Goal: Task Accomplishment & Management: Use online tool/utility

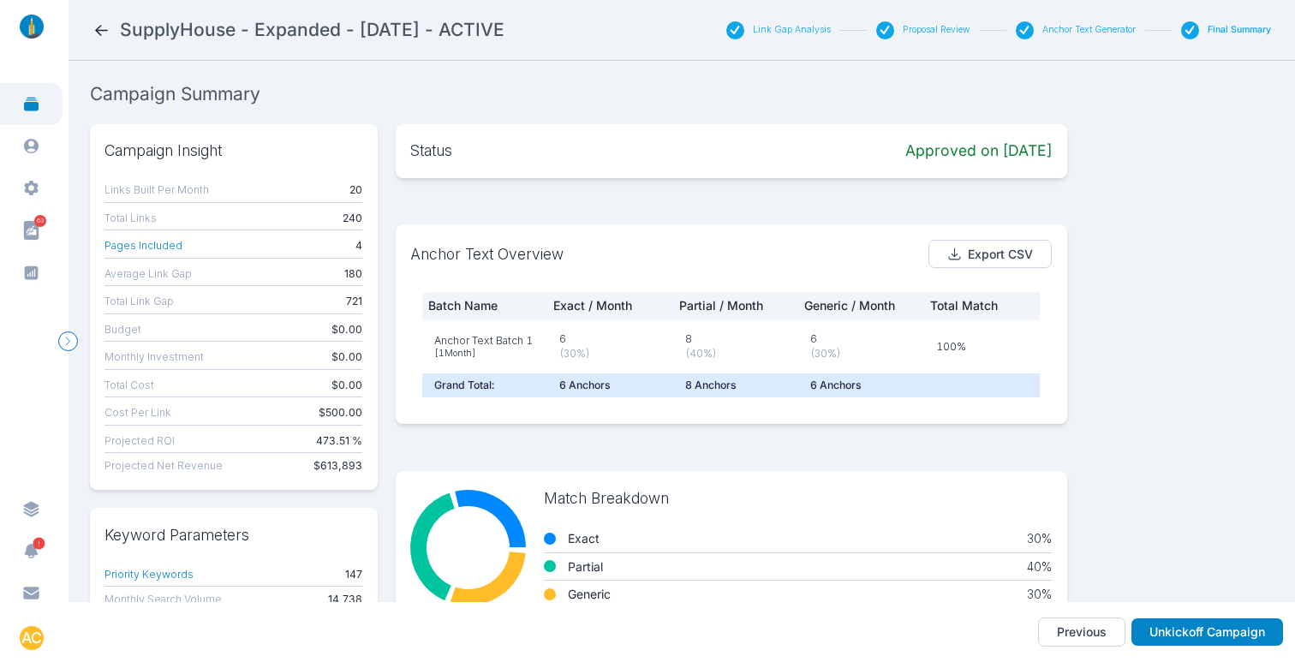
drag, startPoint x: 1142, startPoint y: 271, endPoint x: 1086, endPoint y: 169, distance: 116.5
click at [1142, 271] on div "Campaign Insight Links Built Per Month 20 Total Links 240 Pages Included 4 Aver…" at bounding box center [682, 374] width 1184 height 500
click at [805, 29] on button "Link Gap Analysis" at bounding box center [792, 30] width 78 height 12
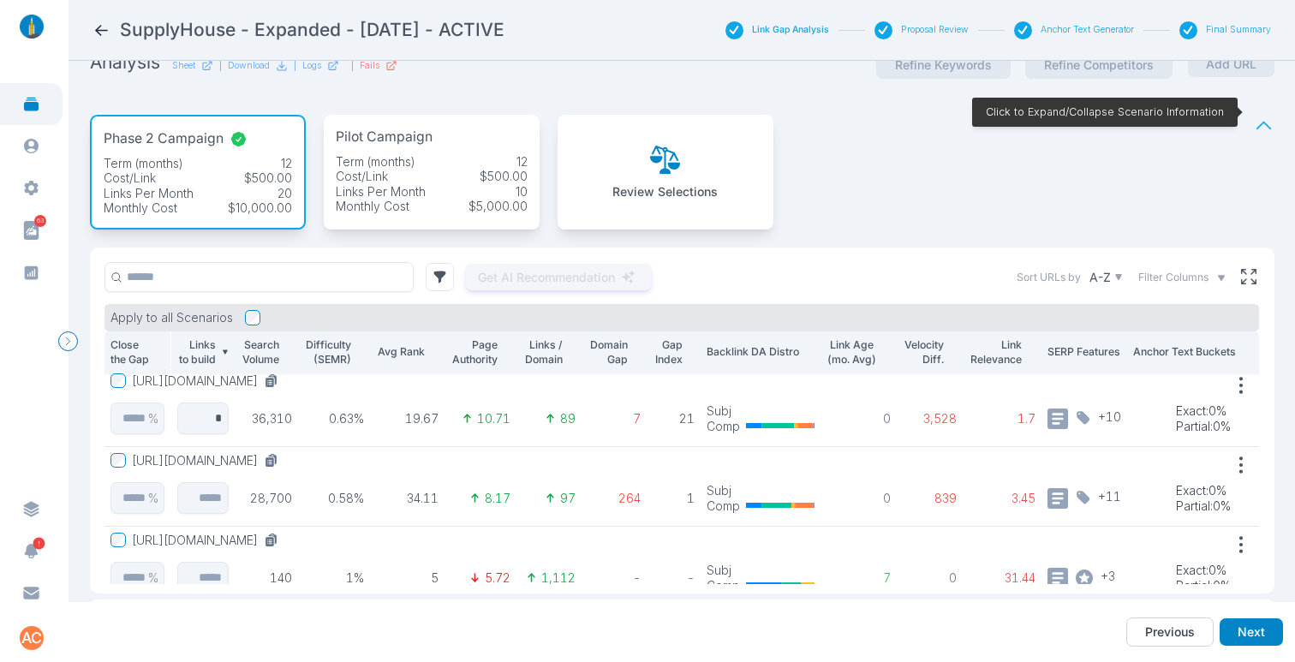
scroll to position [247, 0]
click at [113, 39] on div "SupplyHouse - Expanded - [DATE] - ACTIVE" at bounding box center [386, 30] width 589 height 24
click at [102, 31] on icon at bounding box center [101, 30] width 18 height 18
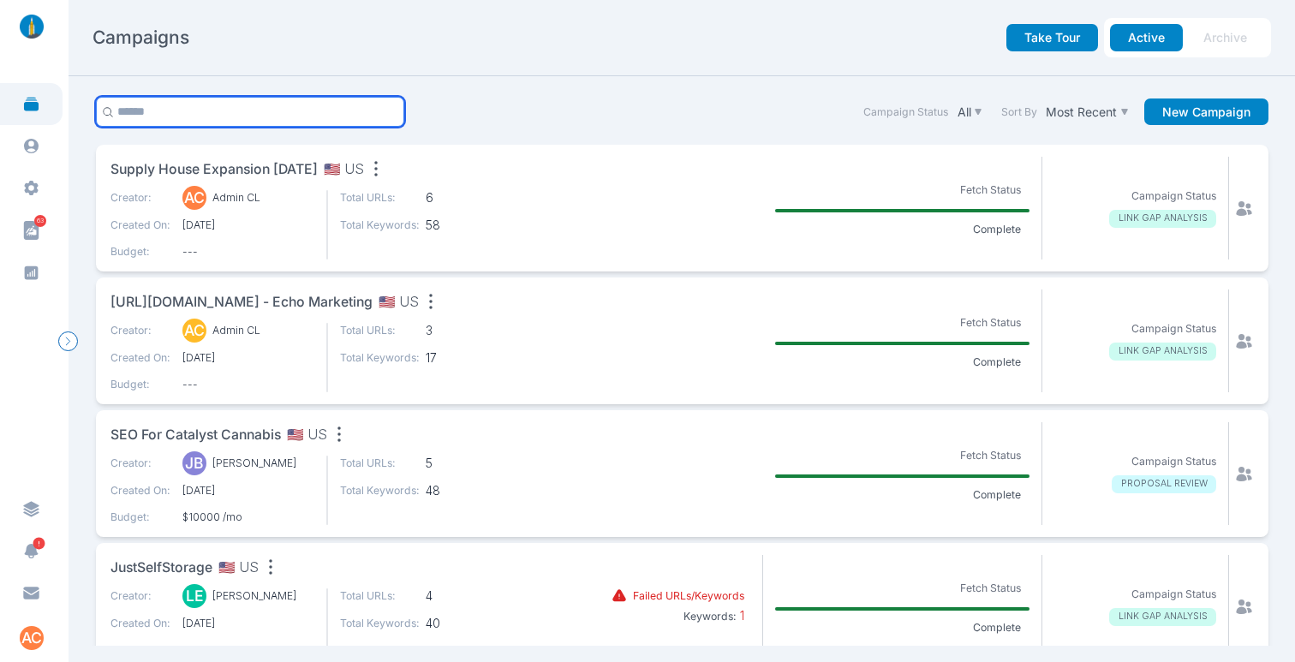
click at [174, 115] on input "text" at bounding box center [250, 112] width 309 height 30
type input "******"
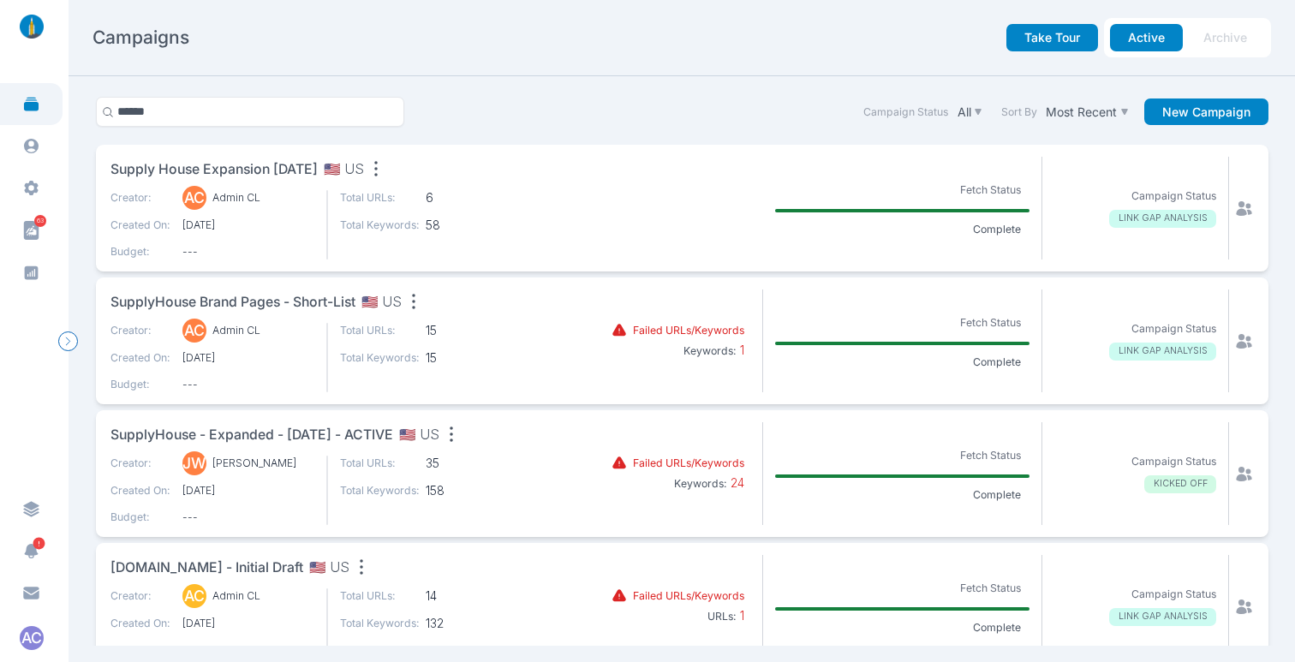
click at [382, 170] on icon "button" at bounding box center [376, 169] width 24 height 24
click at [396, 192] on div "Edit name" at bounding box center [413, 203] width 98 height 30
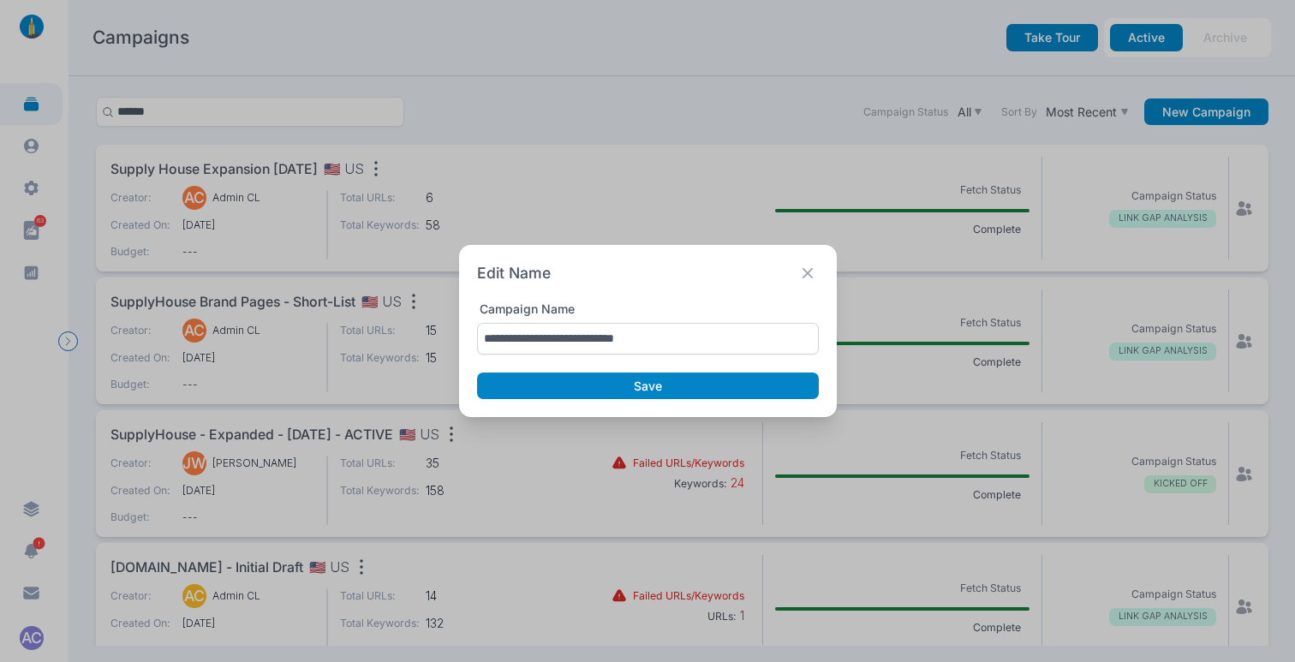
click at [528, 338] on input "**********" at bounding box center [648, 339] width 342 height 32
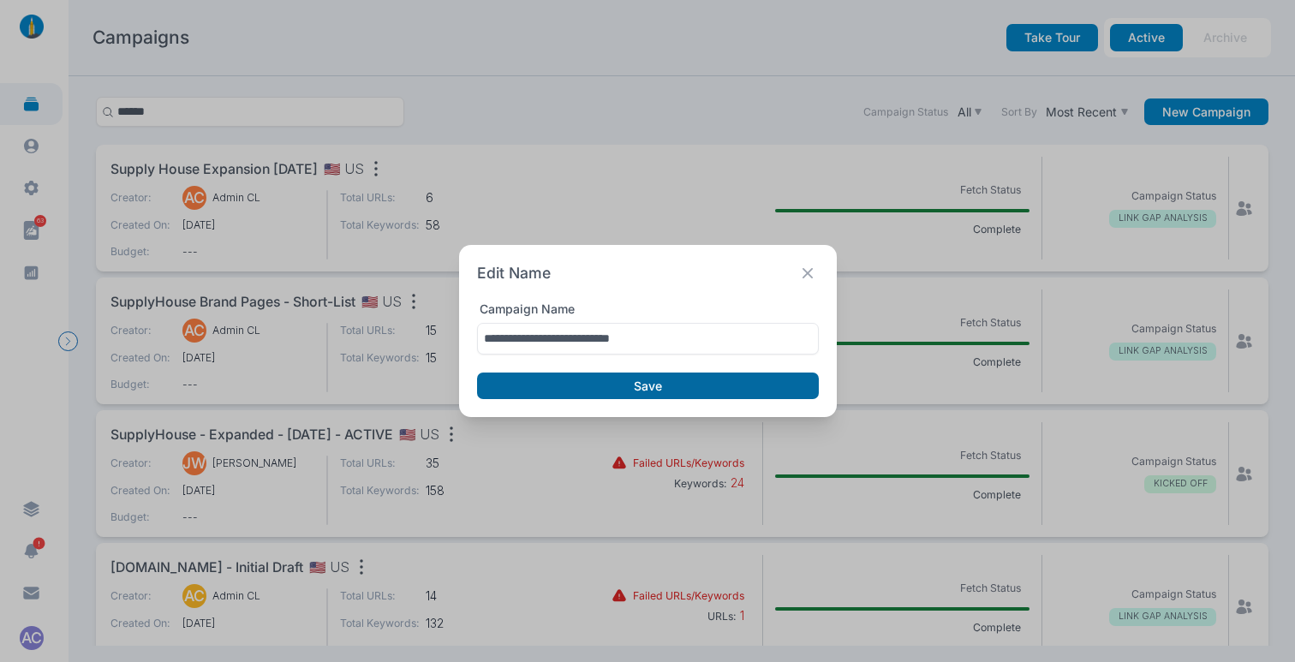
type input "**********"
click at [590, 386] on button "Save" at bounding box center [648, 385] width 342 height 27
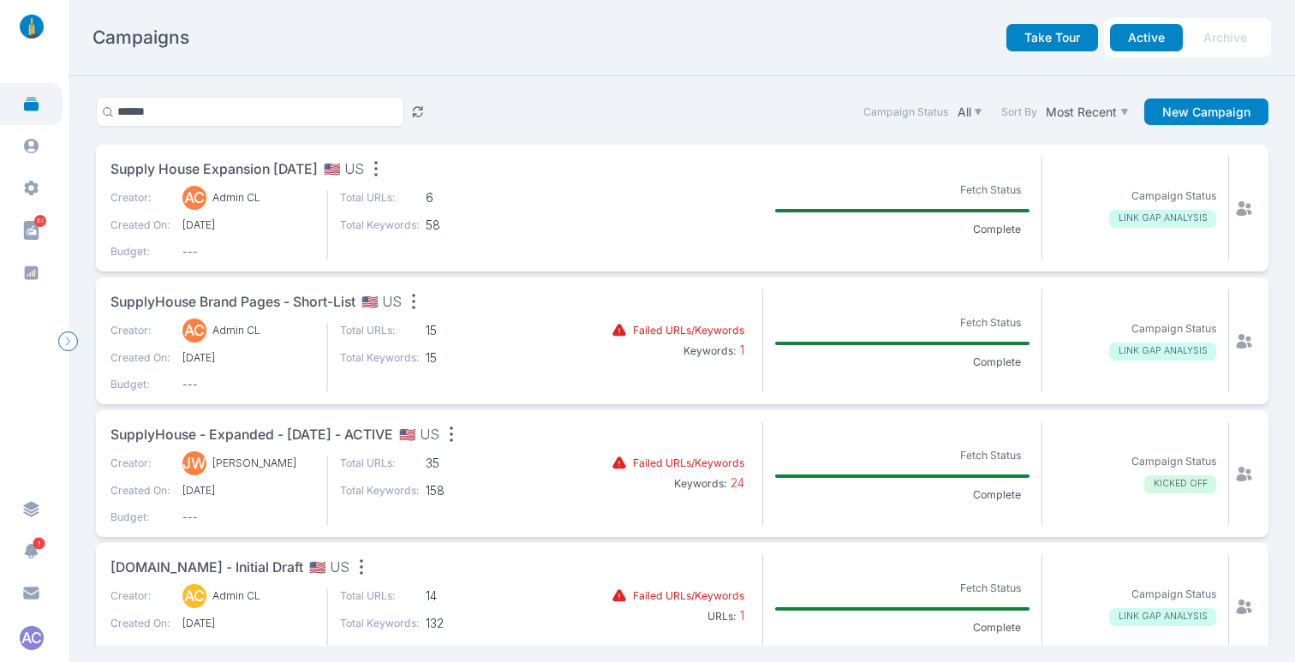
click at [302, 172] on span "Supply House Expansion [DATE]" at bounding box center [213, 169] width 207 height 21
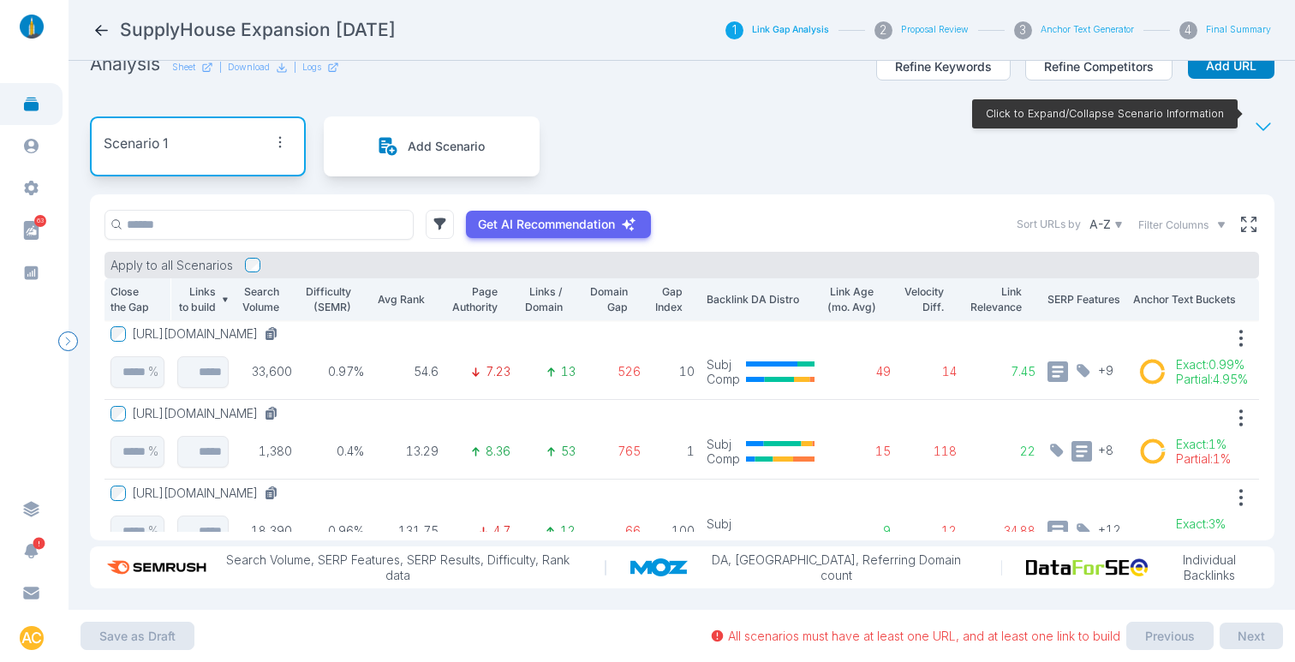
click at [285, 326] on button "[URL][DOMAIN_NAME]" at bounding box center [208, 333] width 153 height 15
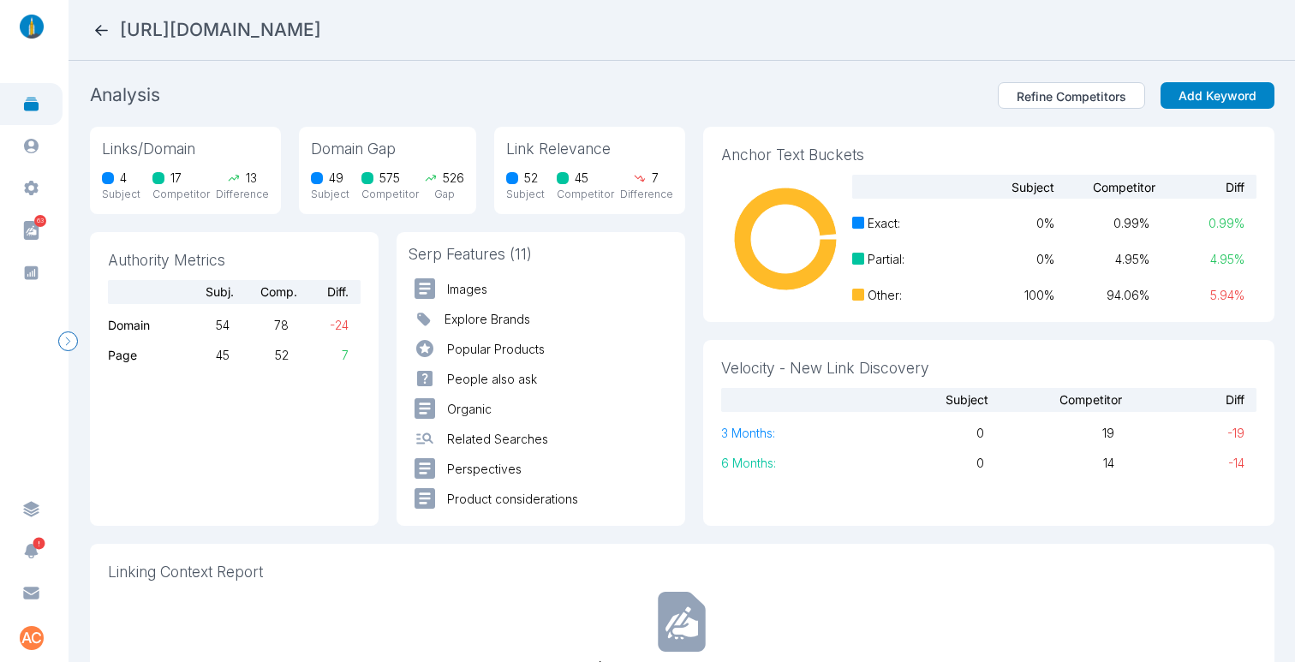
click at [100, 28] on icon at bounding box center [101, 30] width 18 height 18
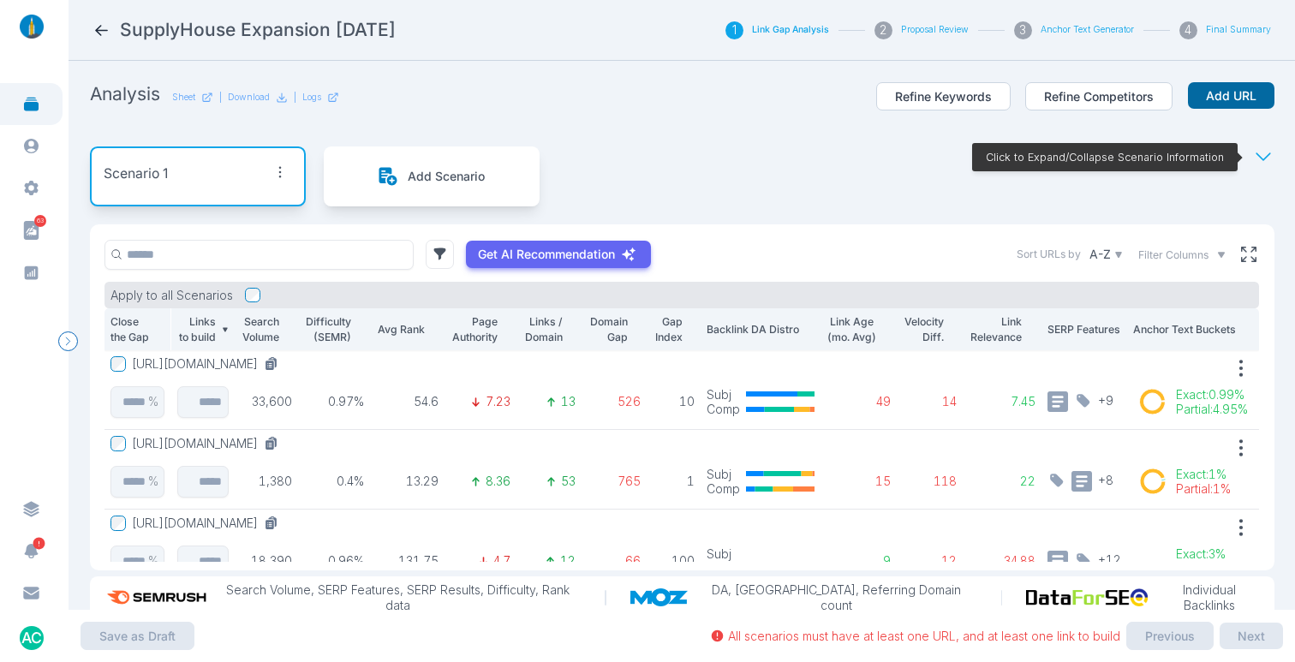
click at [1188, 96] on button "Add URL" at bounding box center [1231, 95] width 86 height 27
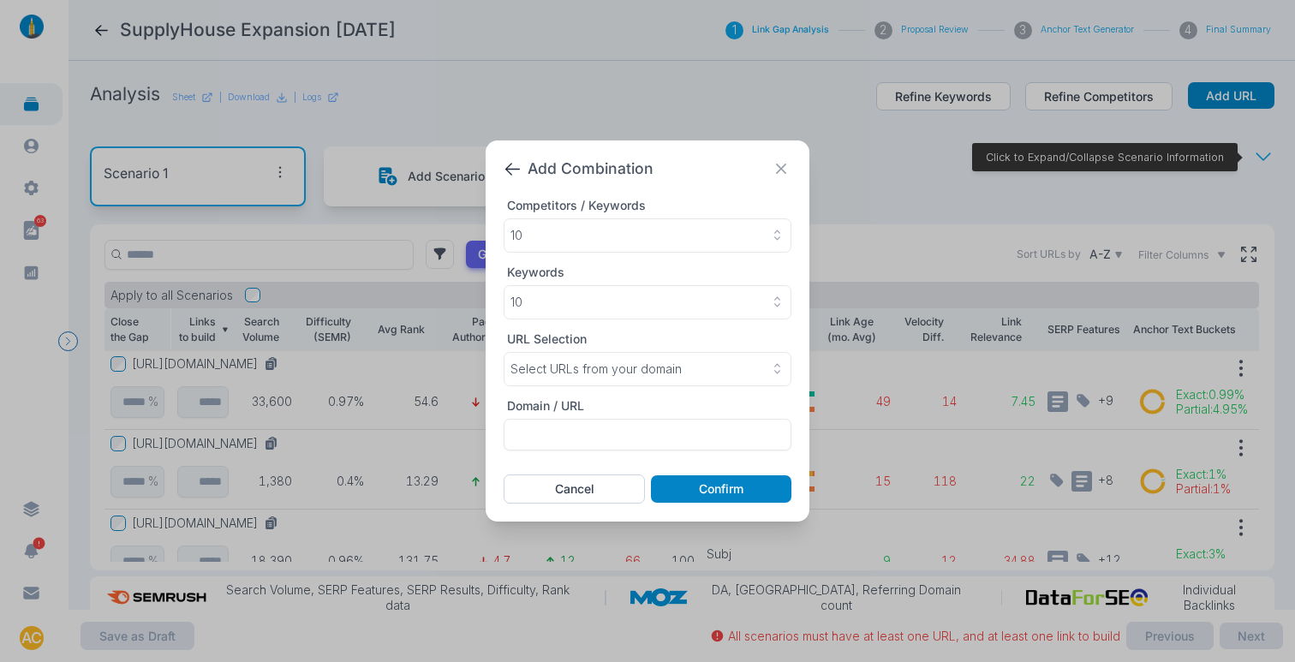
click at [597, 387] on div "Competitors / Keywords 10 Keywords 10 URL Selection Select URLs from your domai…" at bounding box center [647, 324] width 288 height 253
click at [603, 375] on p "Select URLs from your domain" at bounding box center [595, 368] width 171 height 15
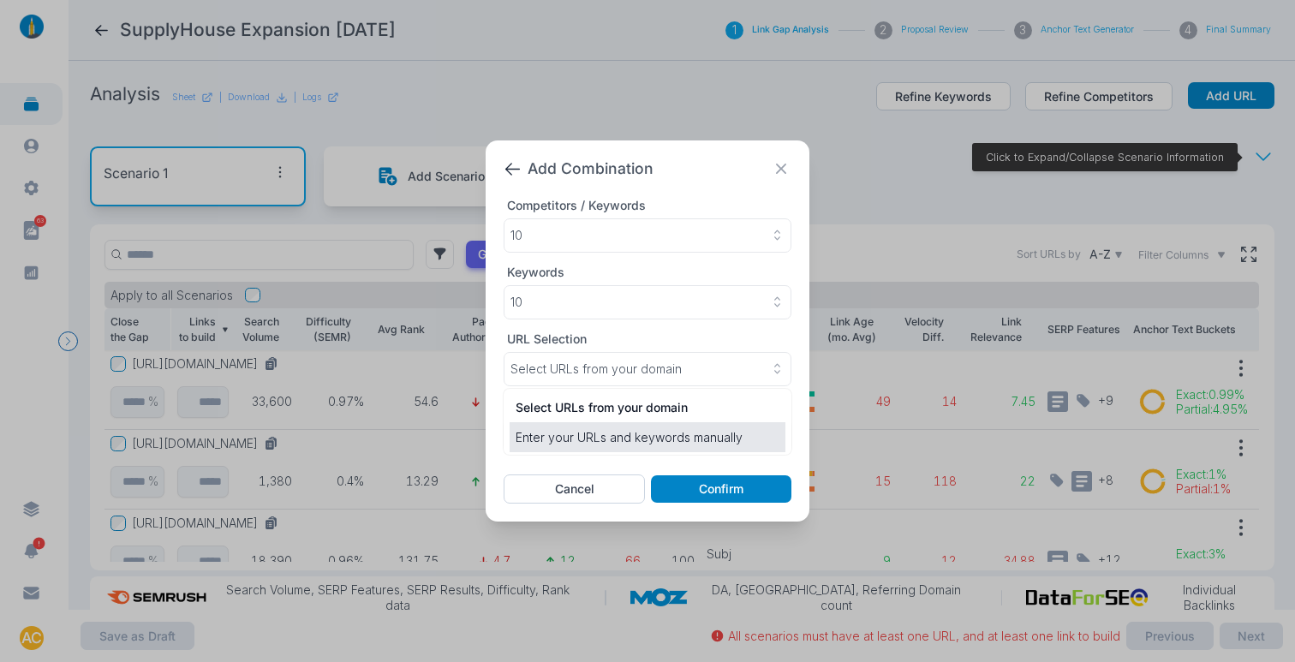
click at [563, 445] on p "Enter your URLs and keywords manually" at bounding box center [647, 437] width 264 height 18
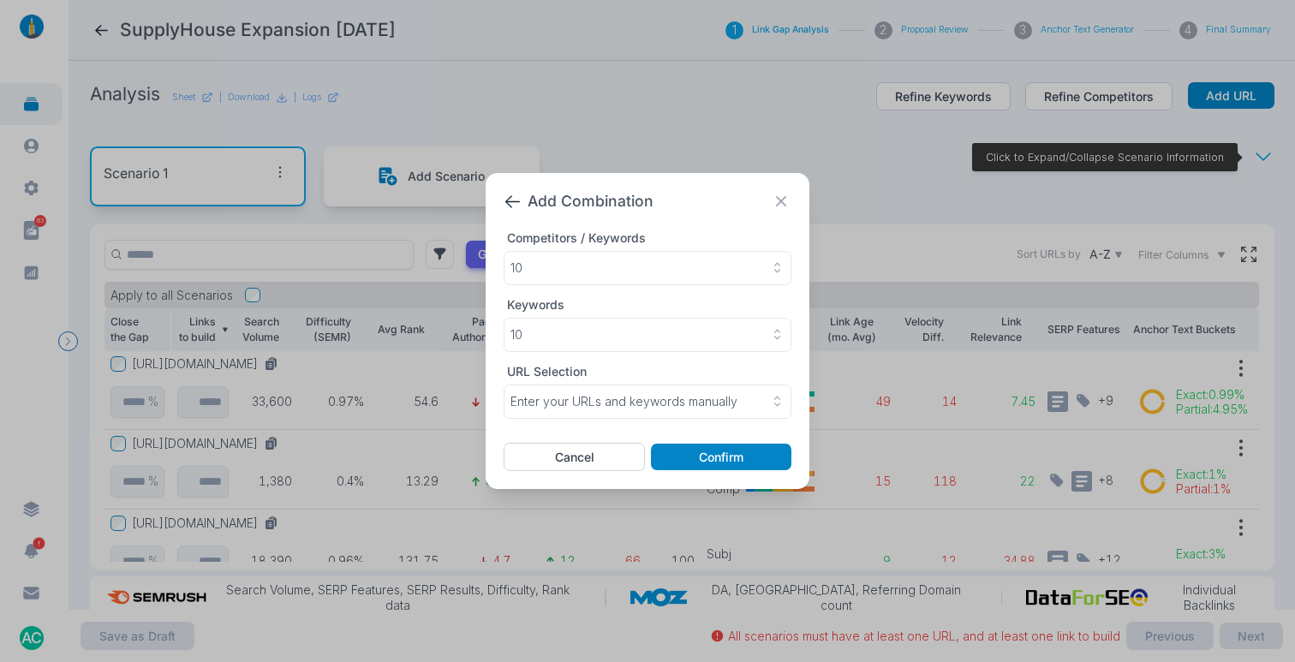
drag, startPoint x: 664, startPoint y: 456, endPoint x: 688, endPoint y: 452, distance: 24.4
click at [664, 456] on button "Confirm" at bounding box center [721, 457] width 140 height 27
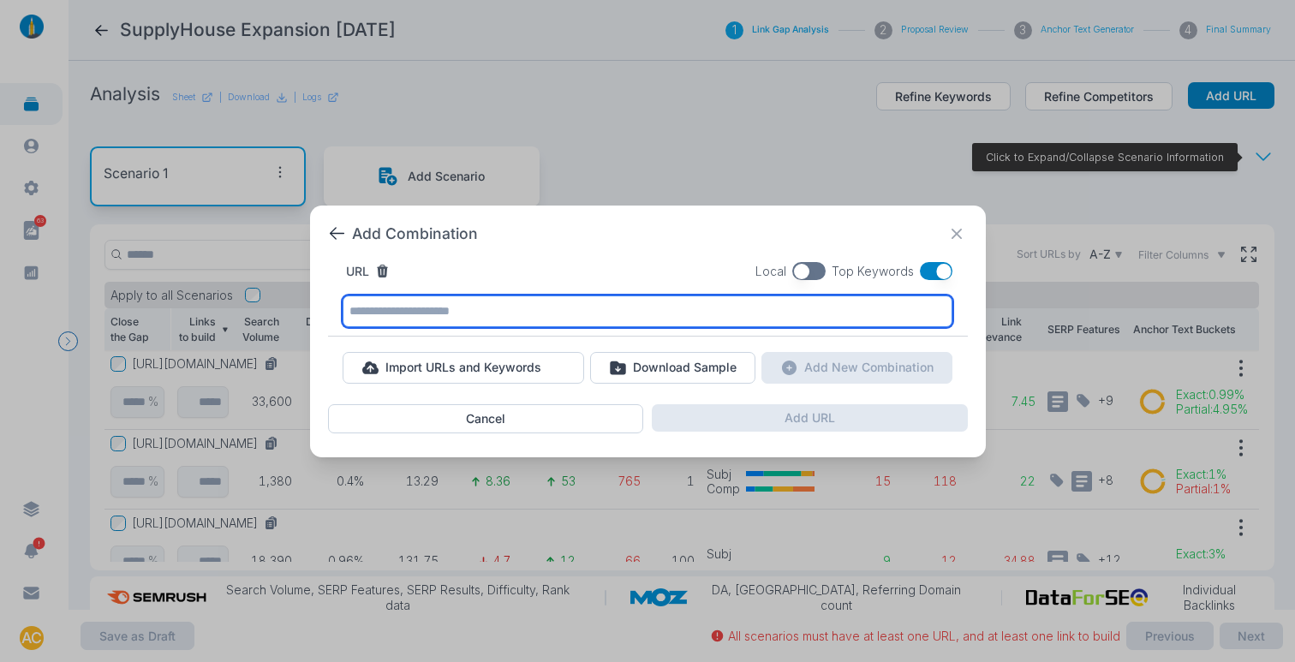
click at [491, 313] on input "text" at bounding box center [647, 311] width 610 height 32
paste input "**********"
type input "**********"
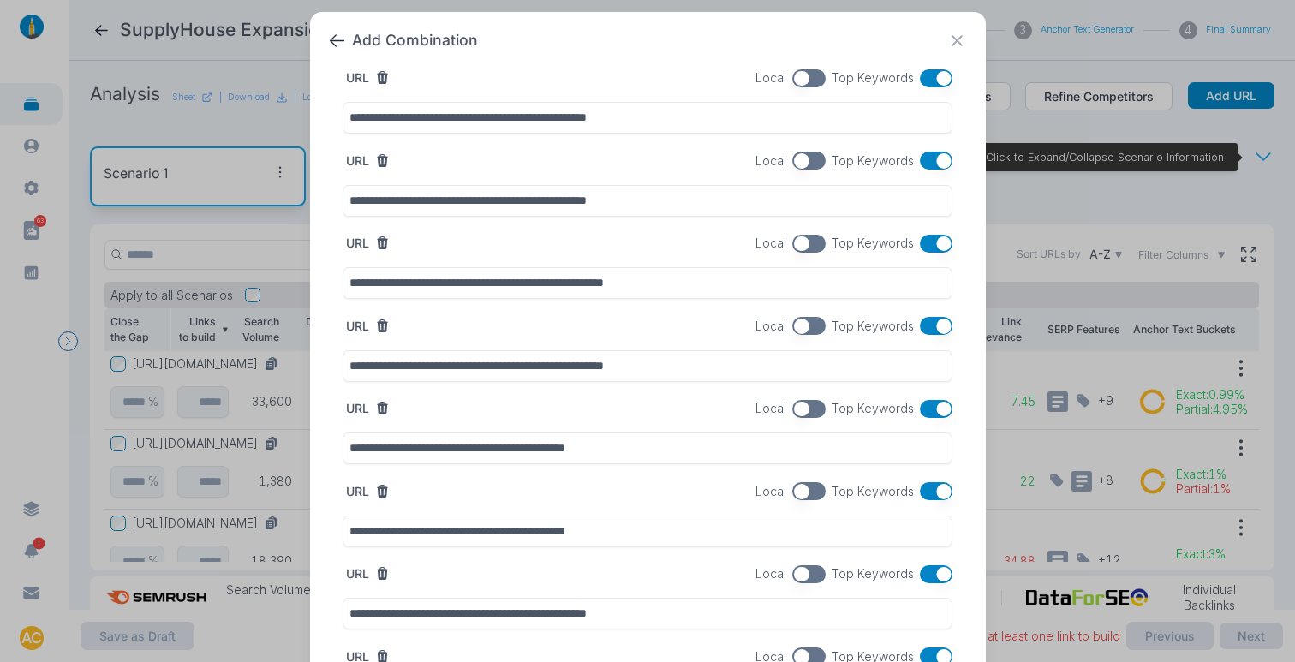
click at [377, 159] on icon at bounding box center [382, 160] width 11 height 13
type input "**********"
click at [378, 166] on icon at bounding box center [382, 160] width 11 height 13
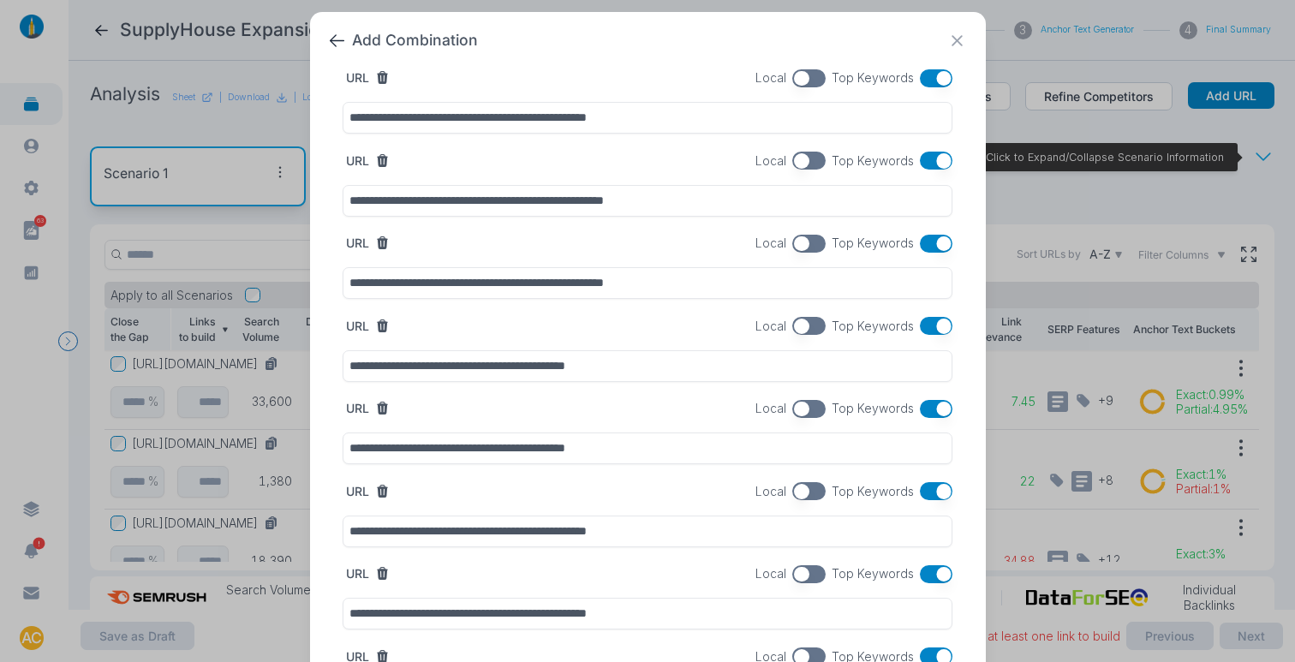
type input "**********"
click at [377, 328] on icon at bounding box center [382, 325] width 11 height 13
type input "**********"
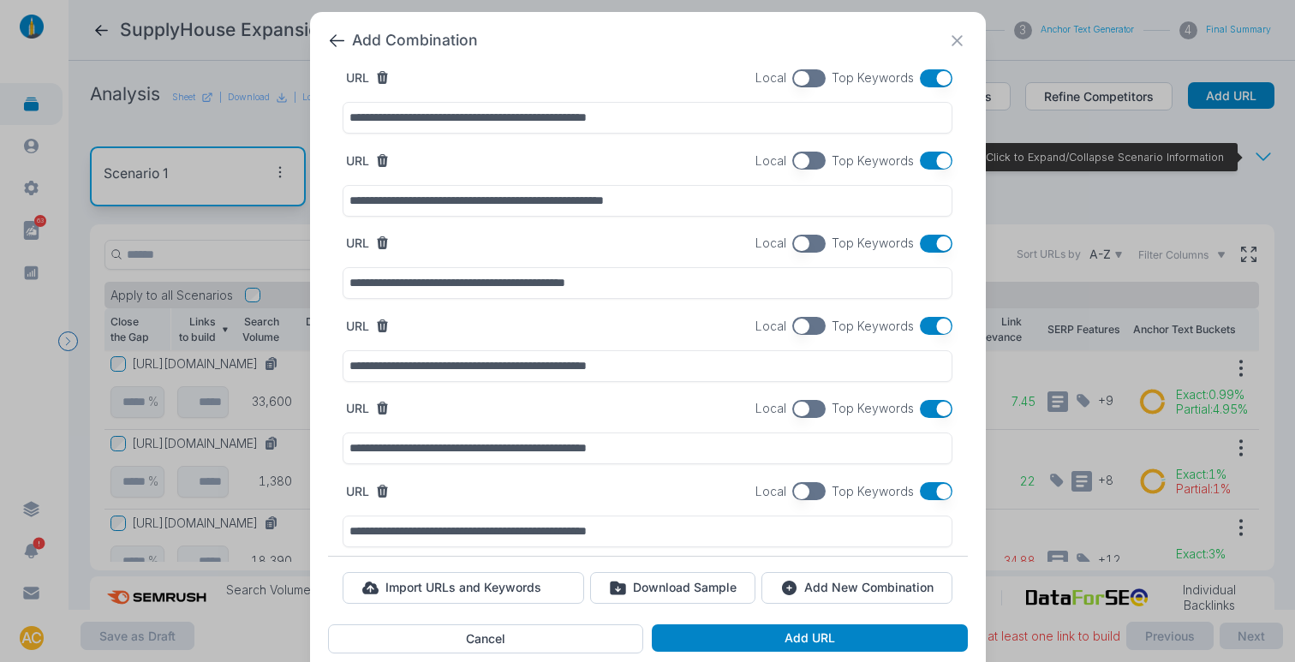
click at [380, 411] on icon at bounding box center [382, 408] width 11 height 13
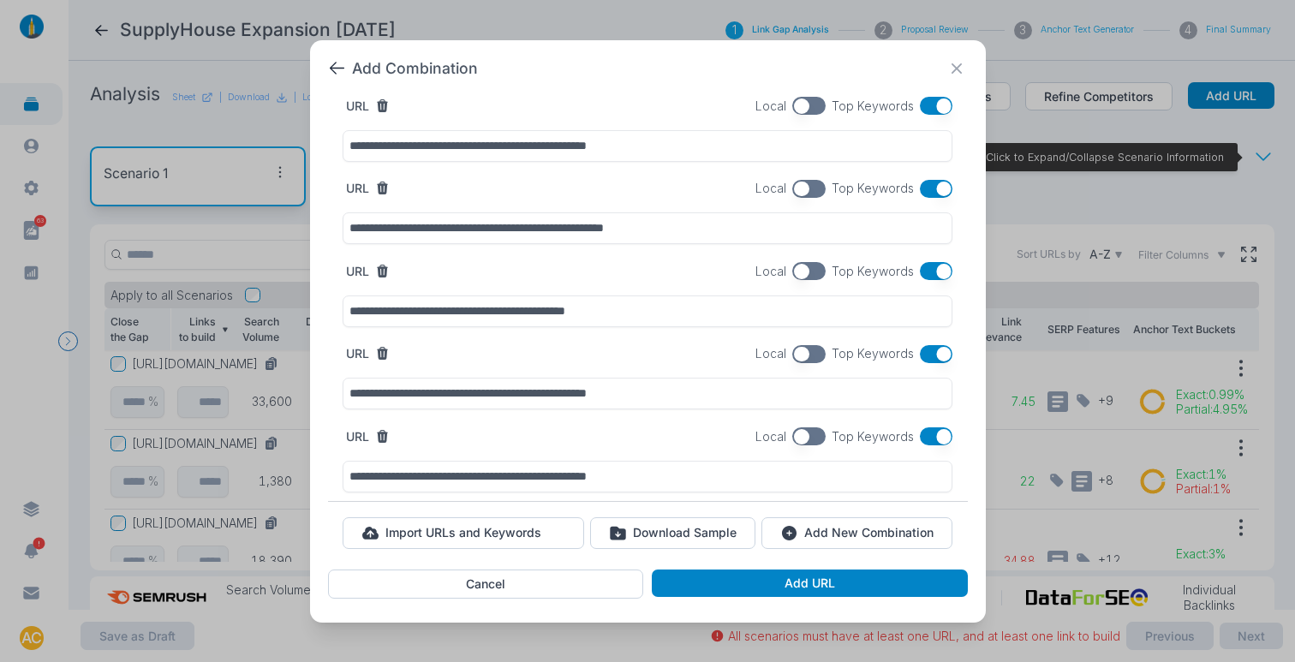
click at [382, 433] on icon at bounding box center [382, 436] width 11 height 13
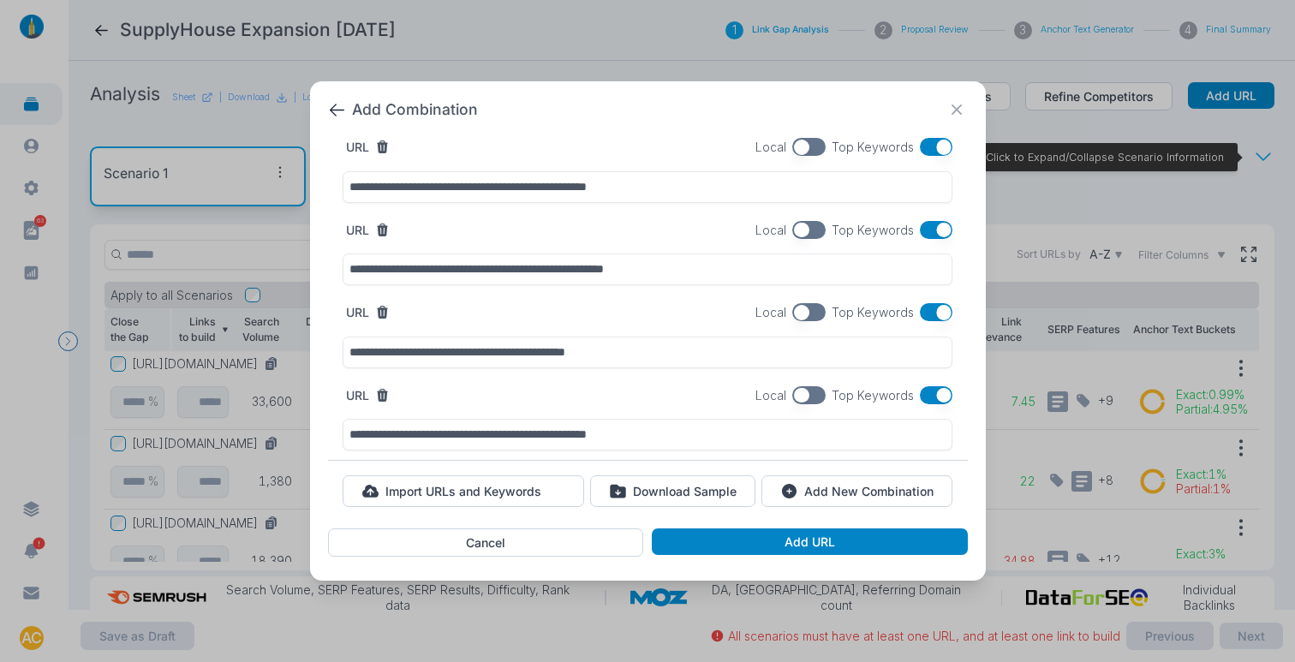
click at [930, 394] on button "button" at bounding box center [936, 395] width 33 height 18
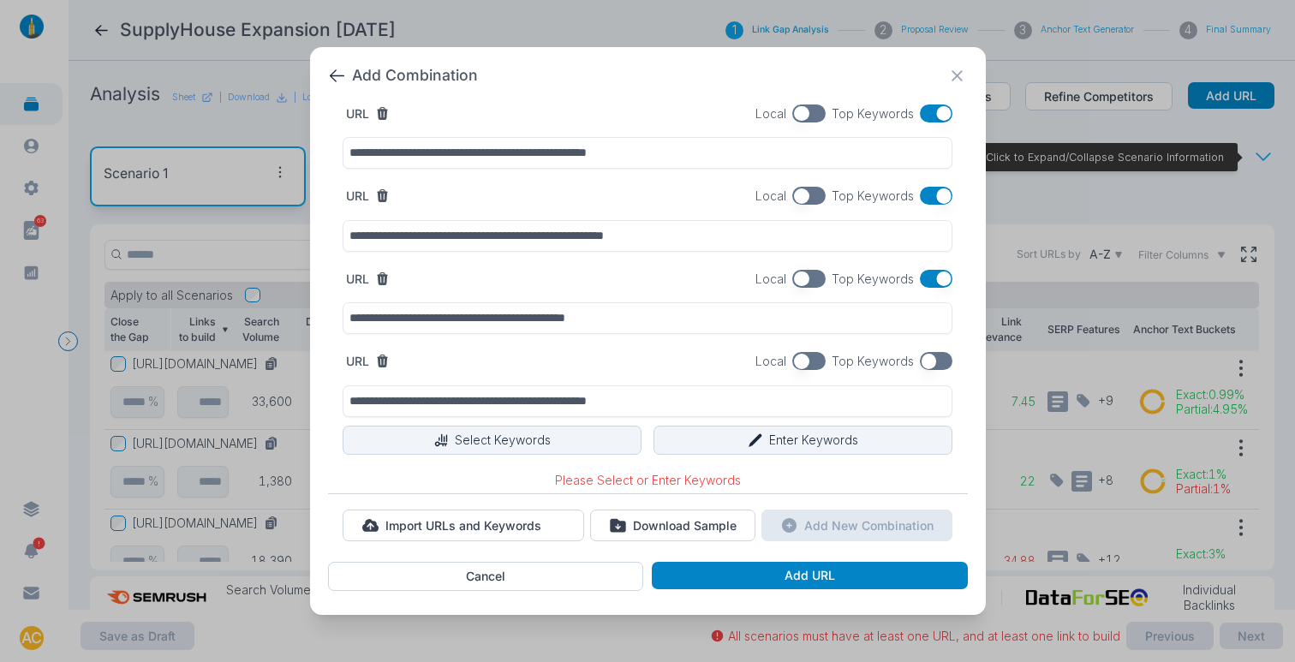
click at [932, 286] on button "button" at bounding box center [936, 279] width 33 height 18
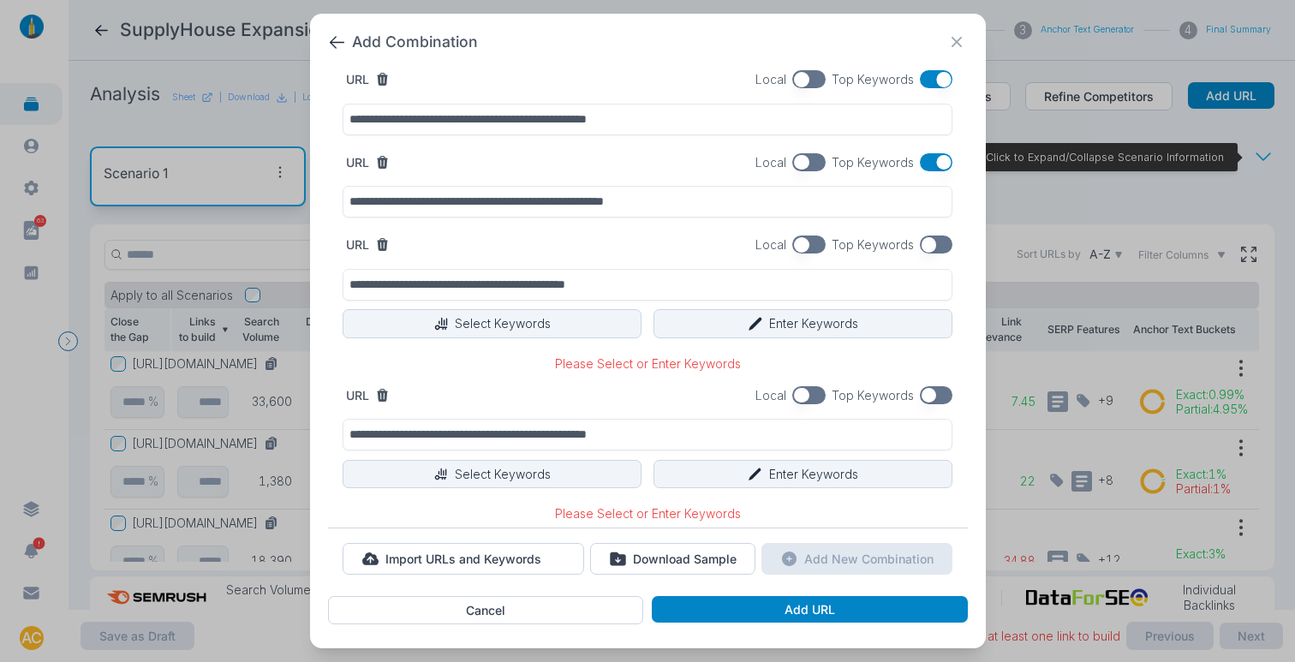
click at [932, 158] on button "button" at bounding box center [936, 162] width 33 height 18
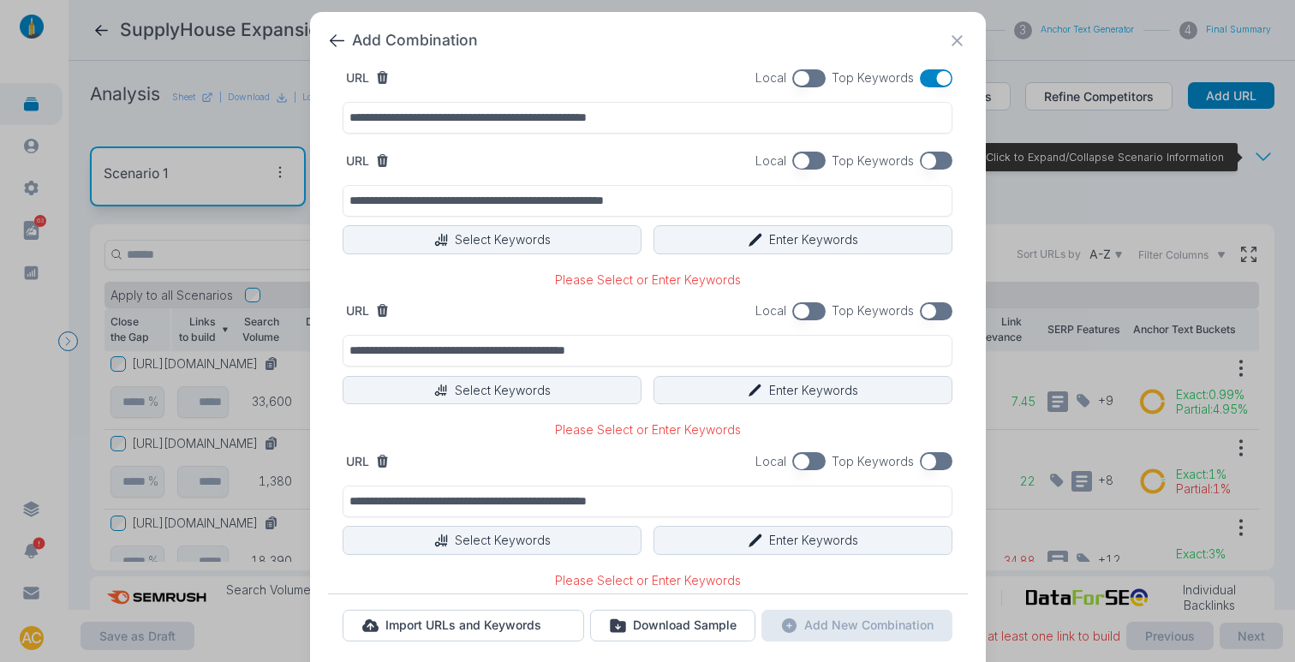
click at [923, 82] on button "button" at bounding box center [936, 78] width 33 height 18
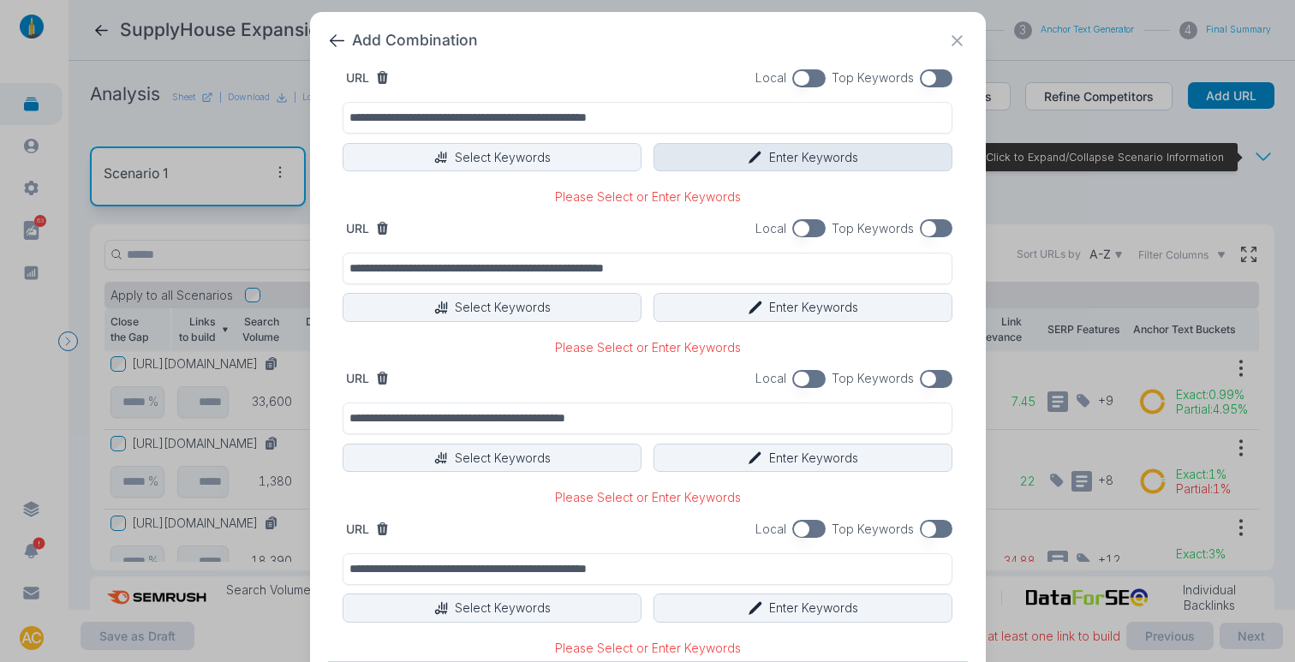
click at [780, 156] on button "Enter Keywords" at bounding box center [802, 157] width 299 height 29
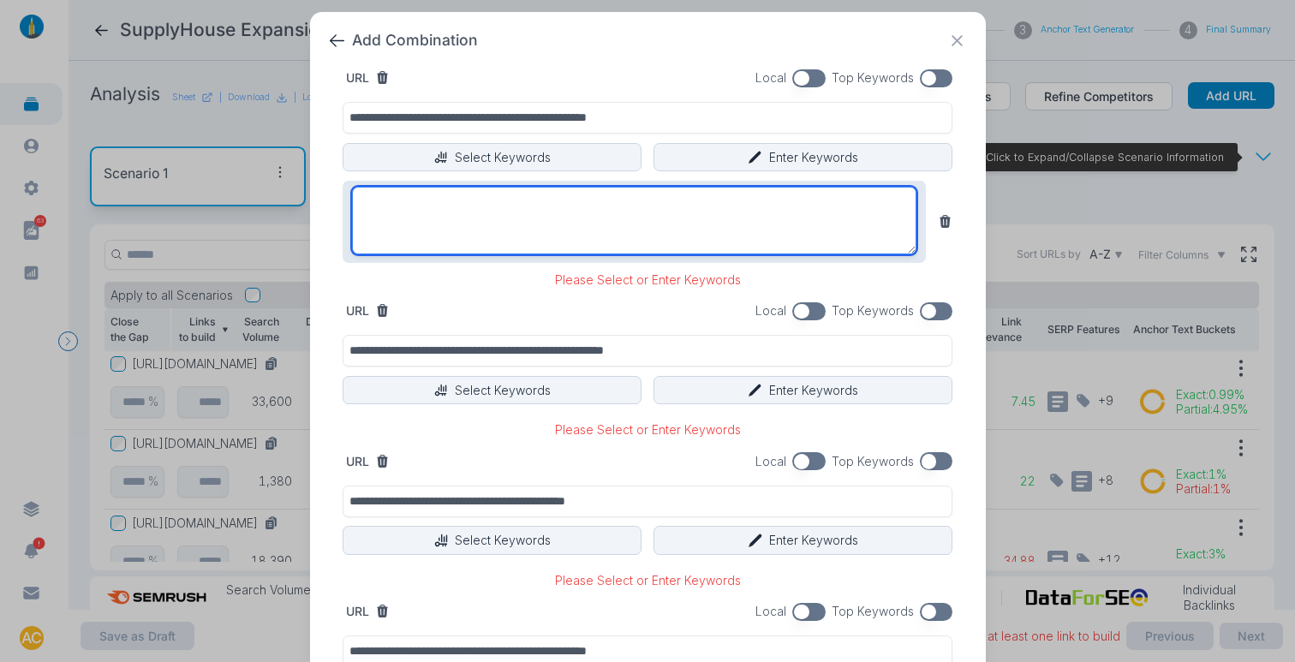
click at [795, 227] on textarea at bounding box center [634, 221] width 565 height 68
paste textarea "**********"
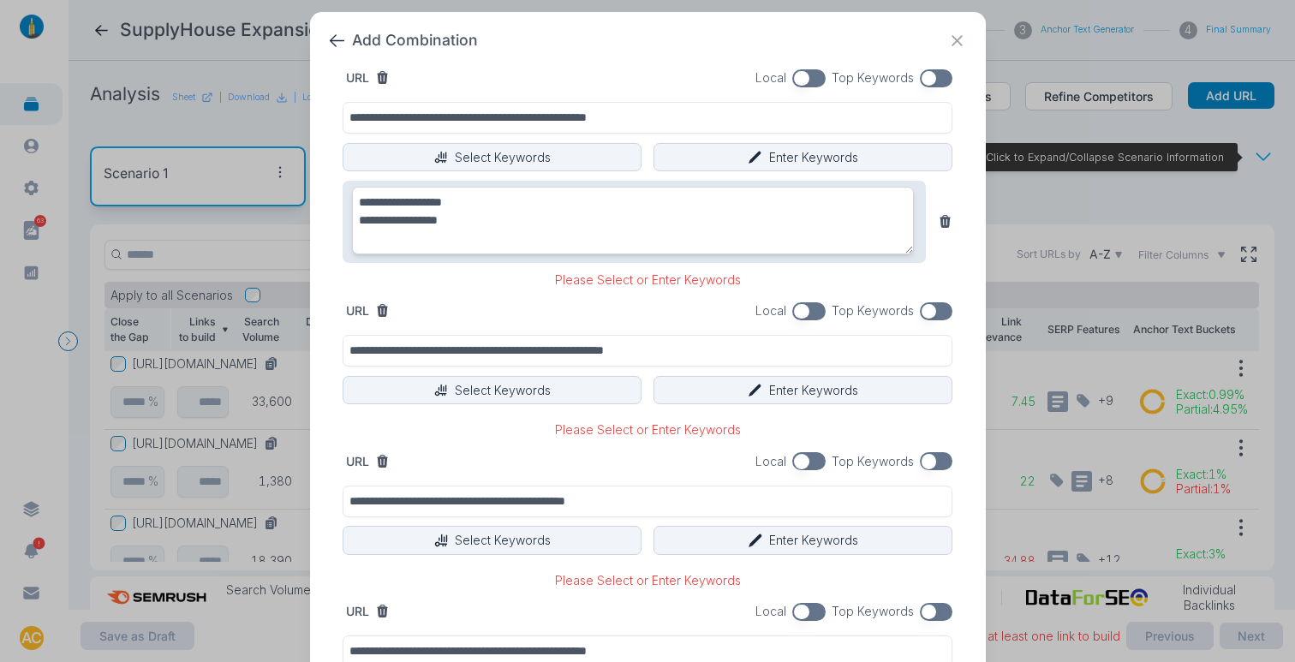
type textarea "**********"
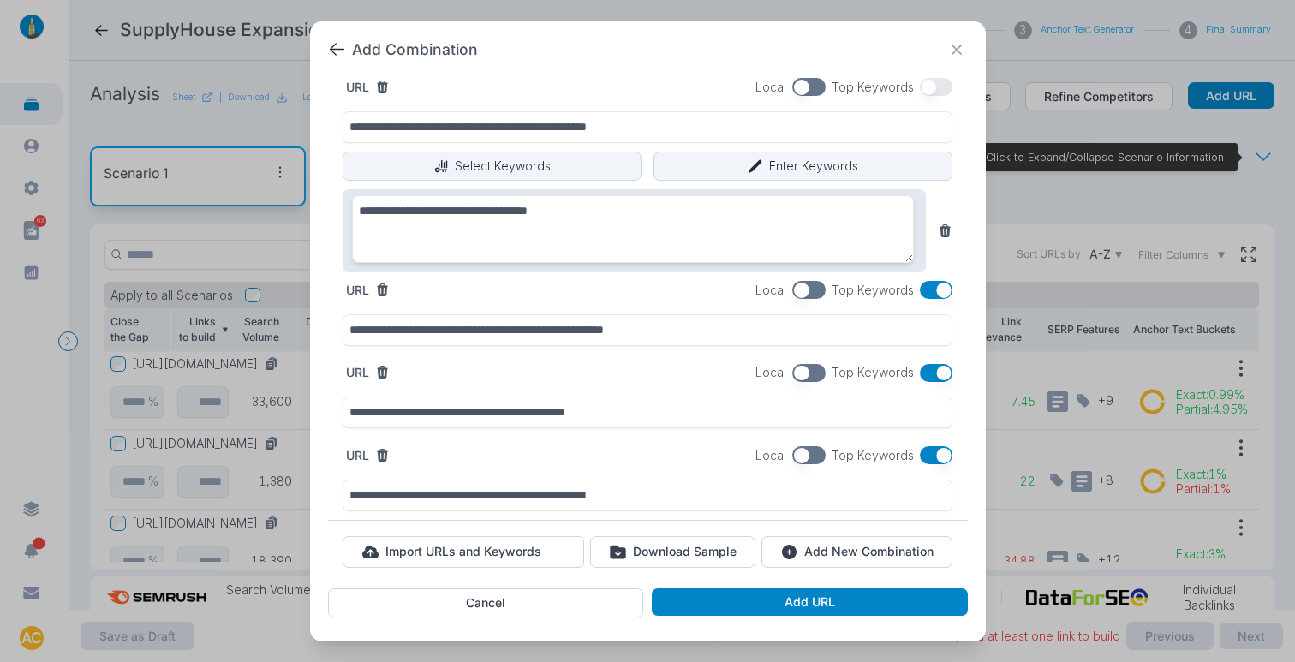
click at [932, 293] on button "button" at bounding box center [936, 290] width 33 height 18
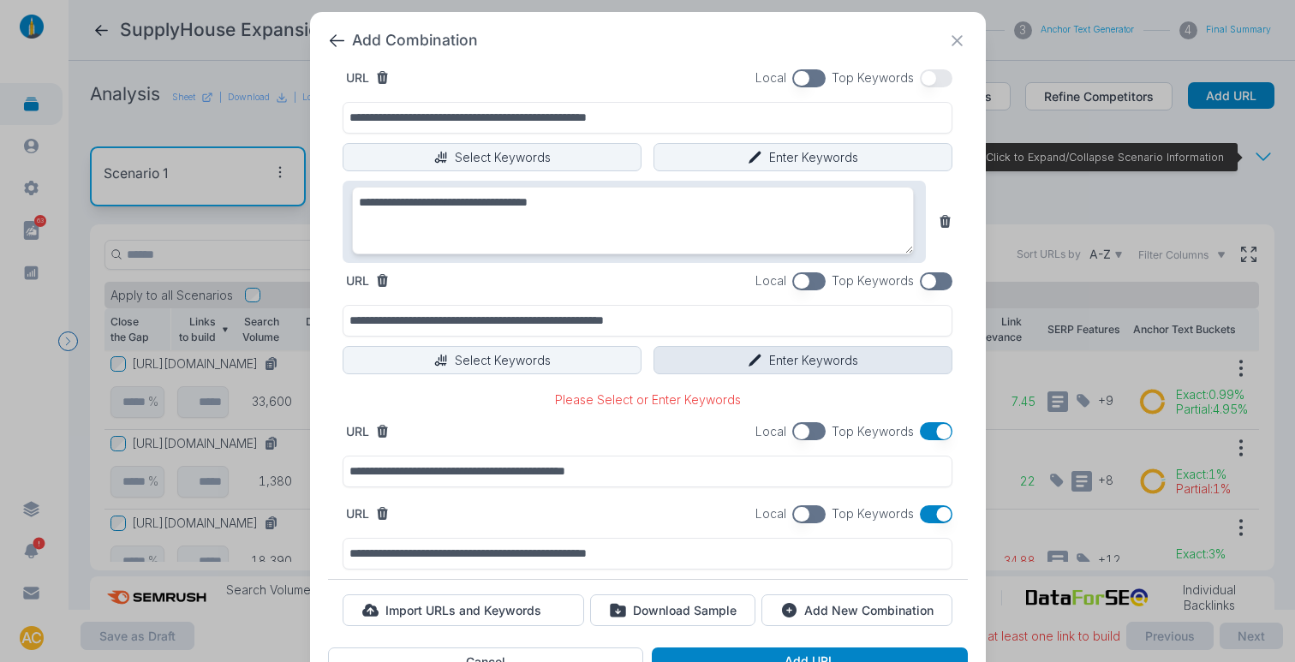
click at [752, 360] on icon "button" at bounding box center [755, 360] width 15 height 15
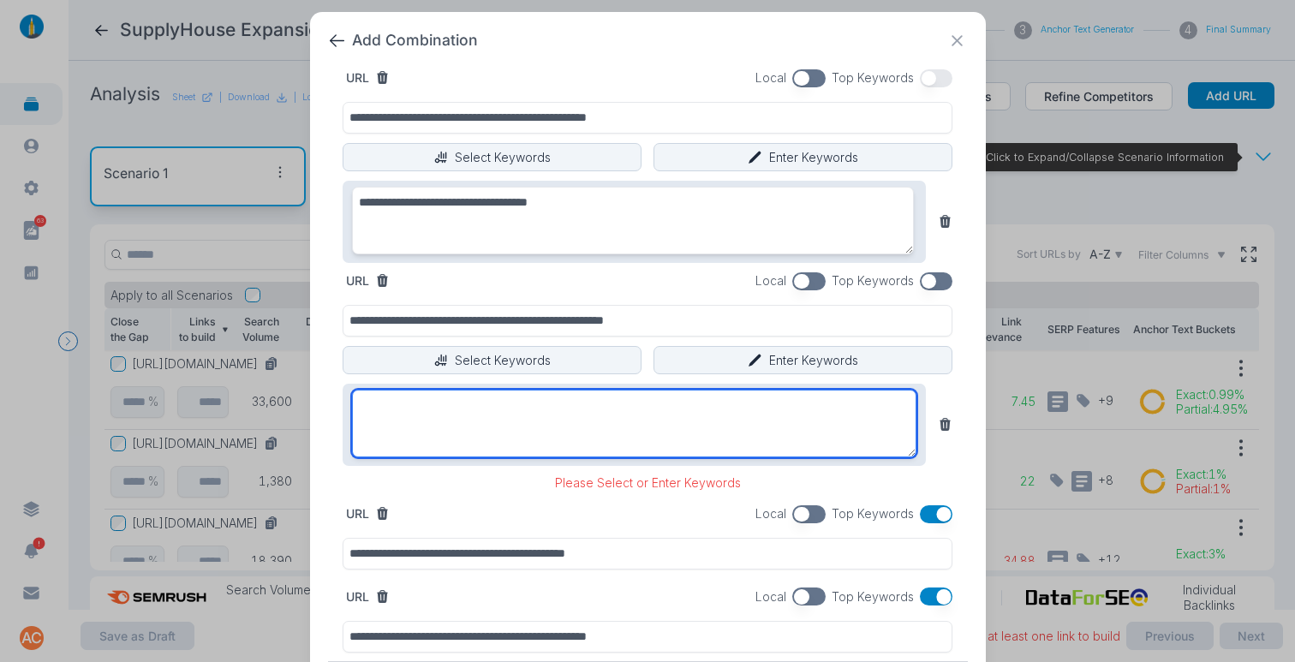
click at [558, 408] on textarea at bounding box center [634, 424] width 565 height 68
paste textarea "**********"
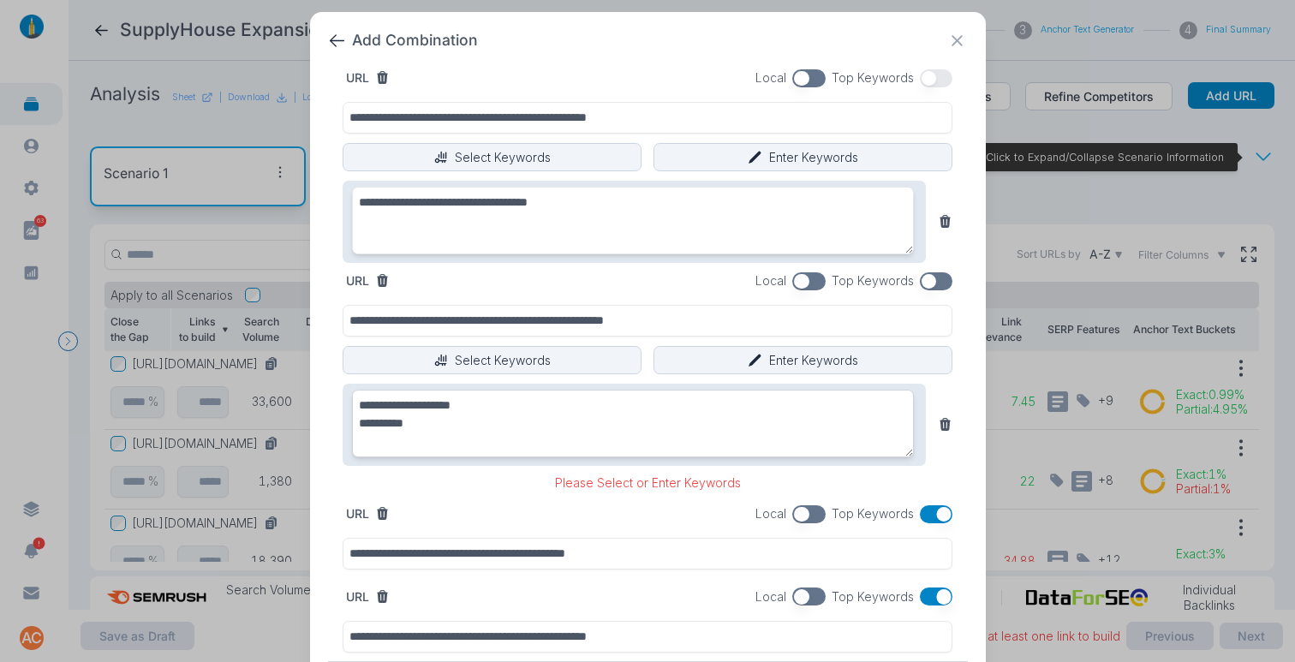
type textarea "**********"
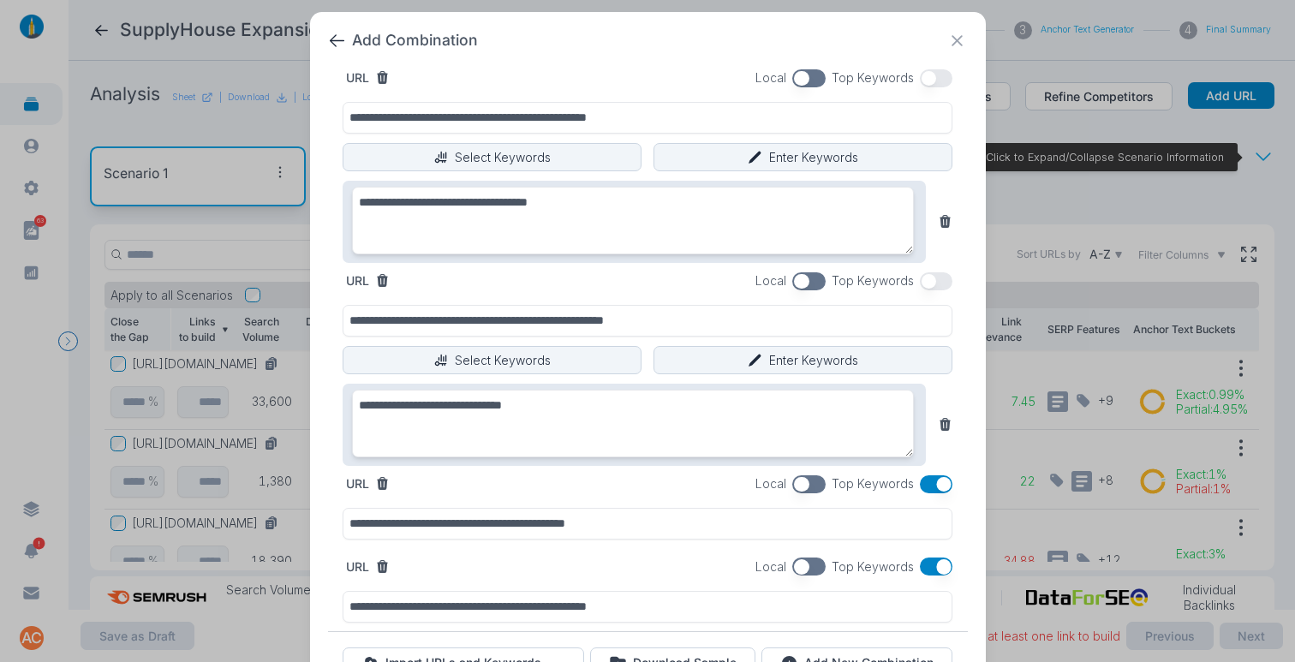
click at [921, 488] on button "button" at bounding box center [936, 484] width 33 height 18
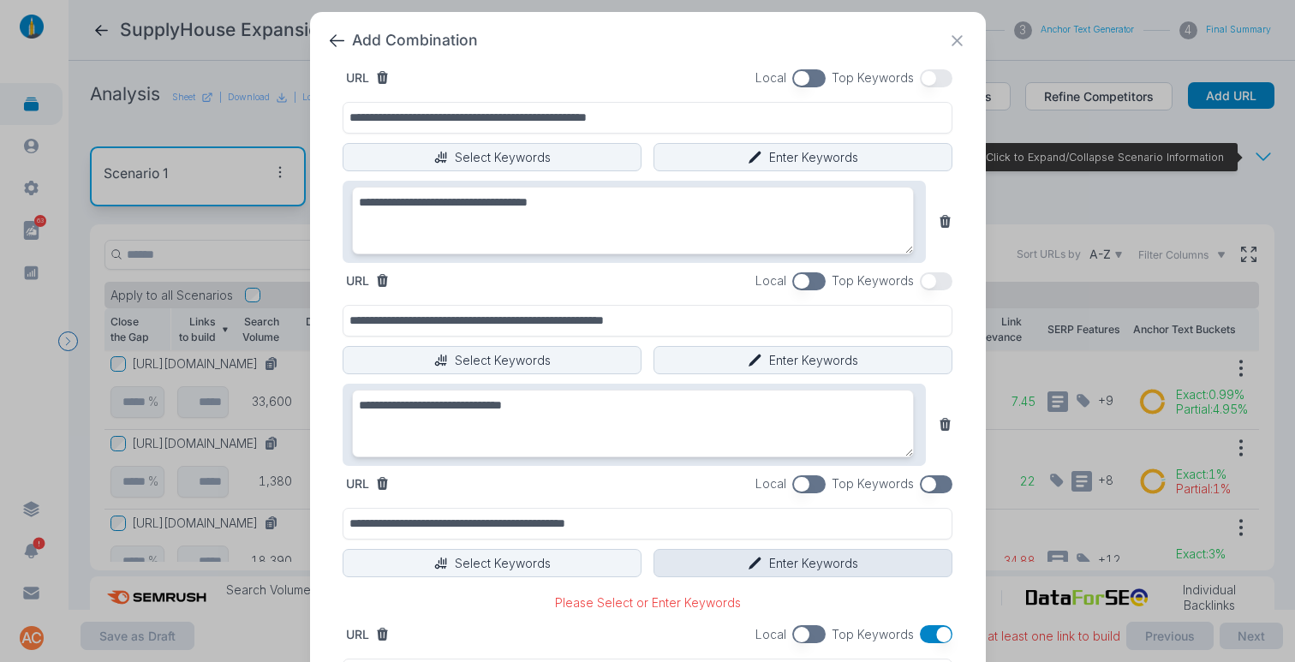
click at [713, 557] on button "Enter Keywords" at bounding box center [802, 563] width 299 height 29
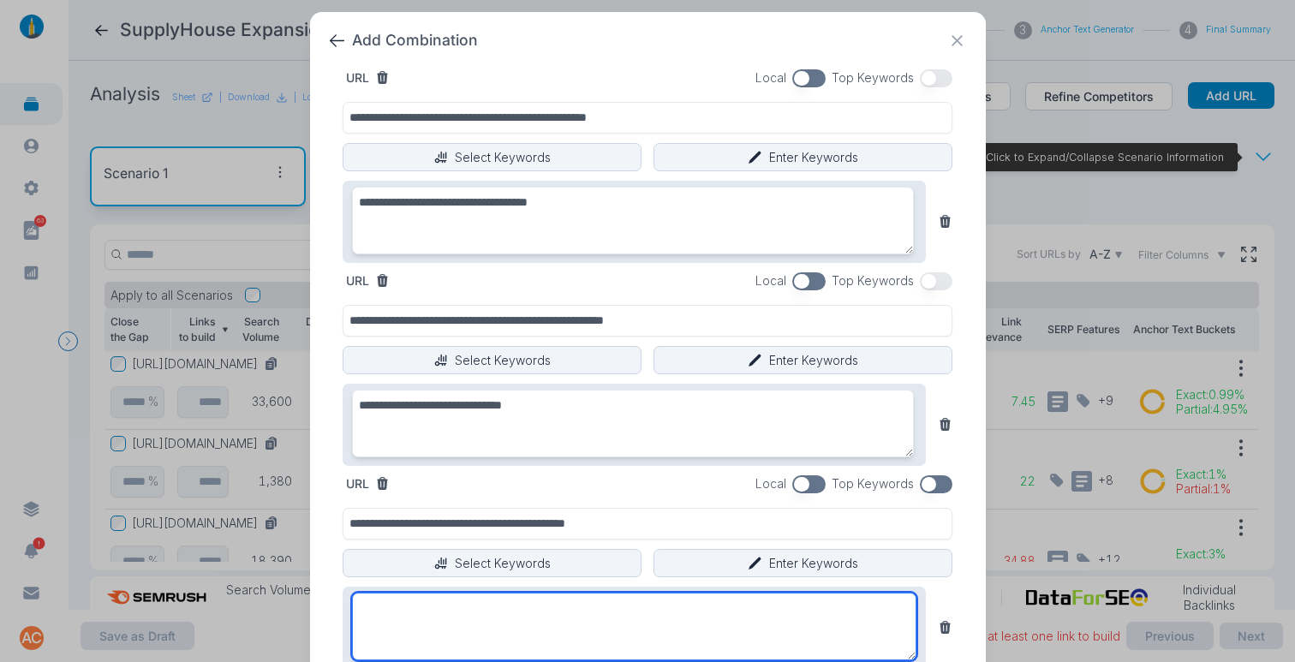
click at [605, 606] on textarea at bounding box center [634, 627] width 565 height 68
paste textarea "**********"
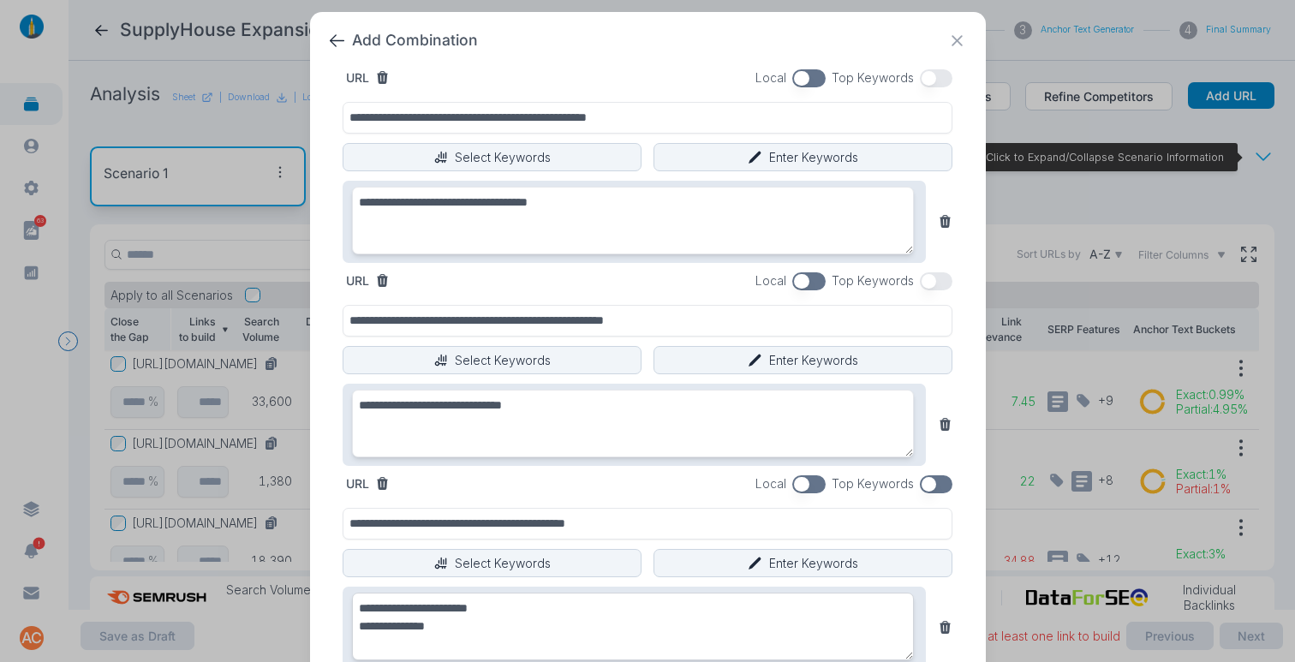
type textarea "**********"
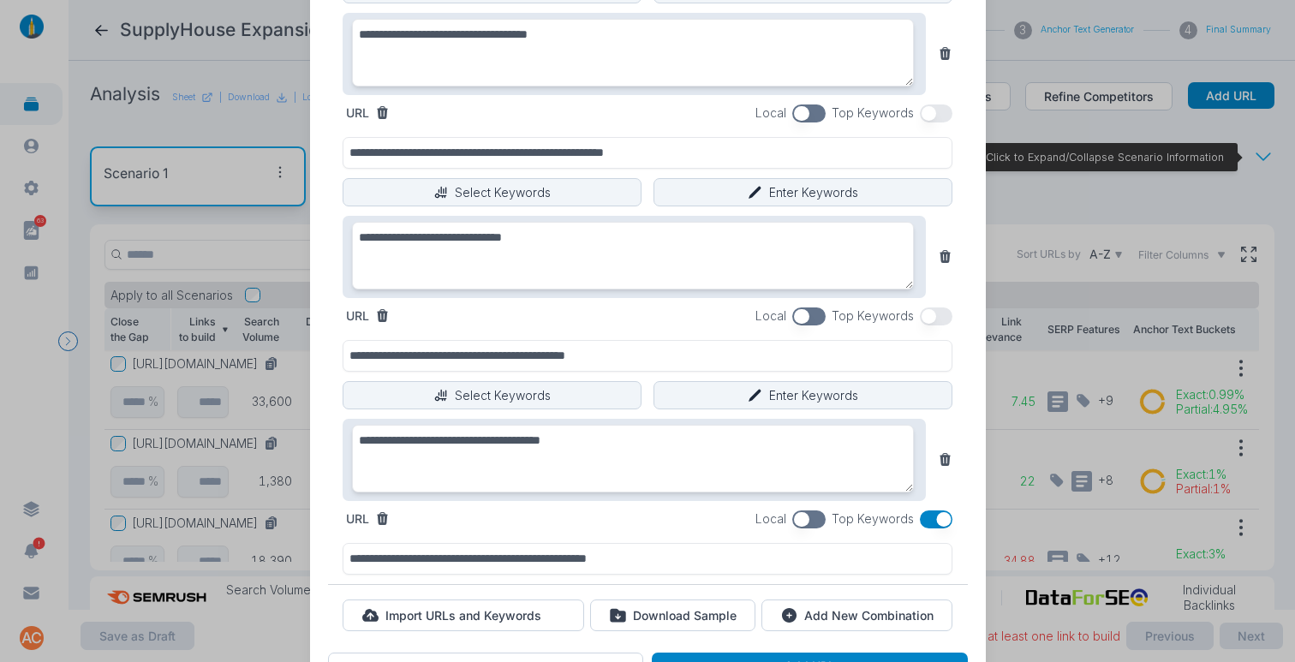
scroll to position [211, 0]
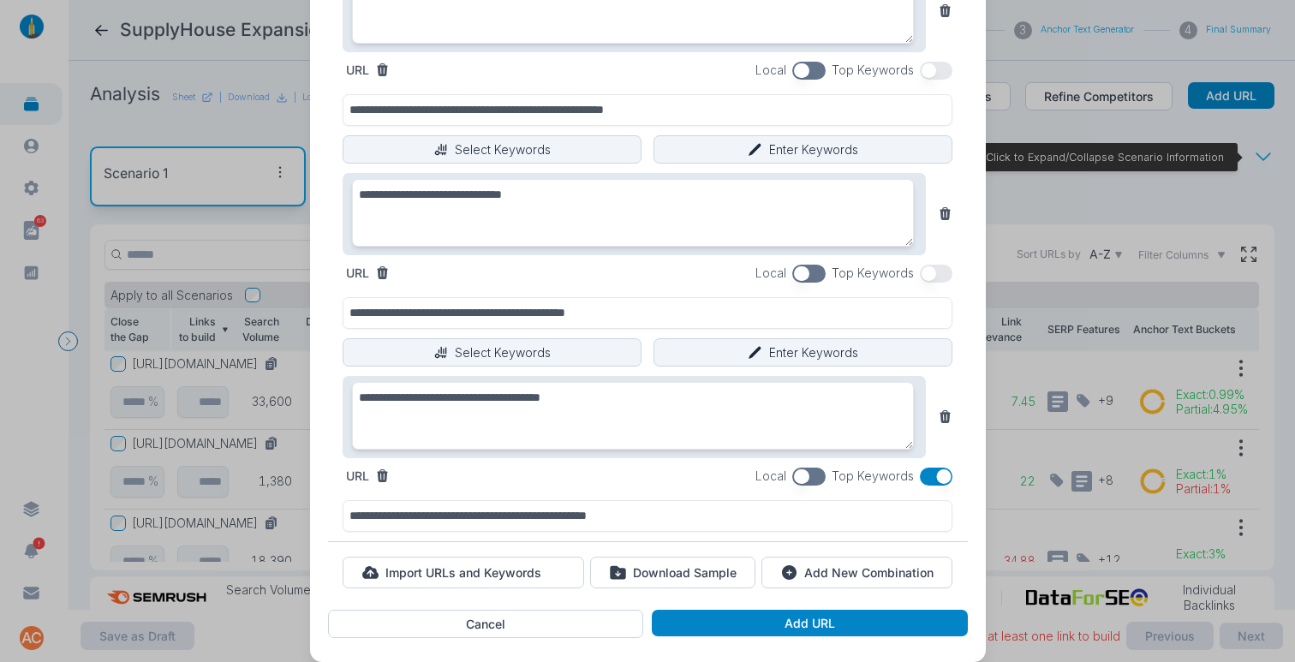
click at [927, 475] on button "button" at bounding box center [936, 477] width 33 height 18
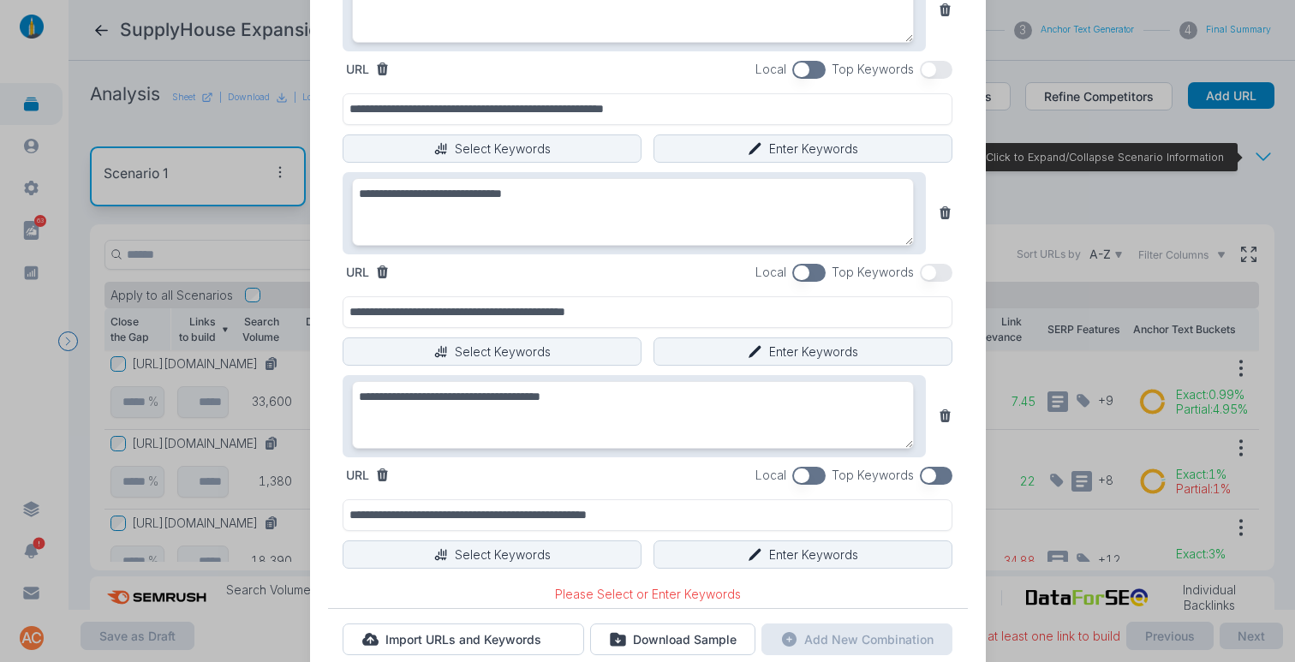
scroll to position [279, 0]
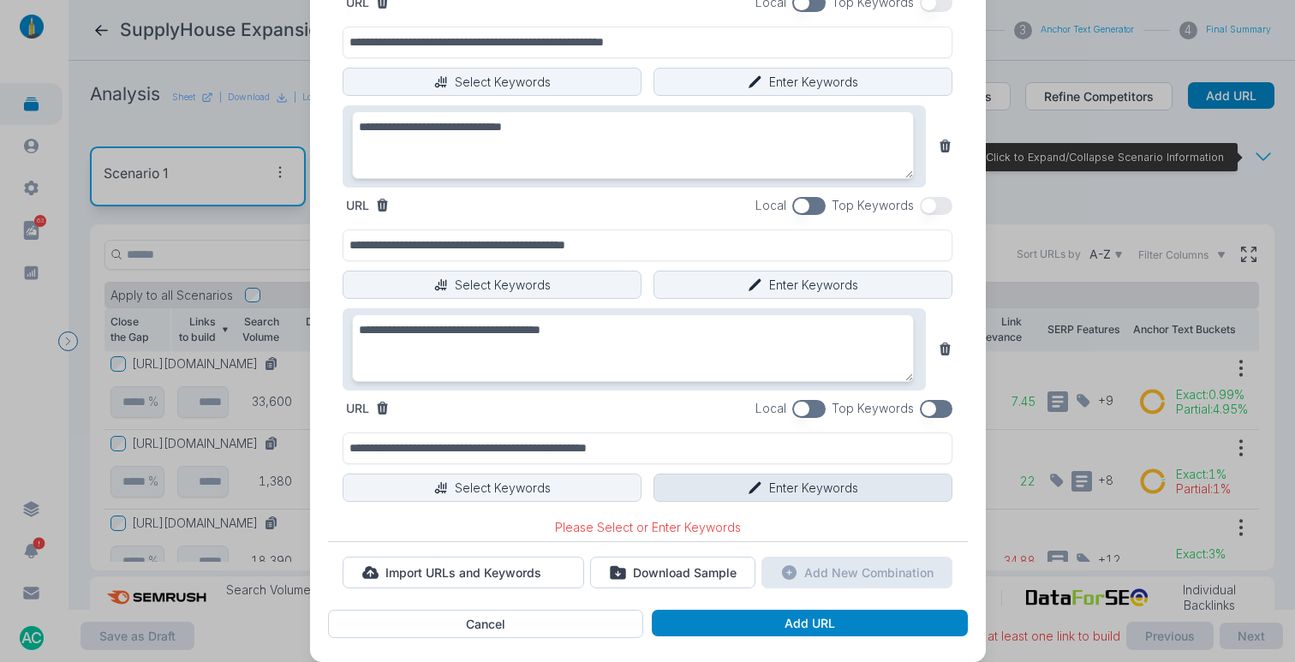
click at [781, 488] on button "Enter Keywords" at bounding box center [802, 488] width 299 height 29
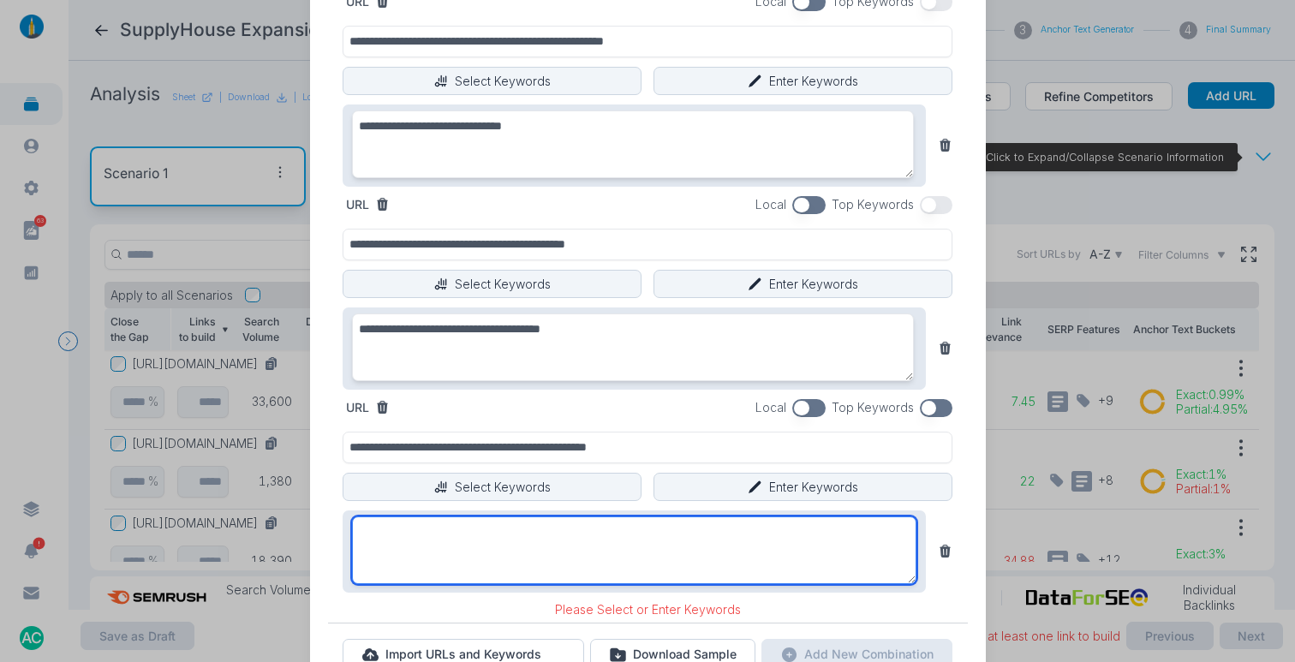
click at [495, 539] on textarea at bounding box center [634, 550] width 565 height 68
paste textarea "**********"
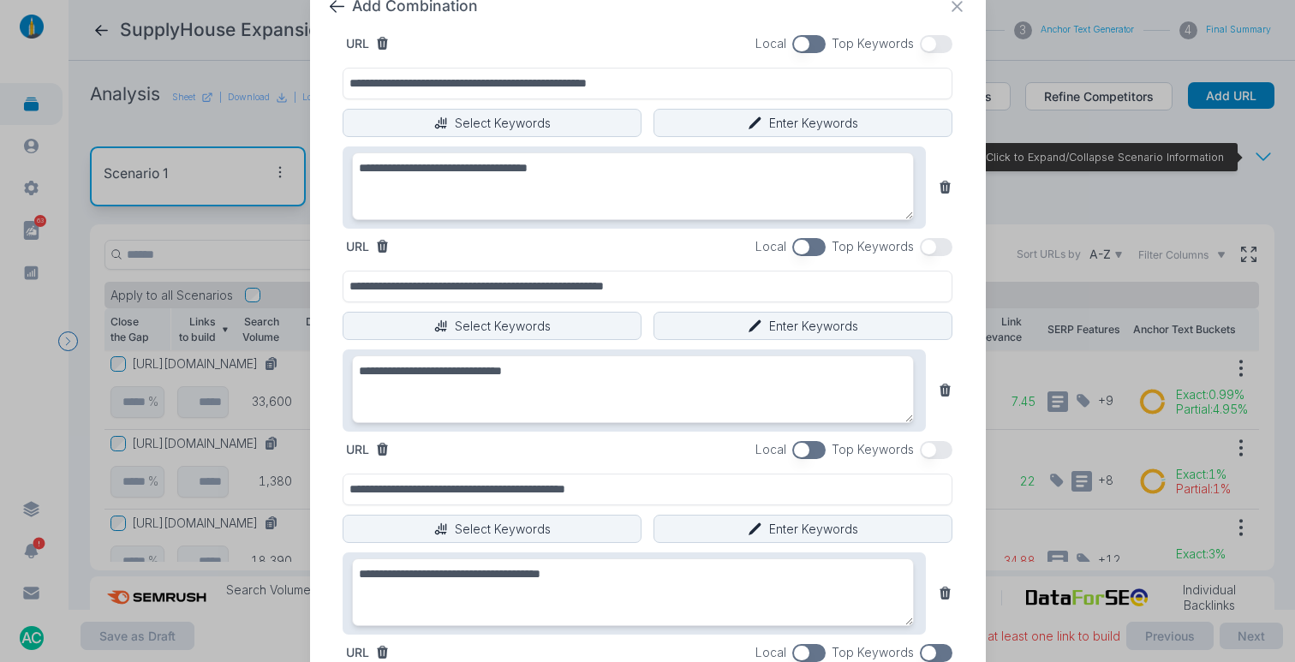
scroll to position [0, 0]
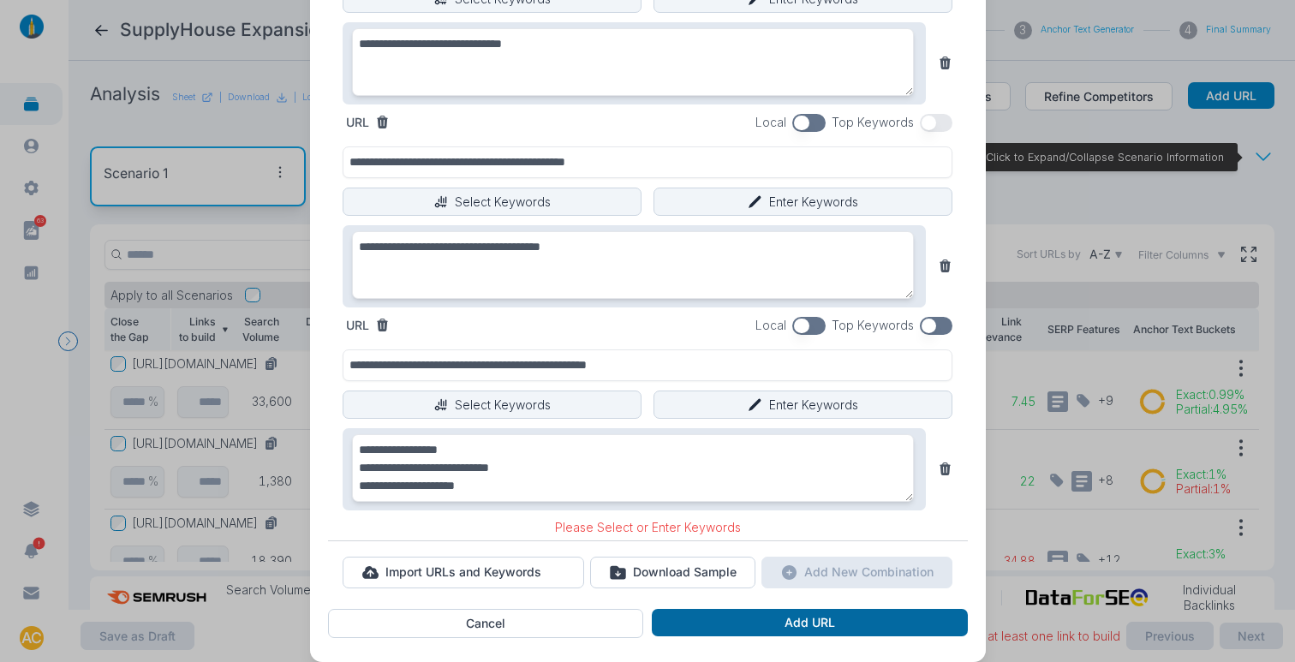
type textarea "**********"
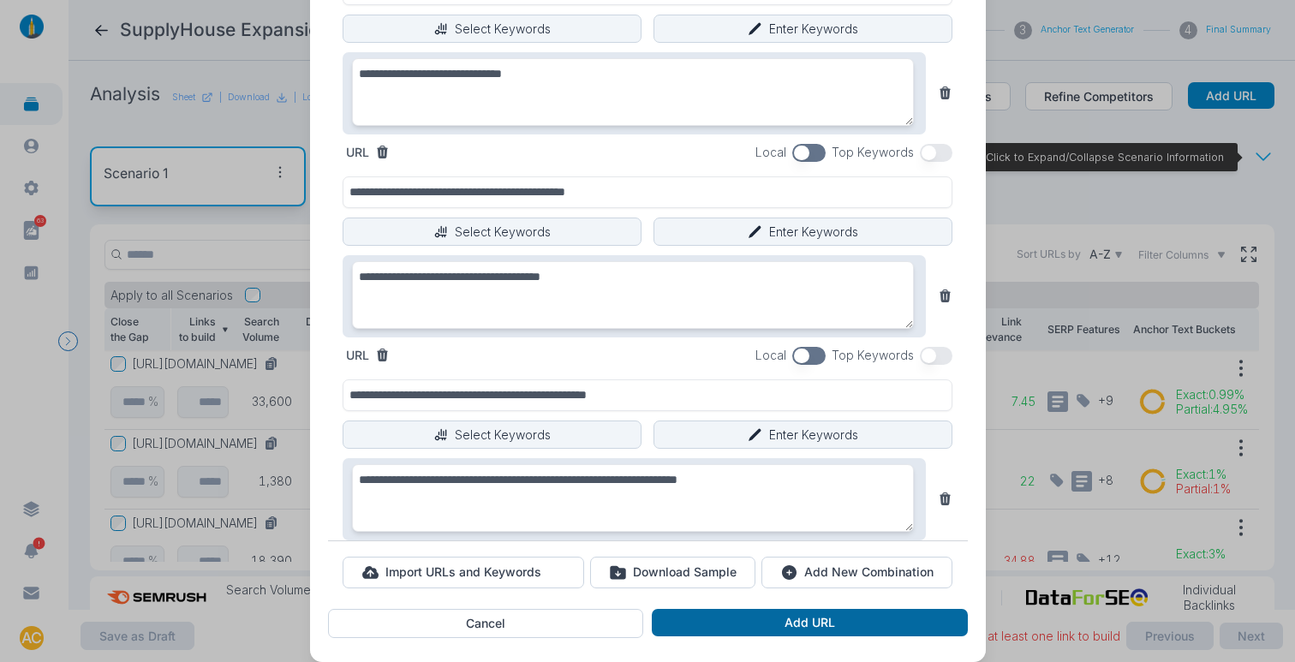
scroll to position [332, 0]
click at [846, 626] on button "Add URL" at bounding box center [809, 622] width 315 height 27
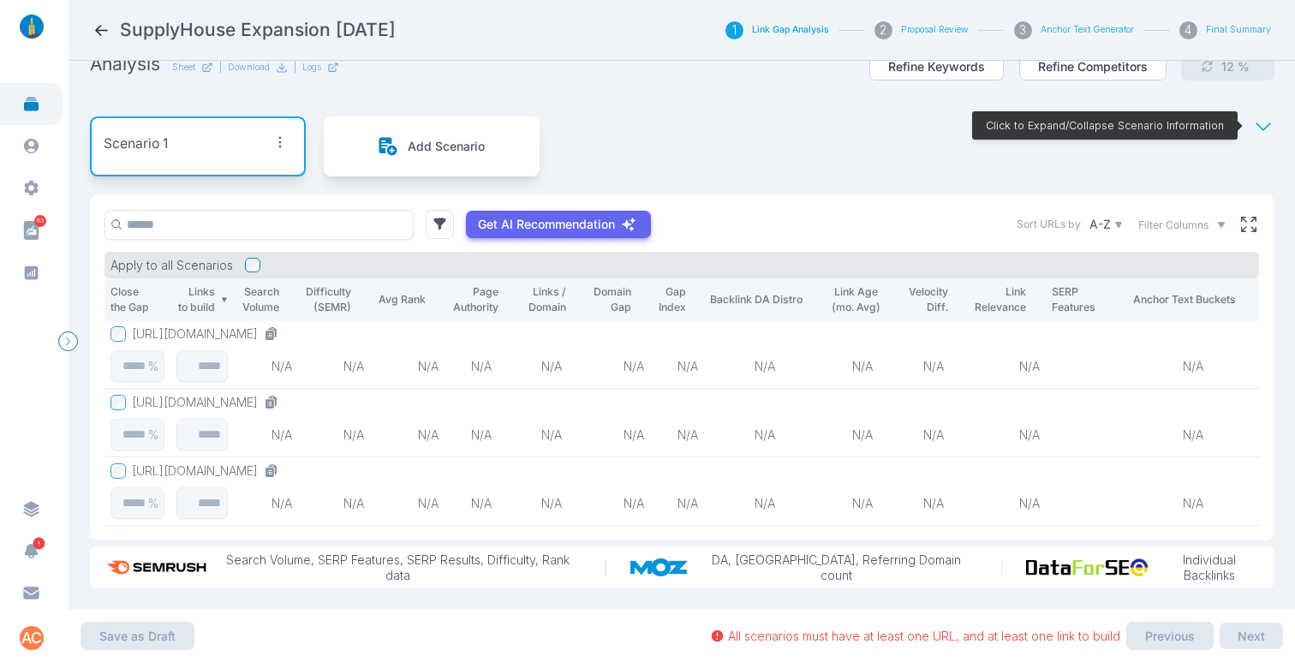
scroll to position [34, 0]
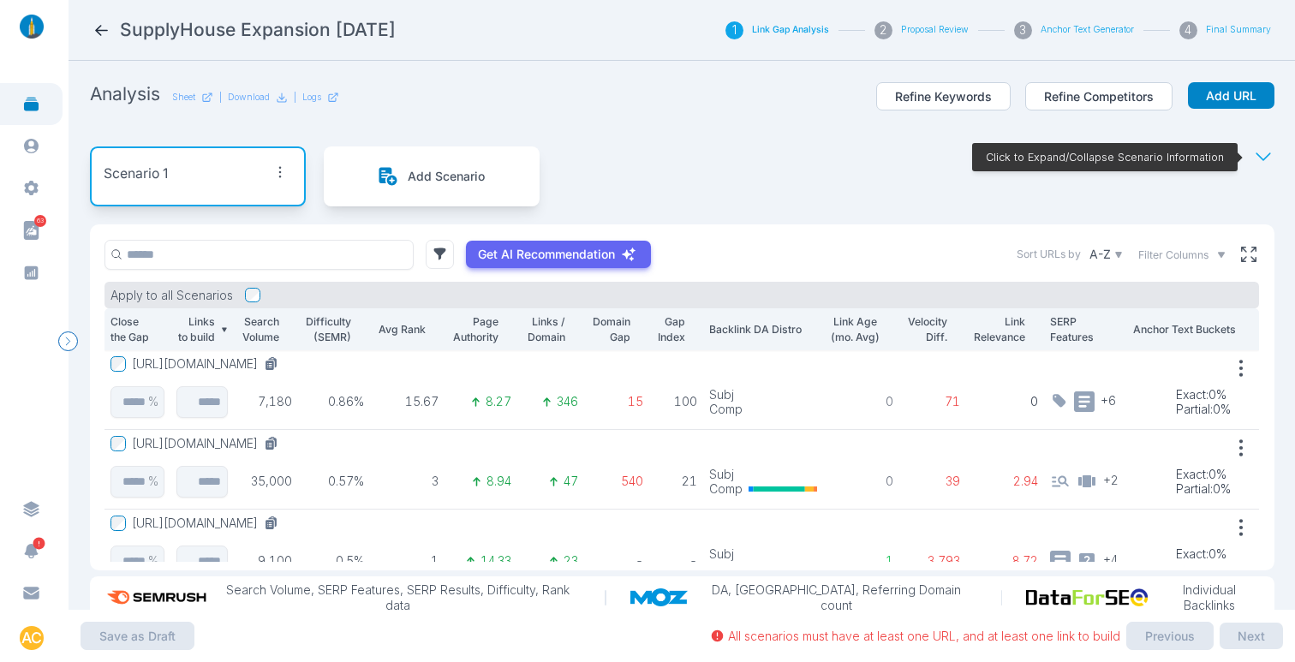
click at [420, 172] on p "Add Scenario" at bounding box center [446, 176] width 77 height 15
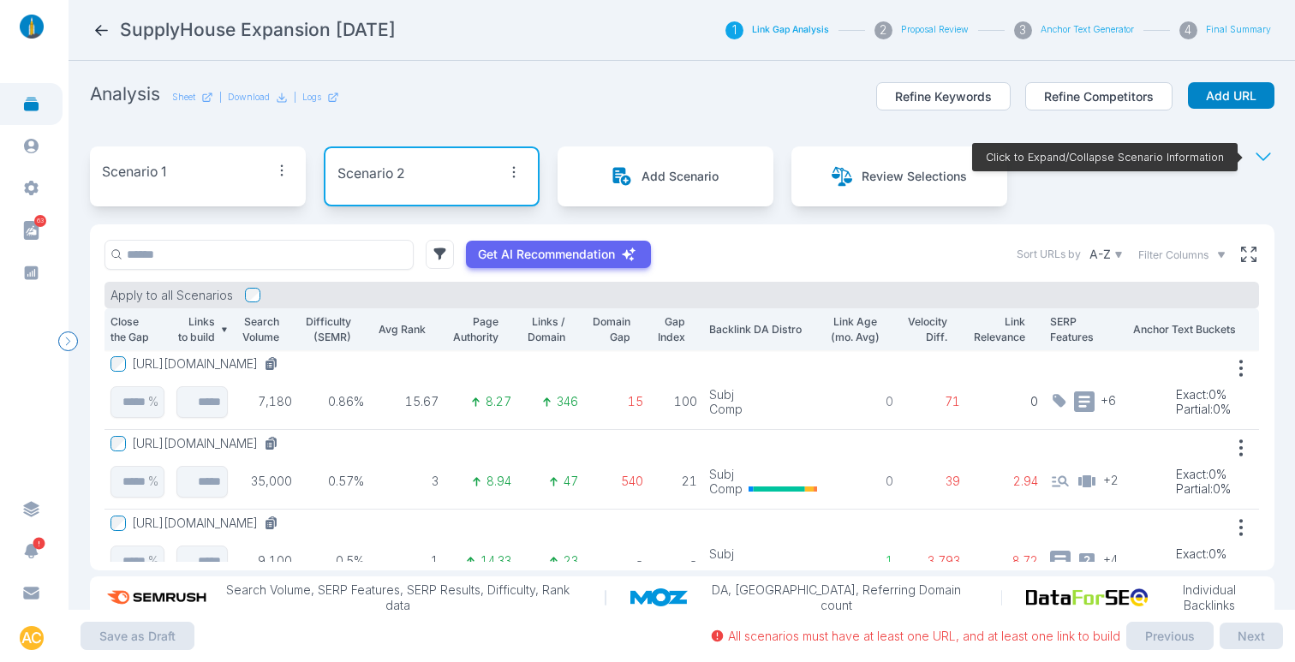
click at [188, 174] on div "Scenario 1" at bounding box center [198, 171] width 192 height 27
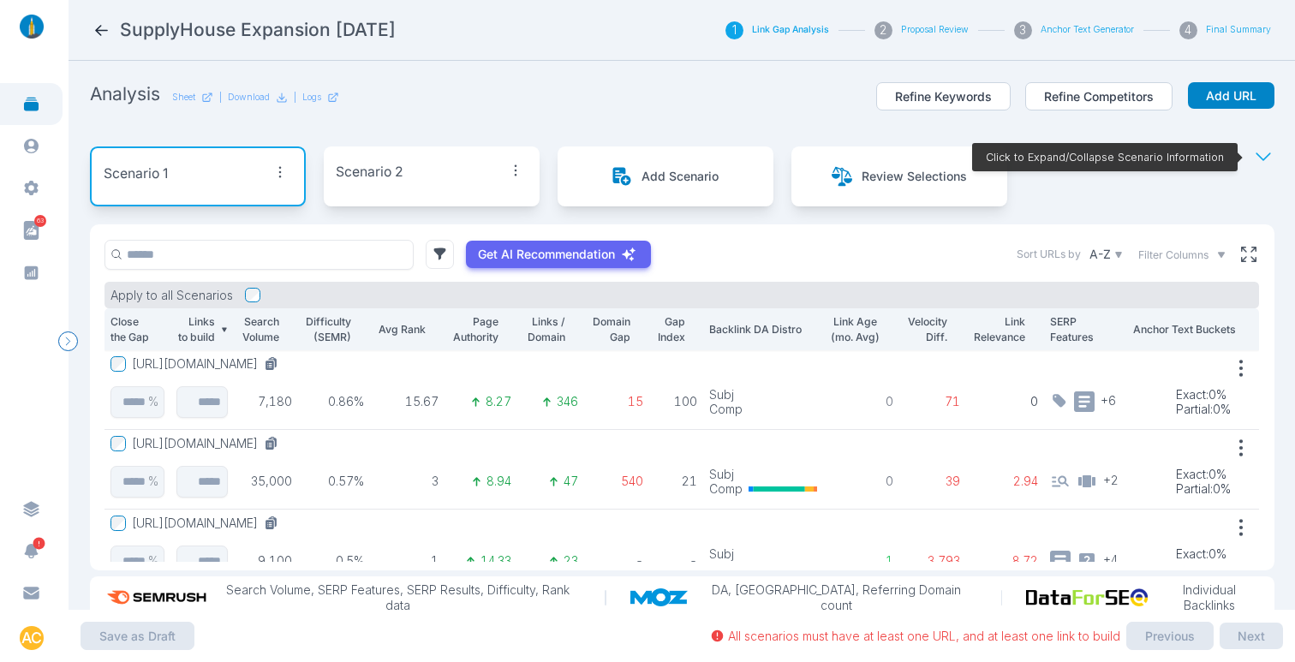
click at [285, 171] on icon "button" at bounding box center [280, 172] width 24 height 24
click at [237, 205] on span "Edit Scenario" at bounding box center [236, 207] width 74 height 15
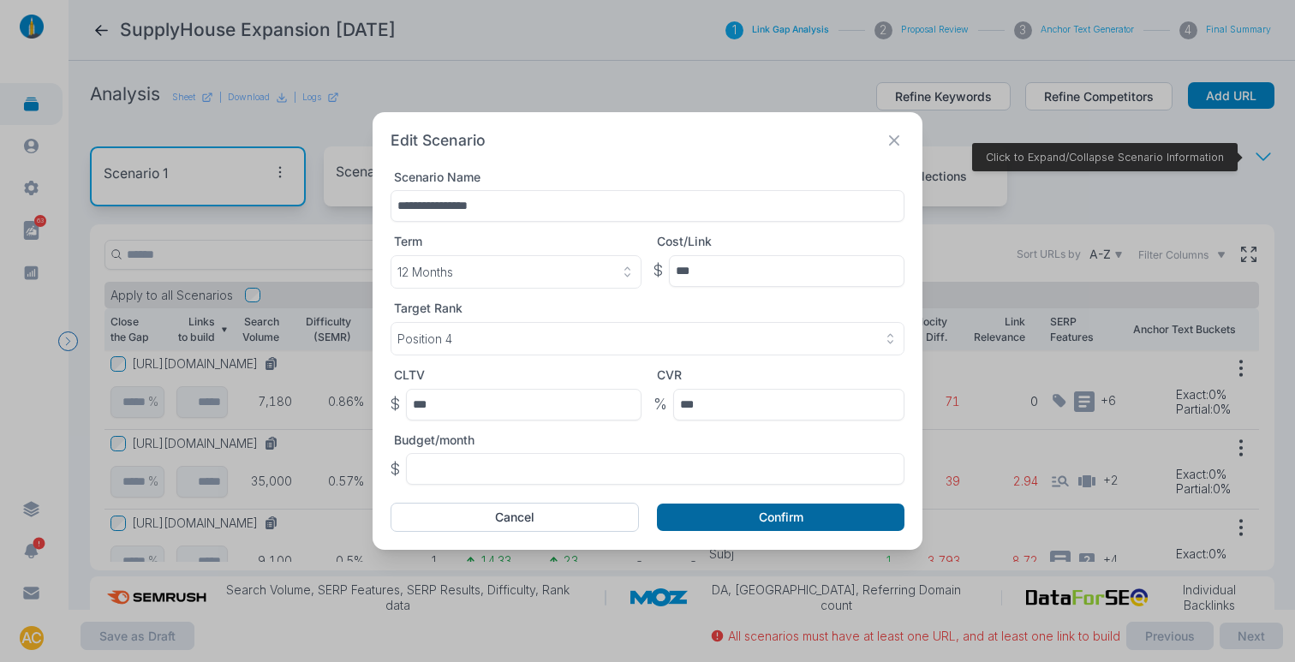
type input "**********"
click at [726, 516] on button "Confirm" at bounding box center [780, 516] width 247 height 27
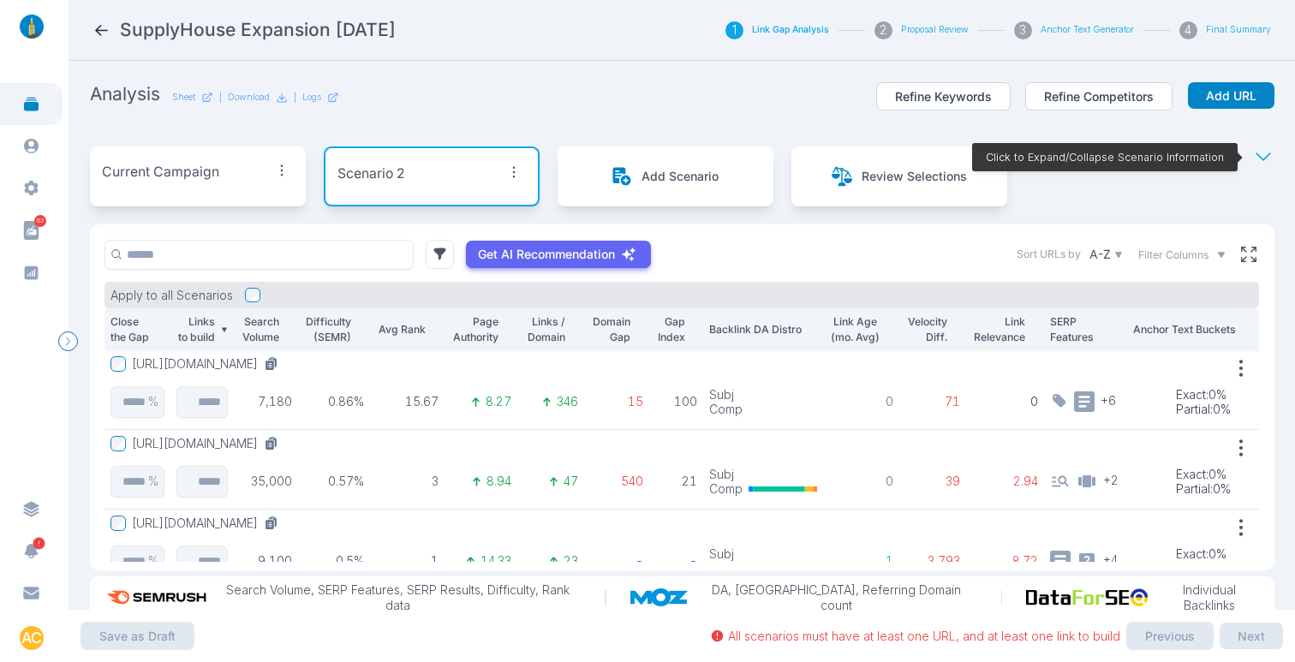
scroll to position [1, 0]
click at [1241, 257] on icon at bounding box center [1248, 253] width 15 height 15
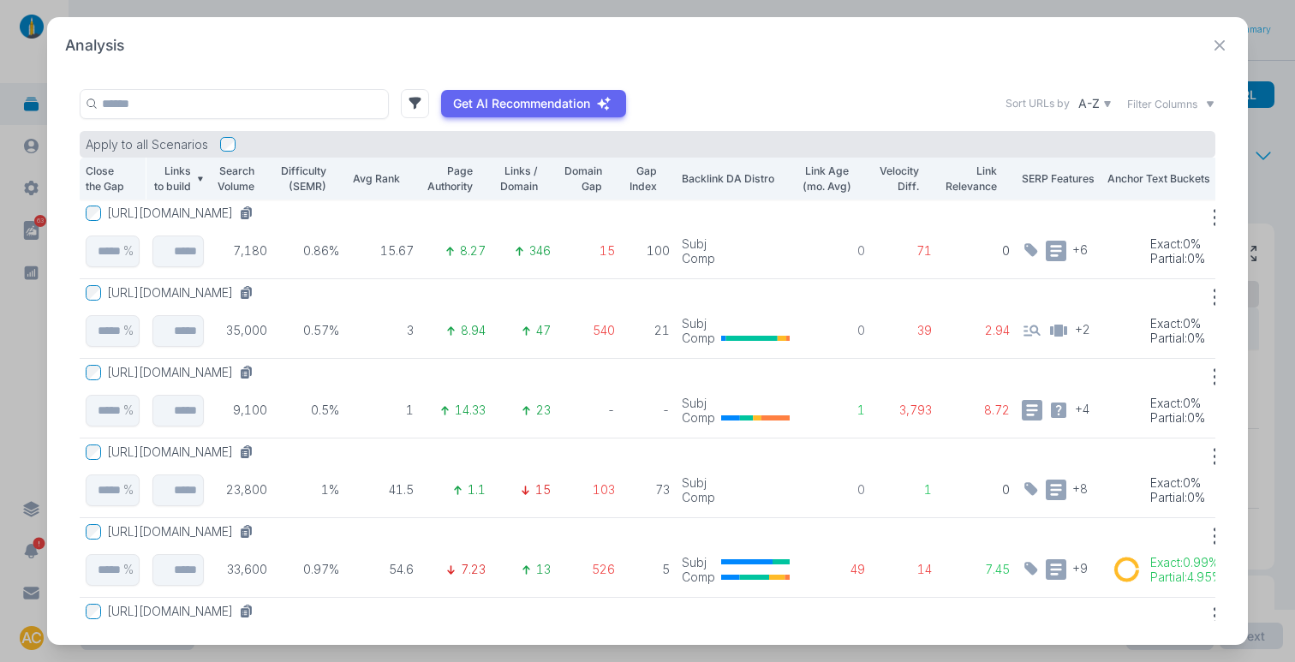
click at [1224, 35] on icon at bounding box center [1219, 45] width 21 height 21
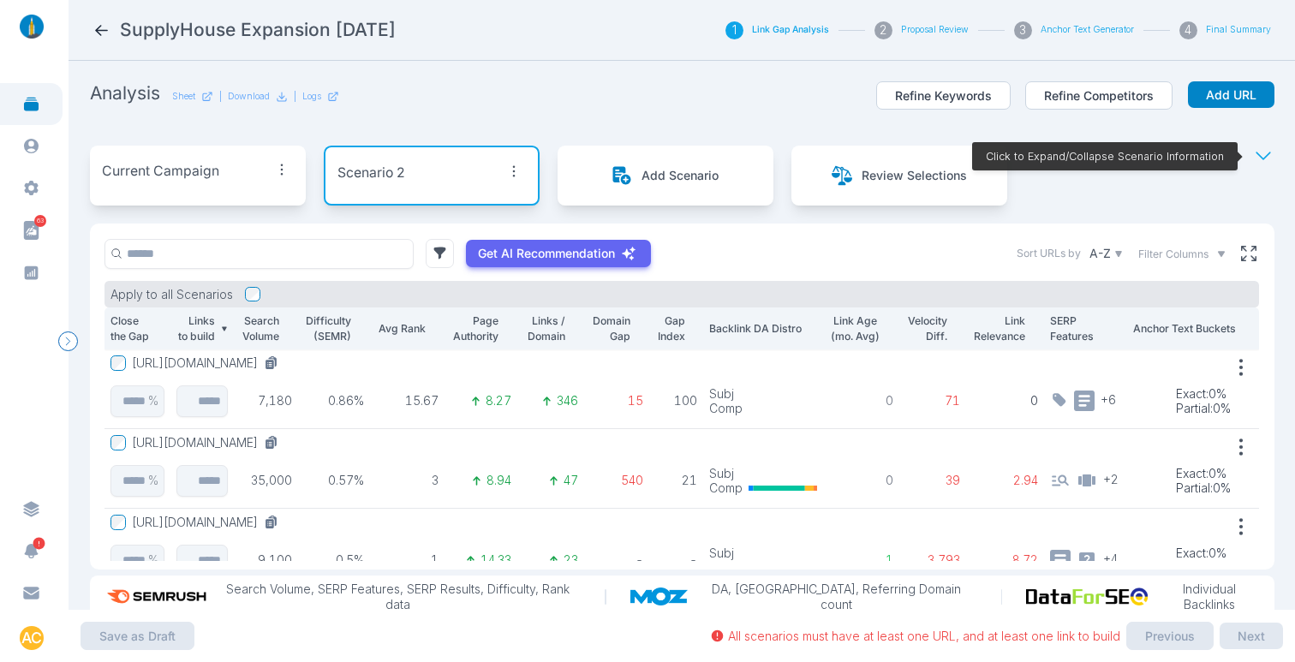
click at [185, 165] on p "Current Campaign" at bounding box center [160, 171] width 117 height 21
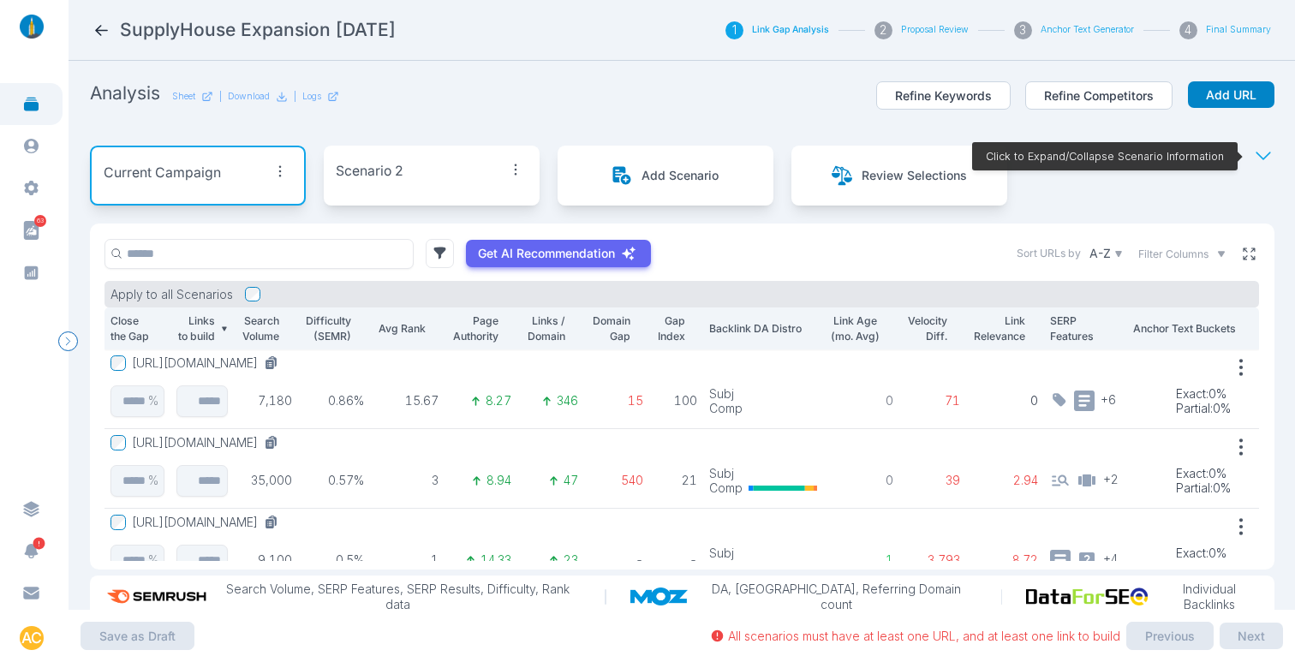
click at [1241, 256] on icon at bounding box center [1248, 253] width 15 height 15
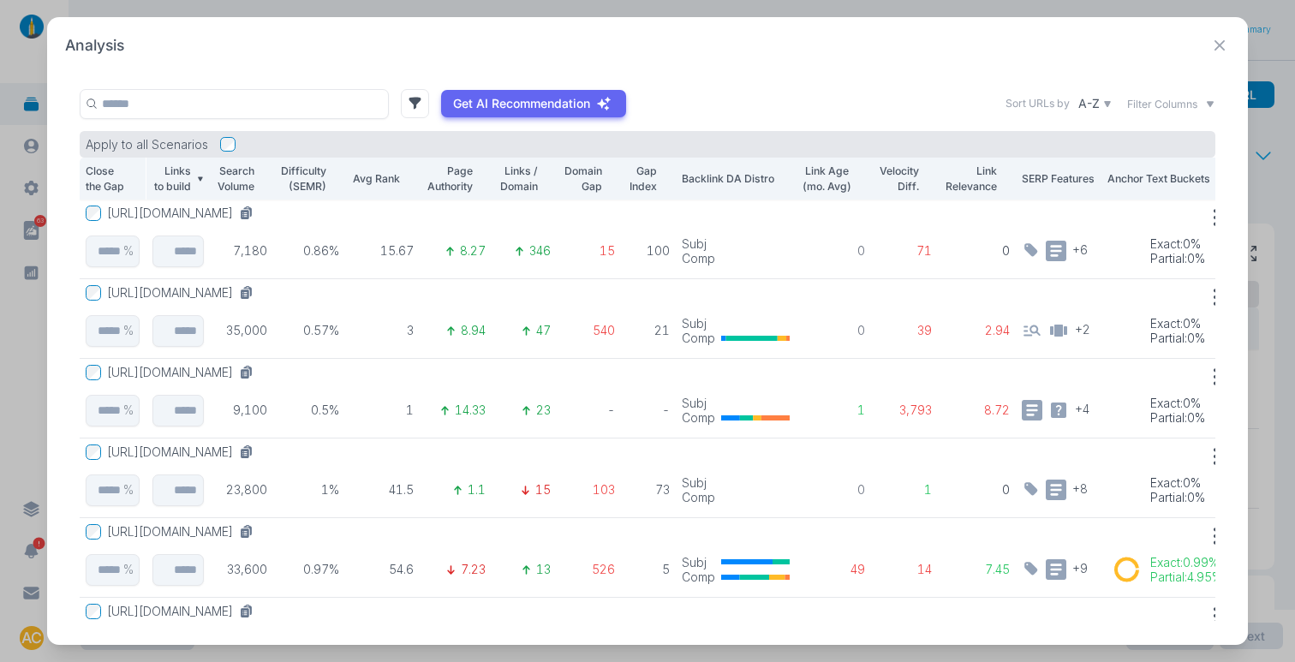
click at [1223, 45] on icon at bounding box center [1219, 45] width 21 height 21
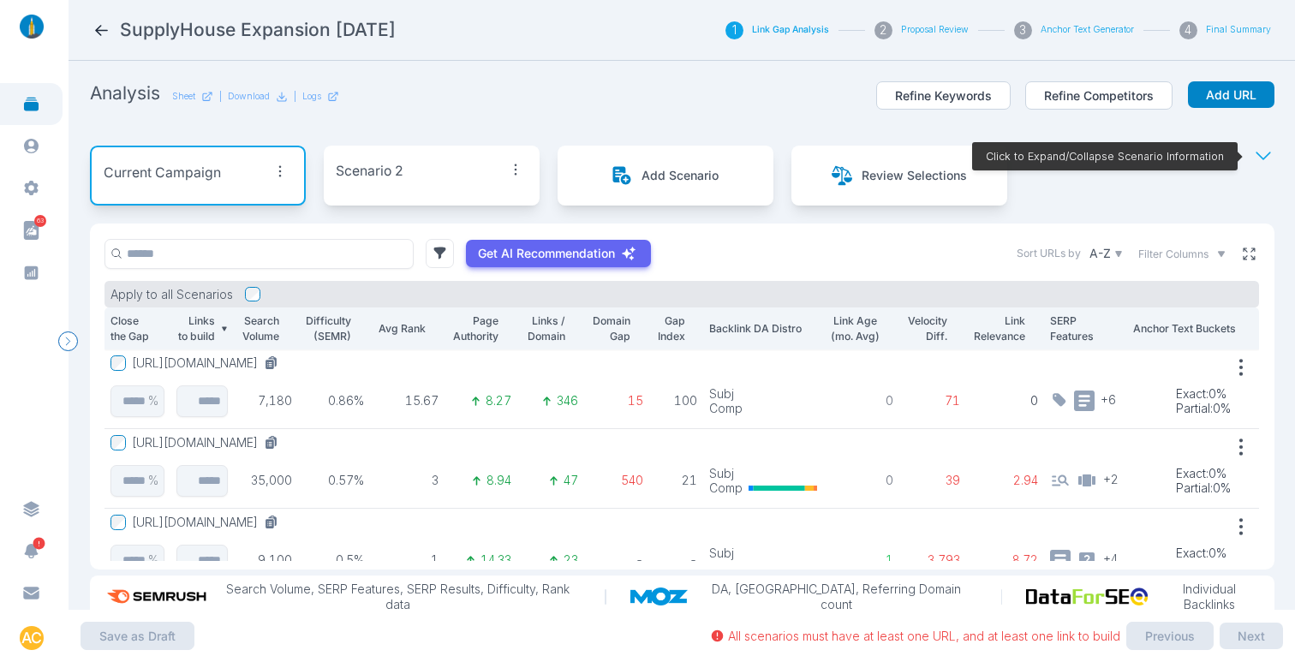
click at [1242, 250] on icon at bounding box center [1248, 253] width 12 height 12
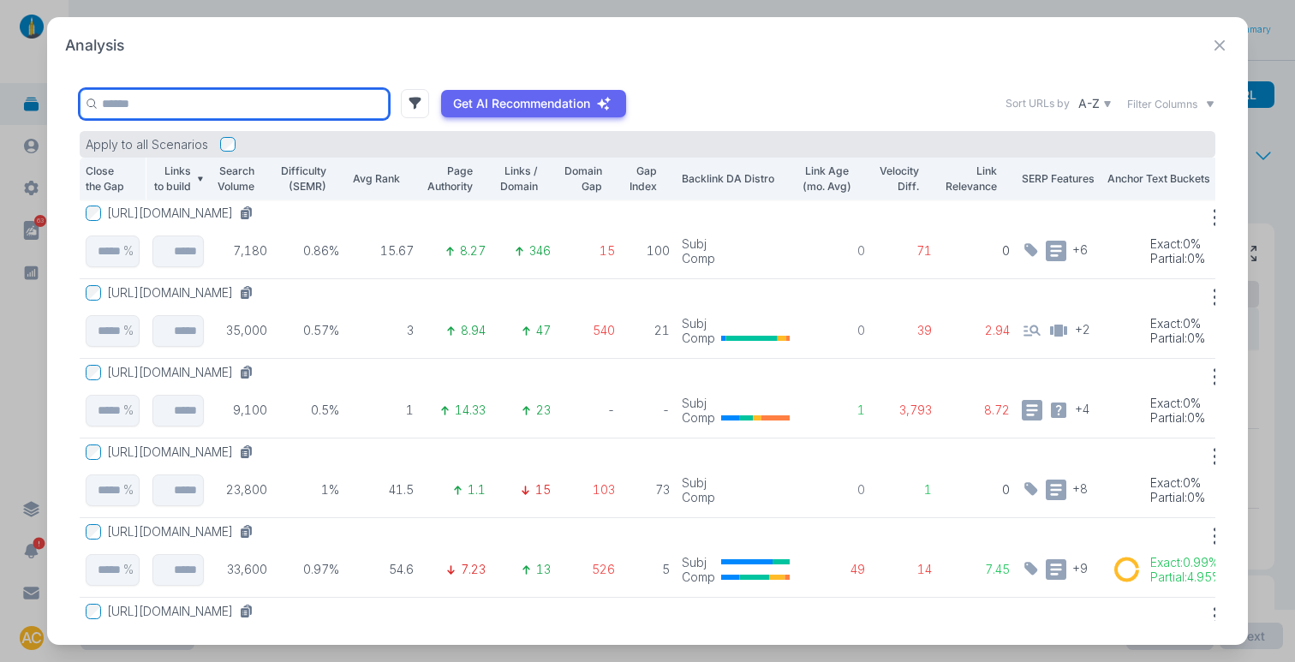
paste input "**********"
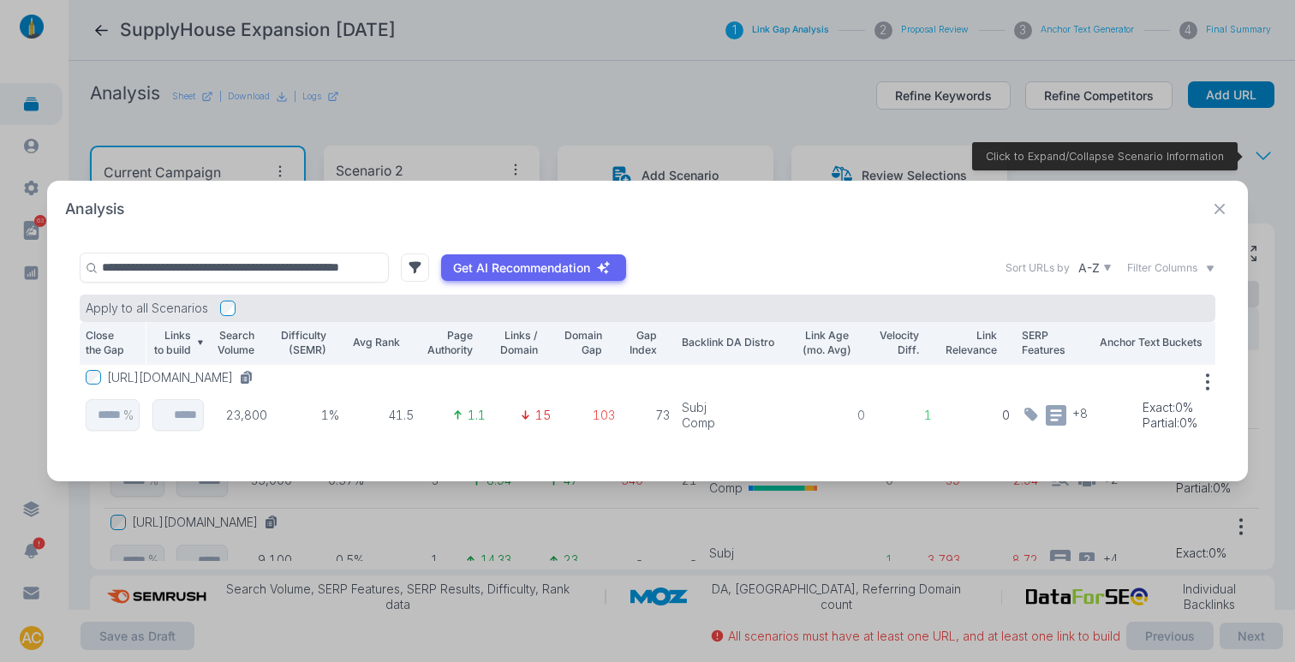
scroll to position [0, 0]
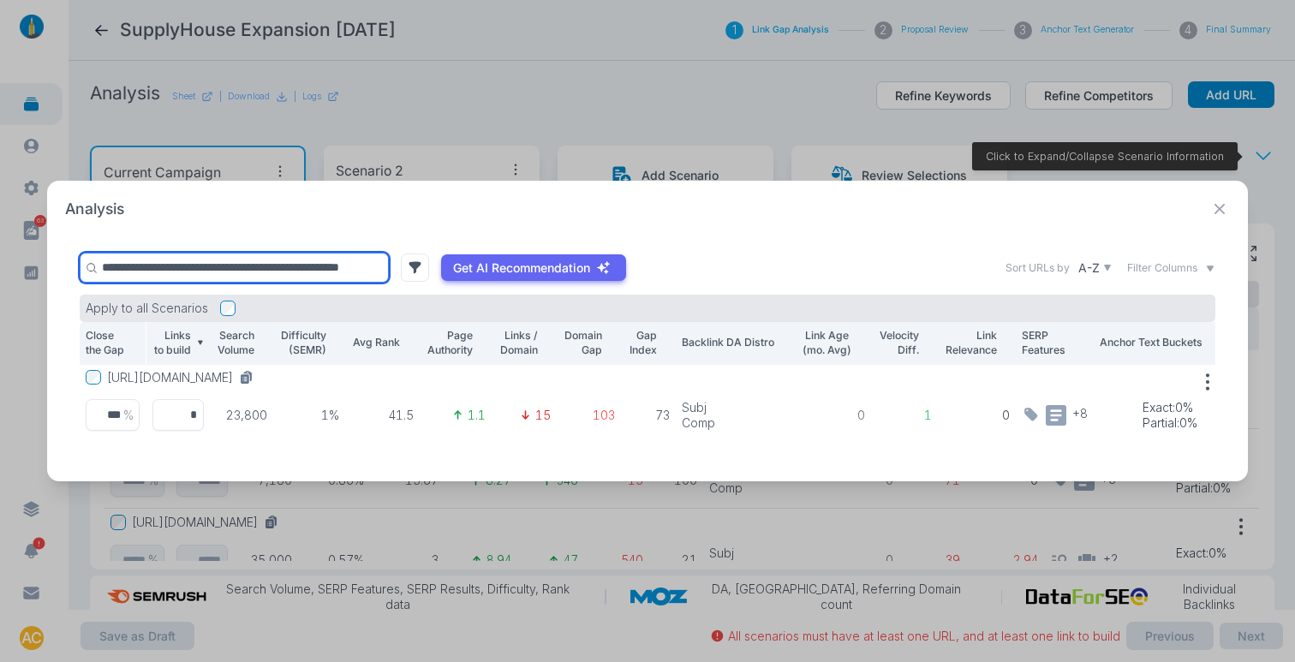
click at [251, 259] on input "**********" at bounding box center [234, 268] width 309 height 30
paste input "****"
click at [298, 259] on input "**********" at bounding box center [234, 268] width 309 height 30
paste input "text"
click at [165, 261] on input "**********" at bounding box center [234, 268] width 309 height 30
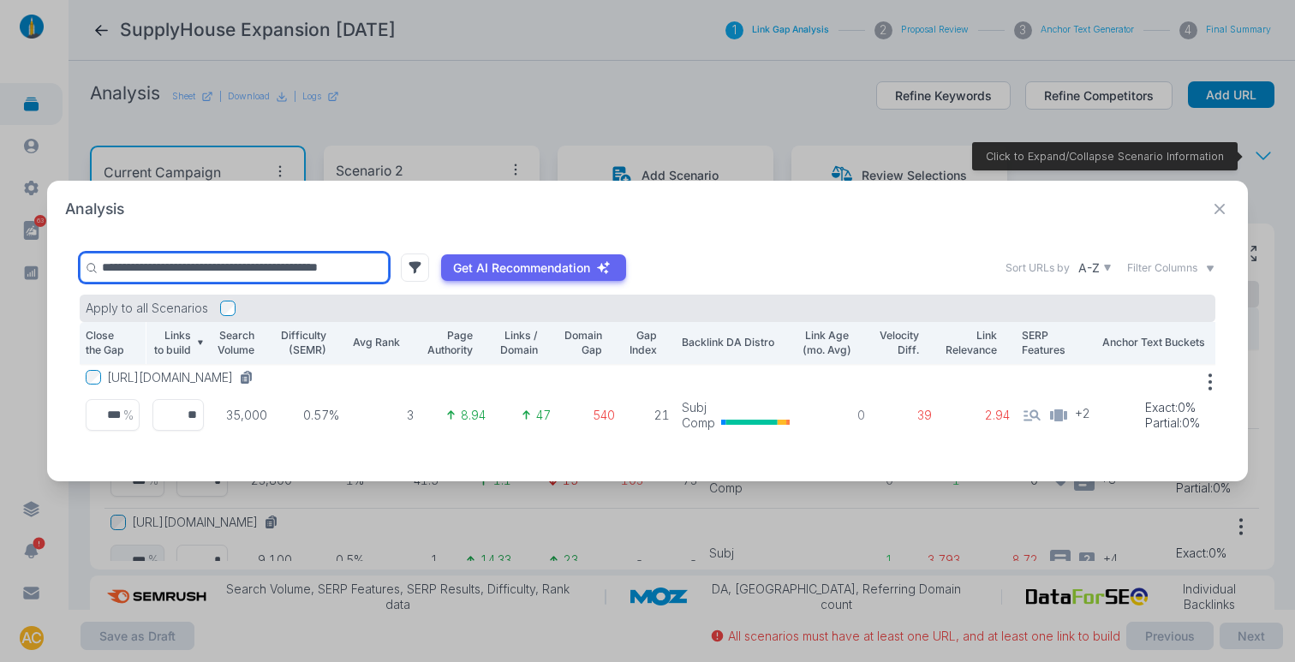
paste input "*****"
type input "**********"
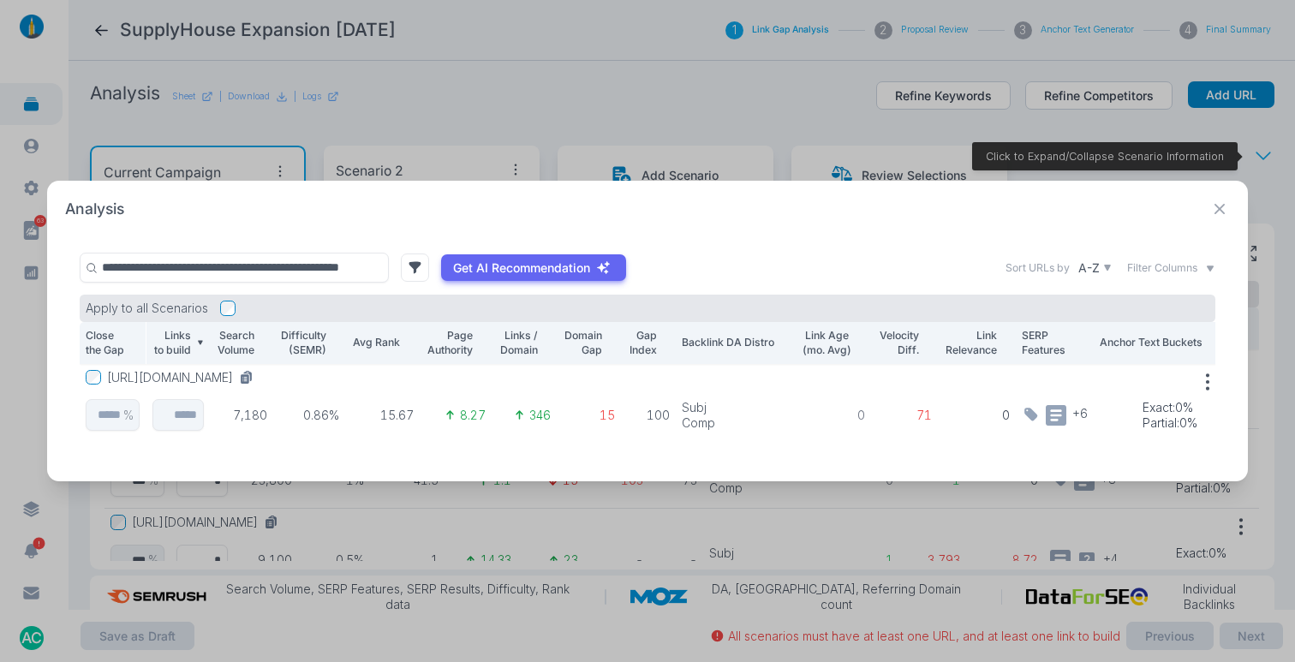
scroll to position [0, 0]
click at [1218, 206] on icon at bounding box center [1219, 209] width 21 height 21
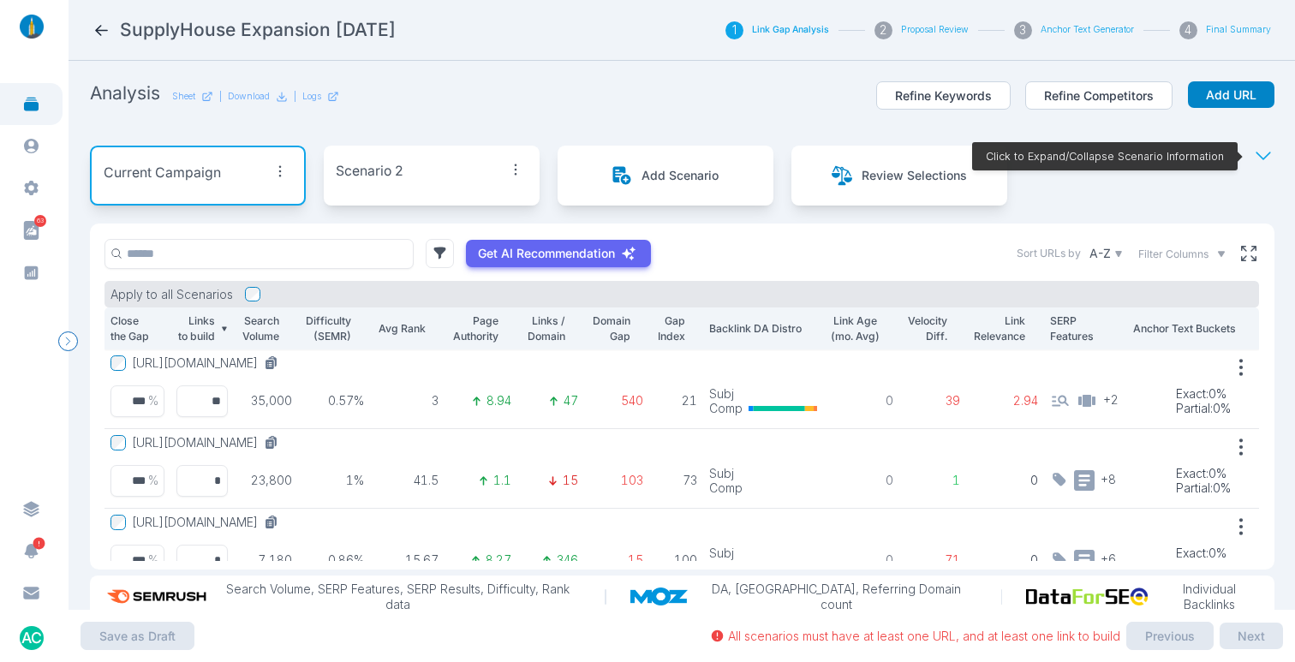
scroll to position [43, 0]
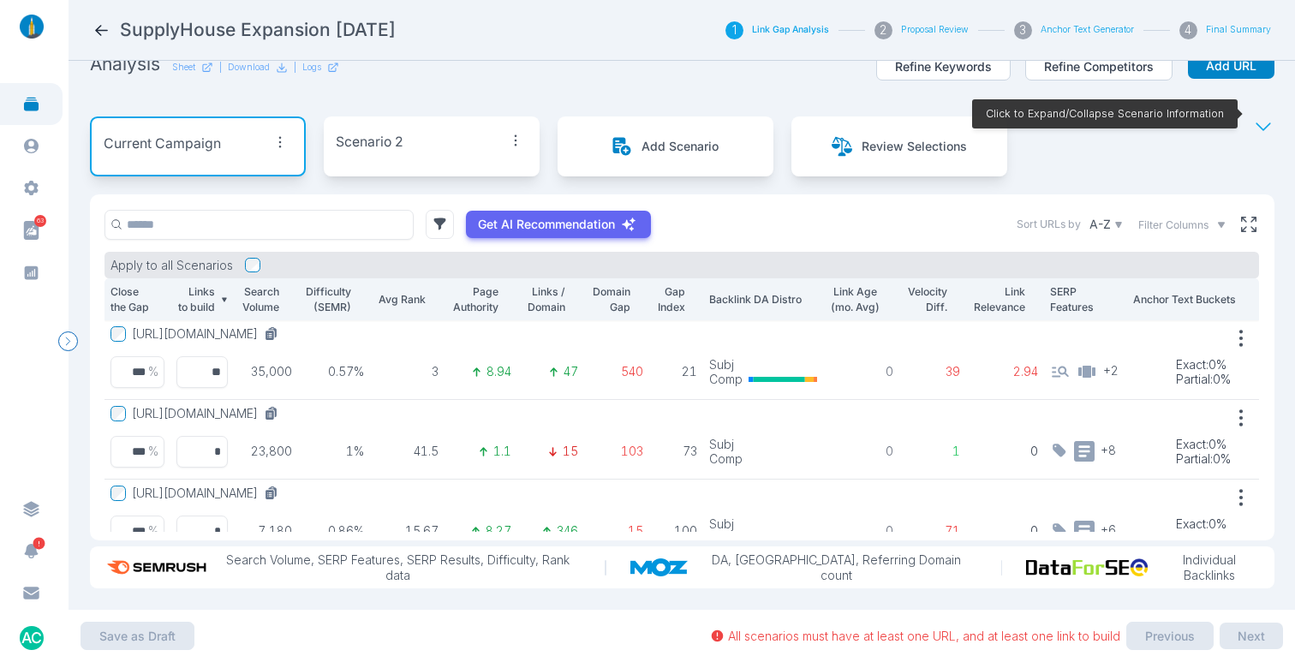
drag, startPoint x: 1250, startPoint y: 115, endPoint x: 1128, endPoint y: 123, distance: 122.7
click at [1253, 116] on icon at bounding box center [1263, 126] width 21 height 21
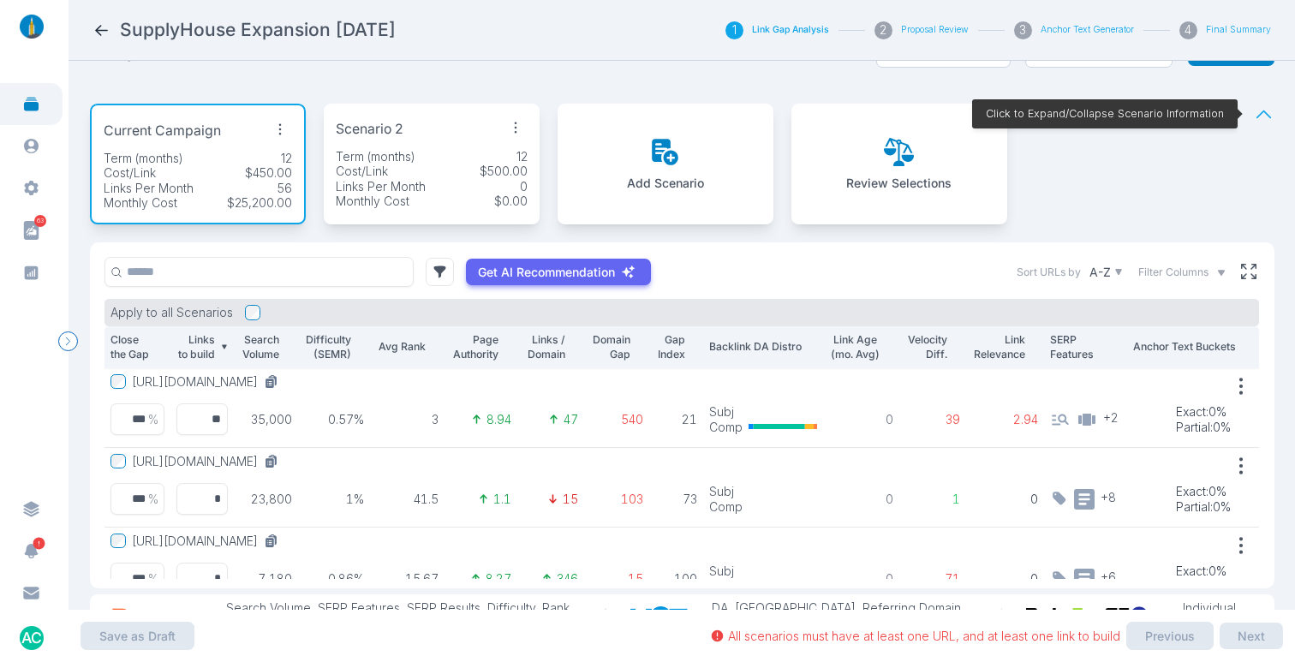
click at [280, 130] on icon "button" at bounding box center [280, 129] width 24 height 24
click at [256, 157] on span "Edit Scenario" at bounding box center [236, 164] width 74 height 15
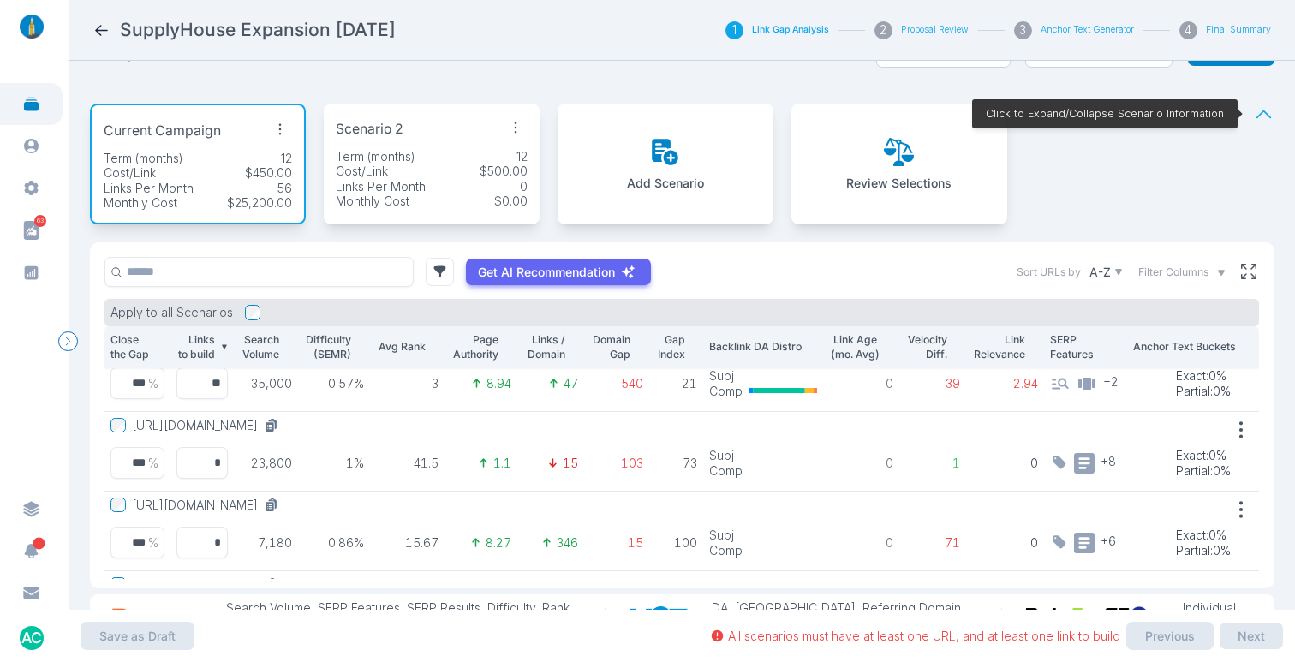
scroll to position [33, 0]
click at [197, 464] on input "*" at bounding box center [202, 466] width 52 height 32
type input "*"
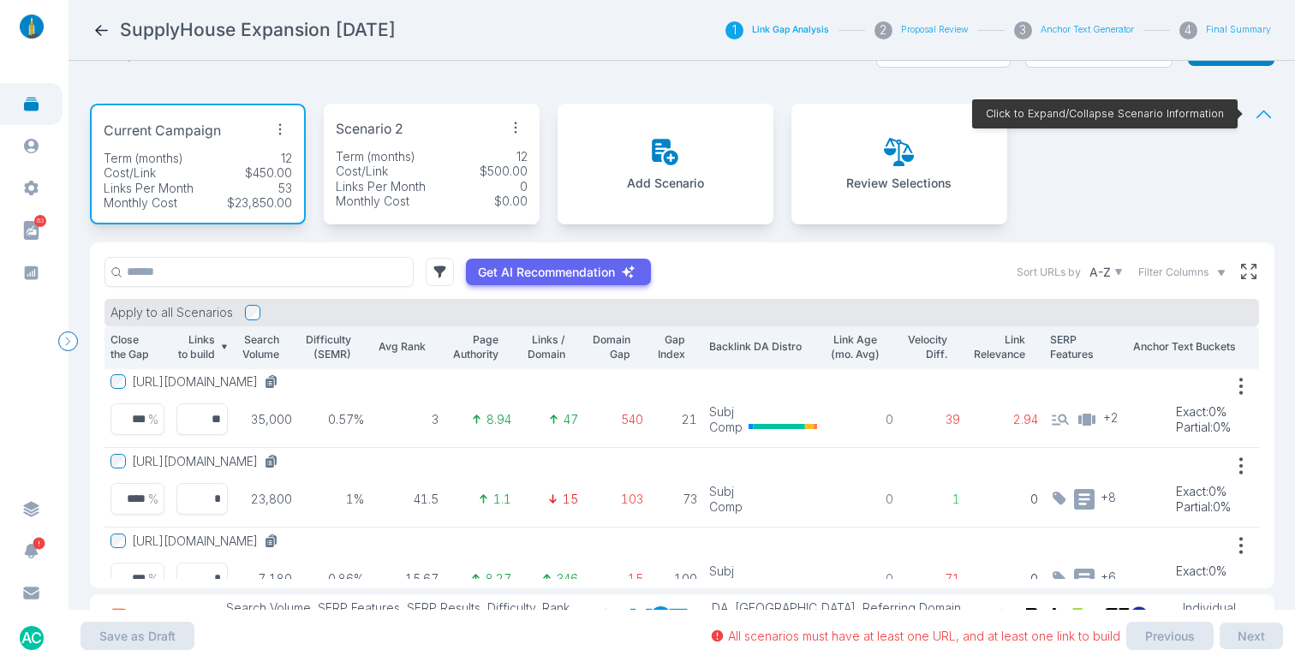
scroll to position [8, 0]
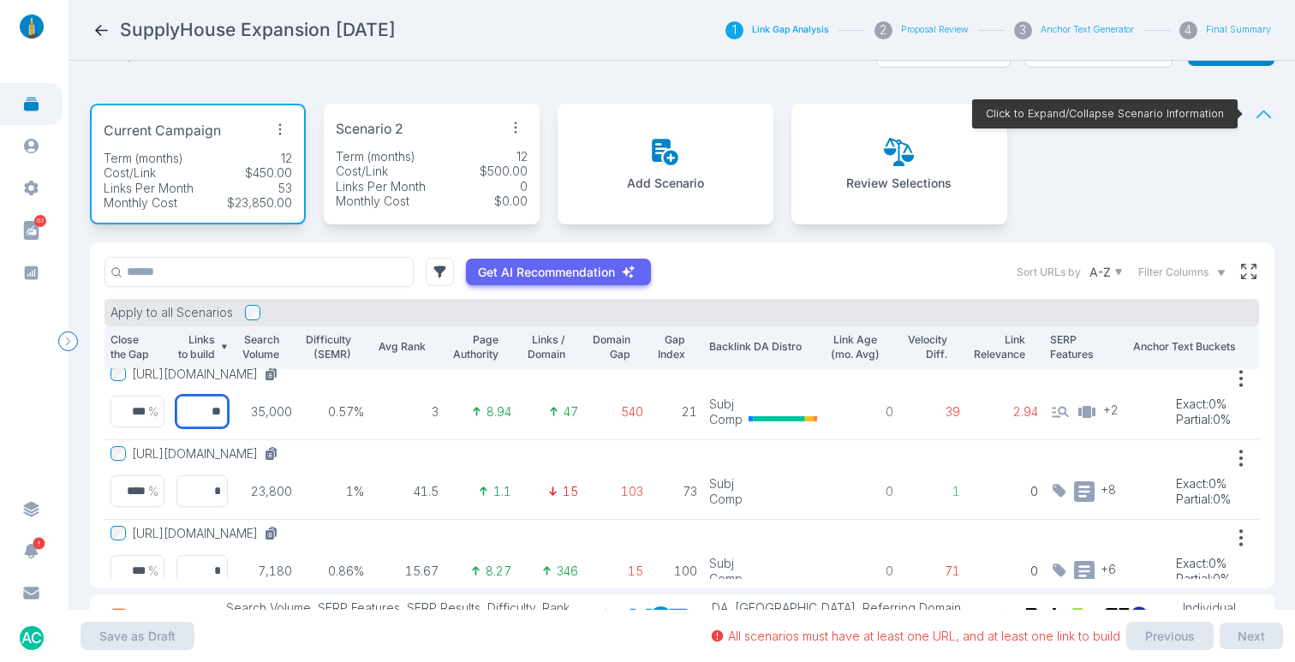
click at [196, 408] on input "**" at bounding box center [202, 412] width 52 height 32
click at [198, 413] on input "**" at bounding box center [202, 412] width 52 height 32
type input "*"
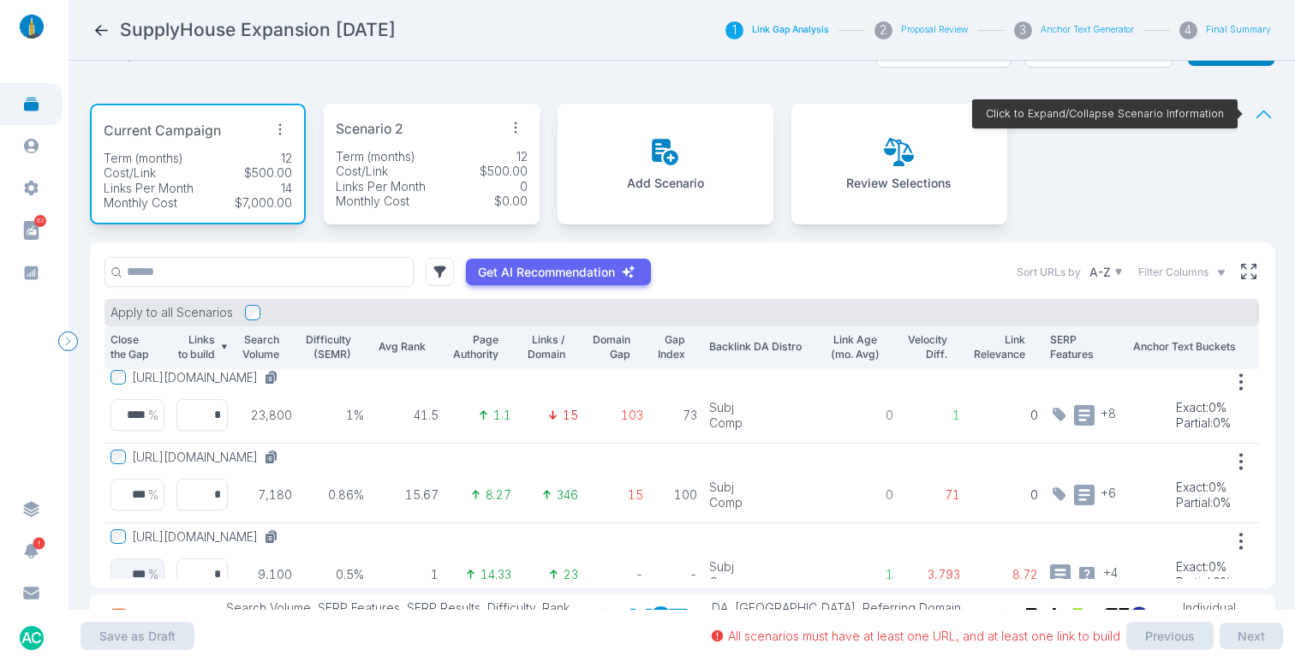
scroll to position [112, 0]
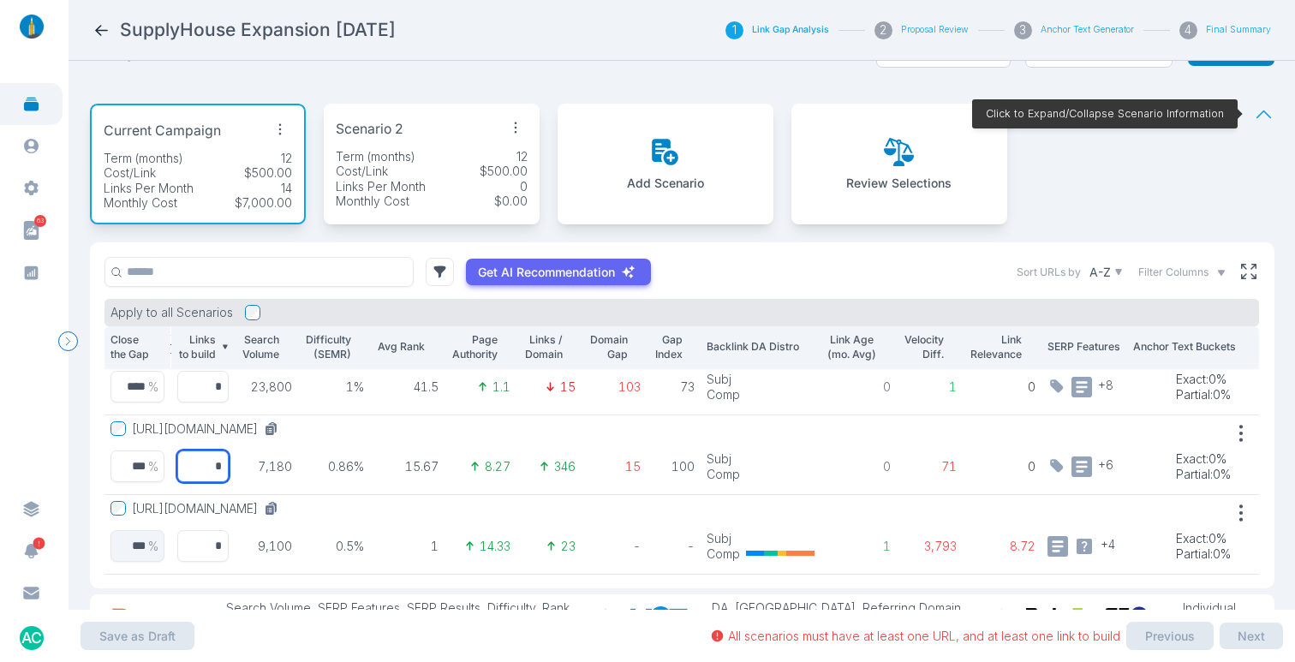
click at [200, 463] on input "*" at bounding box center [202, 466] width 52 height 32
type input "*"
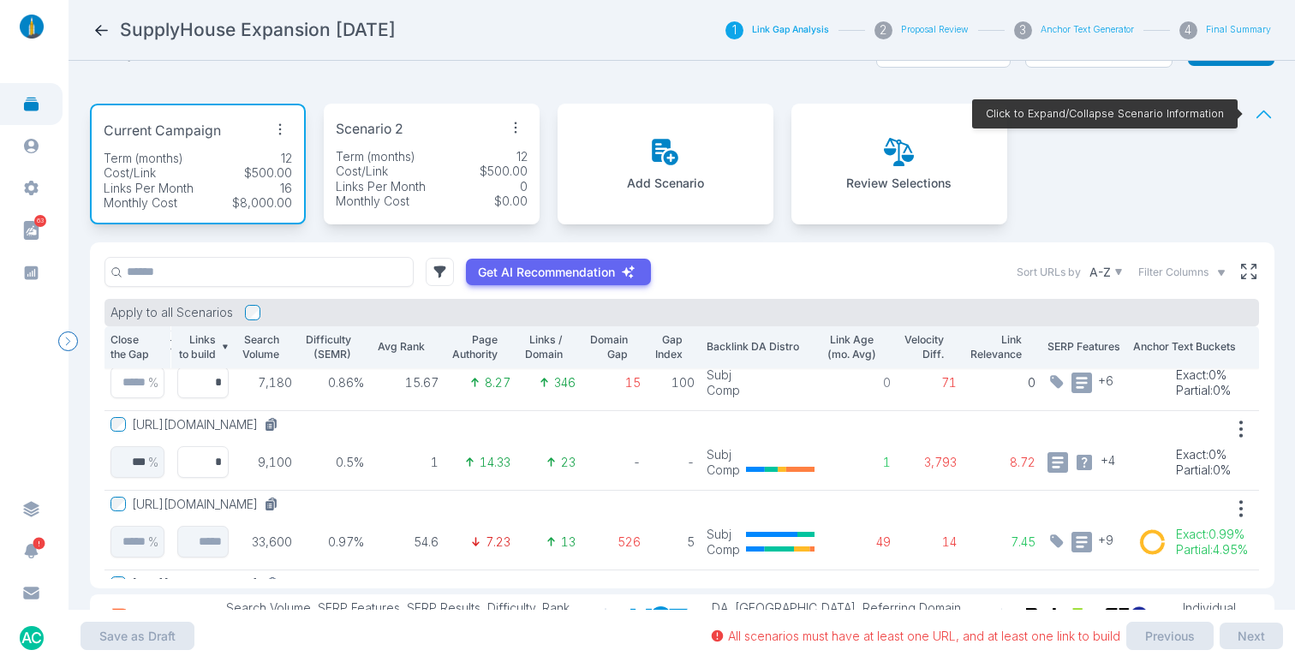
scroll to position [203, 30]
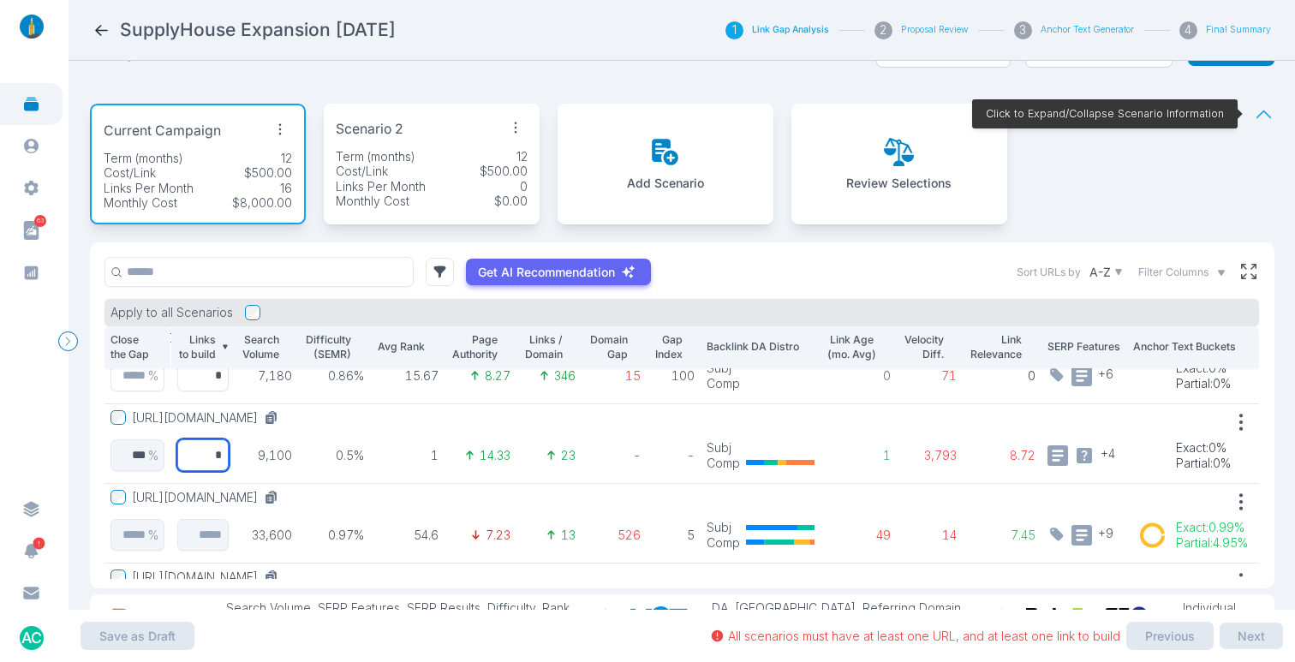
click at [200, 459] on input "*" at bounding box center [202, 455] width 52 height 32
click at [205, 455] on input "*" at bounding box center [202, 455] width 52 height 32
type input "*"
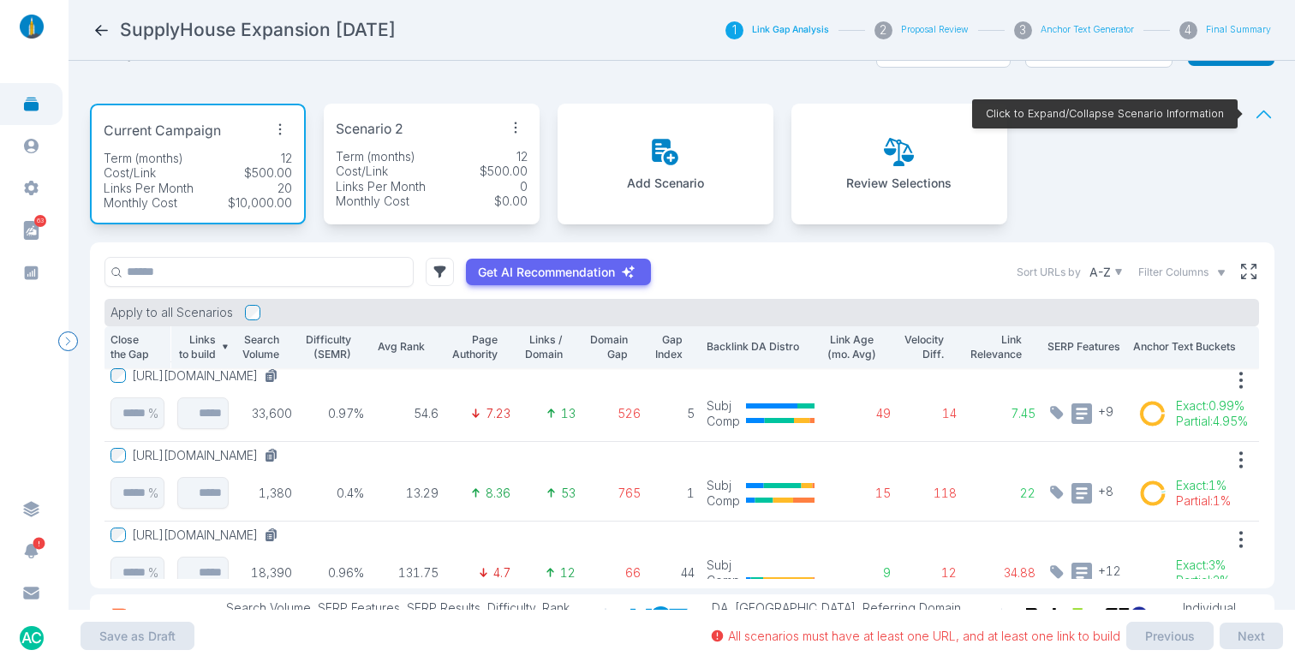
scroll to position [0, 25]
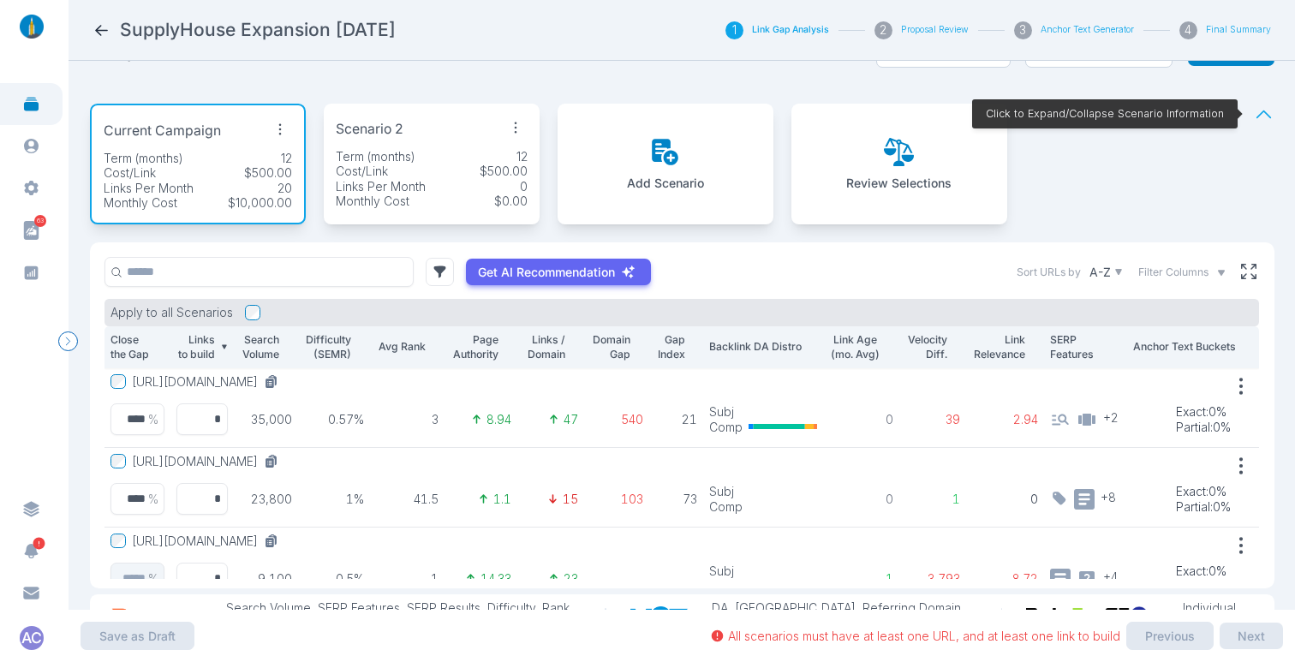
click at [475, 182] on div "Links Per Month 0" at bounding box center [432, 186] width 192 height 15
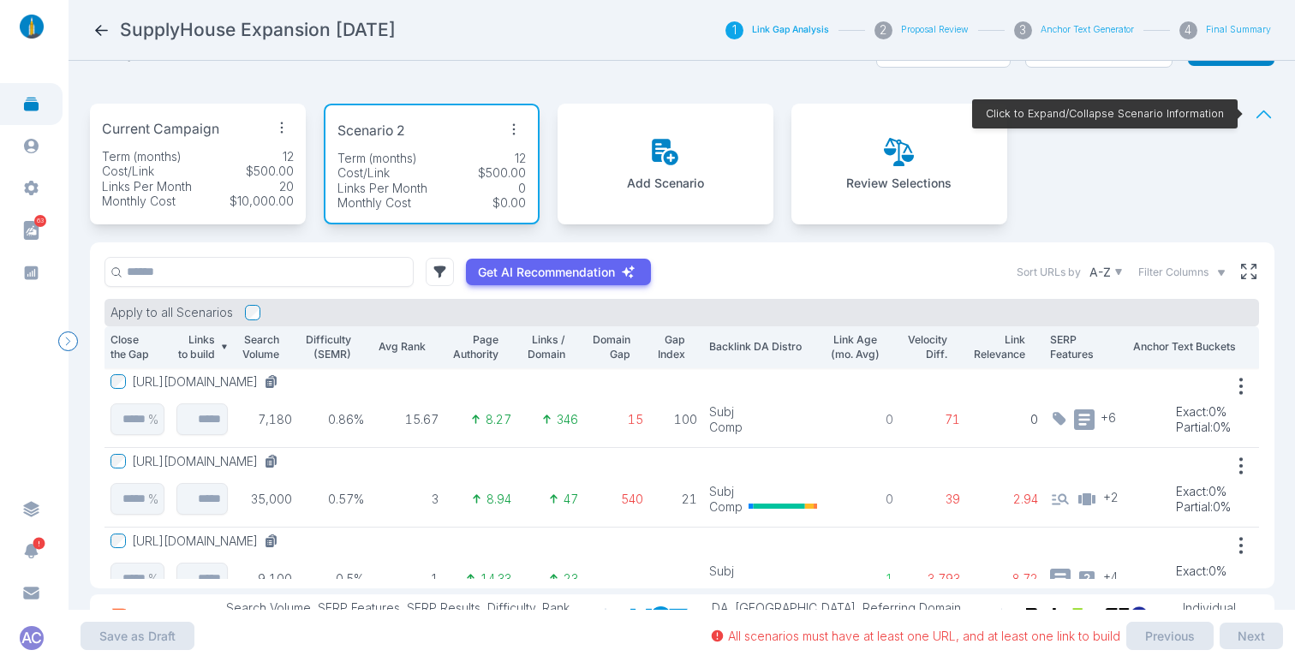
click at [214, 180] on div "Links Per Month 20" at bounding box center [198, 186] width 192 height 15
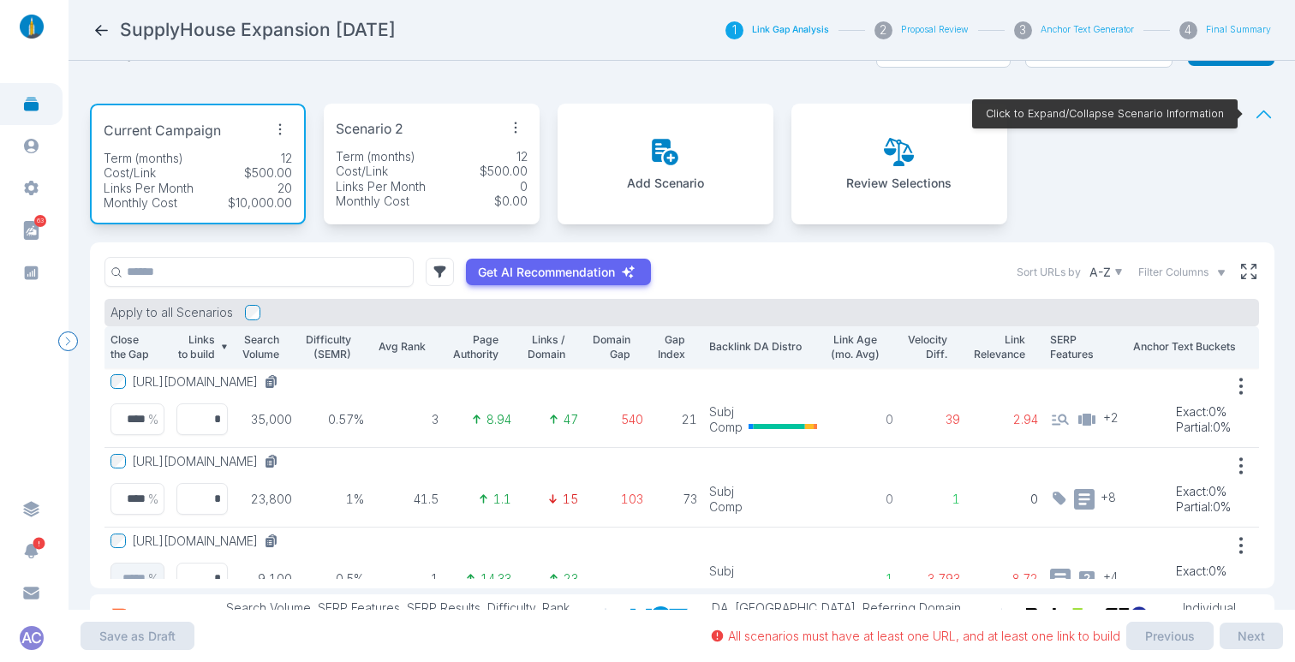
click at [435, 155] on div "Term (months) 12" at bounding box center [432, 156] width 192 height 15
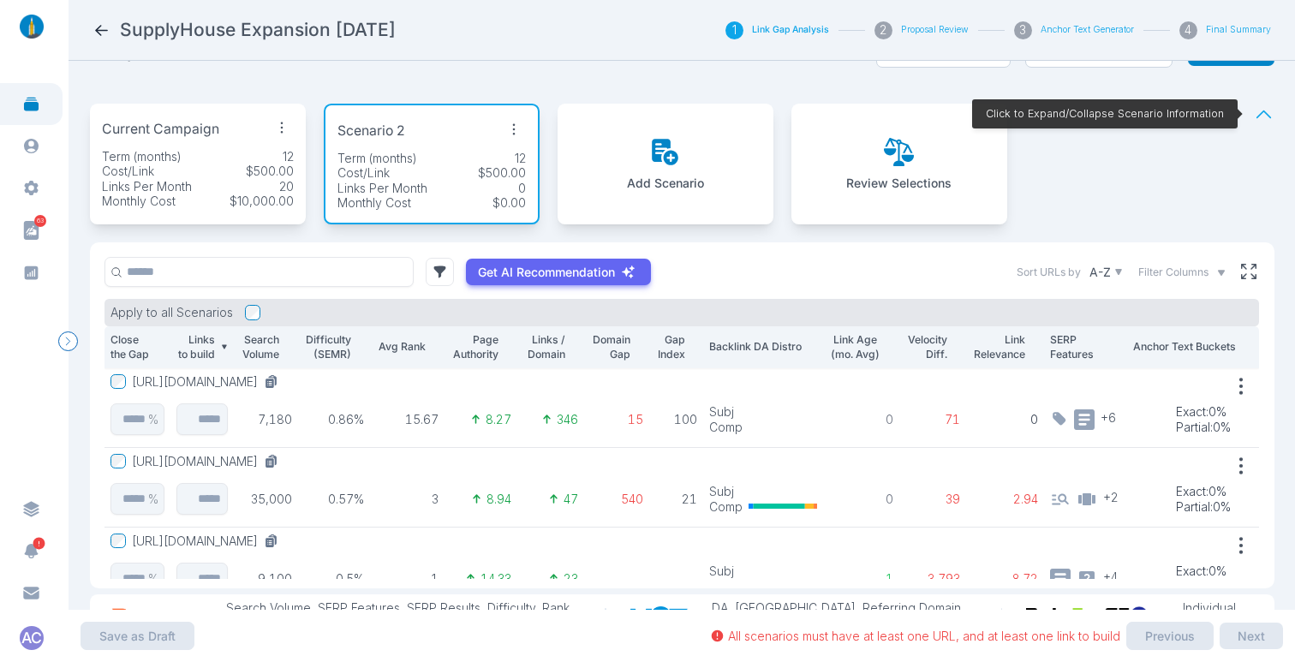
click at [180, 205] on div "Monthly Cost $10,000.00" at bounding box center [198, 201] width 192 height 15
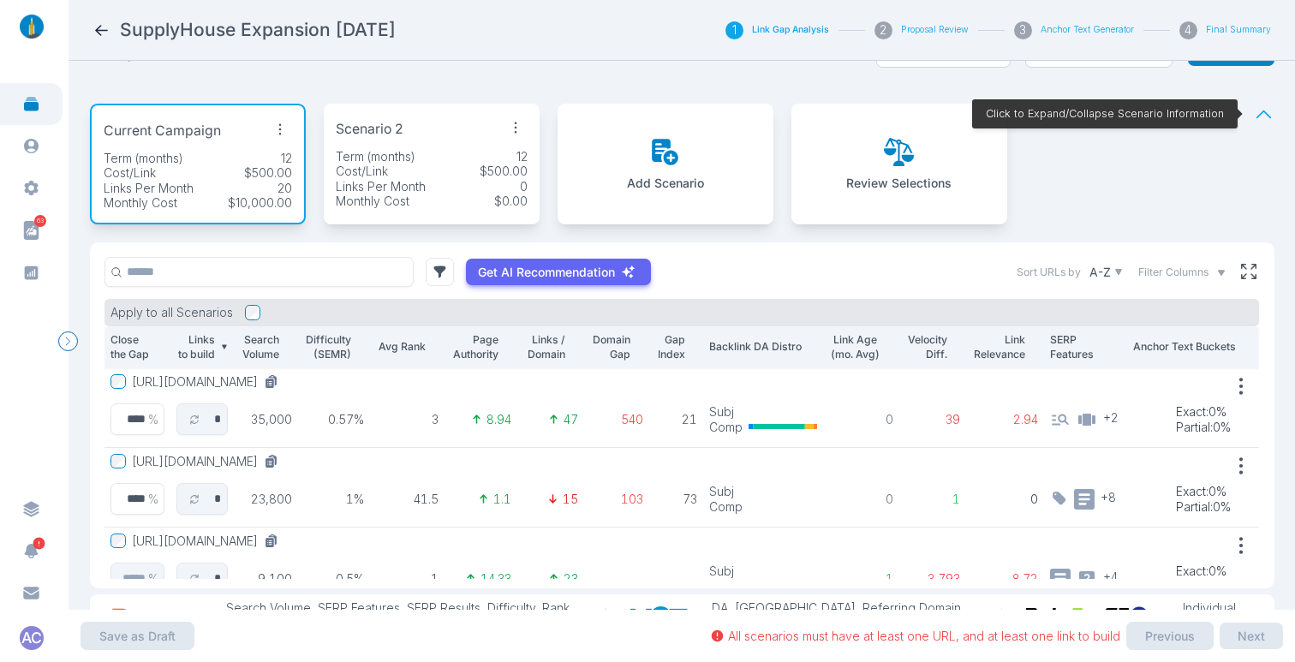
click at [184, 190] on p "Links Per Month" at bounding box center [149, 188] width 90 height 15
click at [412, 173] on div "Cost/Link $500.00" at bounding box center [432, 171] width 192 height 15
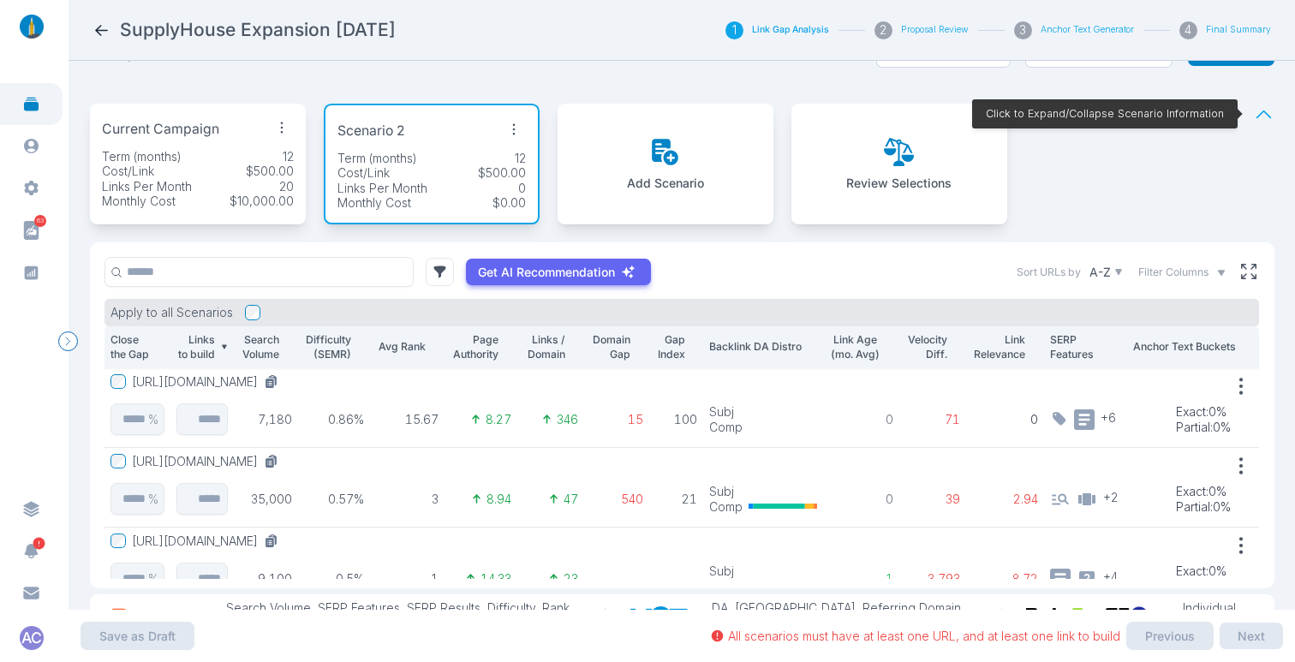
click at [194, 202] on div "Monthly Cost $10,000.00" at bounding box center [198, 201] width 192 height 15
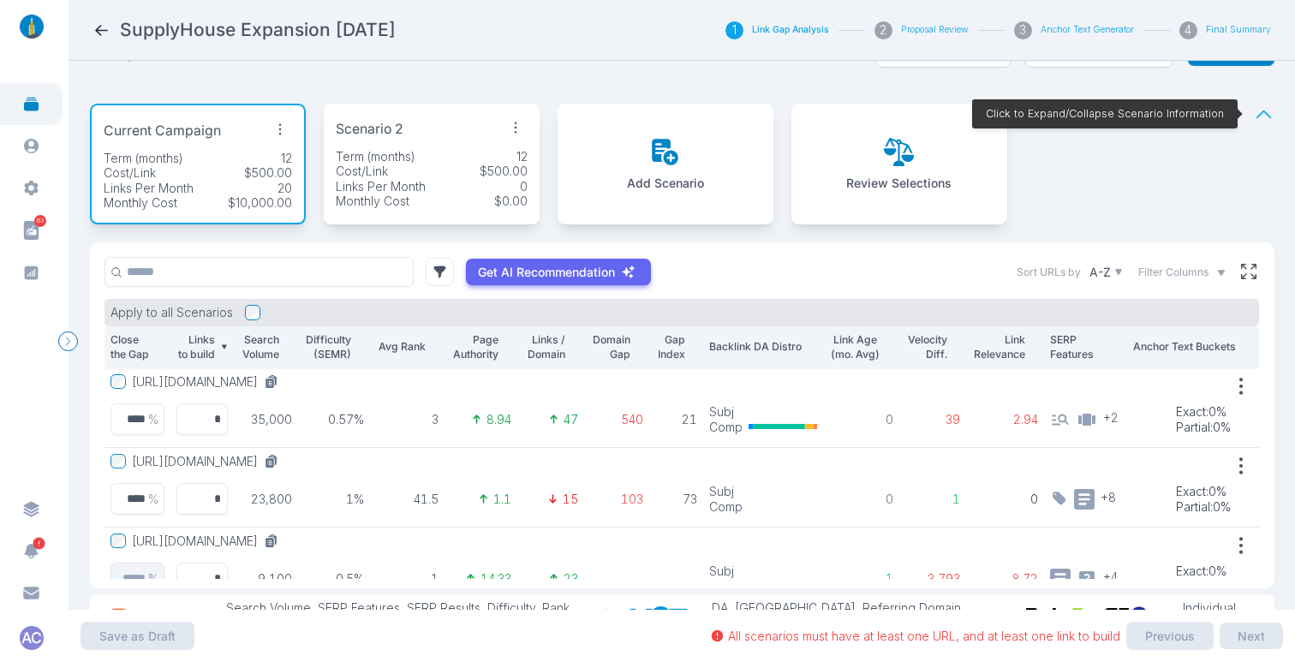
click at [246, 346] on p "Search Volume" at bounding box center [259, 347] width 39 height 30
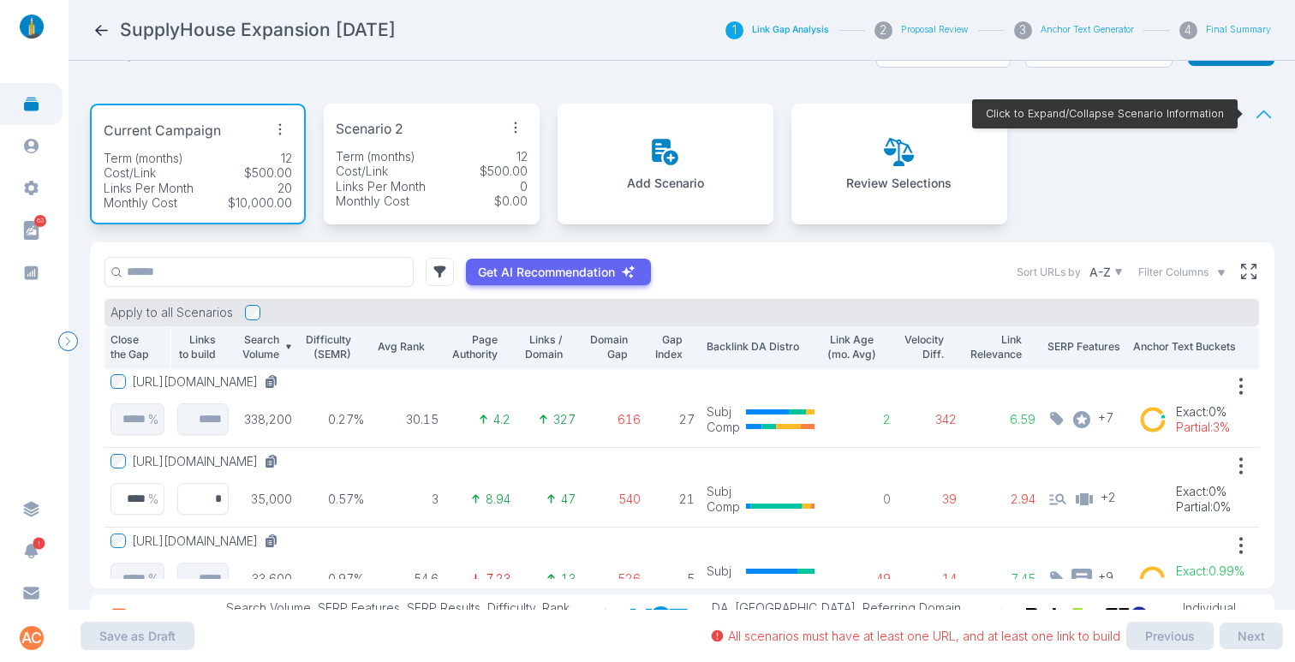
scroll to position [0, 0]
click at [371, 182] on p "Links Per Month" at bounding box center [381, 186] width 90 height 15
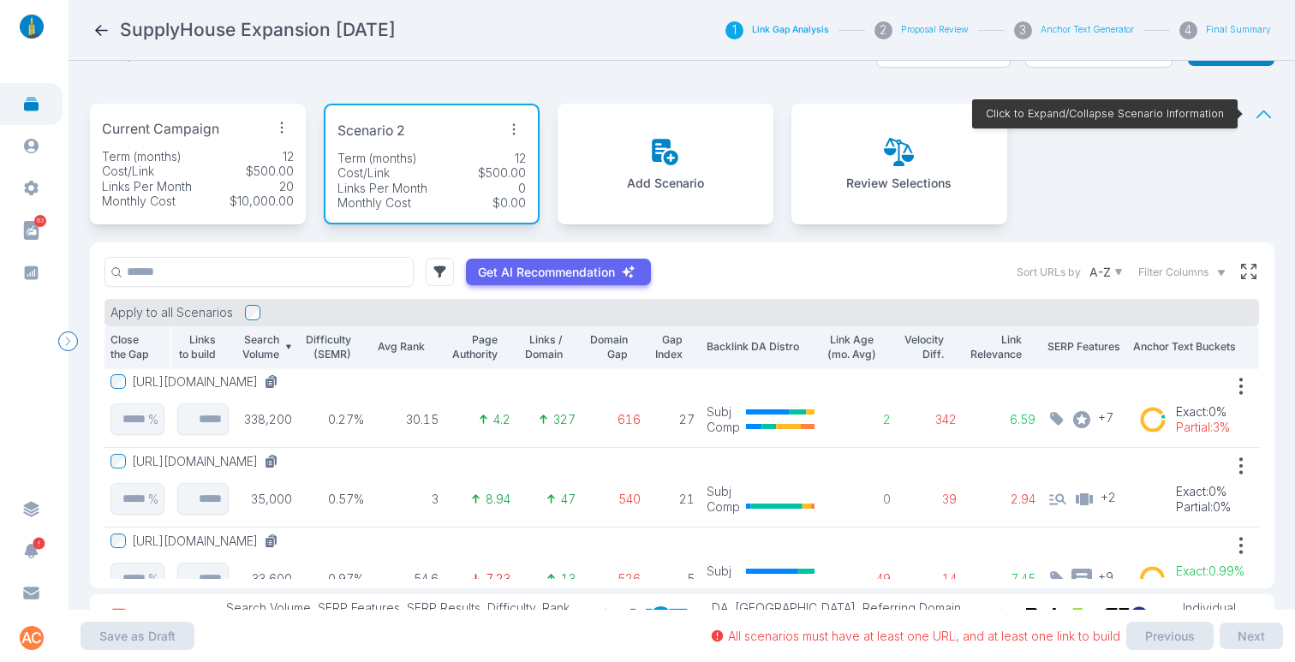
click at [250, 209] on div "Current Campaign Term (months) 12 Cost/Link $500.00 Links Per Month 20 Monthly …" at bounding box center [198, 164] width 216 height 121
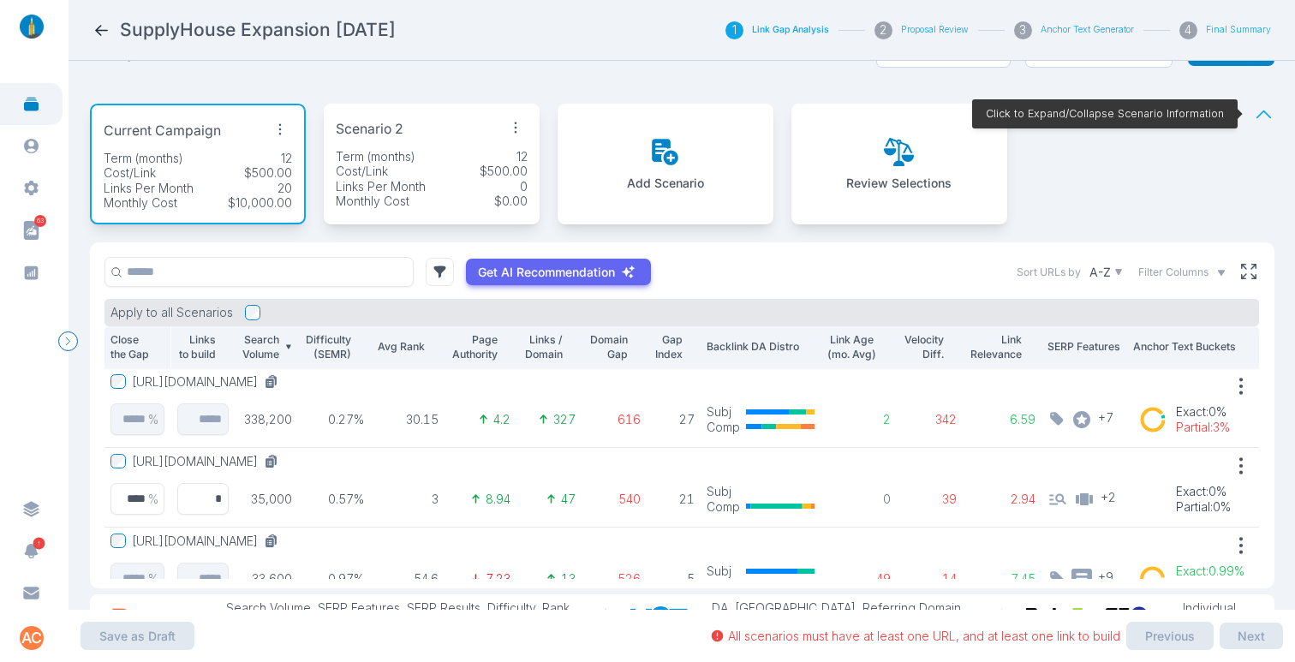
click at [427, 173] on div "Cost/Link $500.00" at bounding box center [432, 171] width 192 height 15
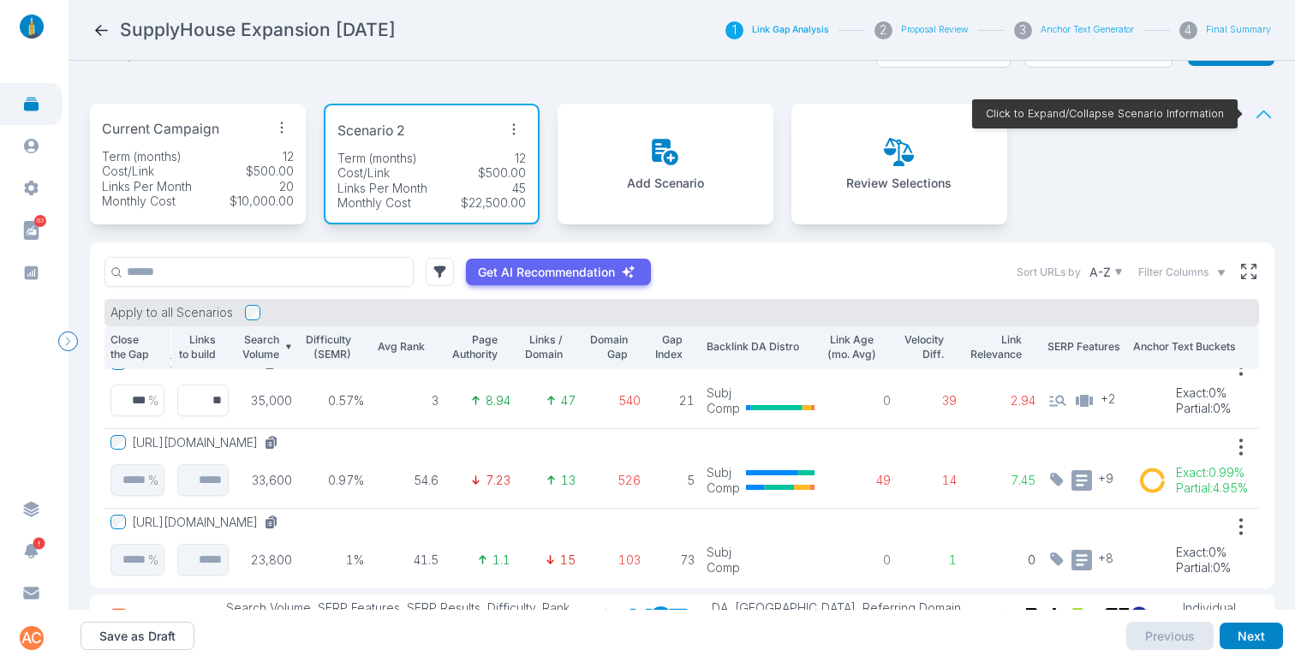
scroll to position [103, 0]
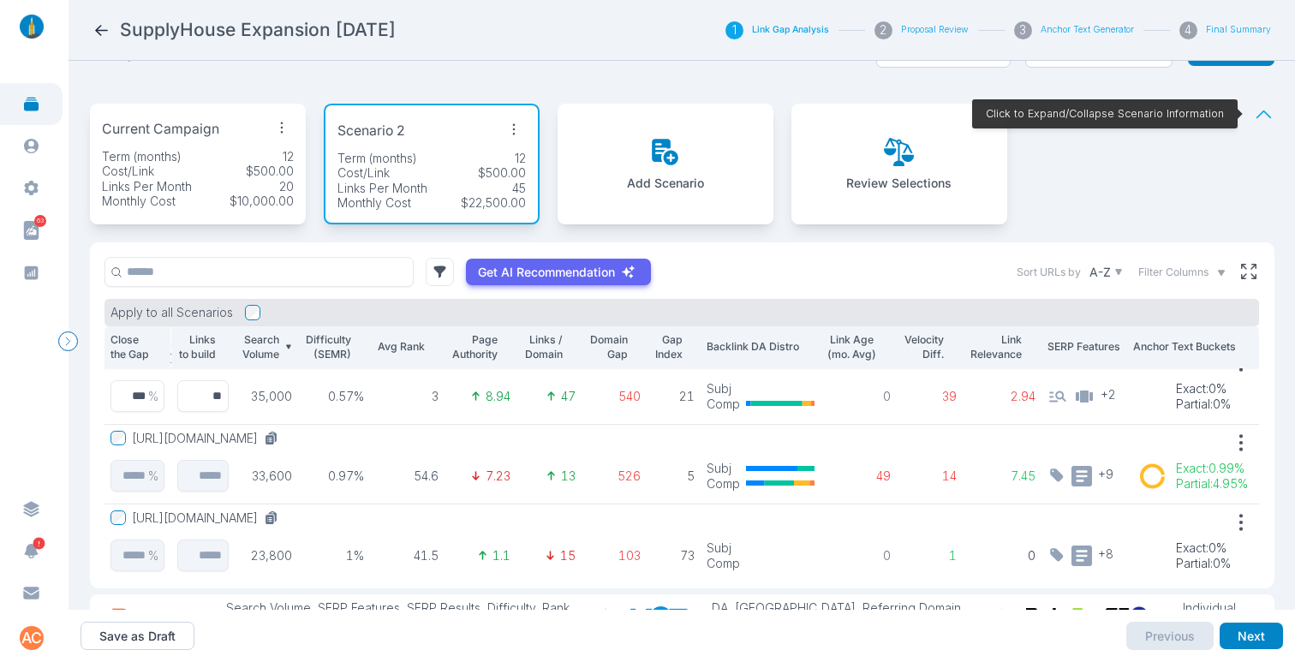
click at [257, 166] on p "$500.00" at bounding box center [270, 171] width 48 height 15
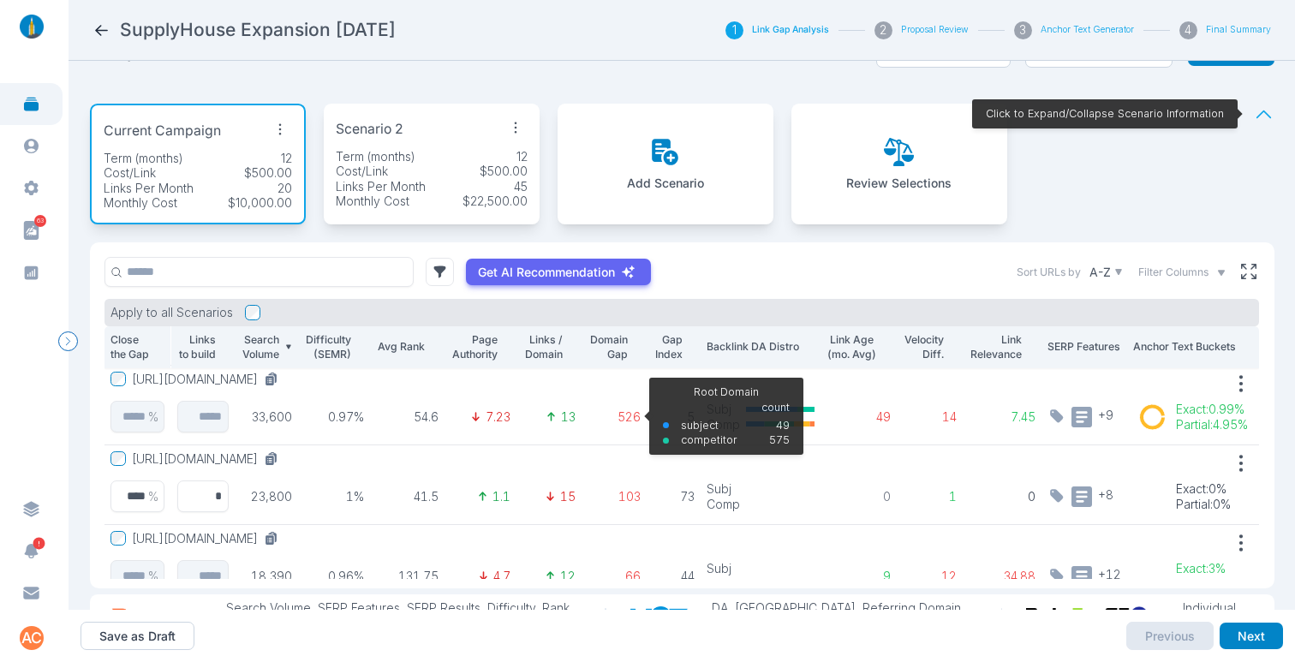
scroll to position [165, 0]
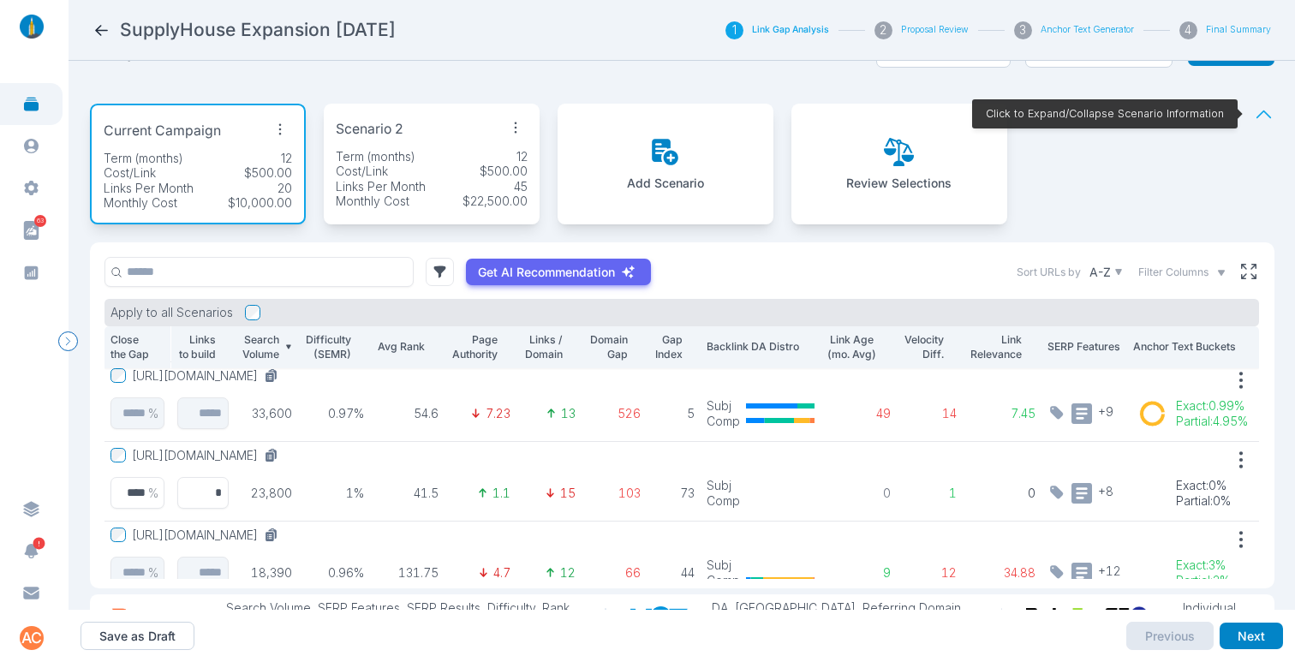
click at [401, 181] on p "Links Per Month" at bounding box center [381, 186] width 90 height 15
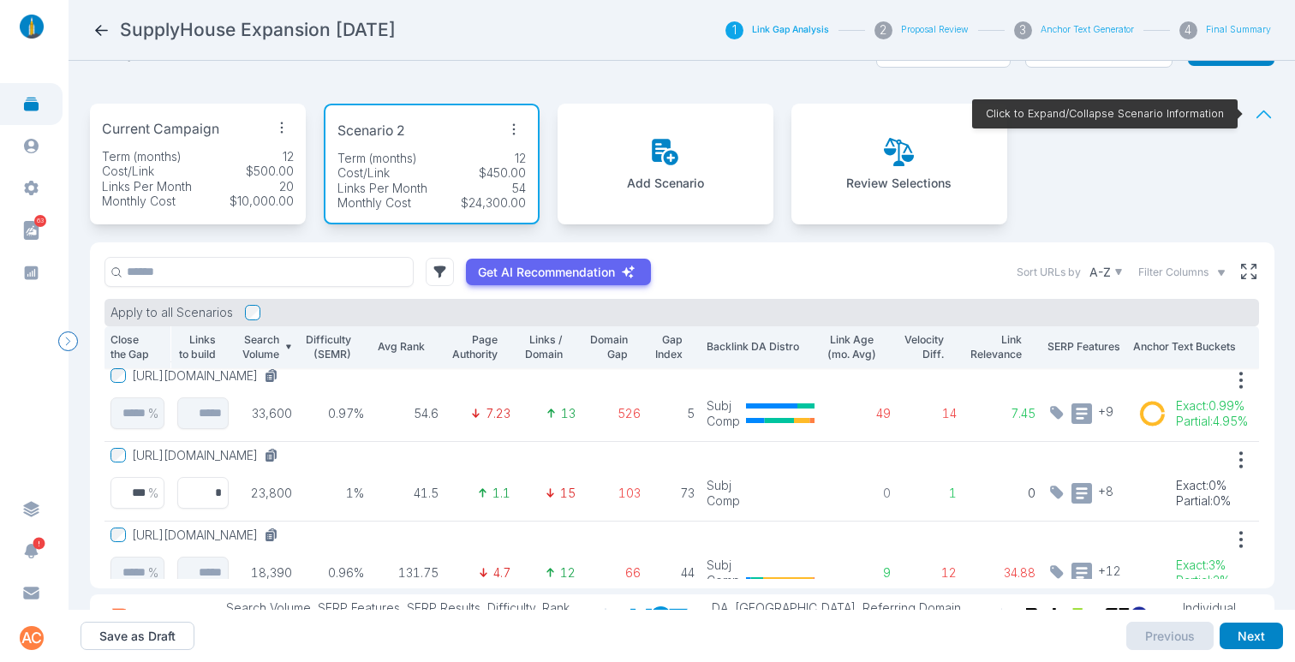
click at [231, 195] on p "$10,000.00" at bounding box center [261, 201] width 64 height 15
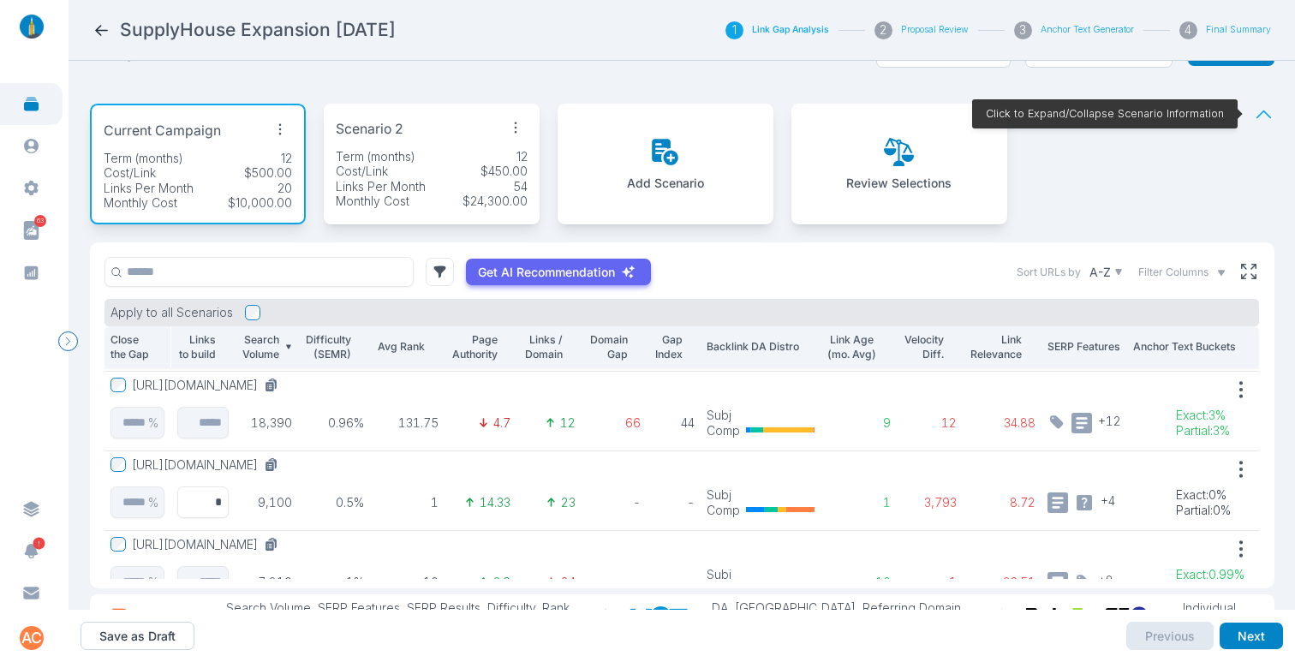
scroll to position [318, 0]
click at [372, 188] on p "Links Per Month" at bounding box center [381, 186] width 90 height 15
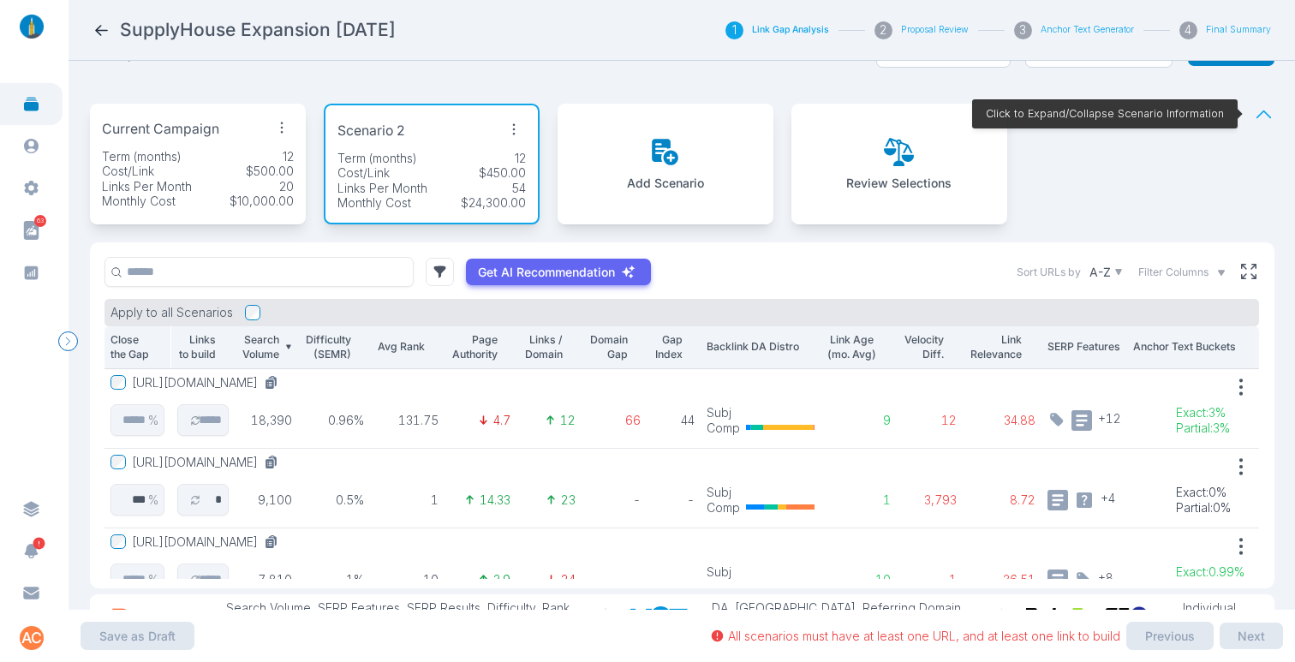
click at [208, 201] on div "Monthly Cost $10,000.00" at bounding box center [198, 201] width 192 height 15
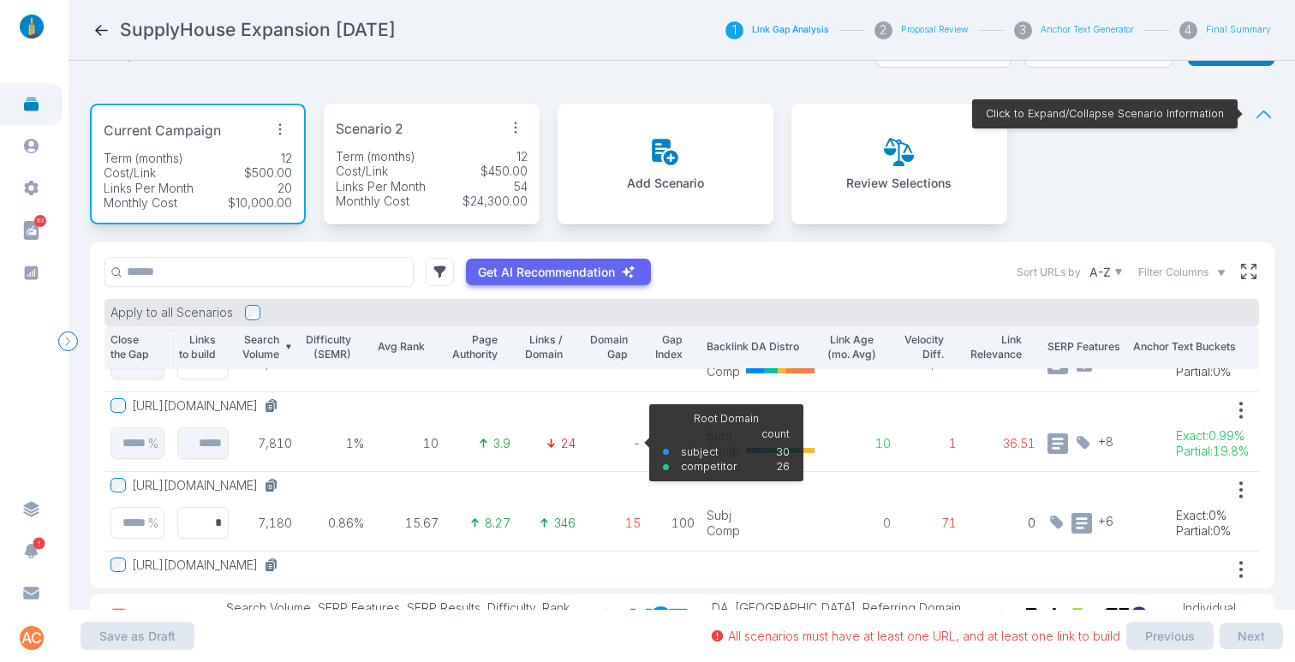
scroll to position [463, 0]
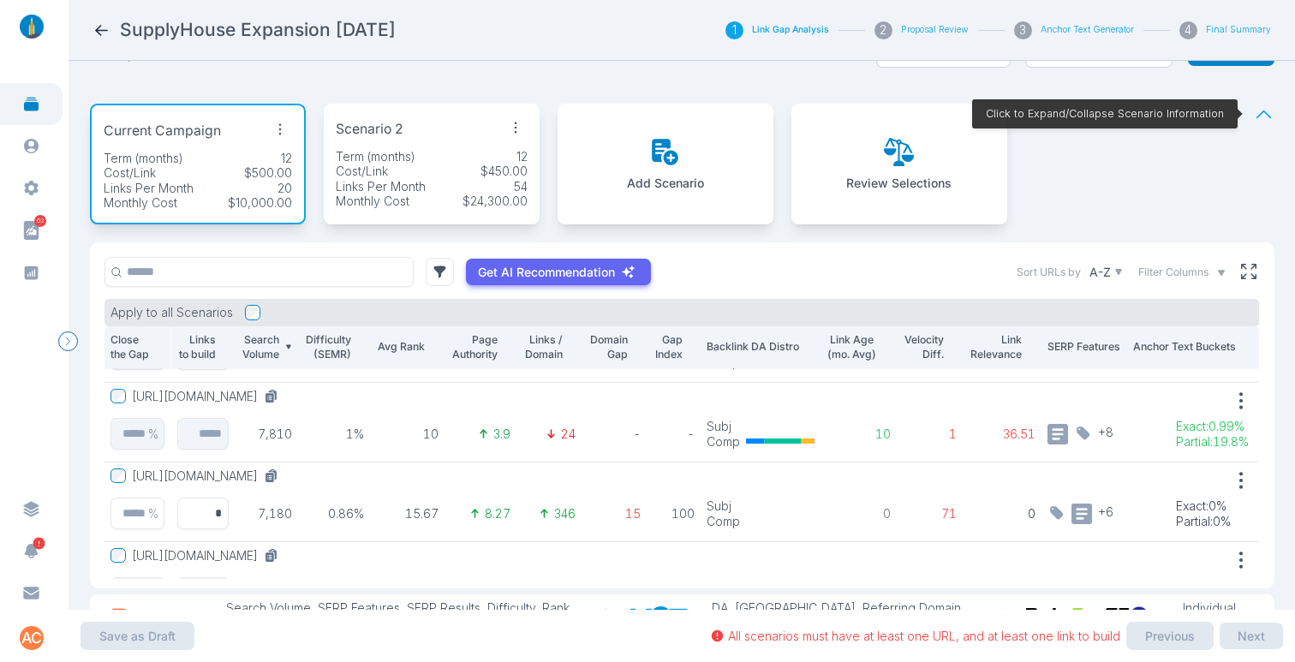
click at [454, 157] on div "Term (months) 12" at bounding box center [432, 156] width 192 height 15
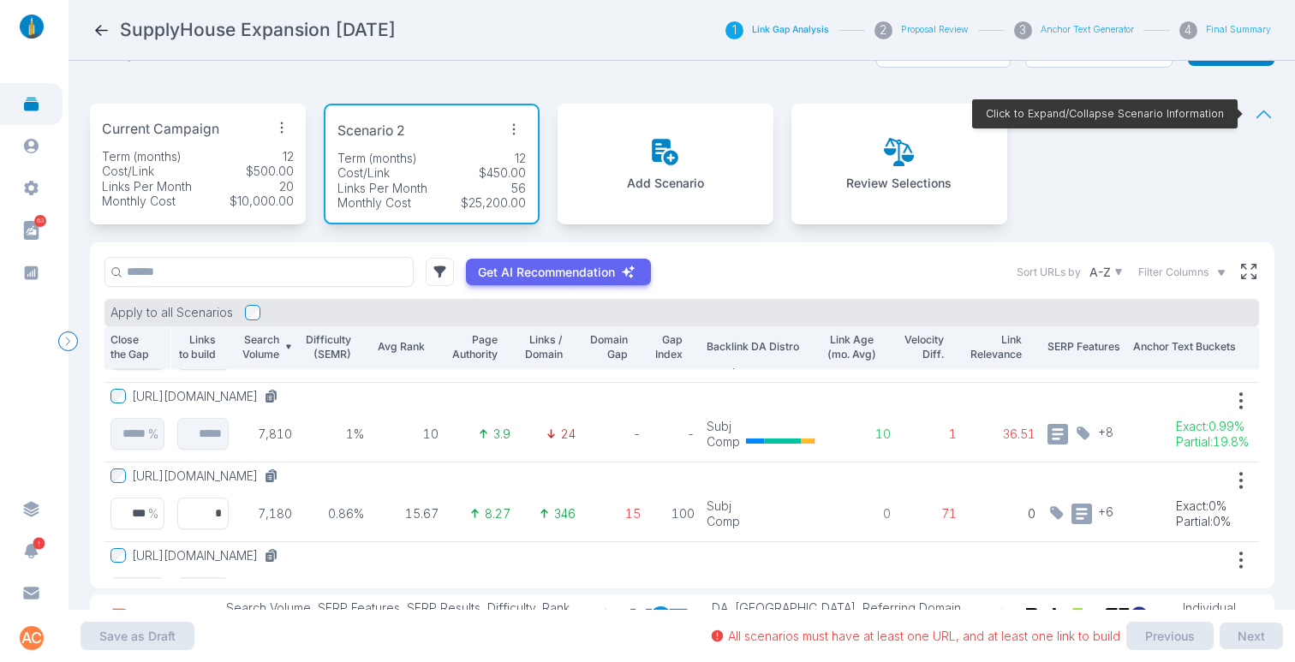
click at [188, 129] on p "Current Campaign" at bounding box center [160, 129] width 117 height 21
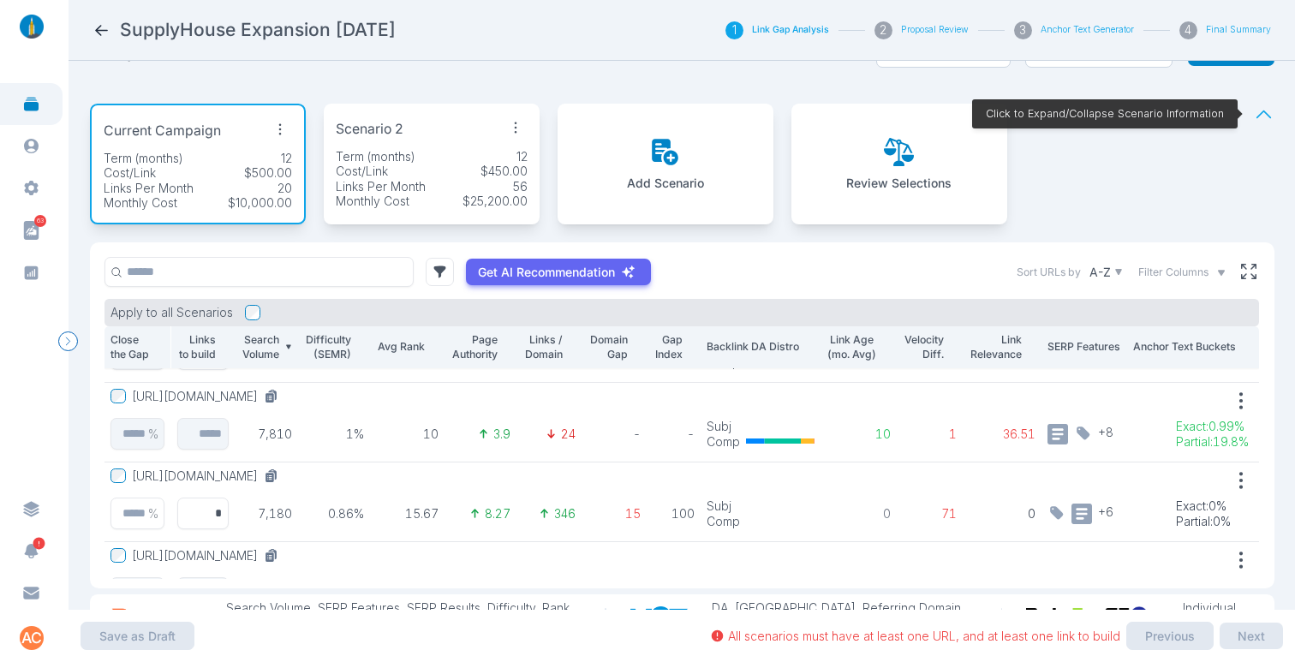
click at [396, 196] on p "Monthly Cost" at bounding box center [373, 201] width 74 height 15
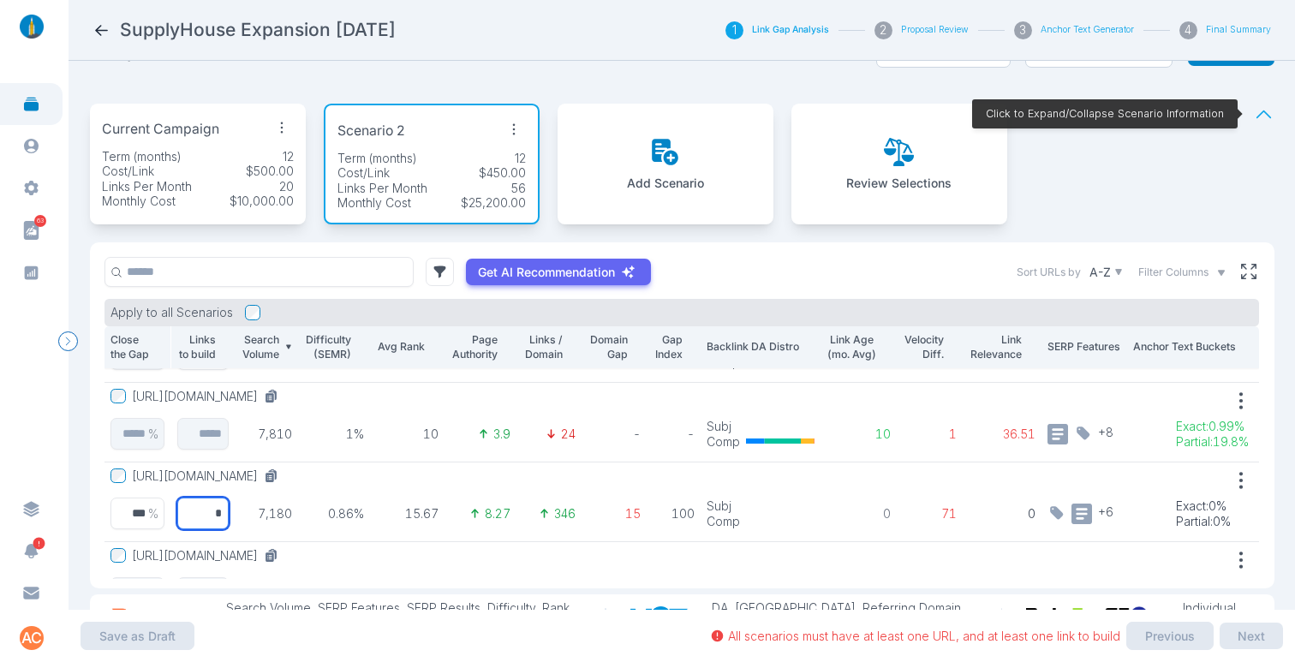
click at [201, 515] on input "*" at bounding box center [202, 513] width 52 height 32
type input "*"
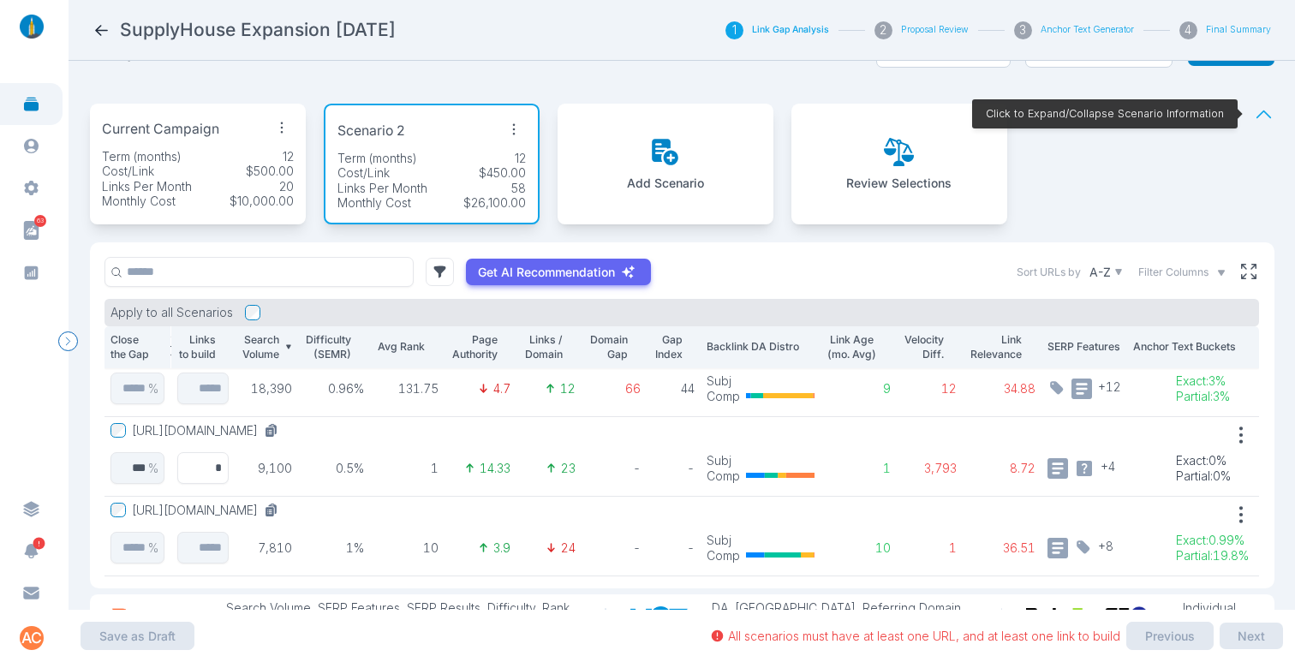
scroll to position [348, 30]
click at [197, 157] on div "Term (months) 12" at bounding box center [198, 156] width 192 height 15
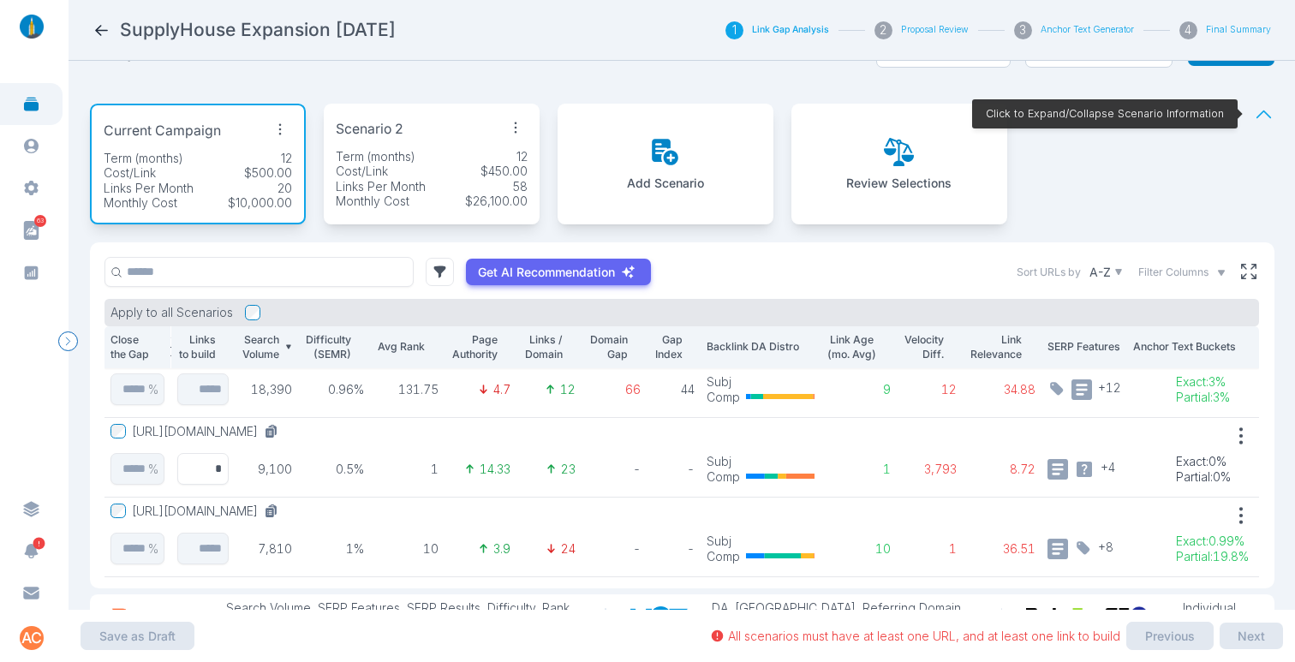
click at [389, 136] on p "Scenario 2" at bounding box center [370, 129] width 68 height 21
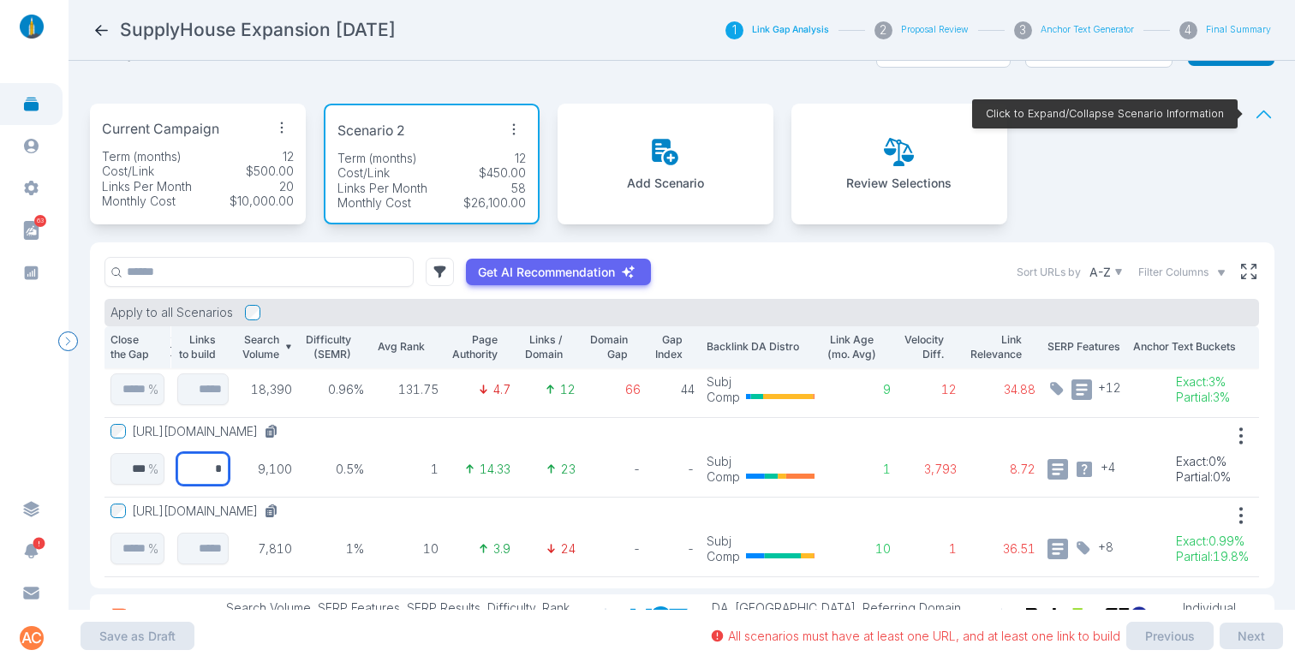
click at [203, 469] on input "*" at bounding box center [202, 469] width 52 height 32
type input "*"
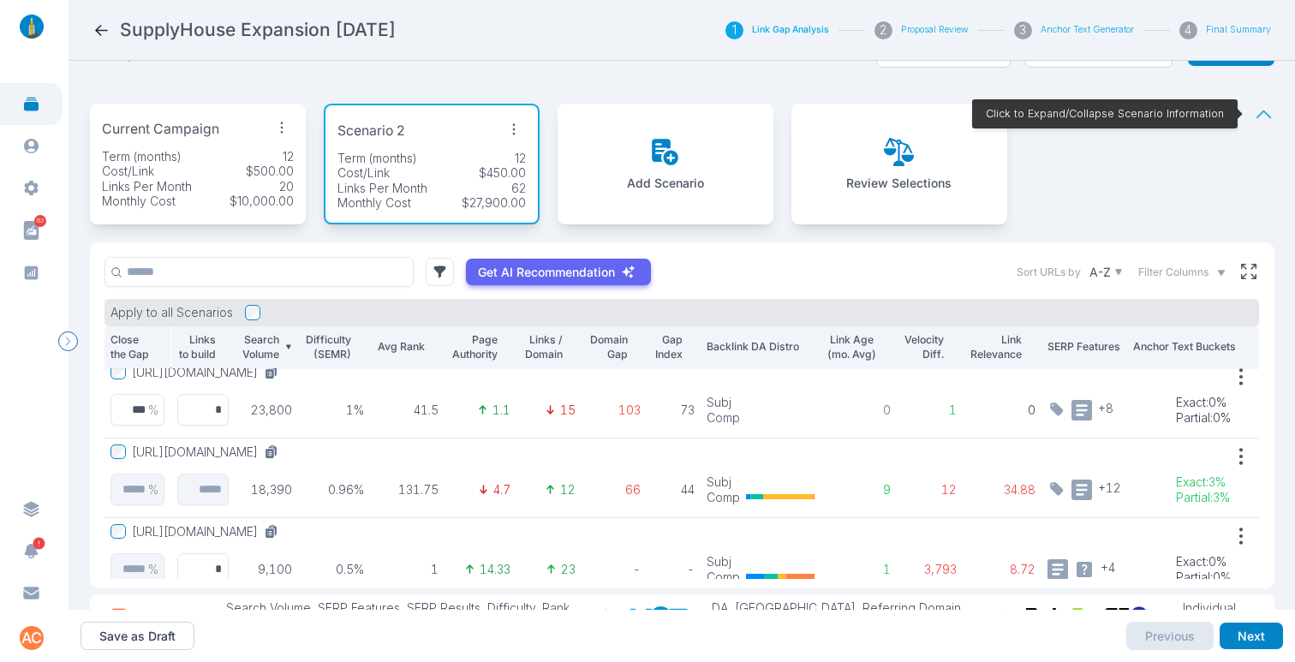
scroll to position [235, 30]
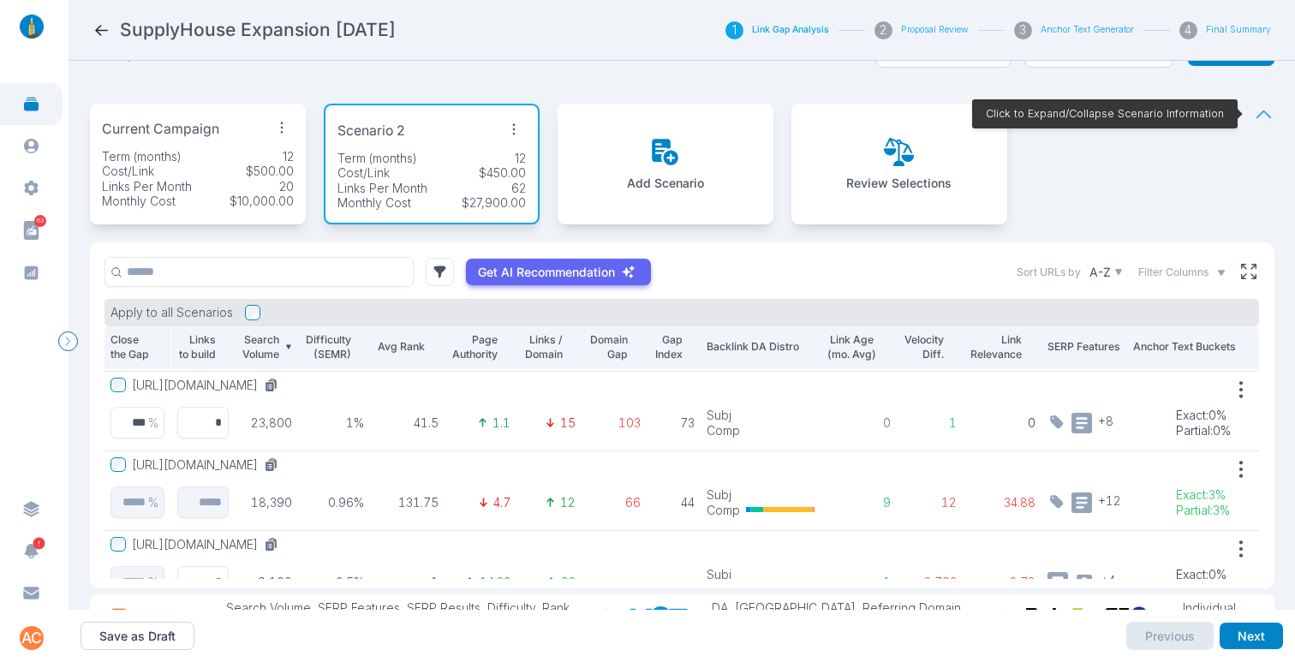
click at [204, 121] on p "Current Campaign" at bounding box center [160, 129] width 117 height 21
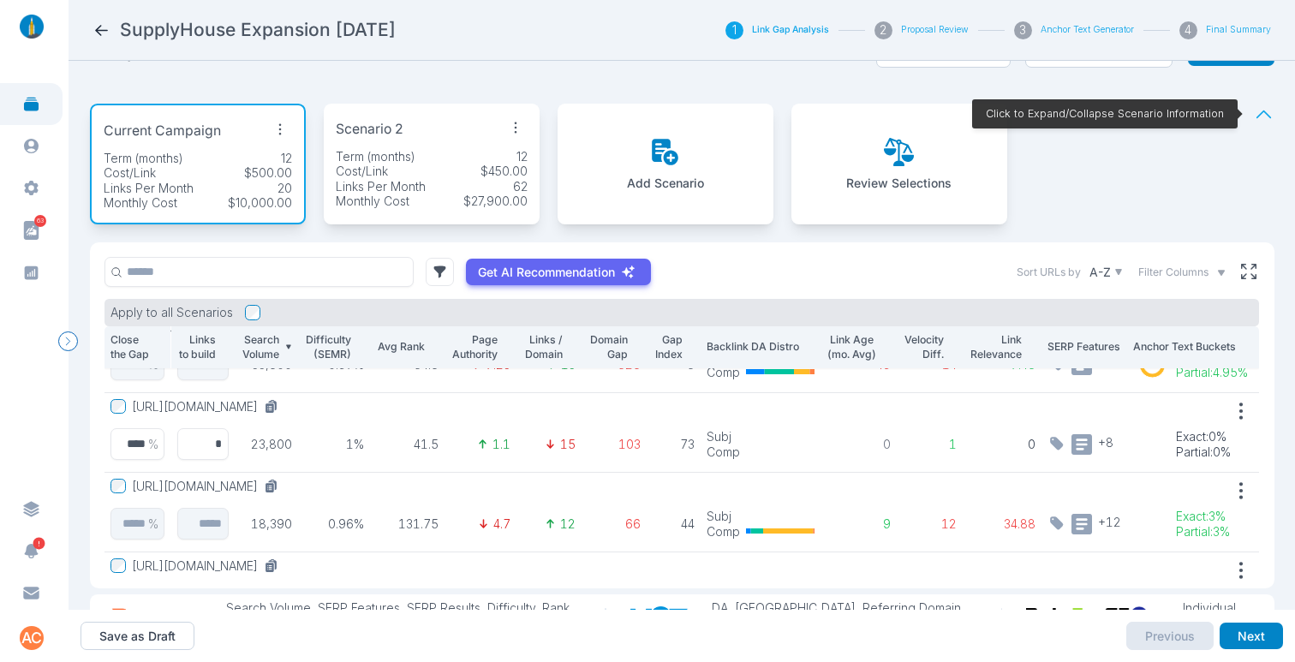
scroll to position [211, 30]
click at [396, 164] on div "Cost/Link $450.00" at bounding box center [432, 171] width 192 height 15
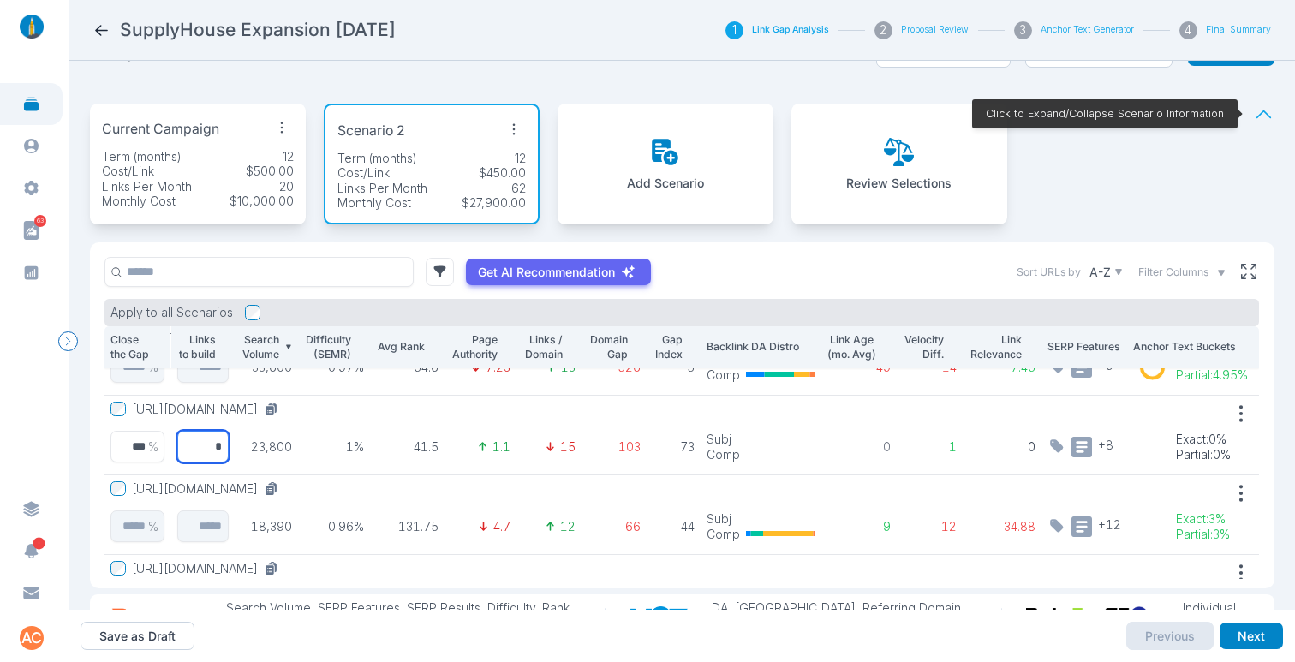
click at [202, 444] on input "*" at bounding box center [202, 447] width 52 height 32
type input "*"
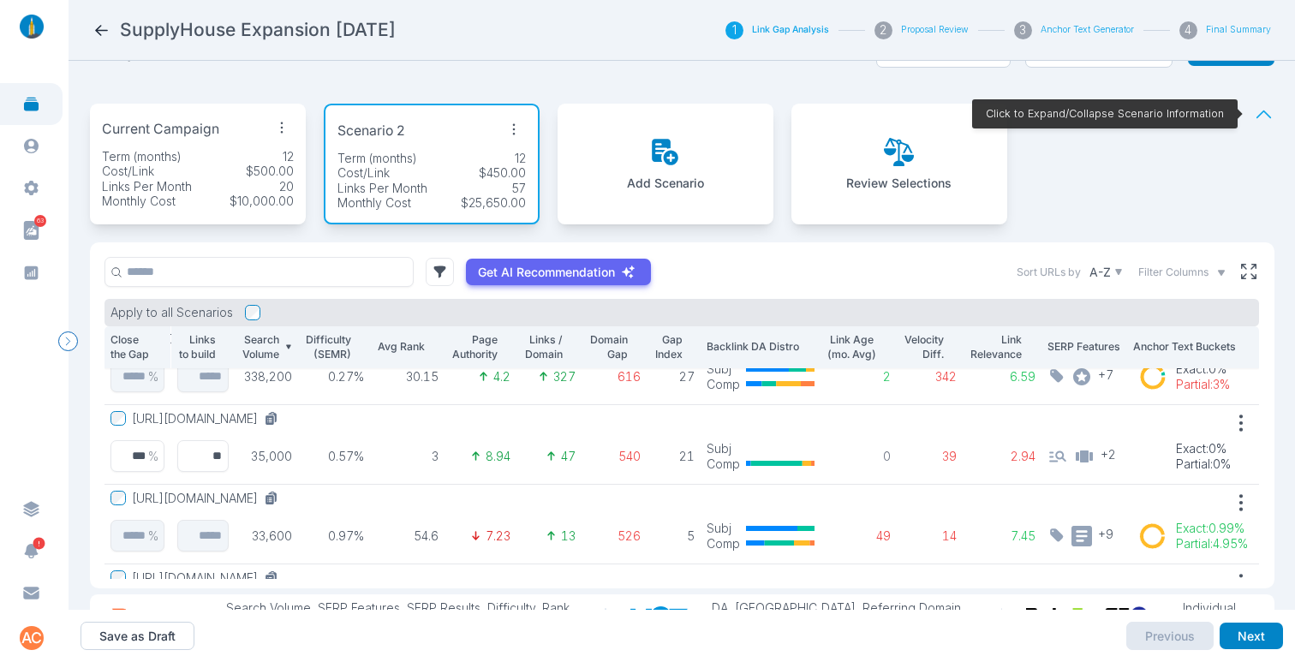
scroll to position [43, 27]
click at [183, 177] on div "Cost/Link $500.00" at bounding box center [198, 171] width 192 height 15
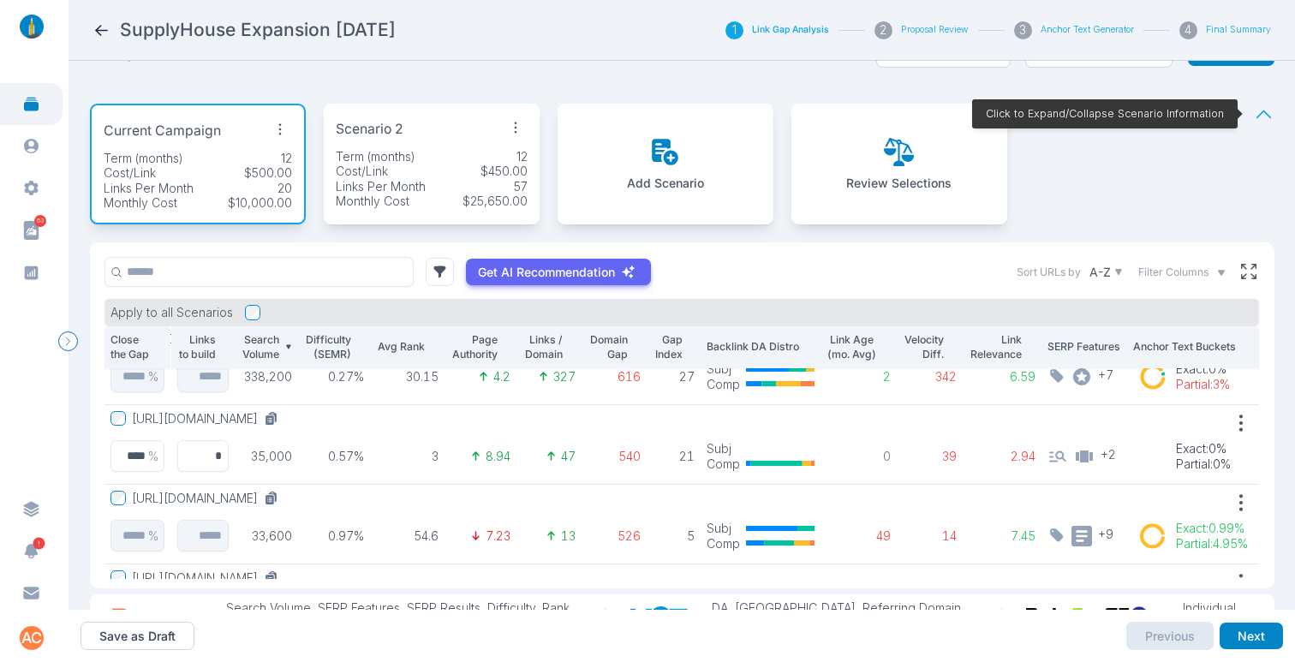
click at [421, 158] on div "Term (months) 12" at bounding box center [432, 156] width 192 height 15
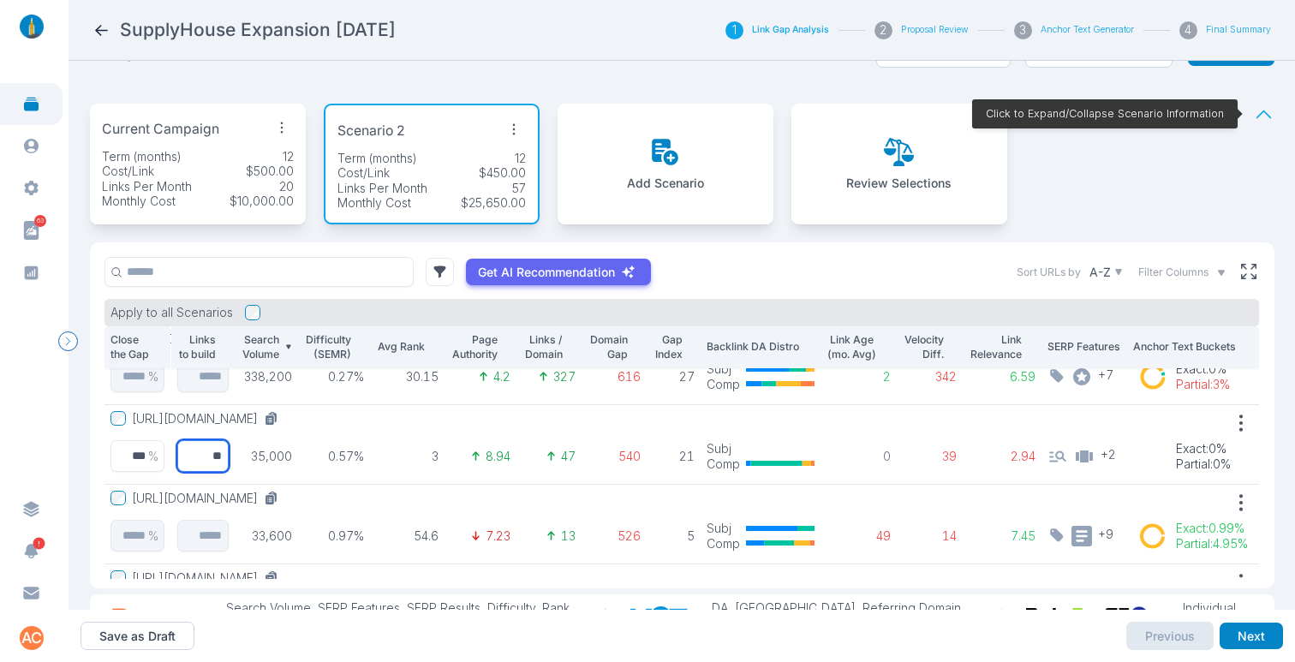
click at [207, 456] on input "**" at bounding box center [202, 456] width 52 height 32
type input "*"
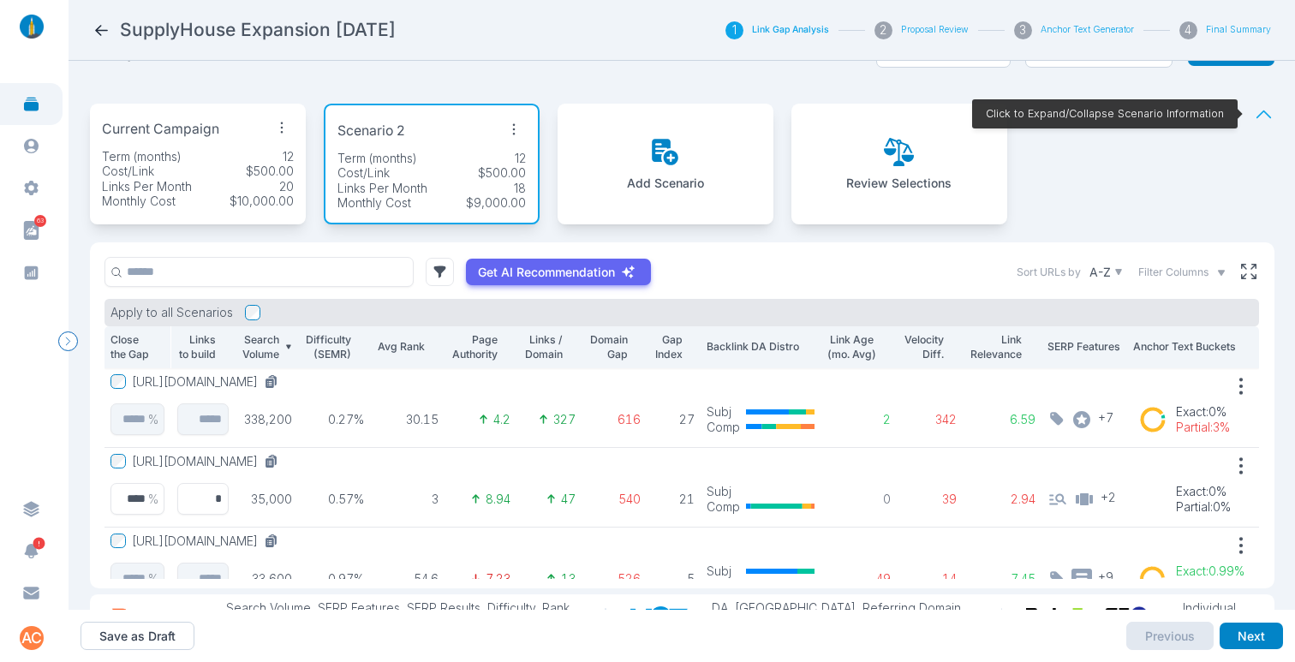
scroll to position [7, 27]
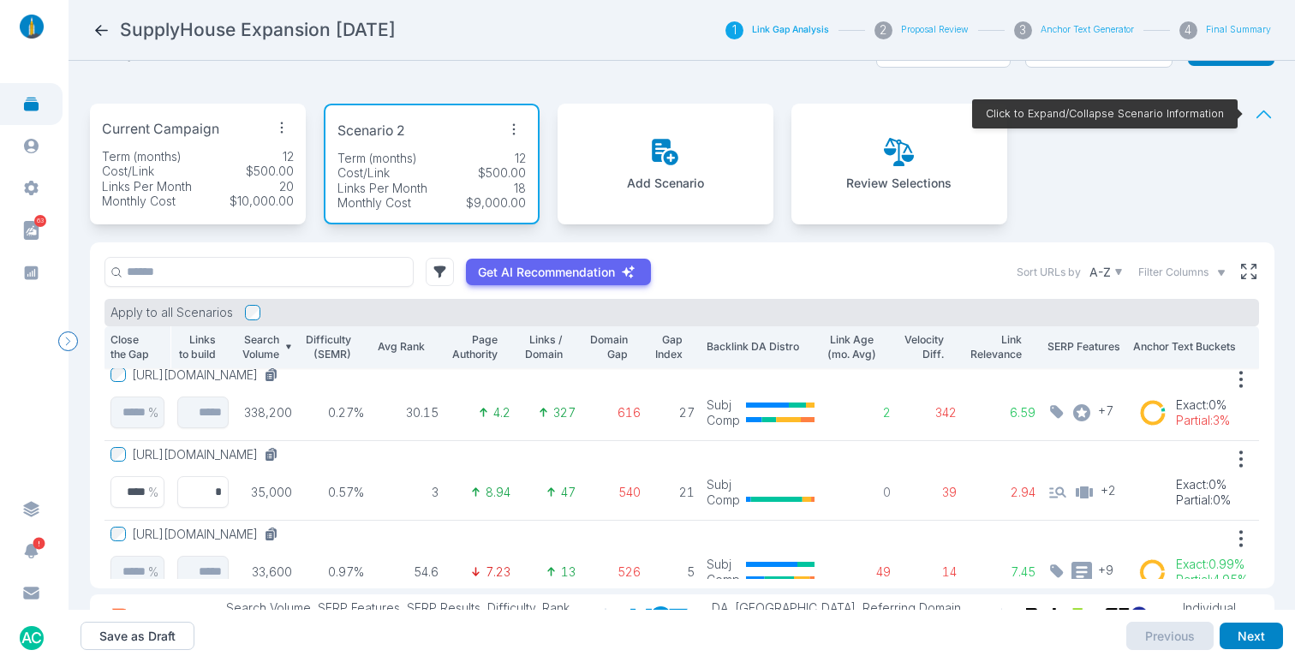
click at [220, 167] on div "Cost/Link $500.00" at bounding box center [198, 171] width 192 height 15
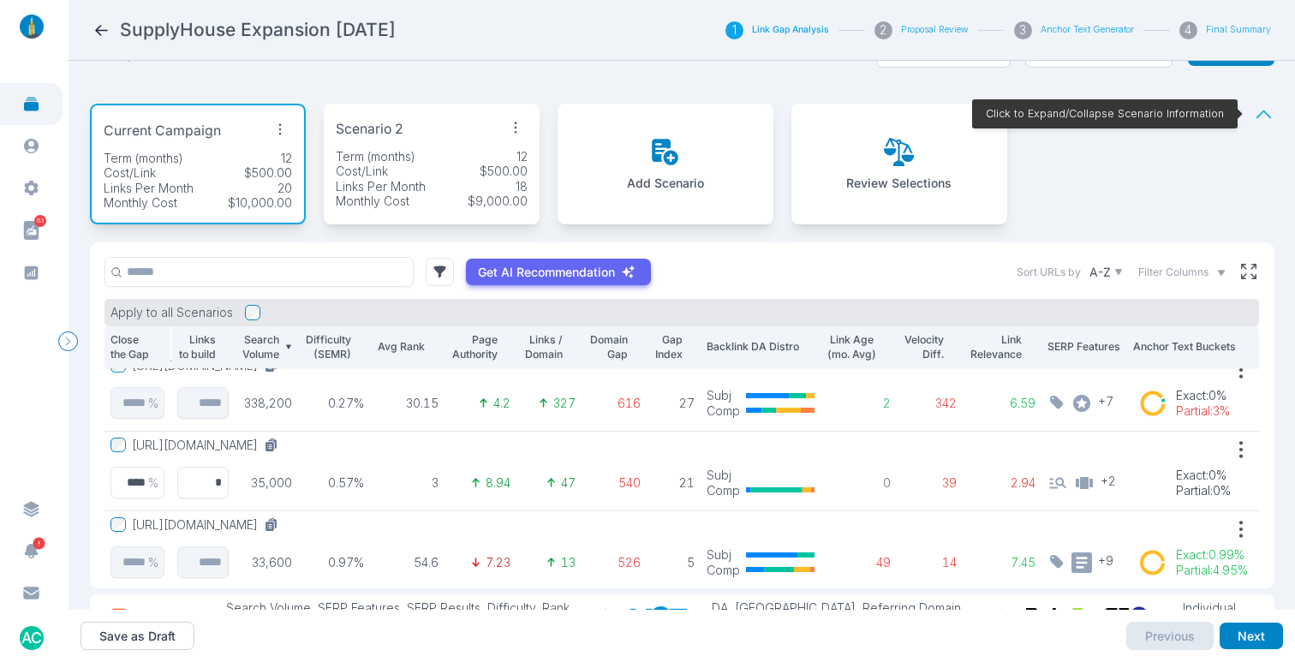
scroll to position [0, 27]
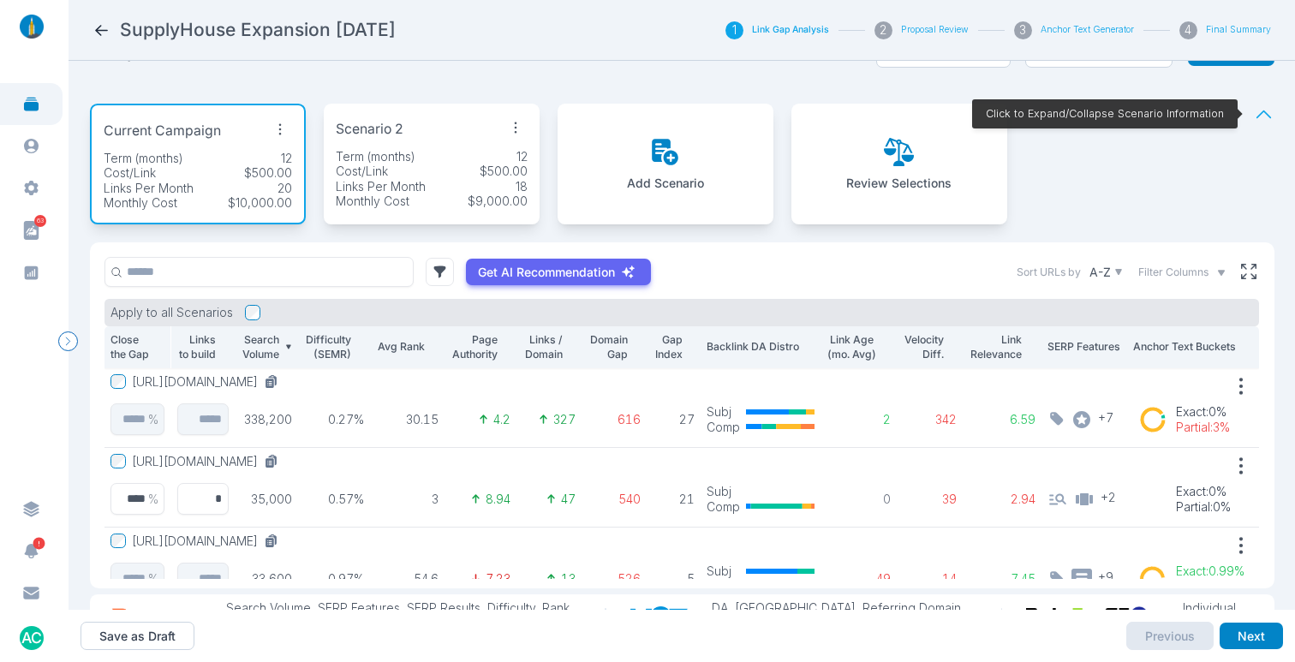
click at [389, 161] on p "Term (months)" at bounding box center [376, 156] width 80 height 15
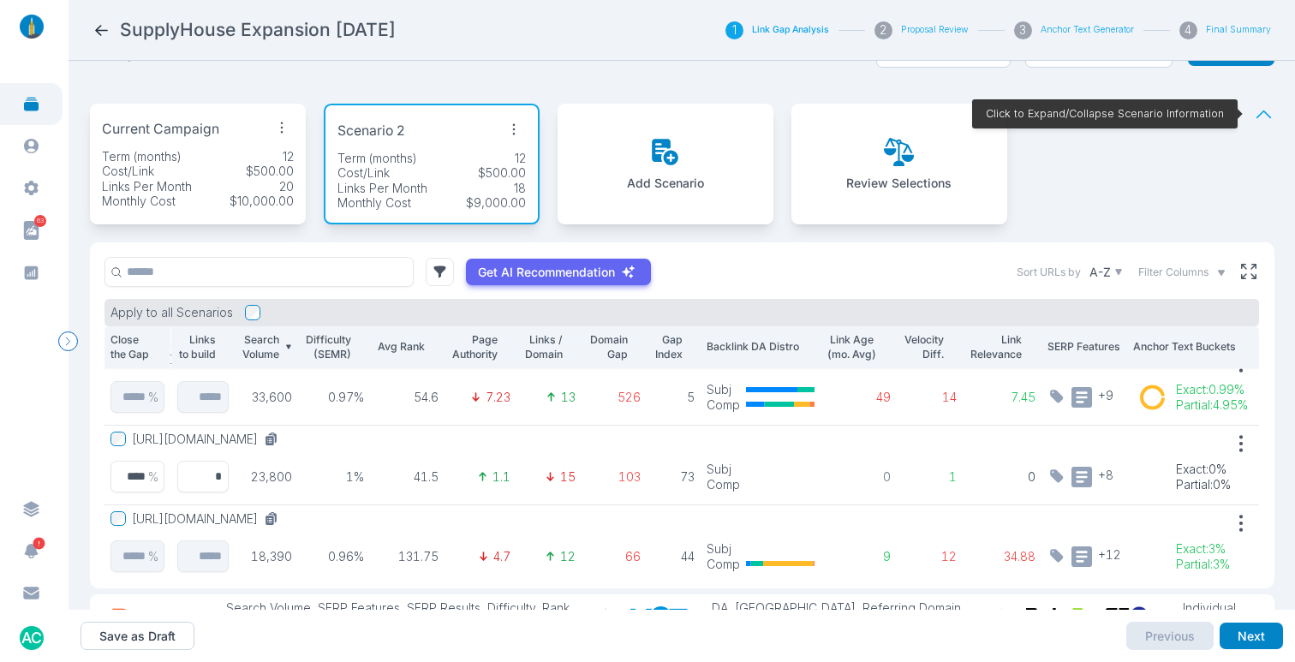
scroll to position [185, 27]
click at [204, 164] on div "Cost/Link $500.00" at bounding box center [198, 171] width 192 height 15
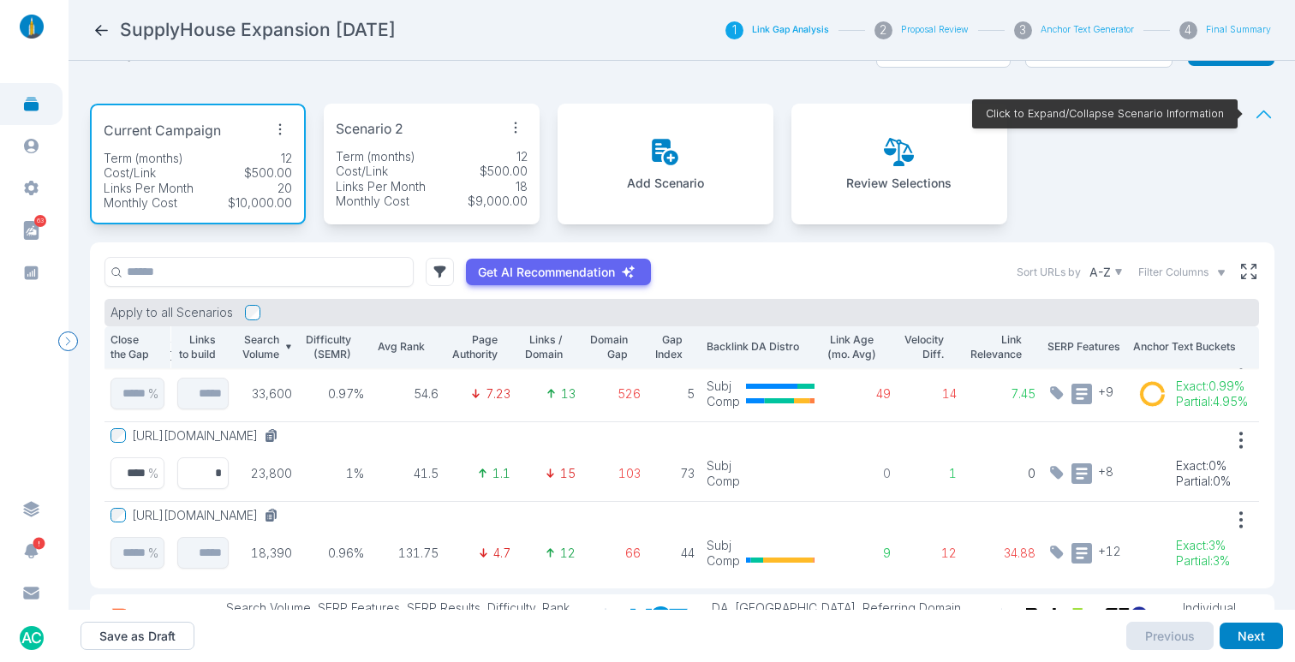
click at [435, 164] on div "Cost/Link $500.00" at bounding box center [432, 171] width 192 height 15
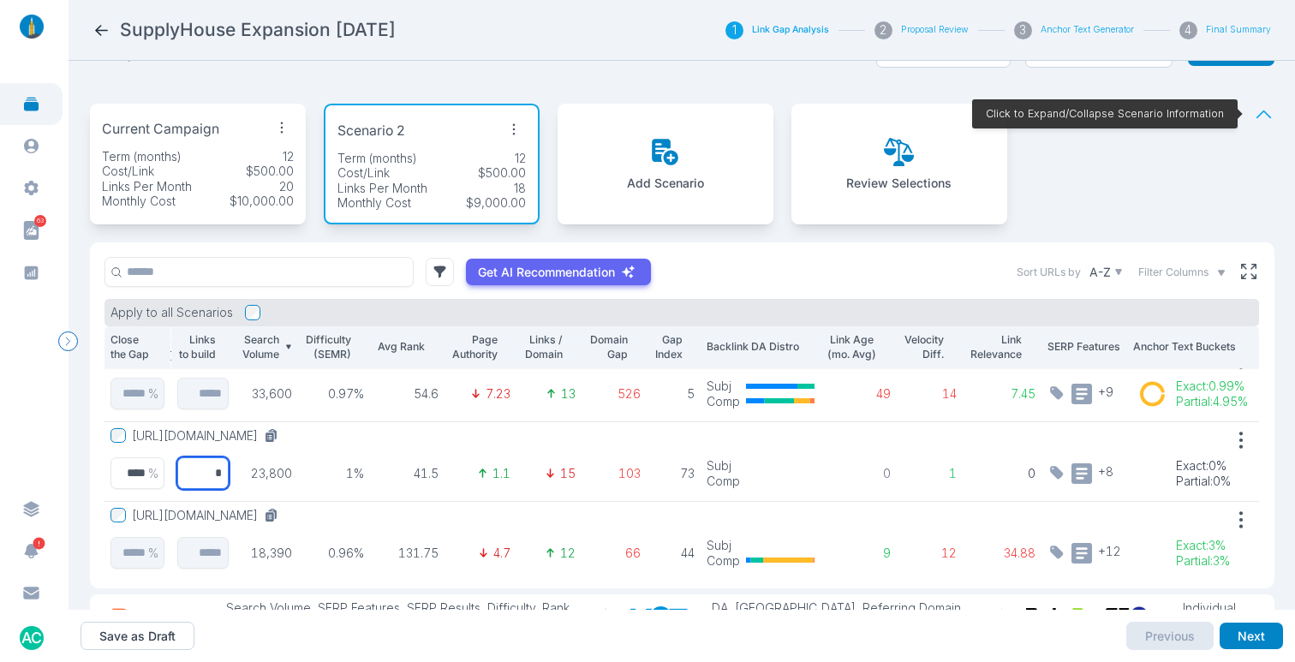
click at [193, 478] on input "*" at bounding box center [202, 473] width 52 height 32
type input "*"
click at [854, 159] on button "Review Selections" at bounding box center [898, 164] width 105 height 54
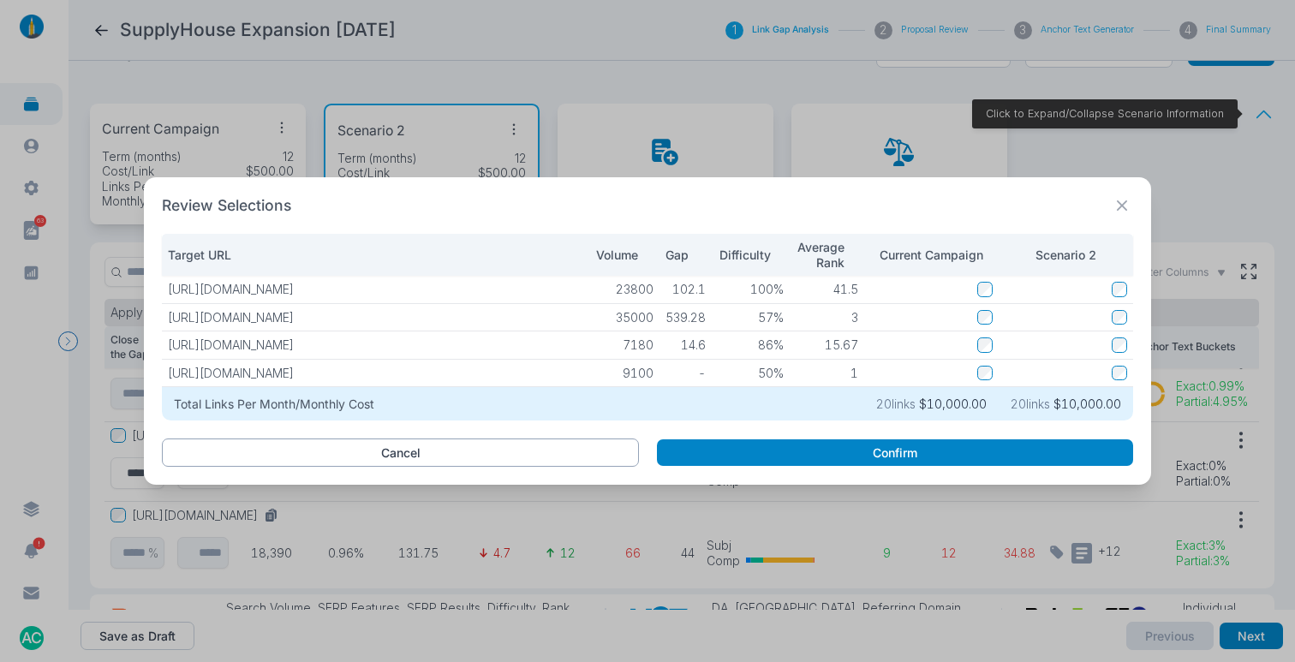
click at [501, 444] on button "Cancel" at bounding box center [400, 452] width 477 height 29
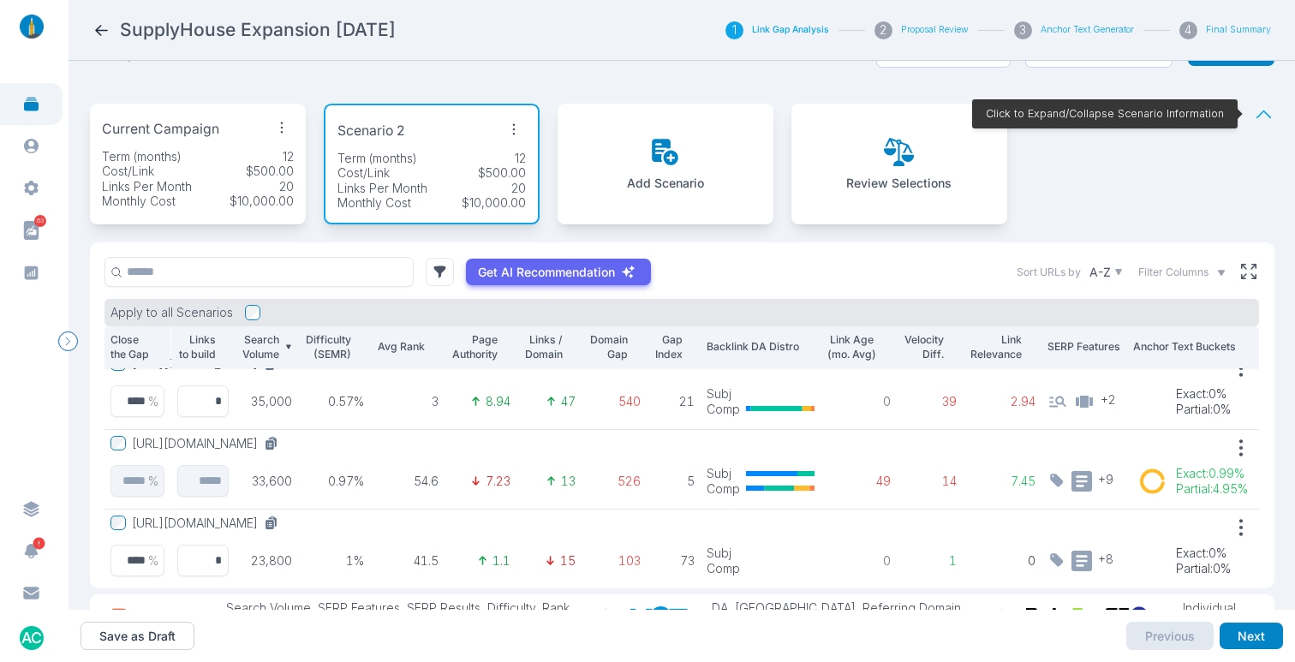
scroll to position [98, 0]
click at [202, 345] on p "Links to build" at bounding box center [195, 347] width 39 height 30
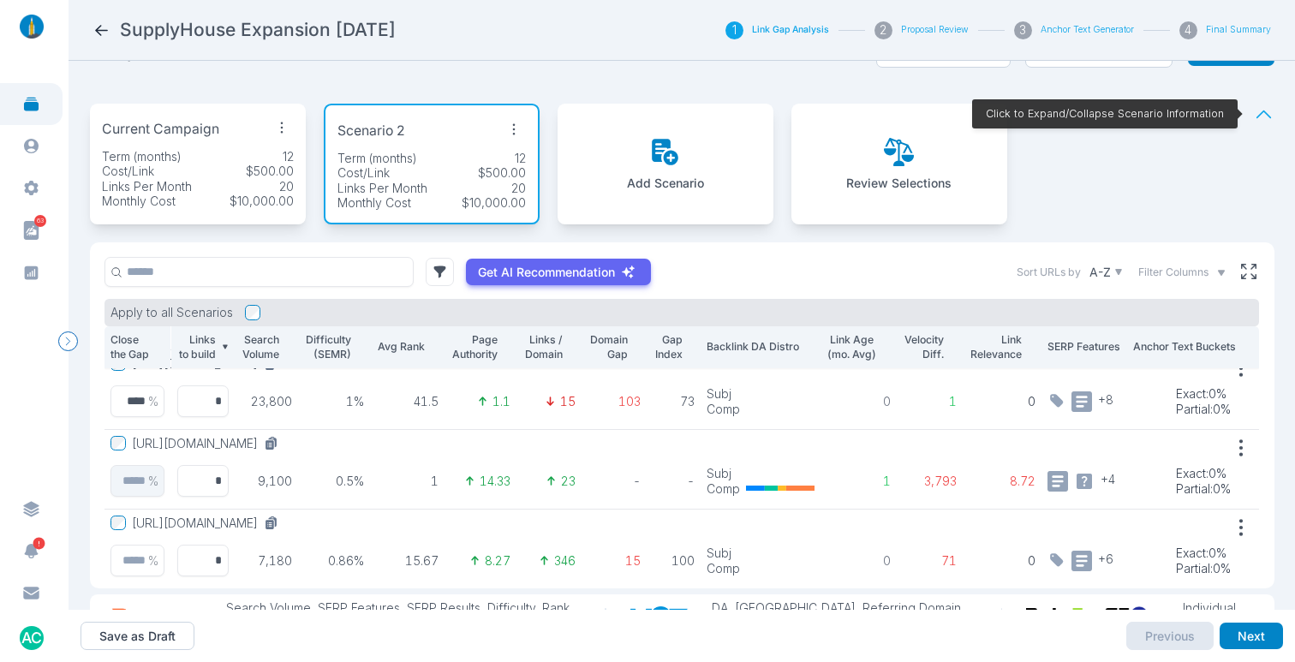
click at [196, 342] on p "Links to build" at bounding box center [195, 347] width 39 height 30
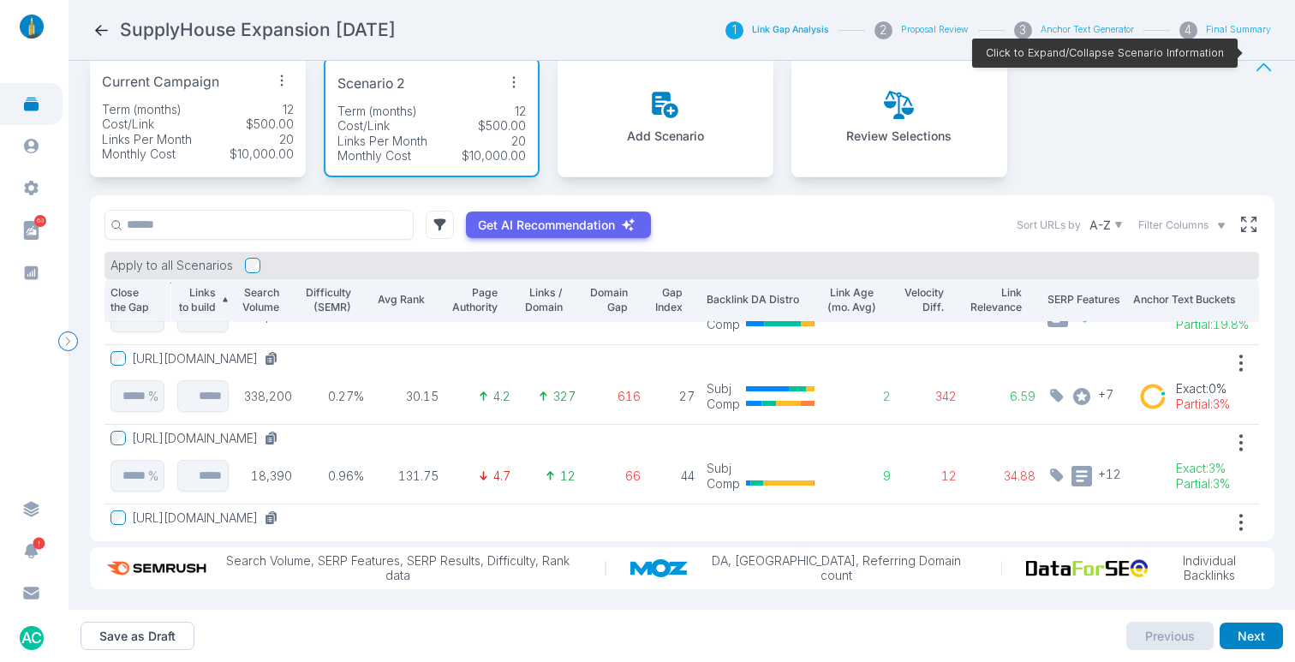
scroll to position [0, 0]
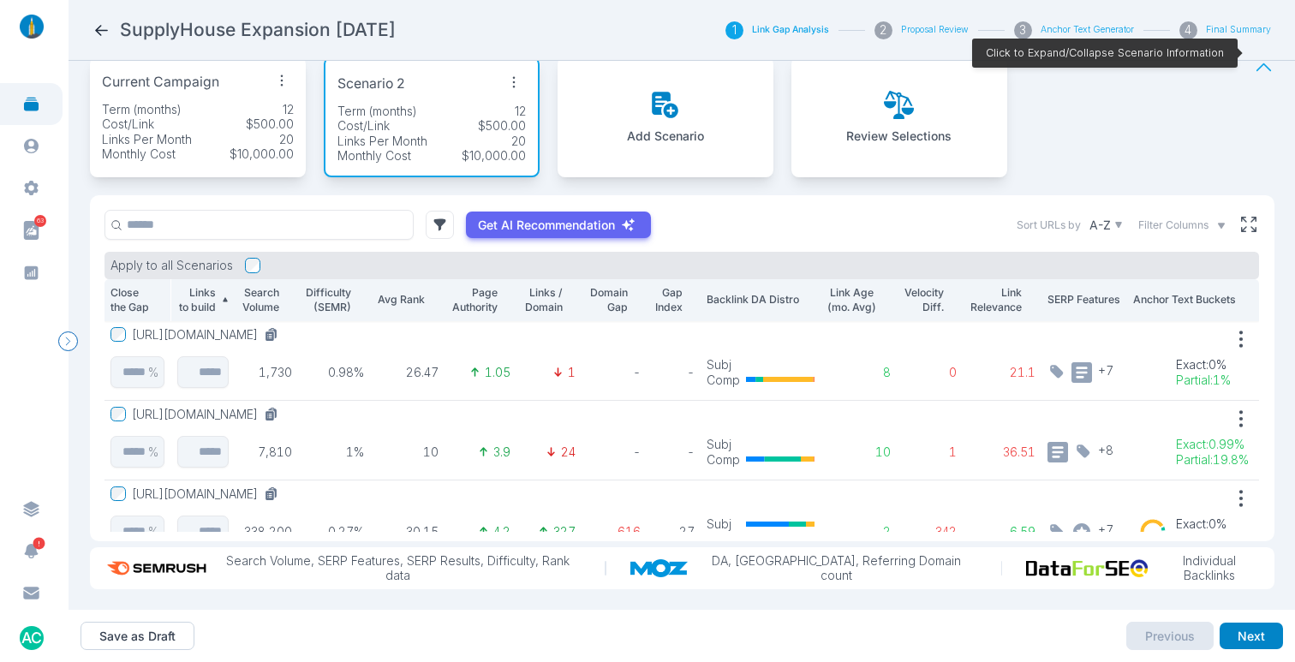
click at [260, 288] on p "Search Volume" at bounding box center [259, 300] width 39 height 30
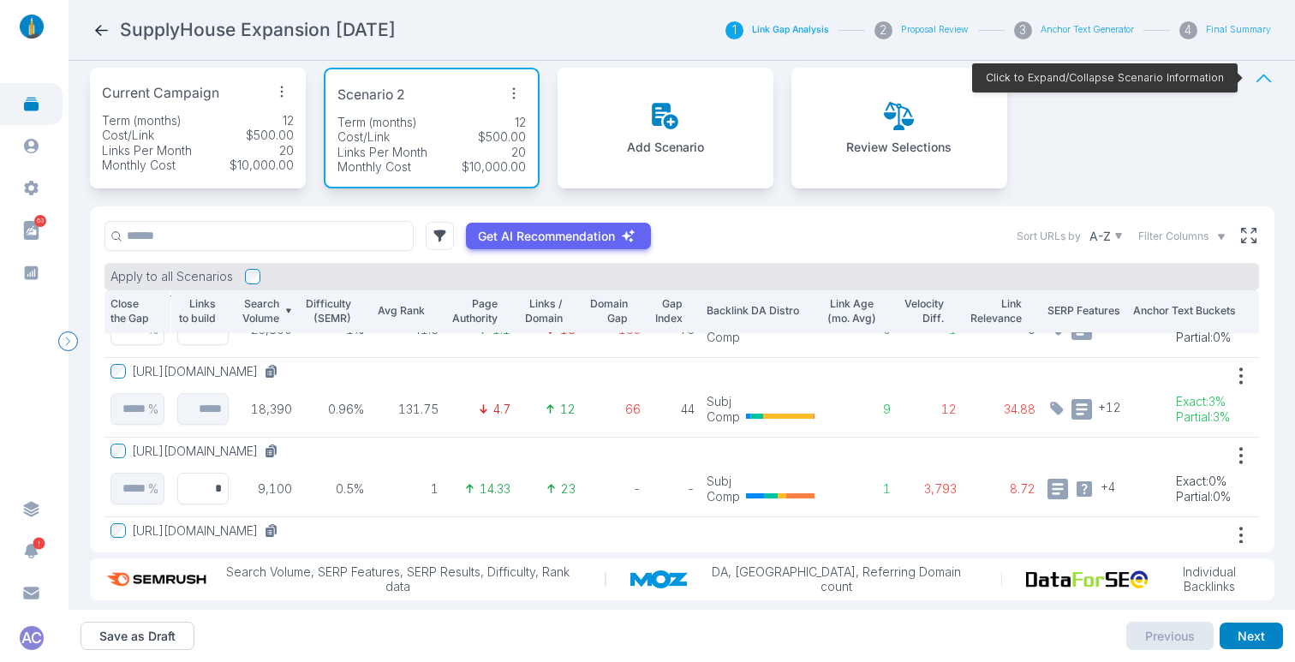
scroll to position [292, 0]
click at [274, 373] on icon at bounding box center [269, 373] width 9 height 9
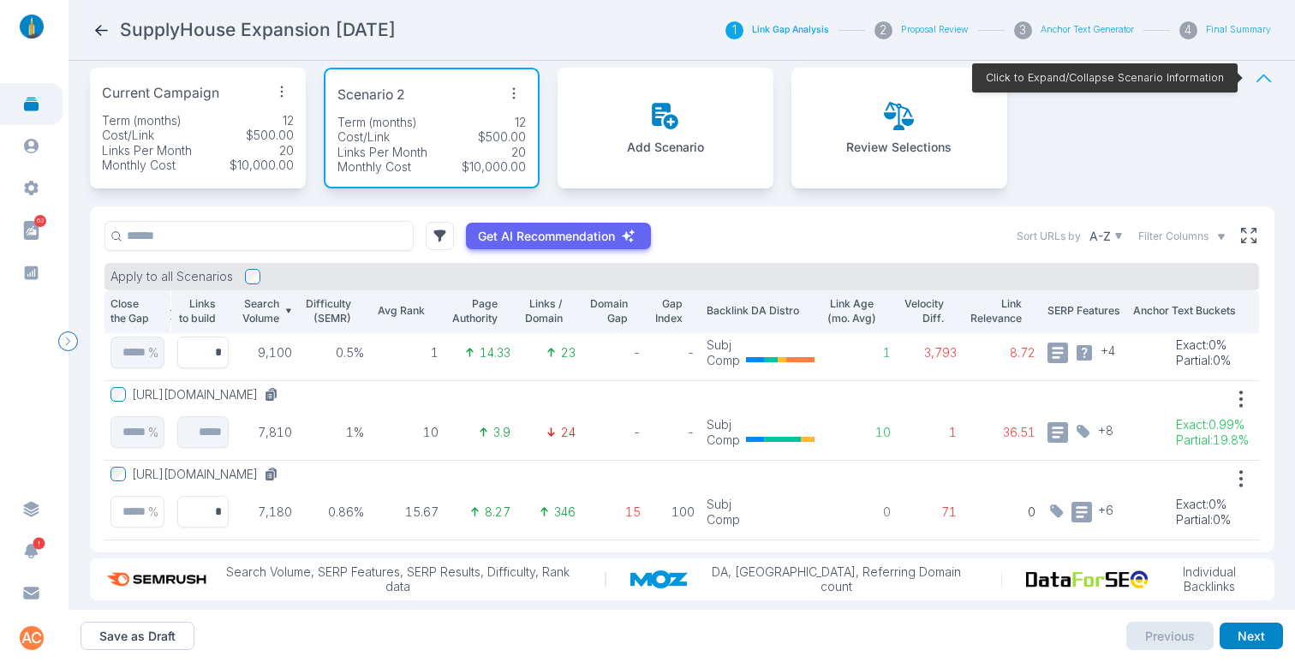
scroll to position [426, 0]
click at [277, 396] on icon at bounding box center [272, 395] width 9 height 11
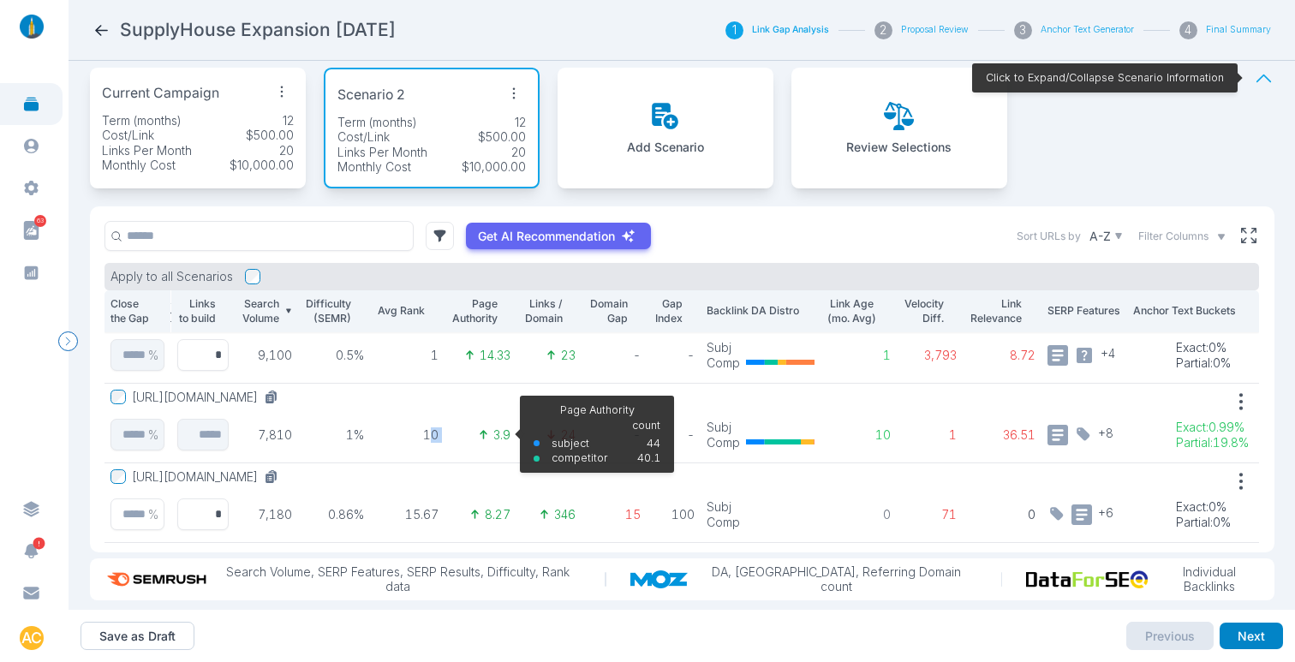
drag, startPoint x: 428, startPoint y: 432, endPoint x: 455, endPoint y: 433, distance: 26.6
click at [455, 433] on tr "[URL][DOMAIN_NAME] % 7,810 1% 10 3.9 Page Authority subject competitor count 44…" at bounding box center [681, 423] width 1154 height 80
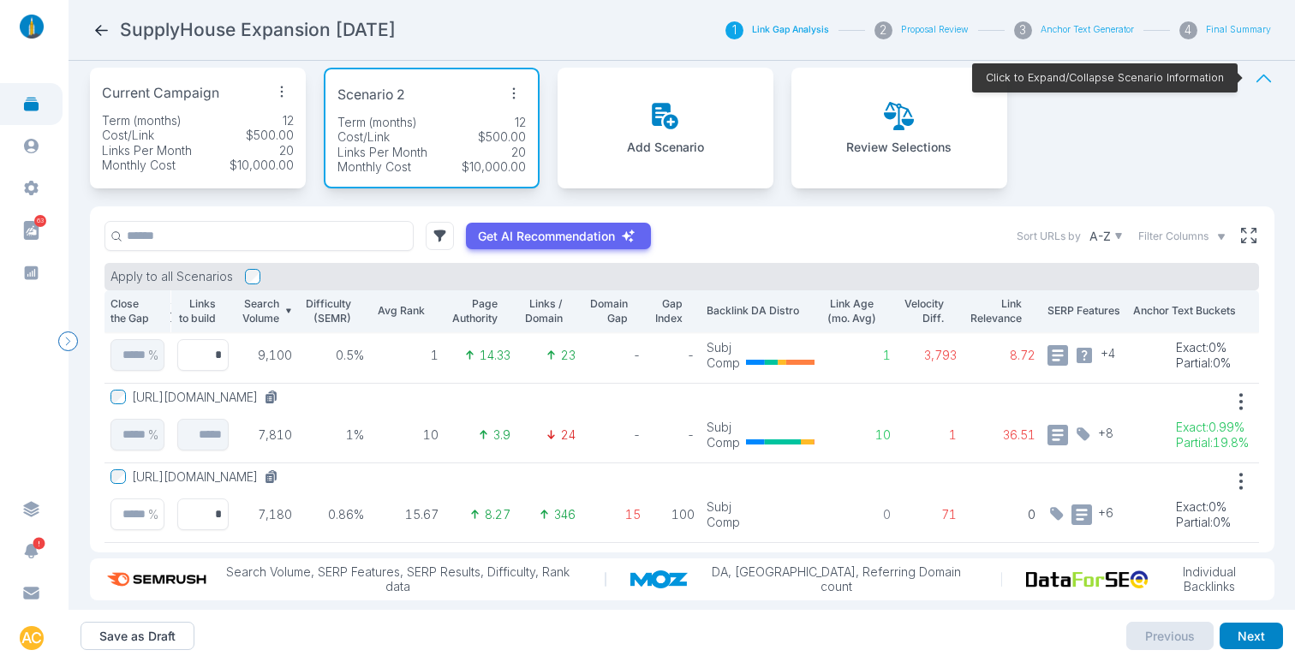
click at [428, 434] on p "10" at bounding box center [407, 434] width 63 height 15
drag, startPoint x: 426, startPoint y: 436, endPoint x: 444, endPoint y: 435, distance: 18.0
click at [444, 435] on td "10" at bounding box center [407, 423] width 74 height 80
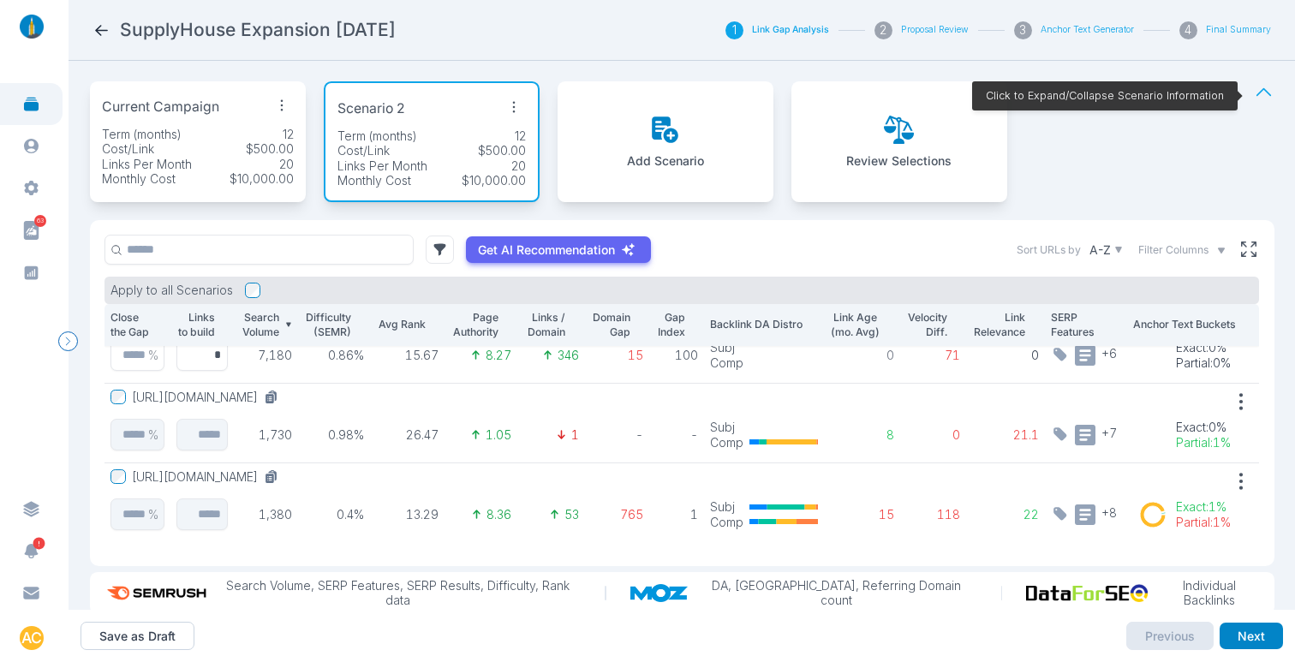
scroll to position [71, 0]
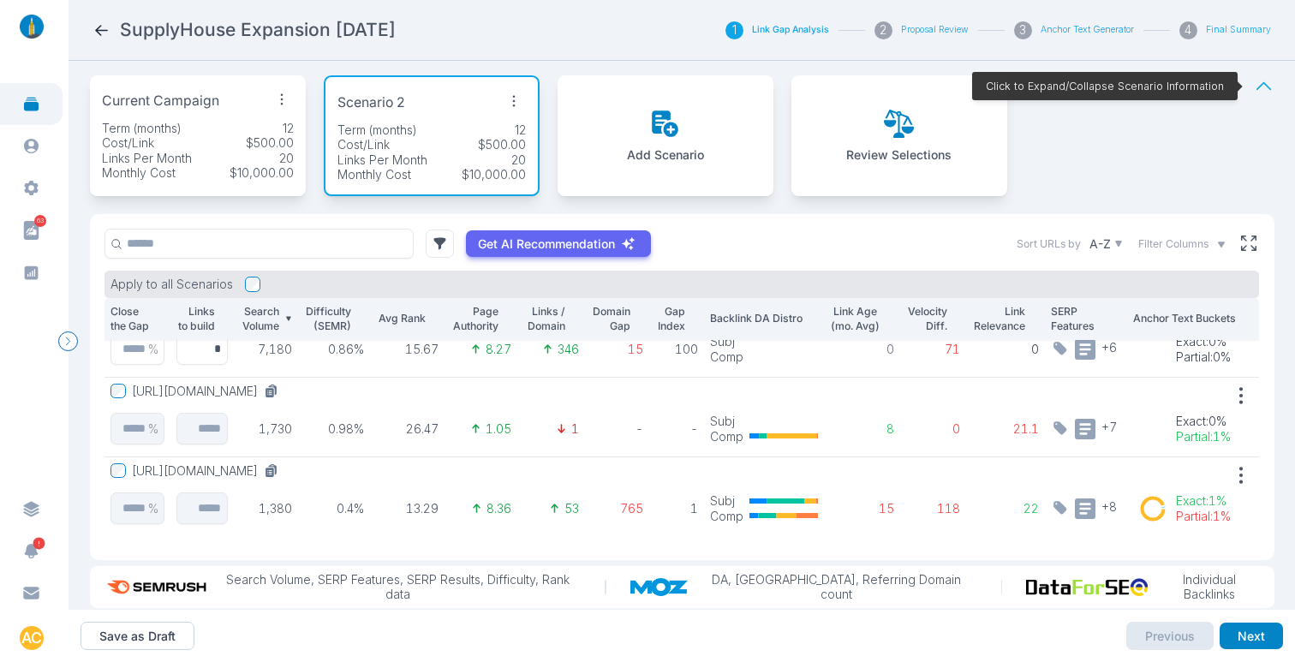
click at [509, 101] on icon "button" at bounding box center [514, 101] width 24 height 24
click at [474, 131] on span "Edit Scenario" at bounding box center [469, 135] width 74 height 15
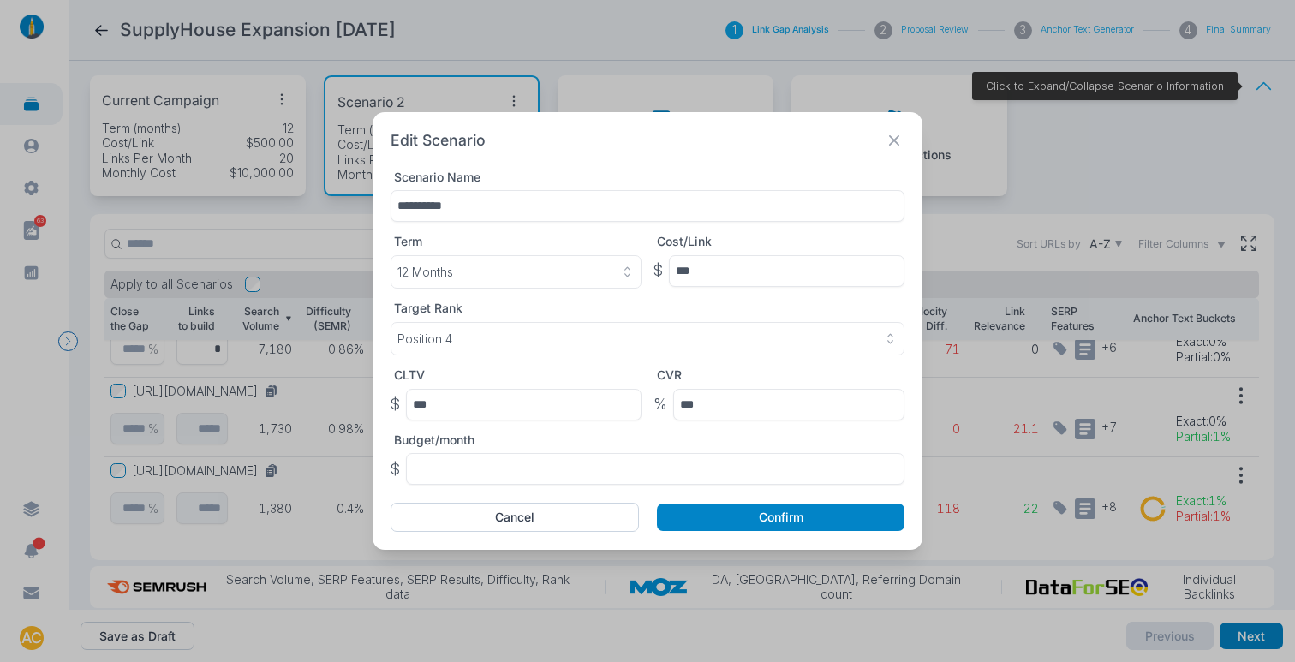
drag, startPoint x: 462, startPoint y: 209, endPoint x: 348, endPoint y: 201, distance: 114.1
click at [347, 201] on div "**********" at bounding box center [647, 331] width 1295 height 662
type input "********"
click at [872, 509] on button "Confirm" at bounding box center [780, 516] width 247 height 27
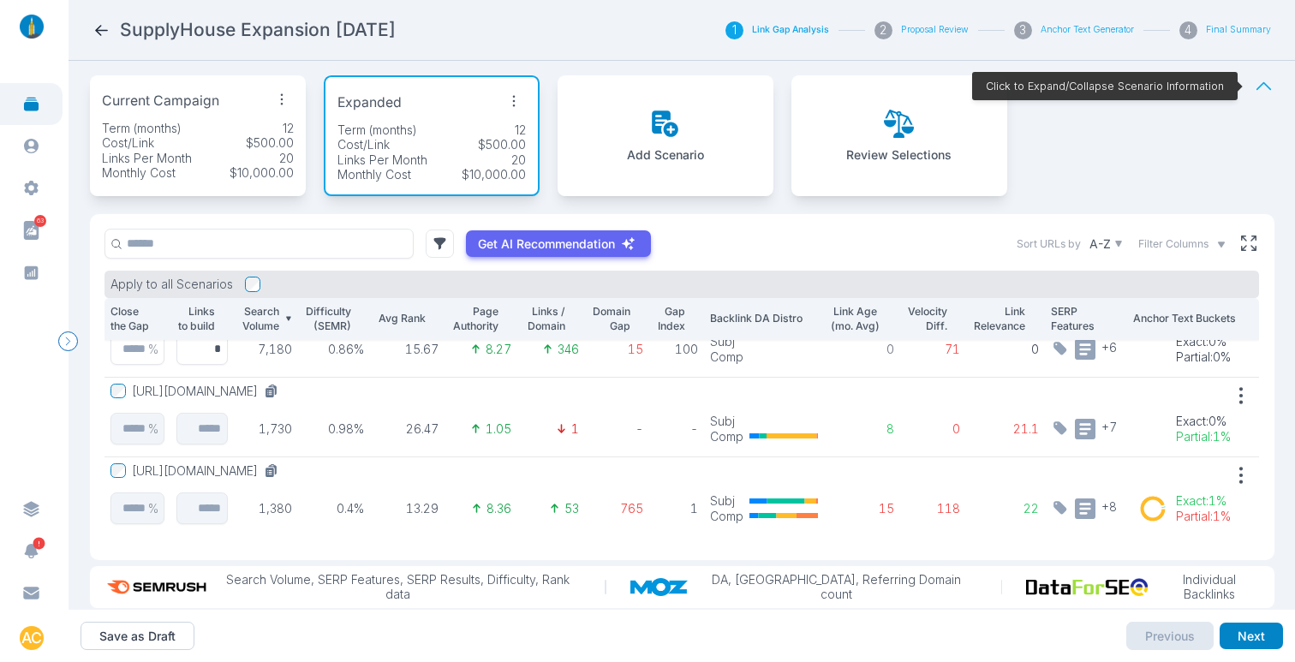
click at [279, 98] on icon "button" at bounding box center [282, 99] width 24 height 24
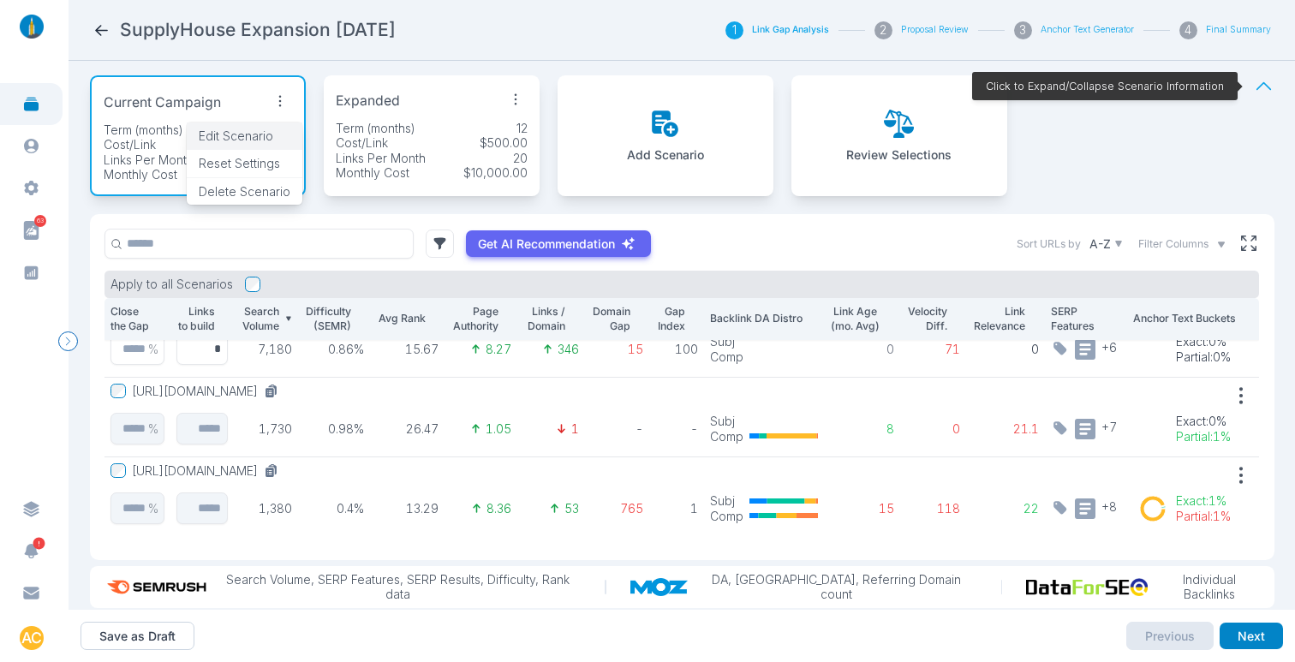
click at [268, 135] on span "Edit Scenario" at bounding box center [236, 135] width 74 height 15
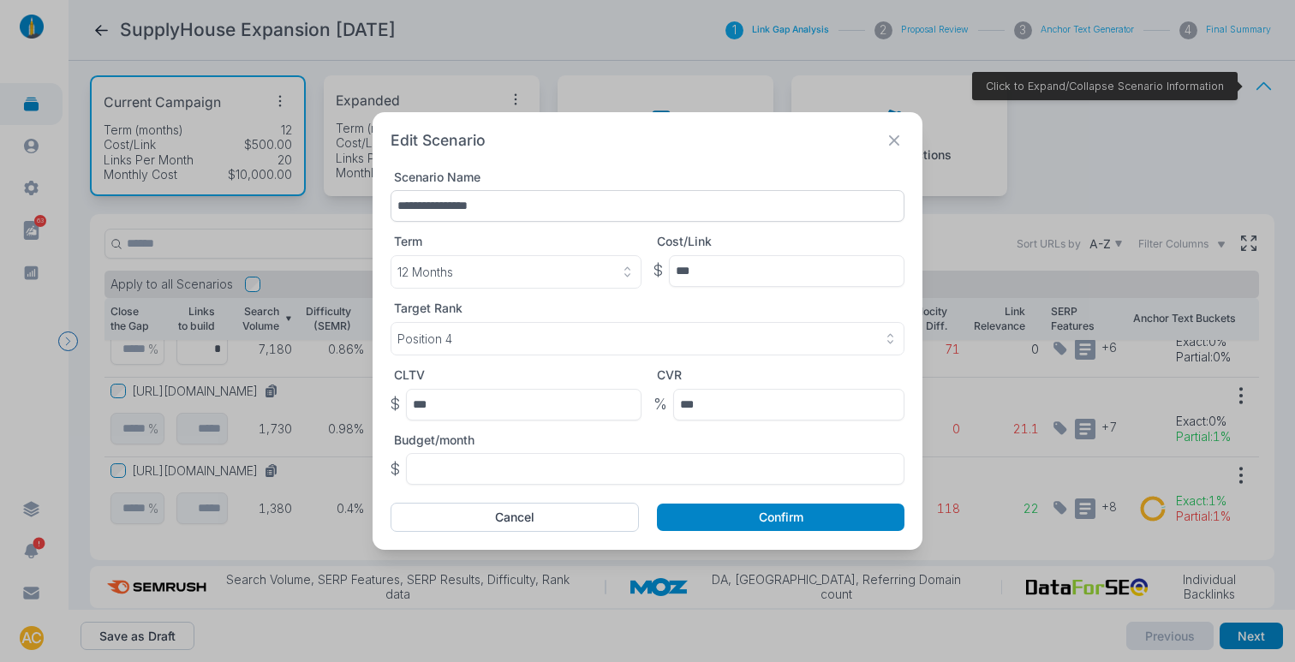
click at [472, 207] on input "**********" at bounding box center [647, 206] width 514 height 32
type input "*******"
click at [736, 516] on button "Confirm" at bounding box center [780, 516] width 247 height 27
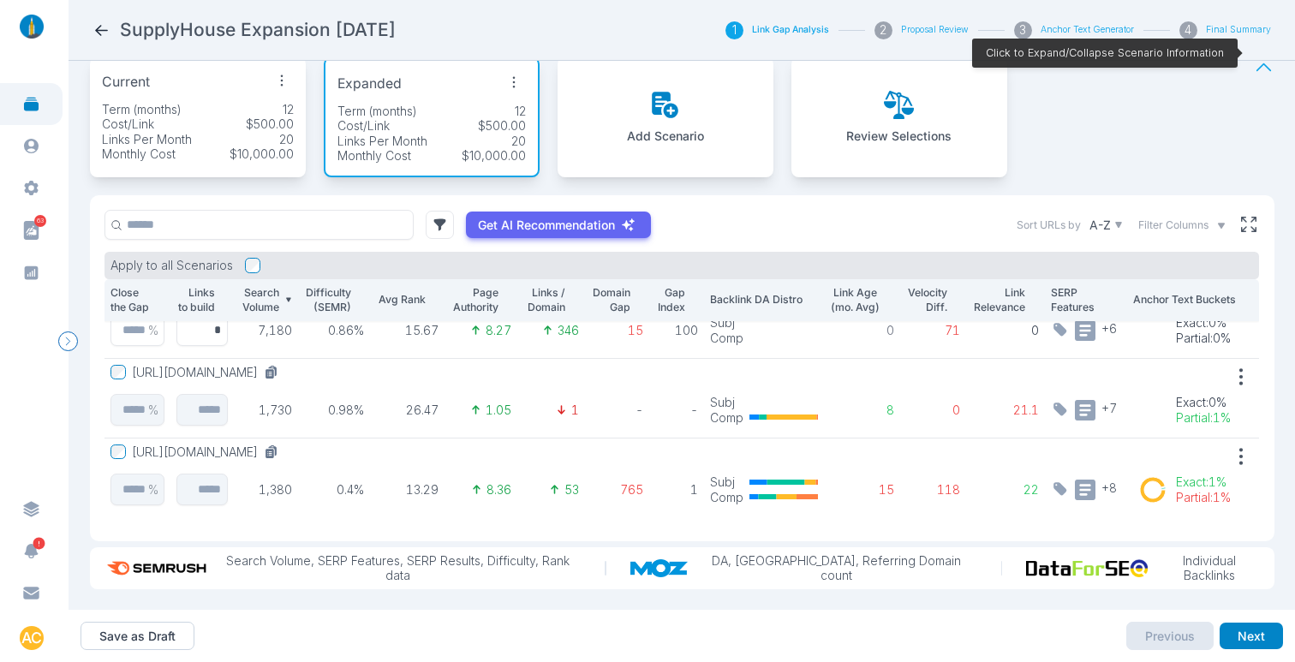
scroll to position [92, 0]
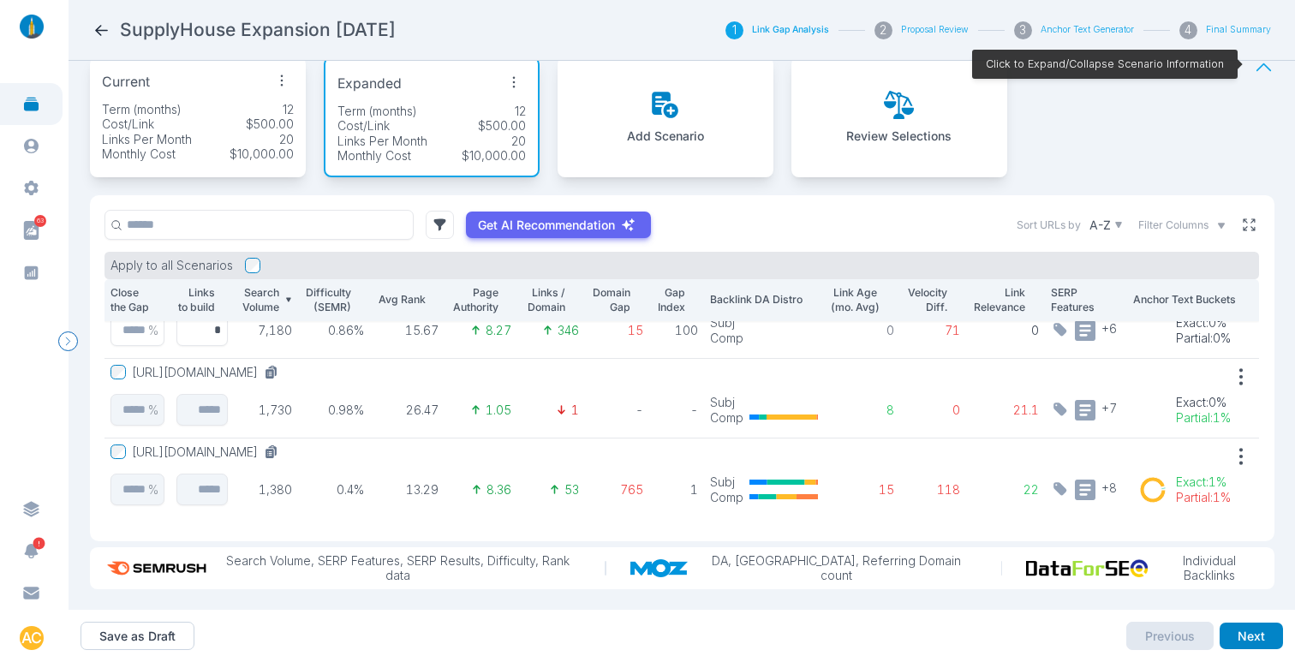
click at [1242, 225] on icon at bounding box center [1248, 224] width 15 height 15
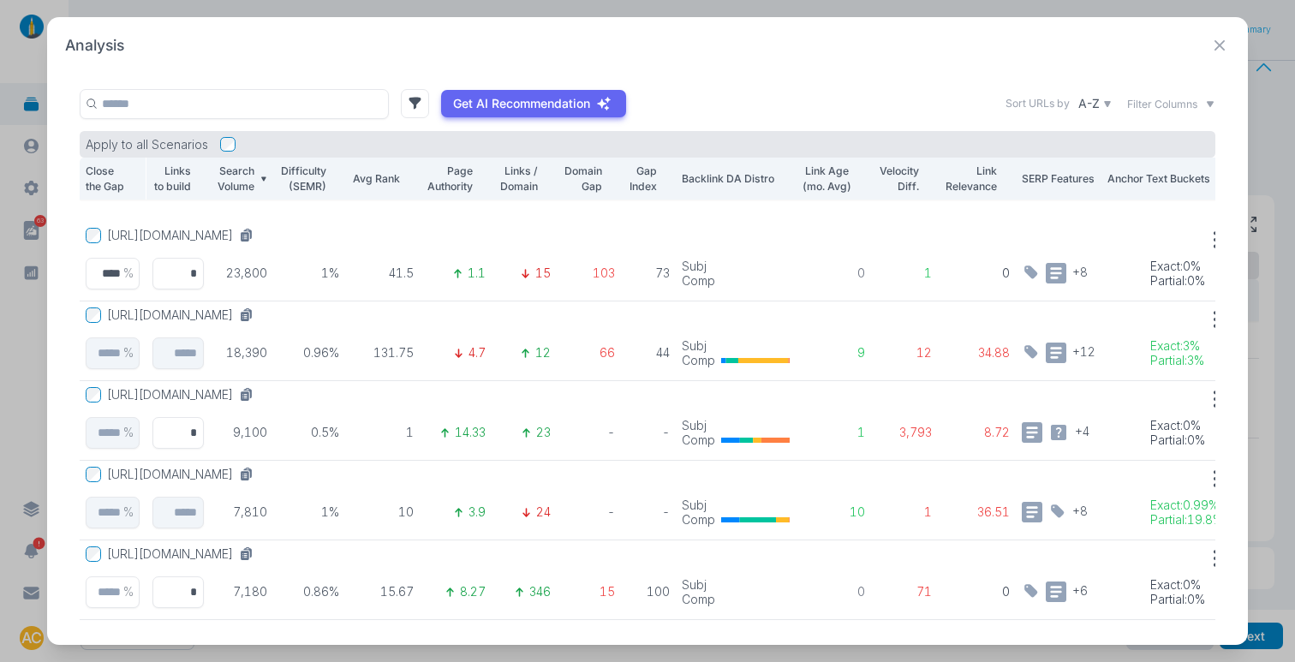
scroll to position [402, 0]
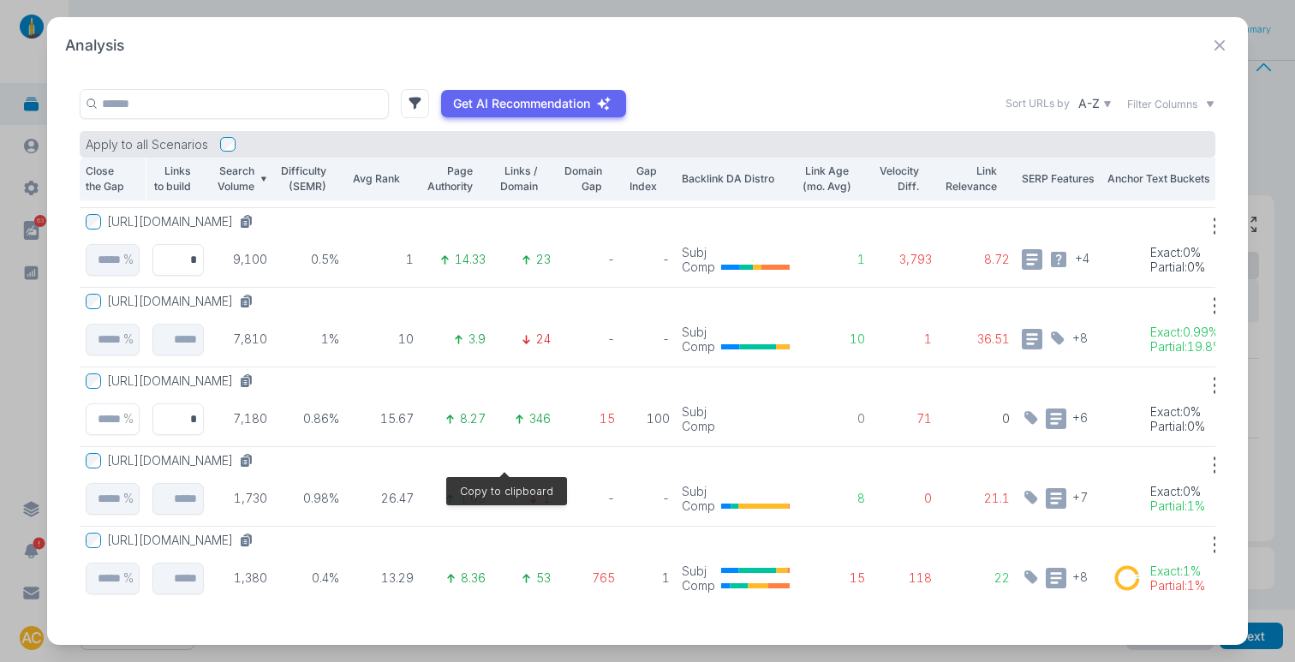
click at [254, 453] on icon at bounding box center [246, 460] width 15 height 15
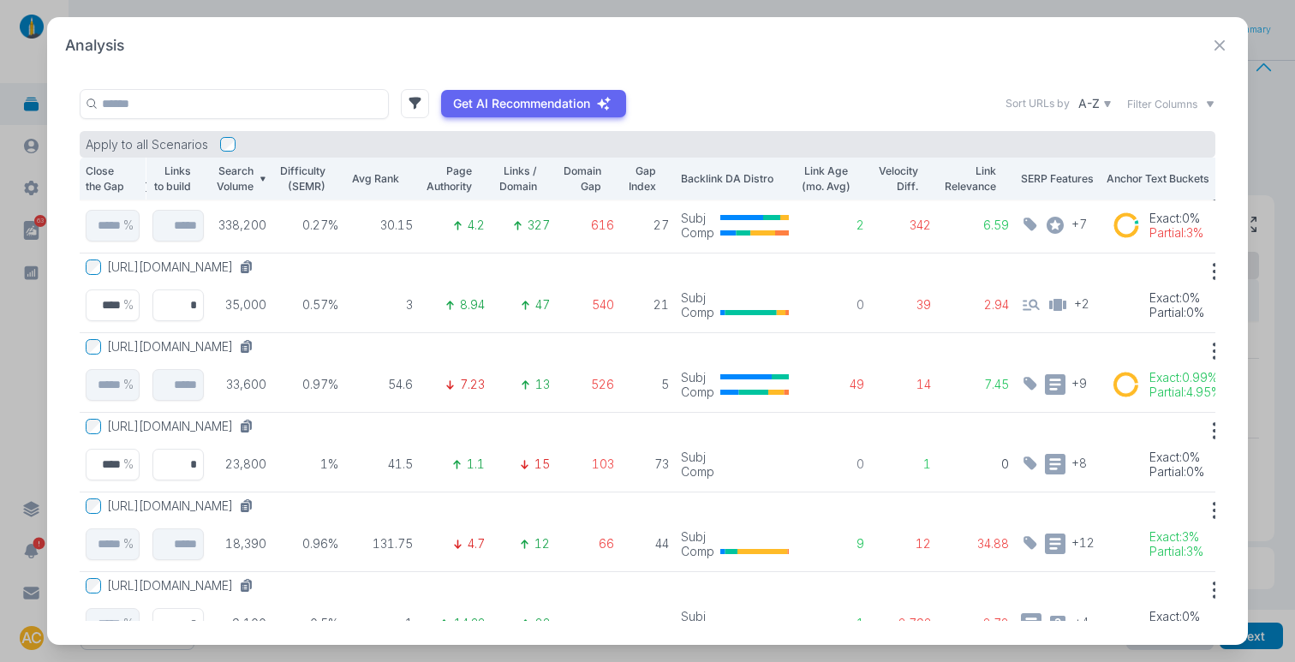
scroll to position [0, 1]
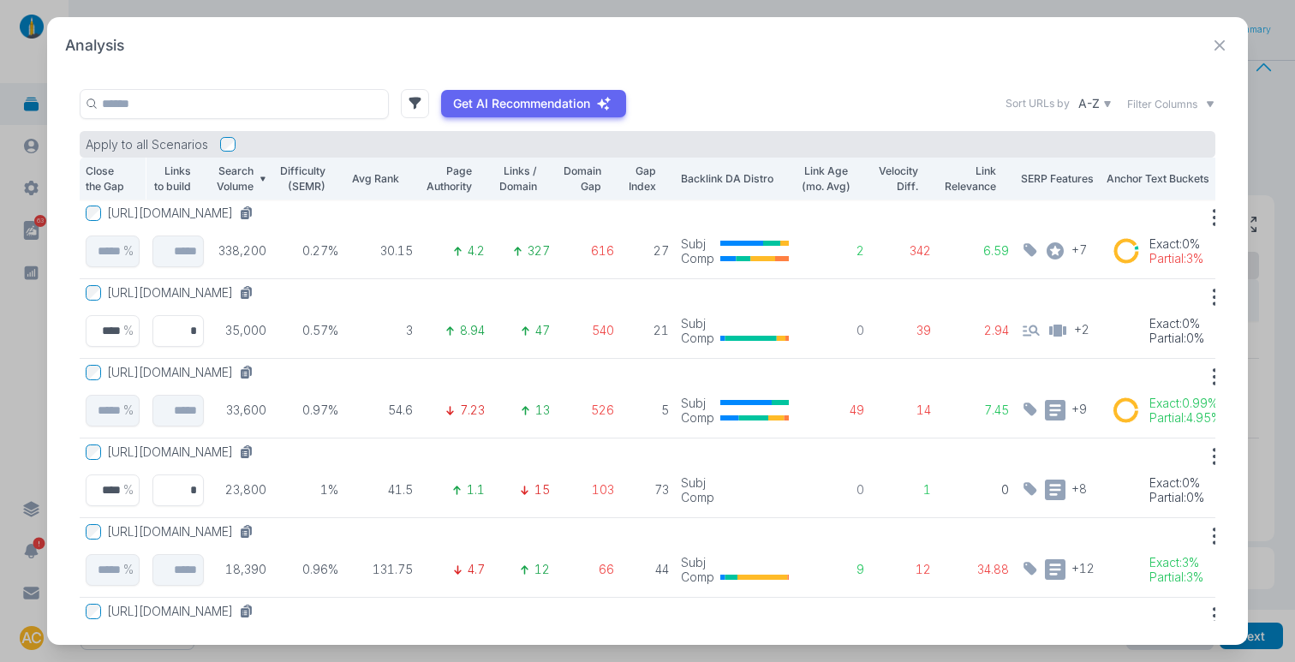
click at [260, 206] on button "[URL][DOMAIN_NAME]" at bounding box center [183, 212] width 153 height 15
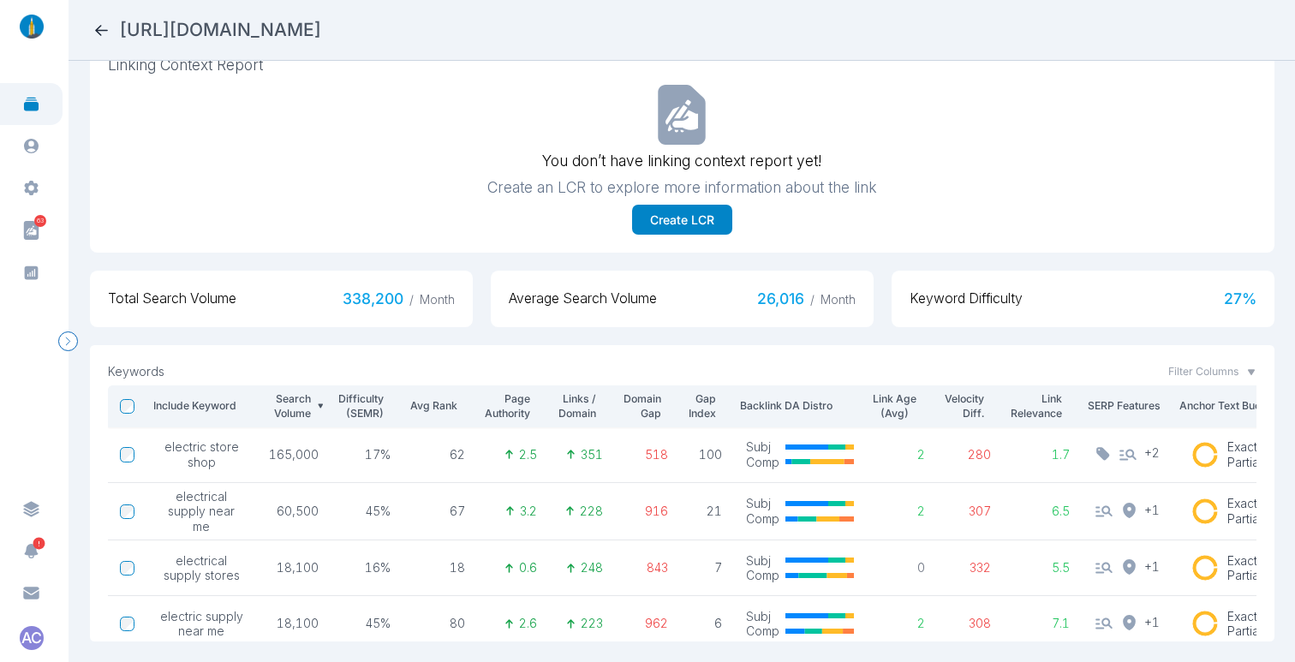
click at [97, 34] on icon at bounding box center [101, 30] width 18 height 18
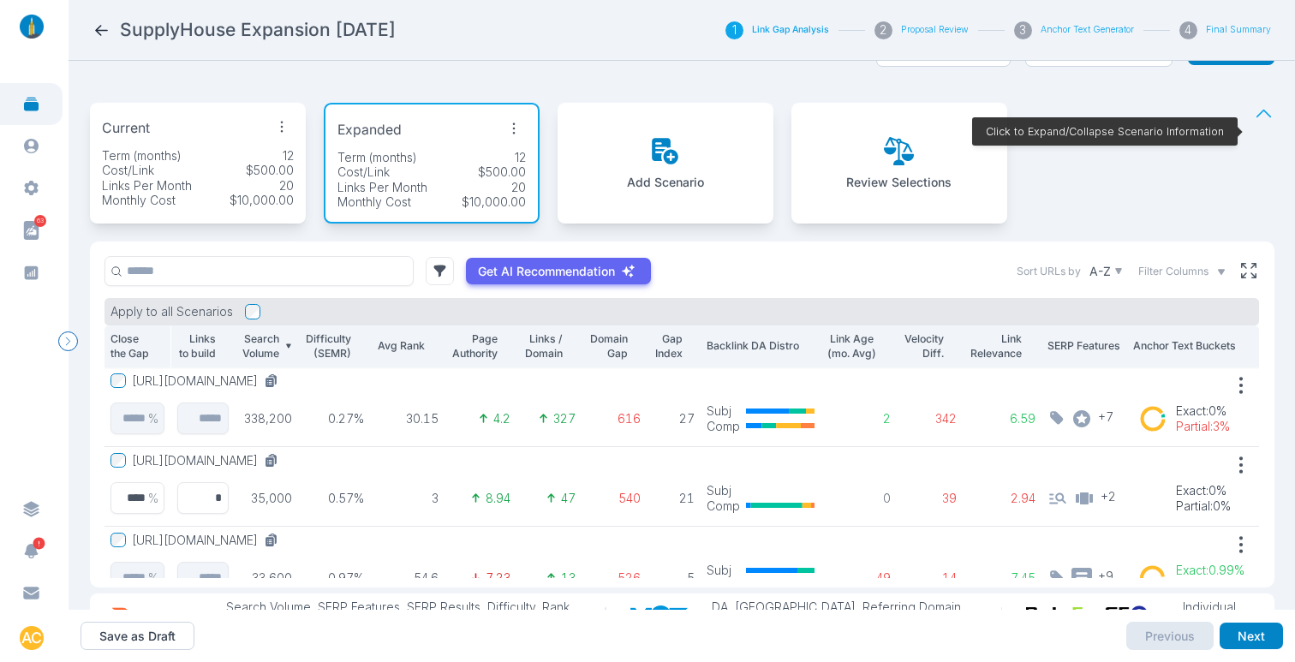
scroll to position [104, 0]
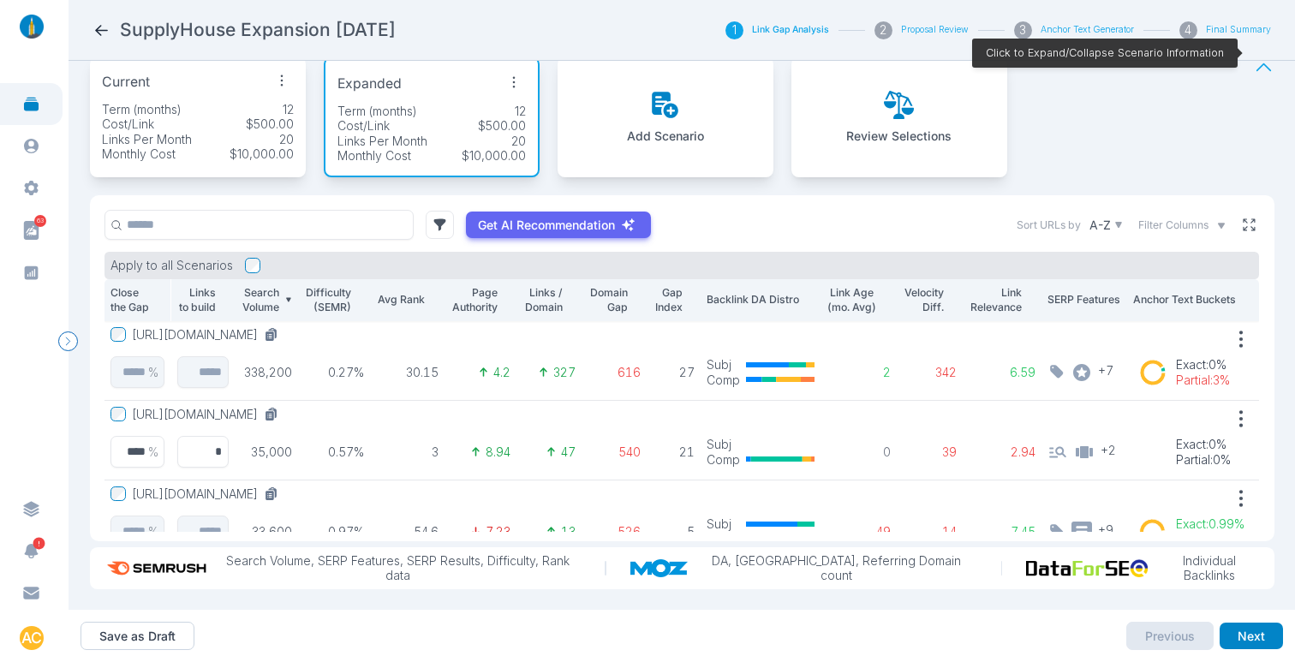
click at [1241, 217] on icon at bounding box center [1248, 224] width 15 height 15
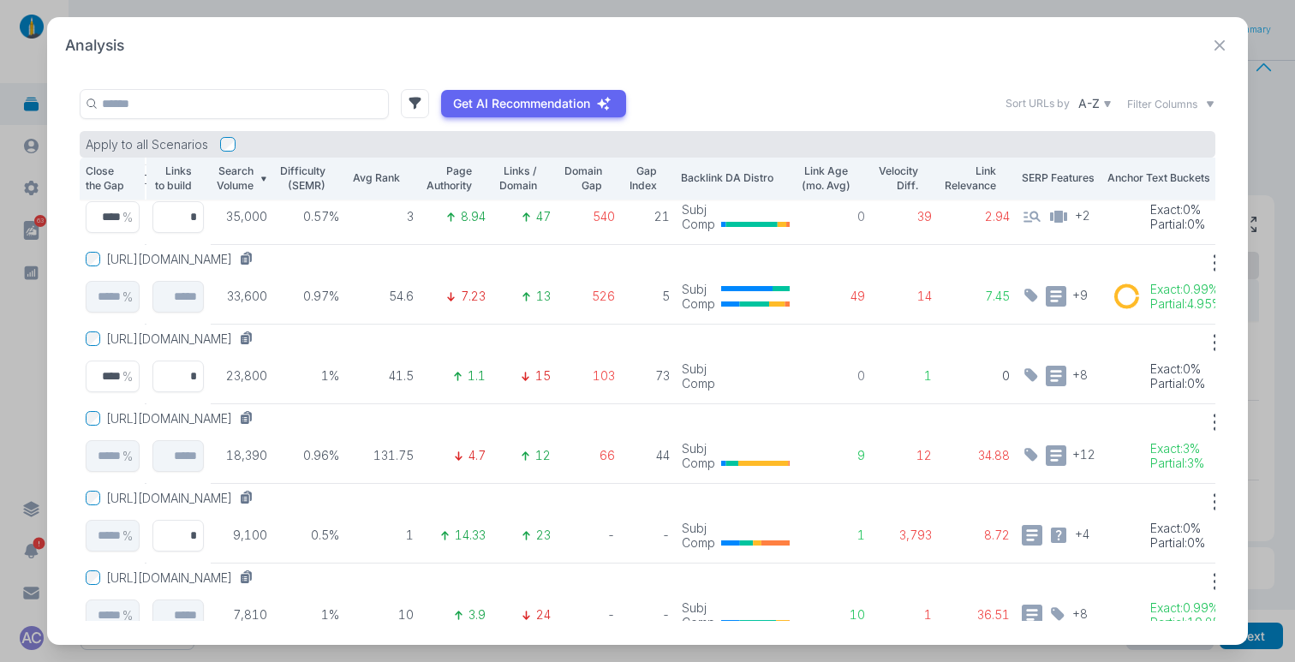
scroll to position [0, 0]
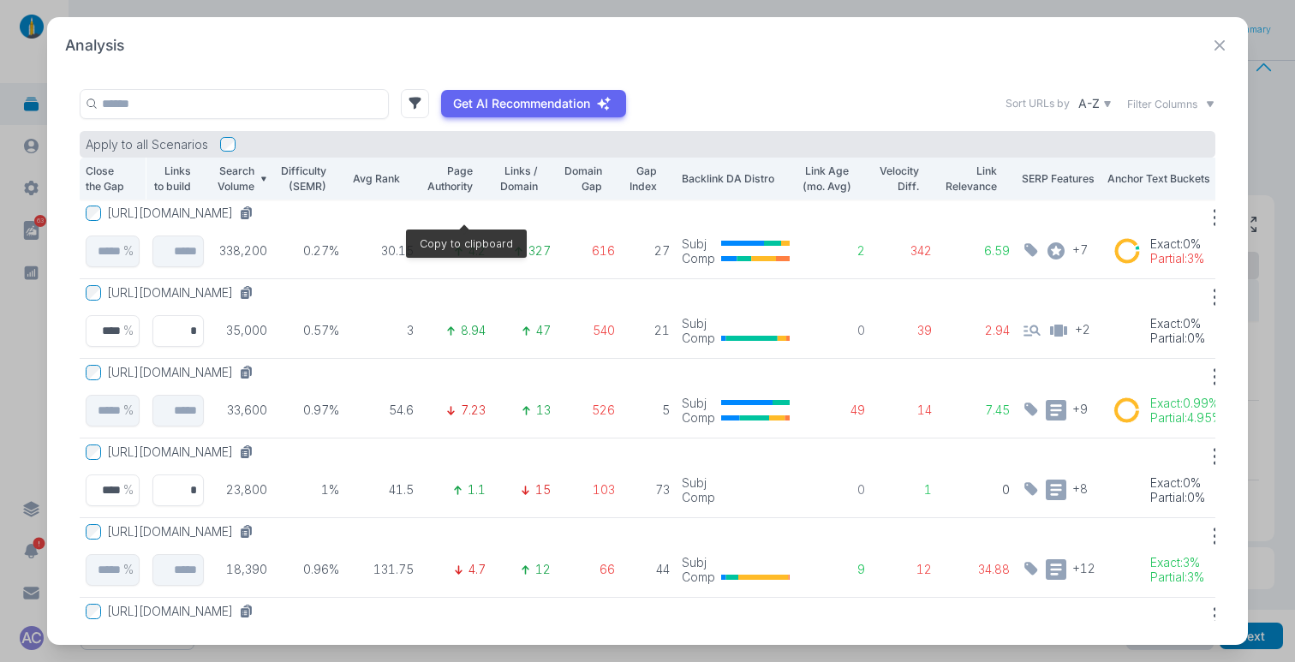
click at [249, 213] on icon at bounding box center [245, 215] width 9 height 9
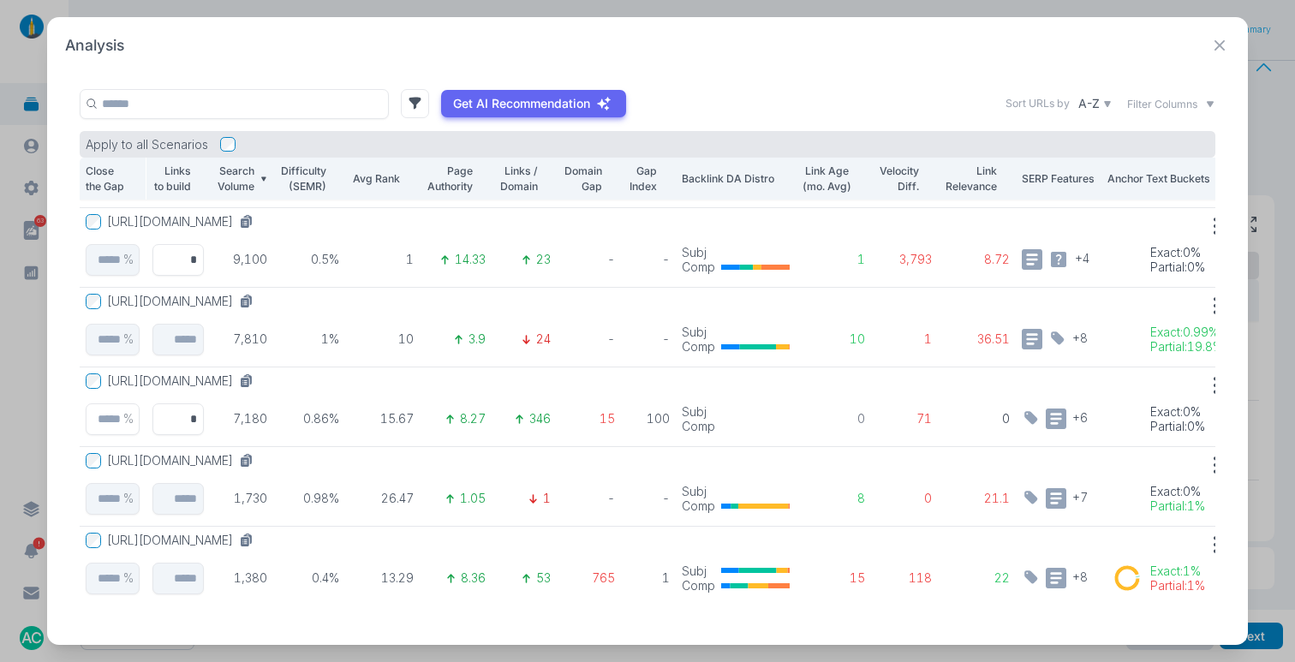
click at [963, 70] on div "Analysis Get AI Recommendation Sort URLs by A-Z Filter Columns Apply to all Sce…" at bounding box center [647, 331] width 1201 height 628
click at [1212, 43] on icon at bounding box center [1219, 45] width 21 height 21
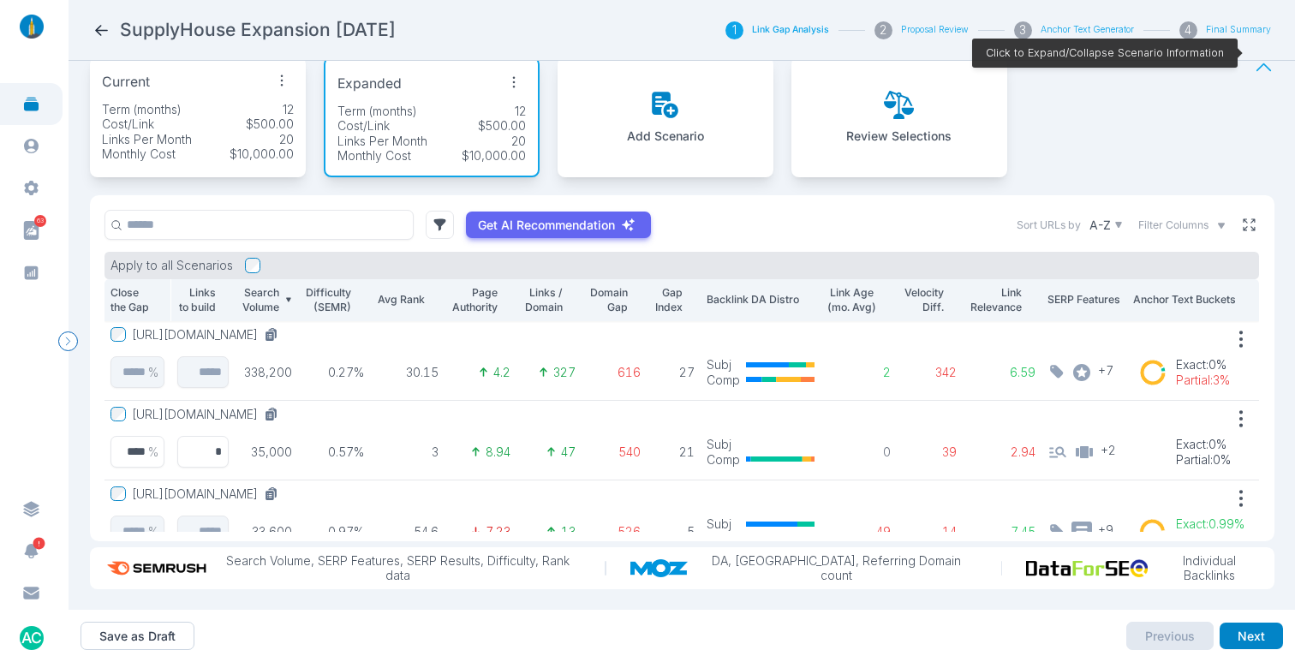
click at [1242, 217] on icon at bounding box center [1248, 224] width 15 height 15
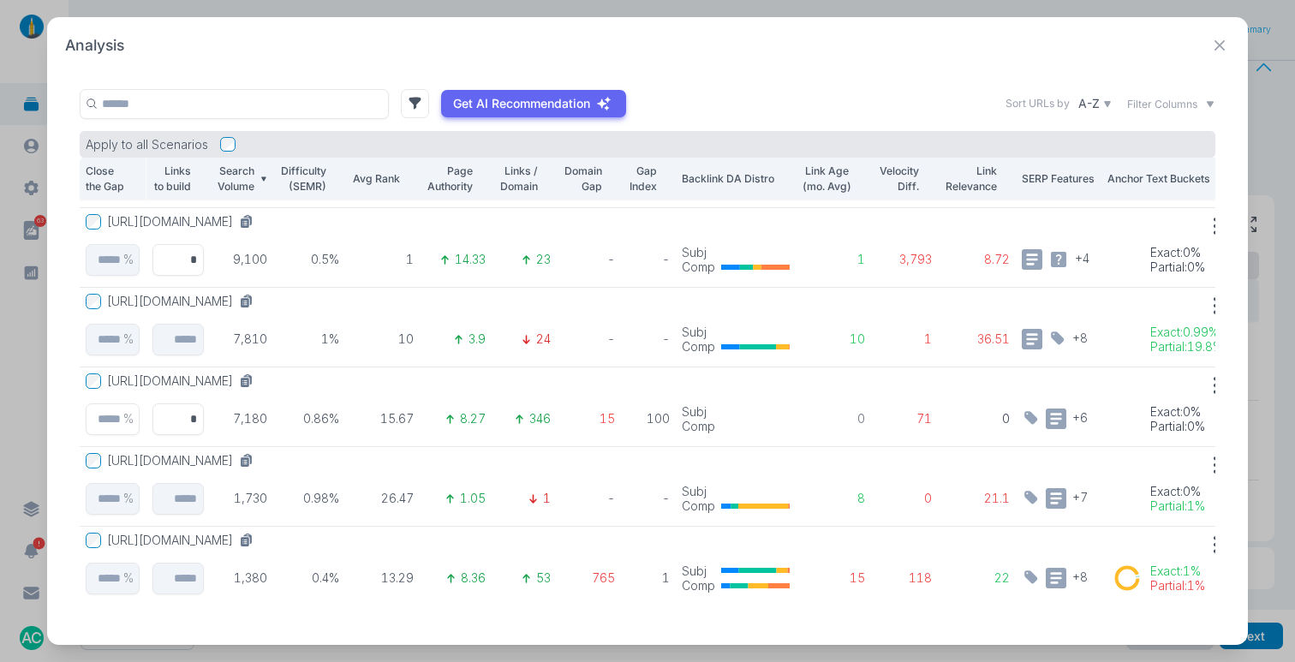
scroll to position [400, 0]
click at [172, 487] on input "*" at bounding box center [178, 499] width 52 height 32
type input "*"
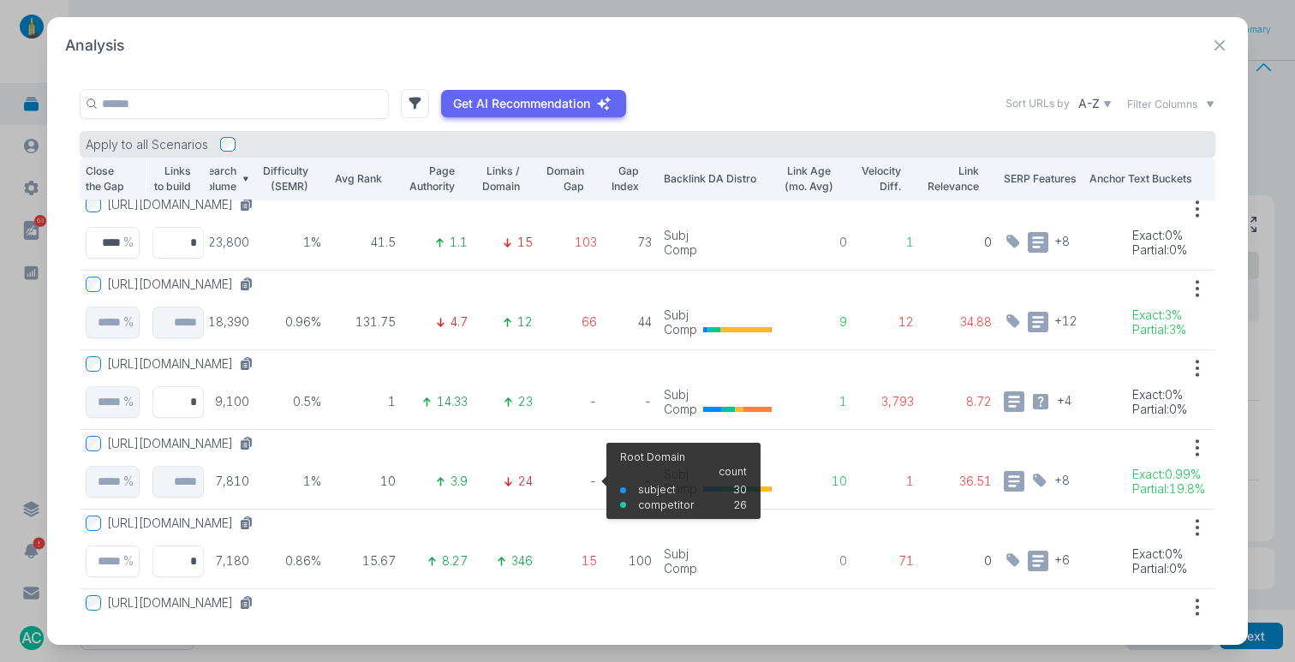
scroll to position [239, 36]
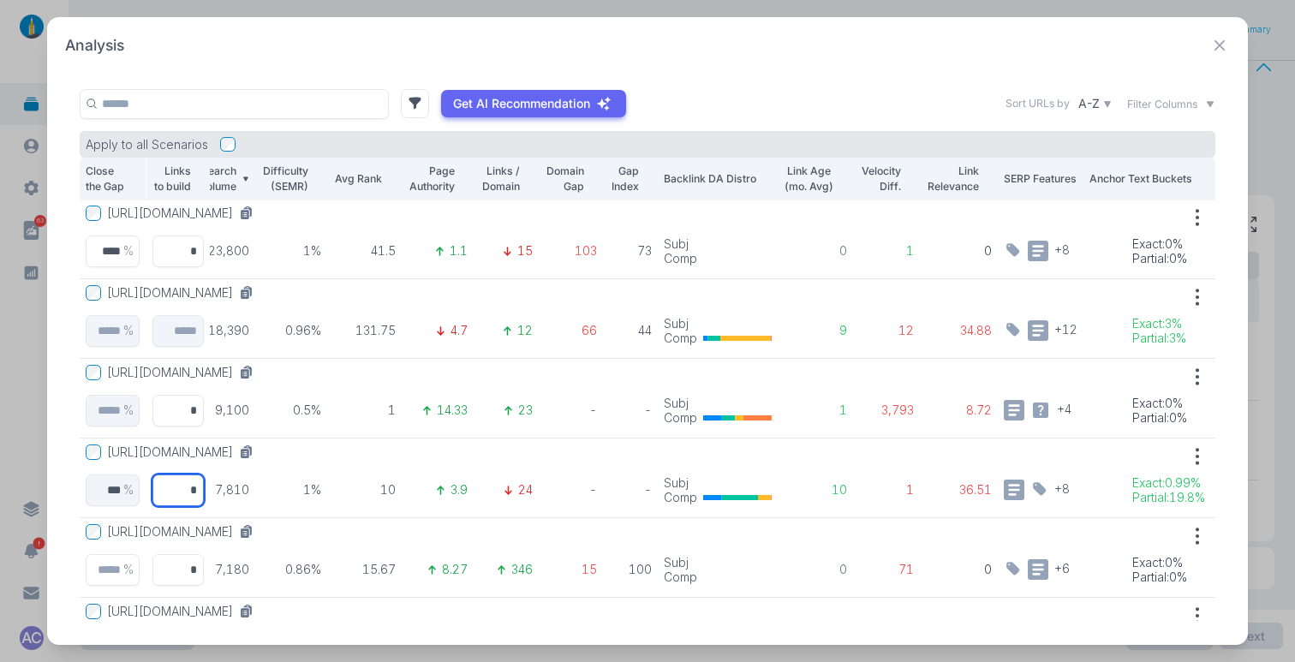
click at [181, 488] on input "*" at bounding box center [178, 490] width 52 height 32
type input "*"
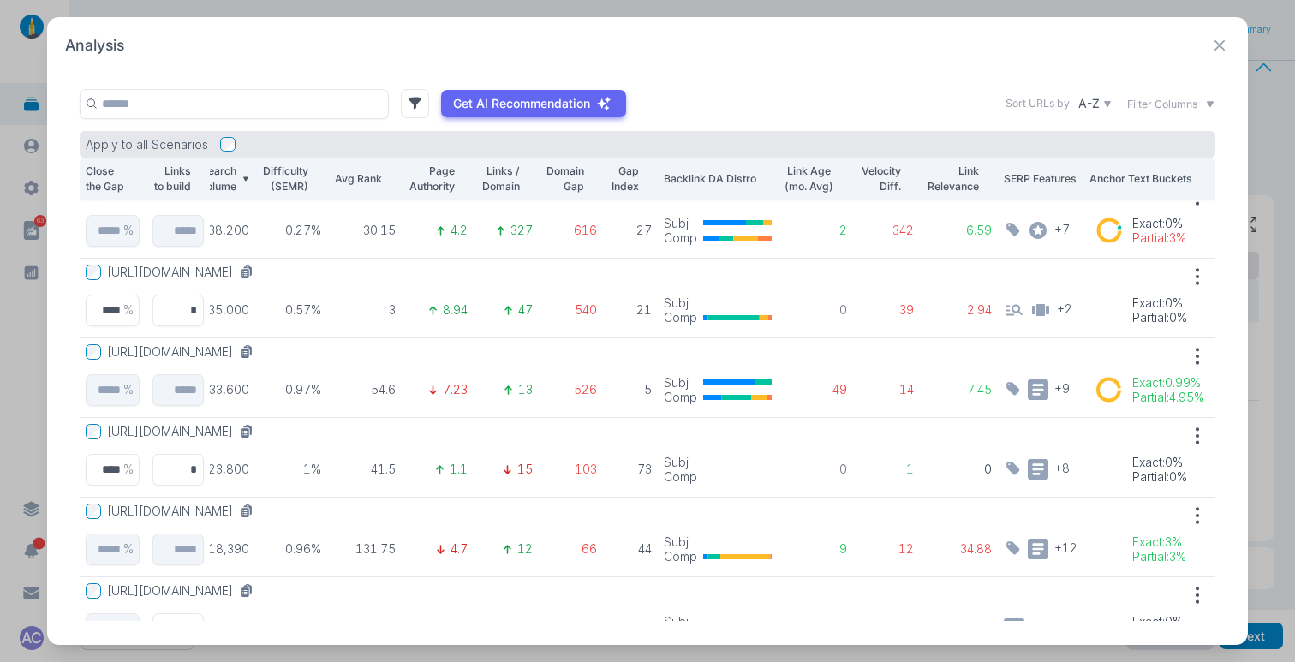
scroll to position [0, 36]
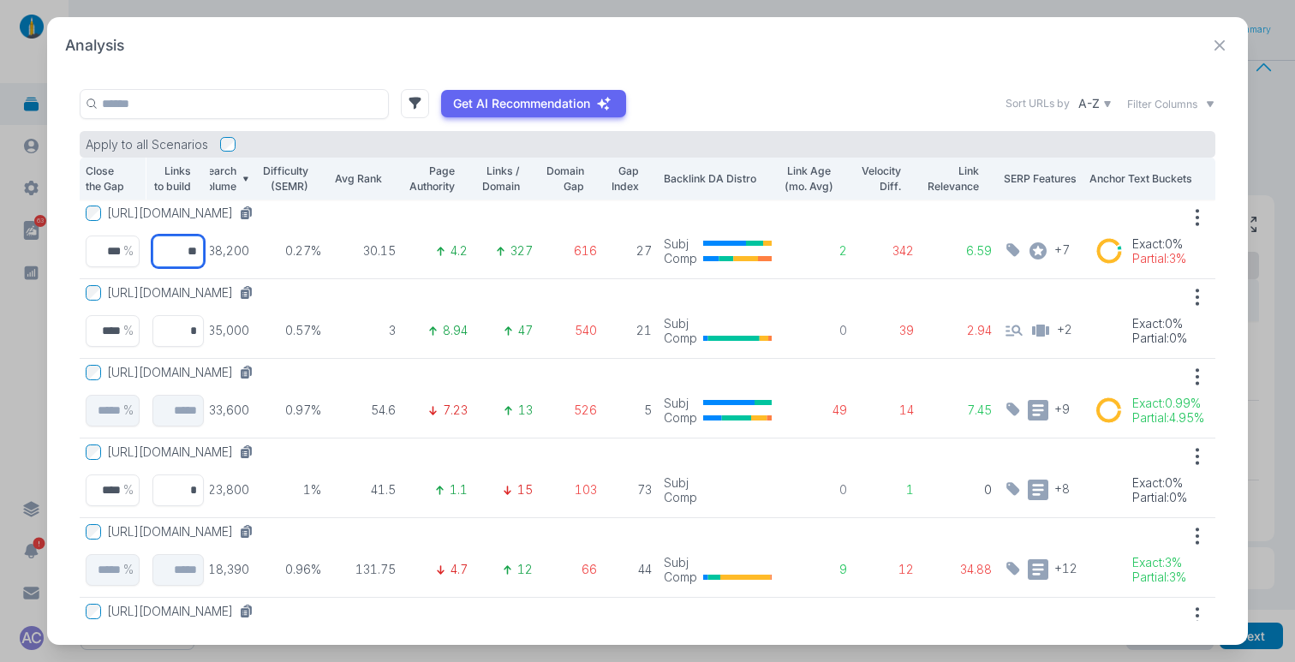
click at [180, 247] on input "**" at bounding box center [178, 251] width 52 height 32
type input "*"
click at [1216, 50] on icon at bounding box center [1219, 45] width 21 height 21
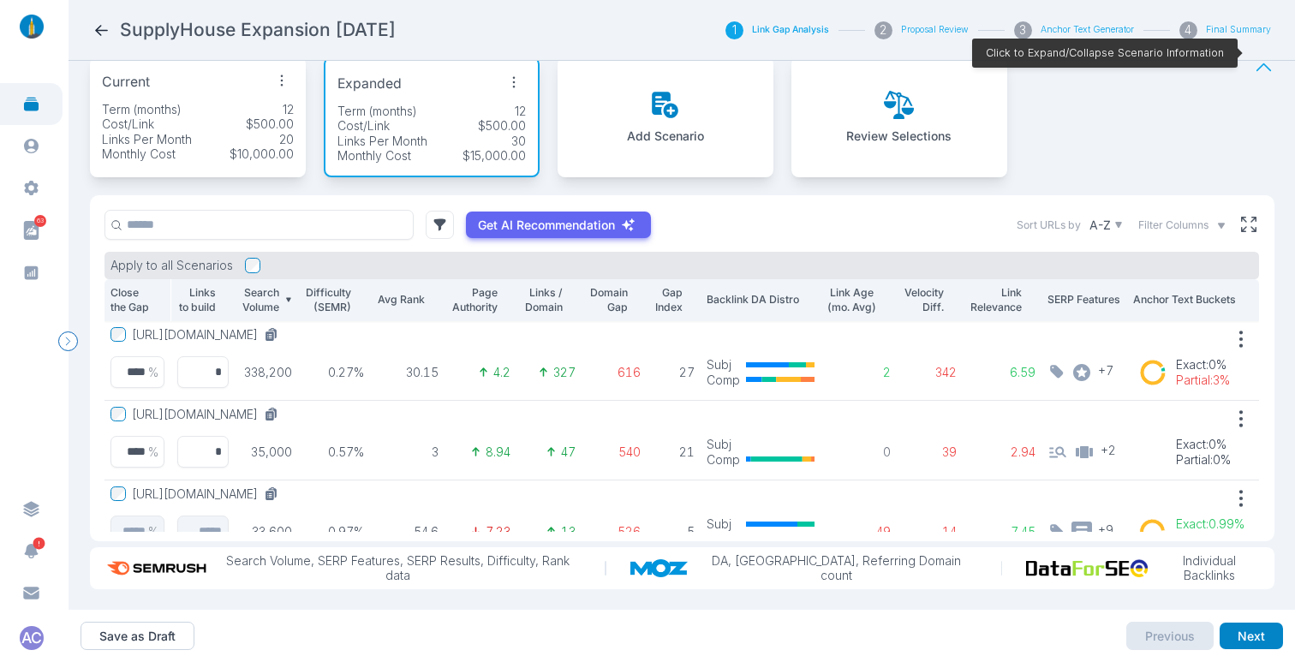
click at [498, 134] on div "Links Per Month 30" at bounding box center [431, 141] width 188 height 15
click at [212, 359] on input "*" at bounding box center [202, 372] width 52 height 32
type input "**"
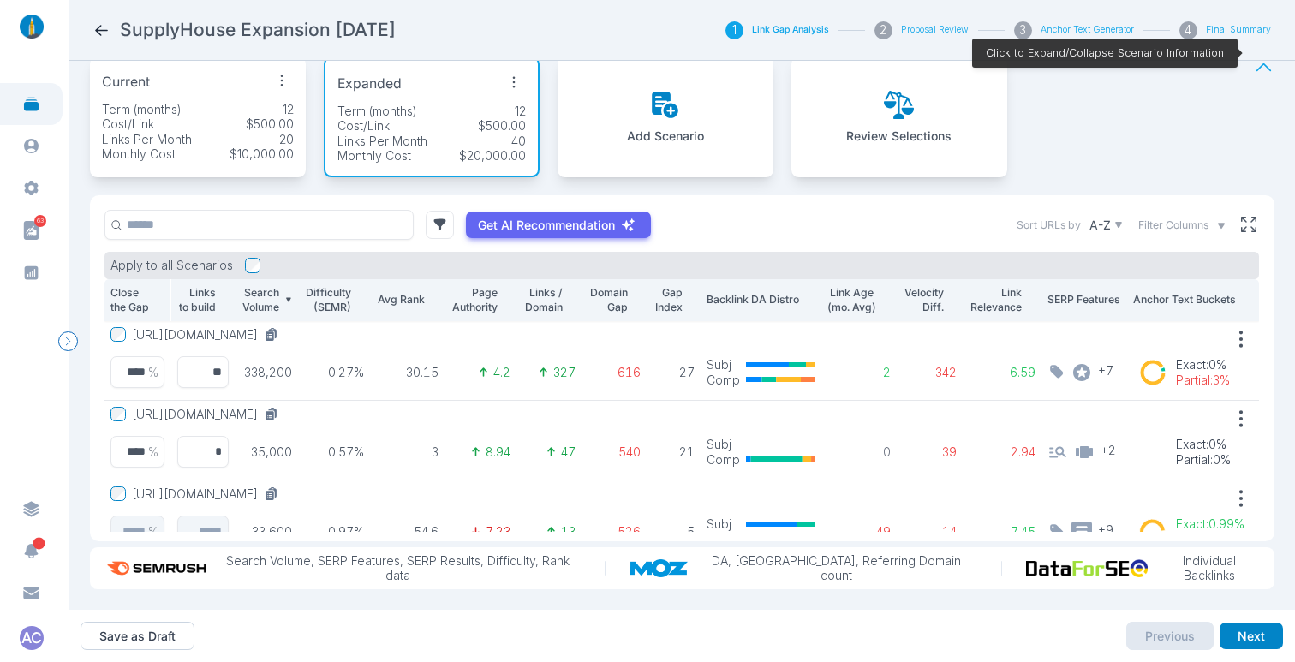
click at [285, 327] on button "[URL][DOMAIN_NAME]" at bounding box center [208, 334] width 153 height 15
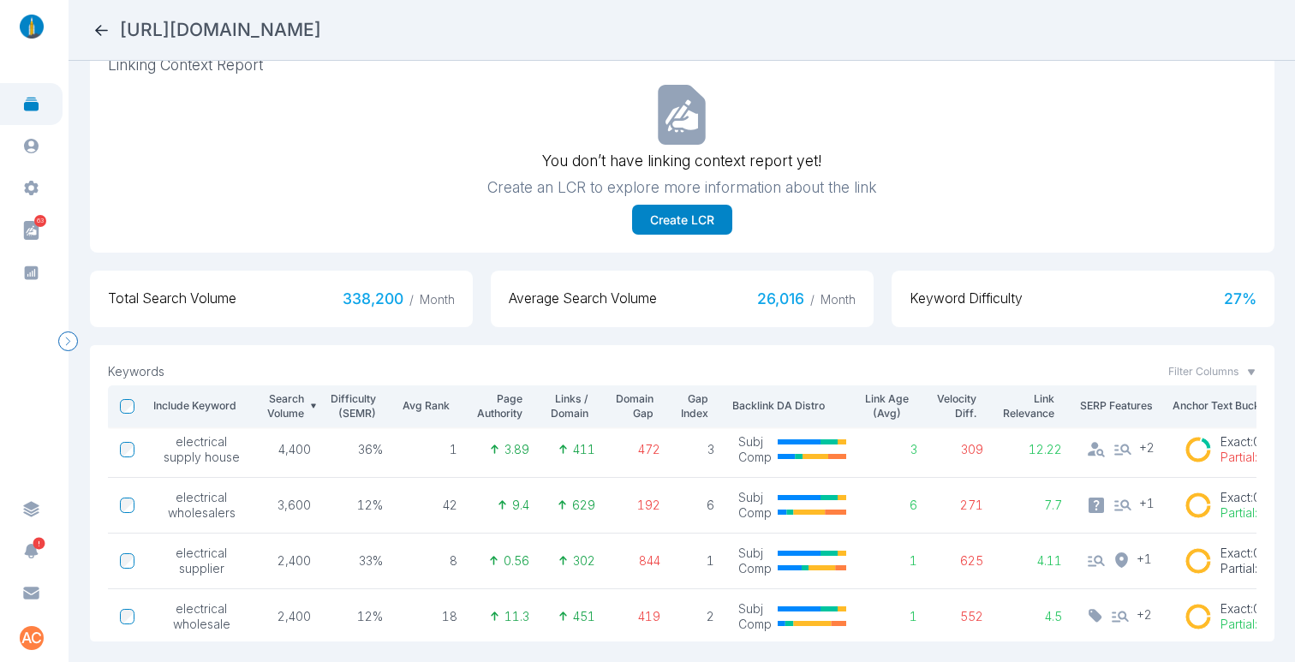
scroll to position [539, 0]
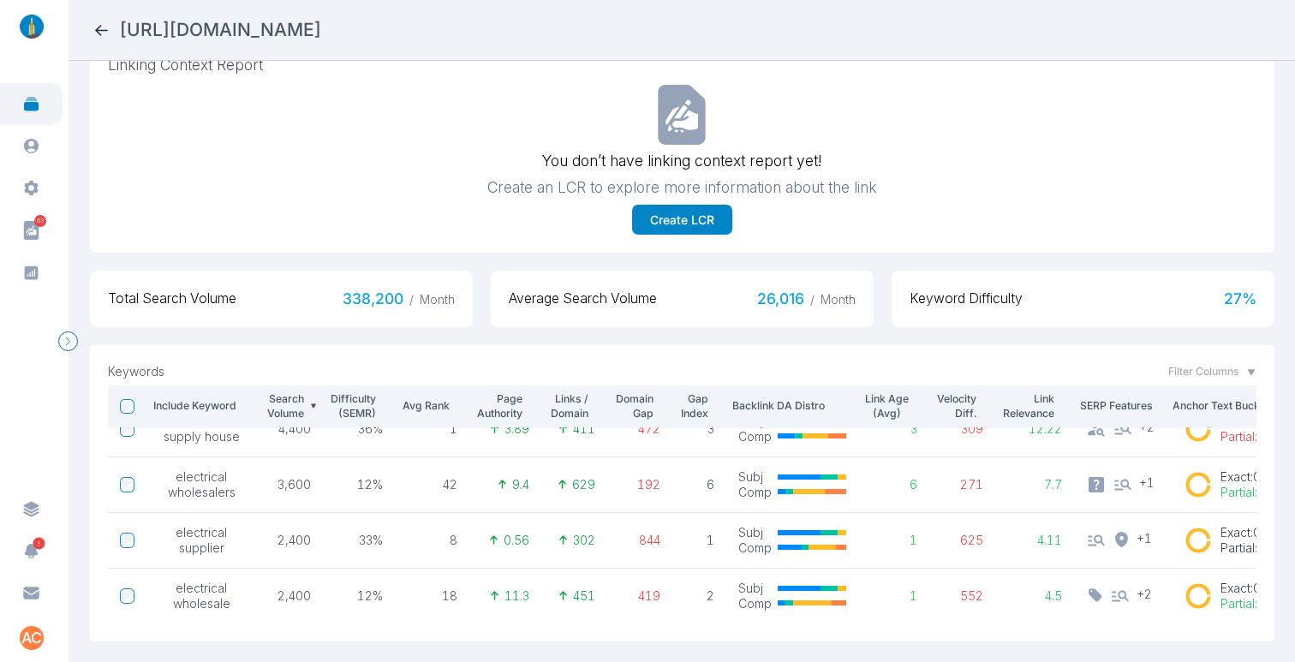
click at [105, 29] on icon at bounding box center [101, 30] width 13 height 11
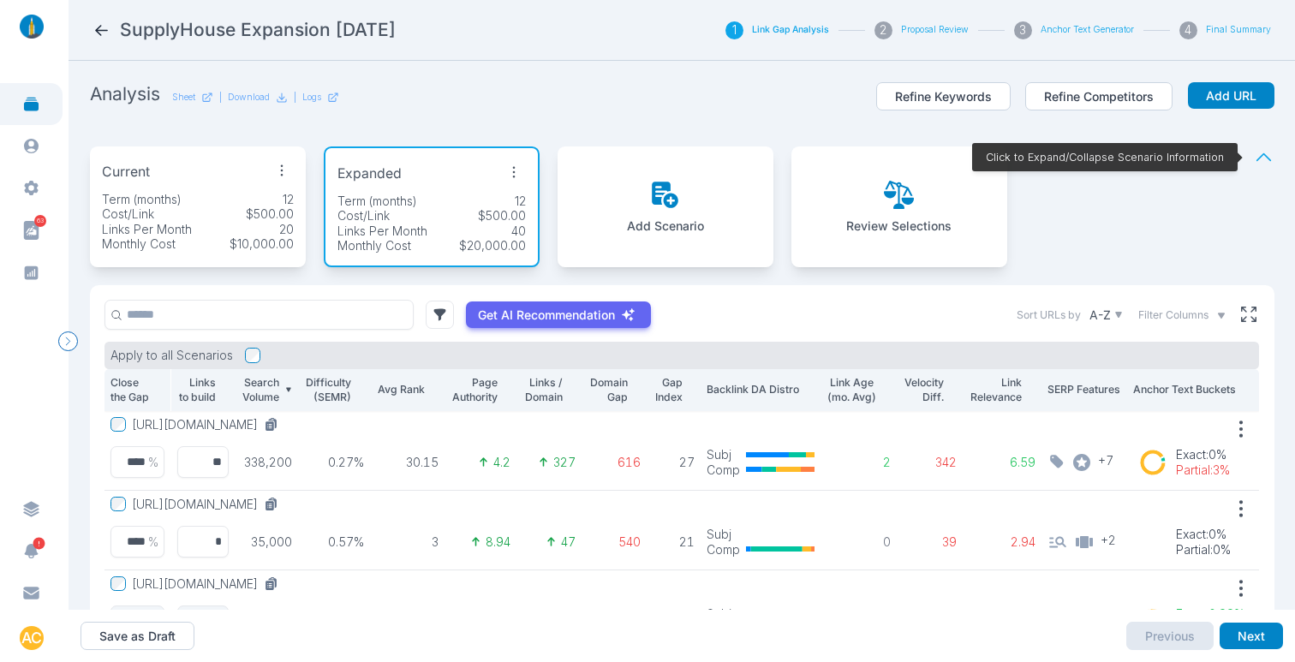
click at [234, 198] on div "Term (months) 12" at bounding box center [198, 199] width 192 height 15
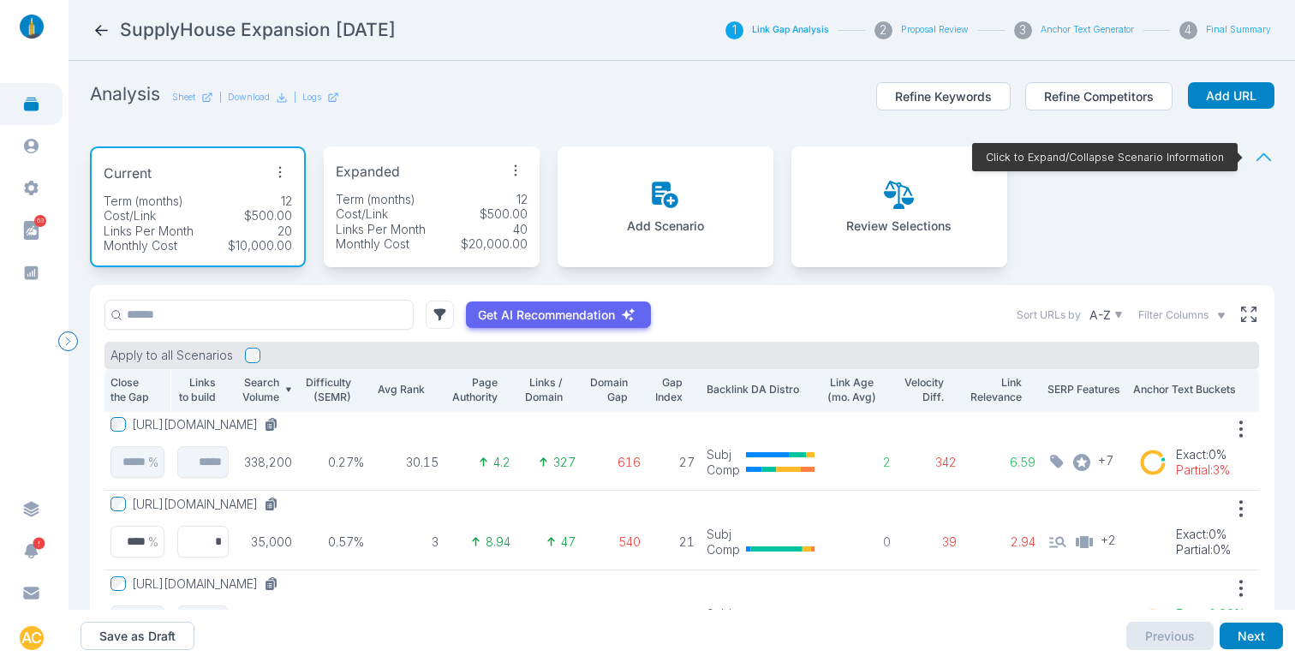
click at [455, 198] on div "Term (months) 12" at bounding box center [432, 199] width 192 height 15
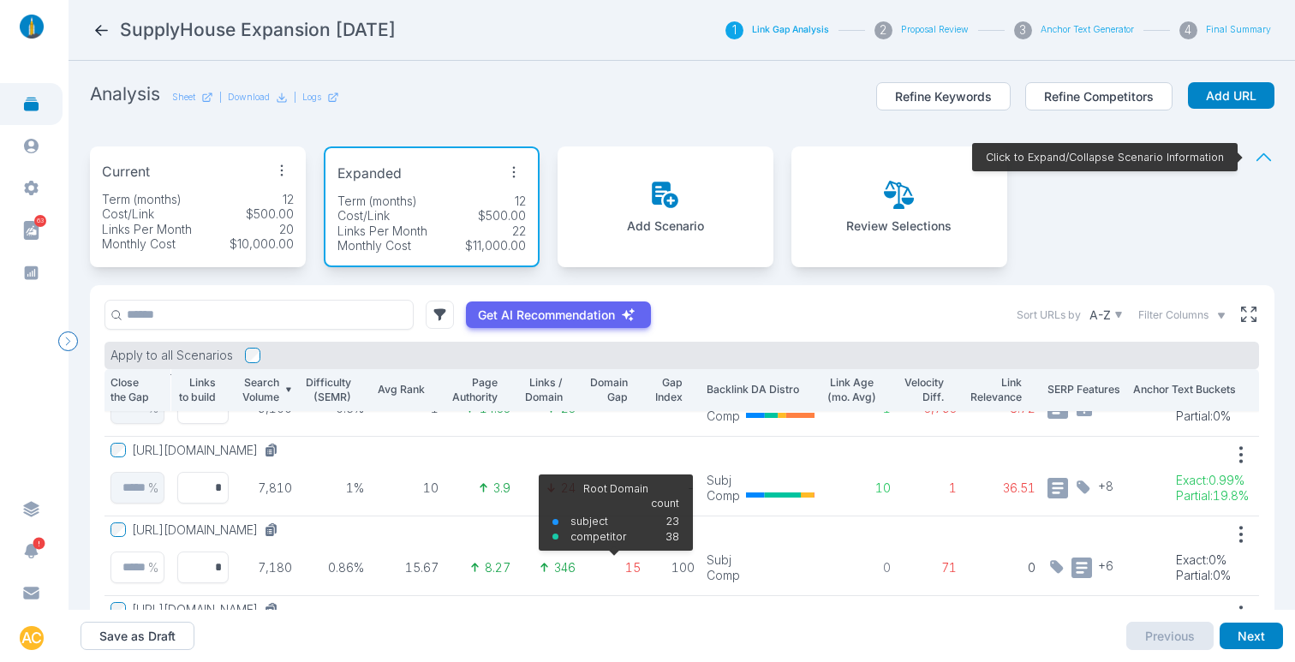
scroll to position [441, 0]
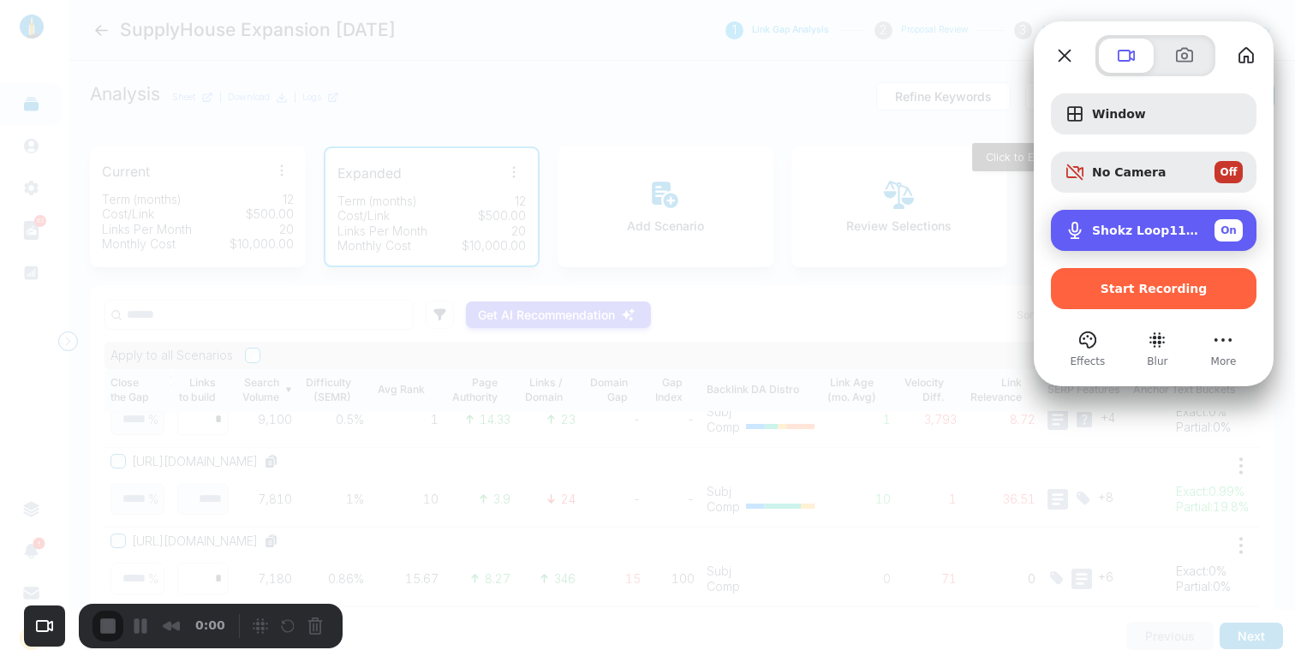
click at [1141, 234] on span "Shokz Loop110 (3511:2b1e)" at bounding box center [1146, 230] width 109 height 14
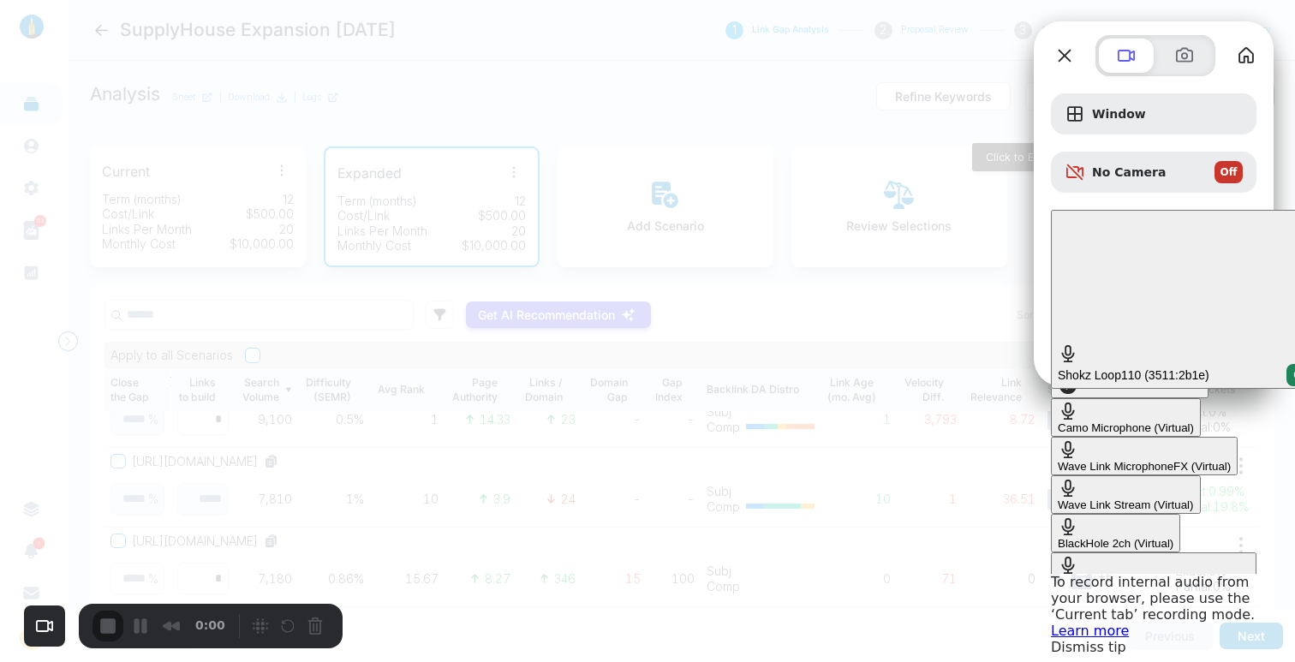
scroll to position [144, 0]
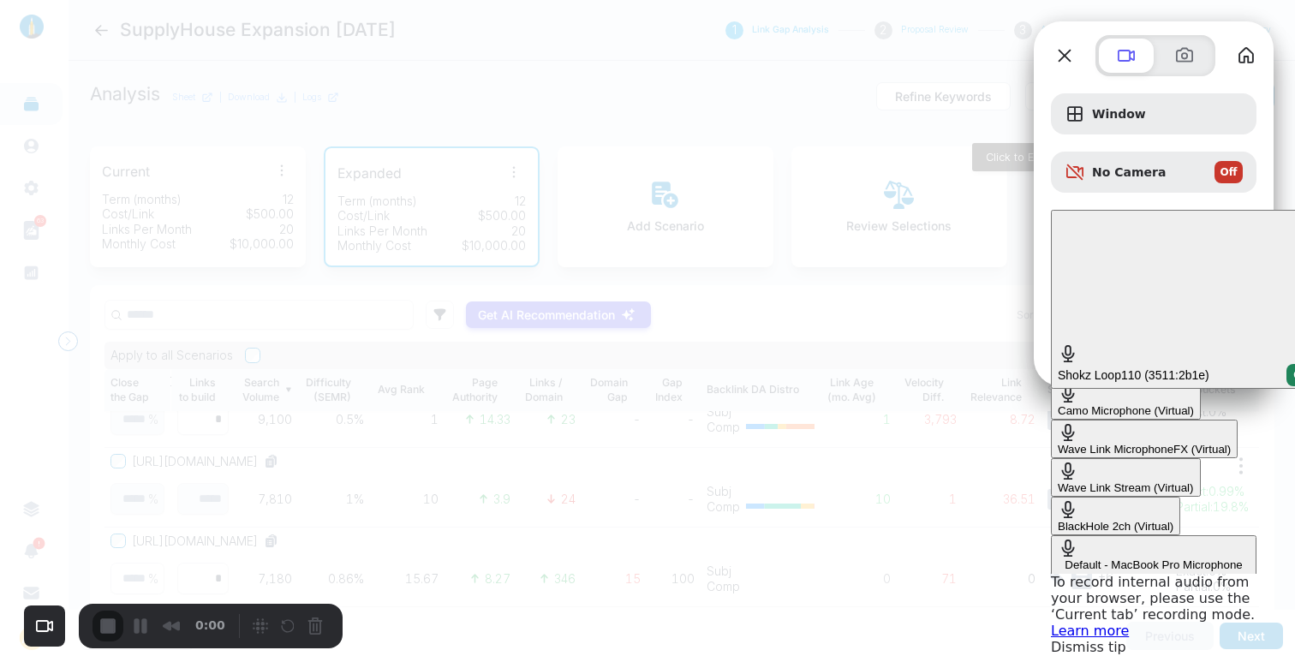
click at [1051, 535] on \(Built-in\) "Default - MacBook Pro Microphone (Built-in)" at bounding box center [1153, 560] width 205 height 51
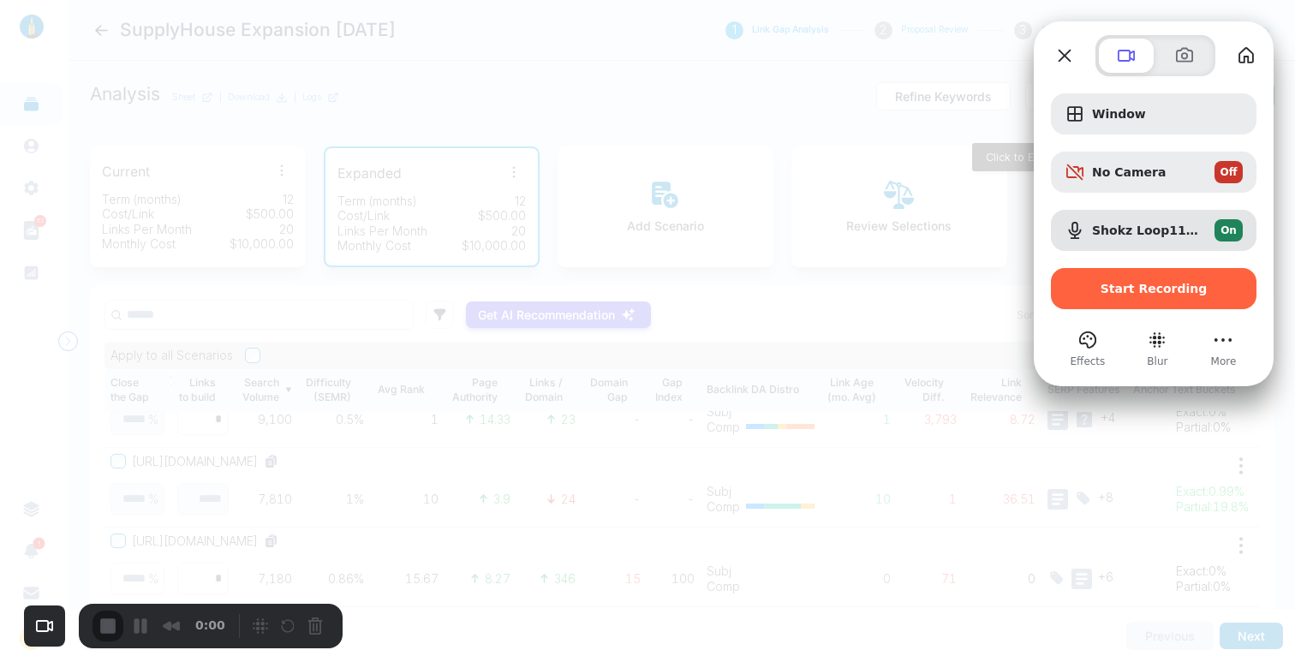
scroll to position [0, 0]
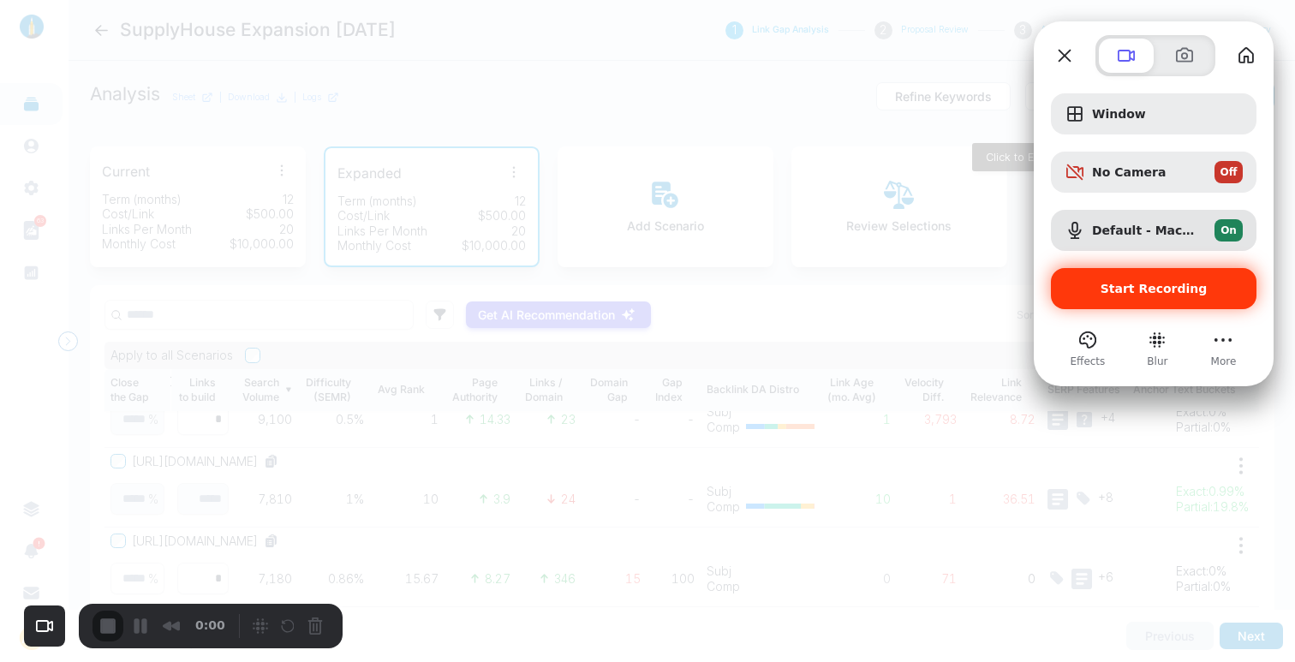
click at [1129, 288] on span "Start Recording" at bounding box center [1153, 289] width 107 height 14
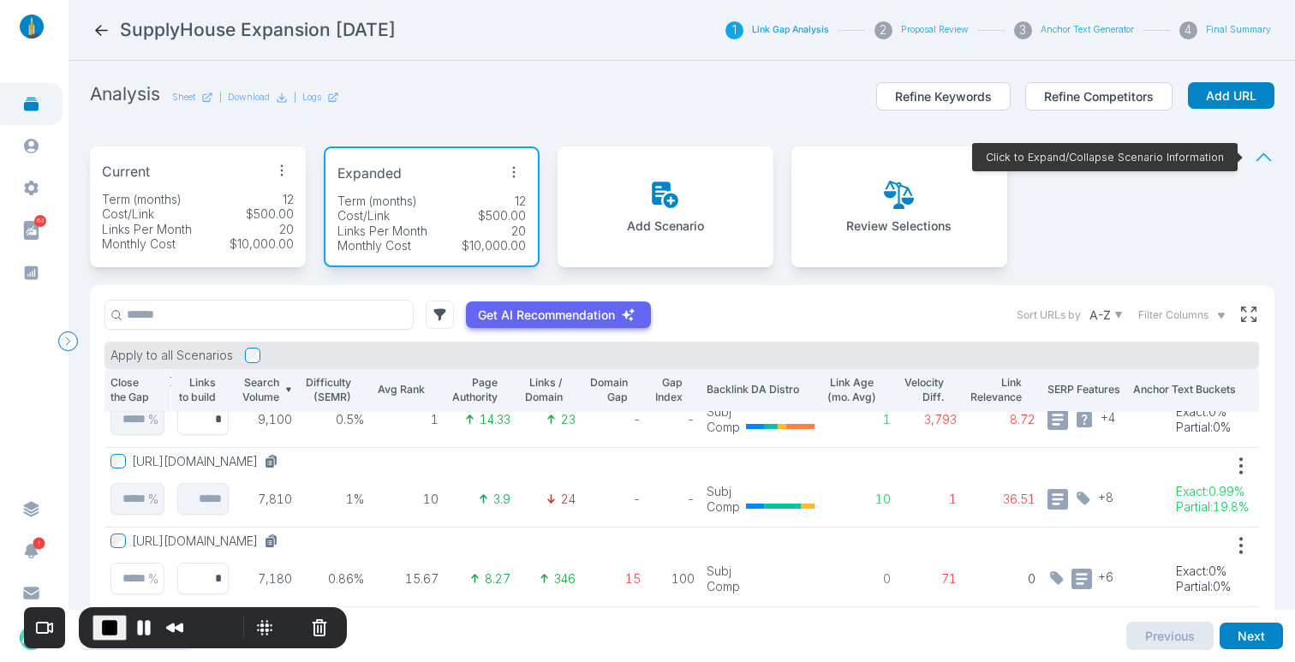
click at [271, 221] on p "$500.00" at bounding box center [270, 213] width 48 height 15
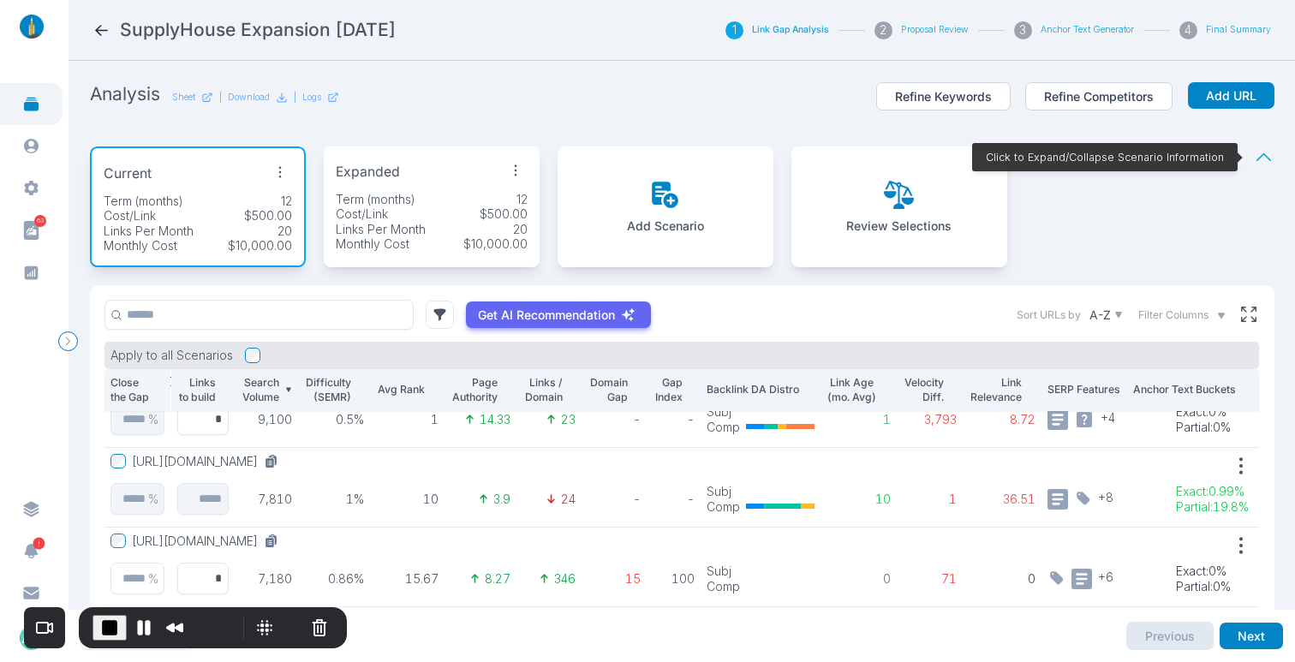
click at [418, 197] on div "Term (months) 12" at bounding box center [432, 199] width 192 height 15
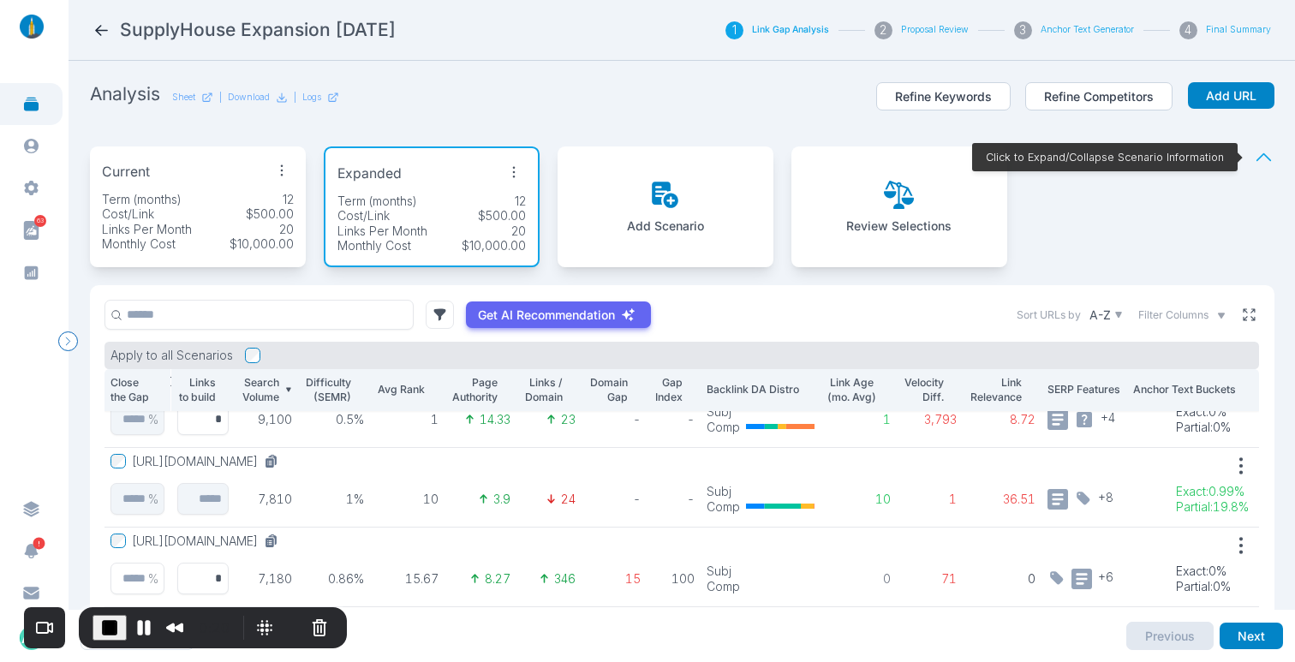
click at [1241, 312] on icon at bounding box center [1248, 314] width 15 height 15
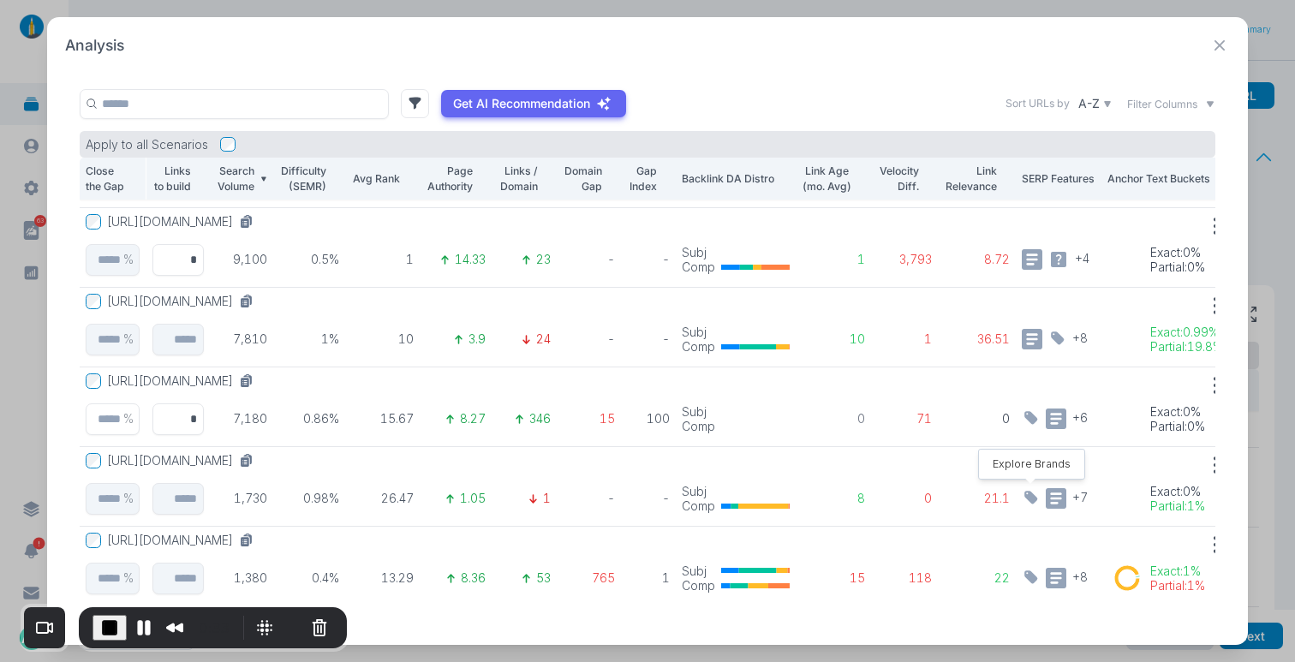
scroll to position [398, 0]
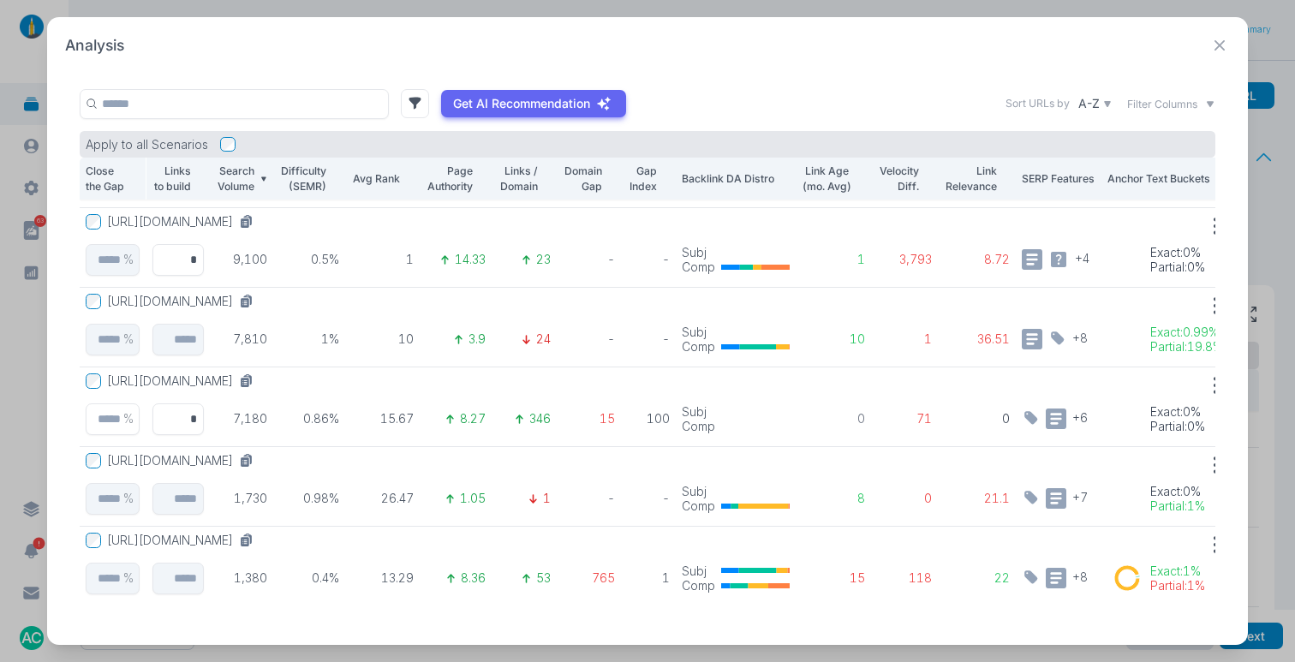
click at [260, 294] on button "[URL][DOMAIN_NAME]" at bounding box center [183, 301] width 153 height 15
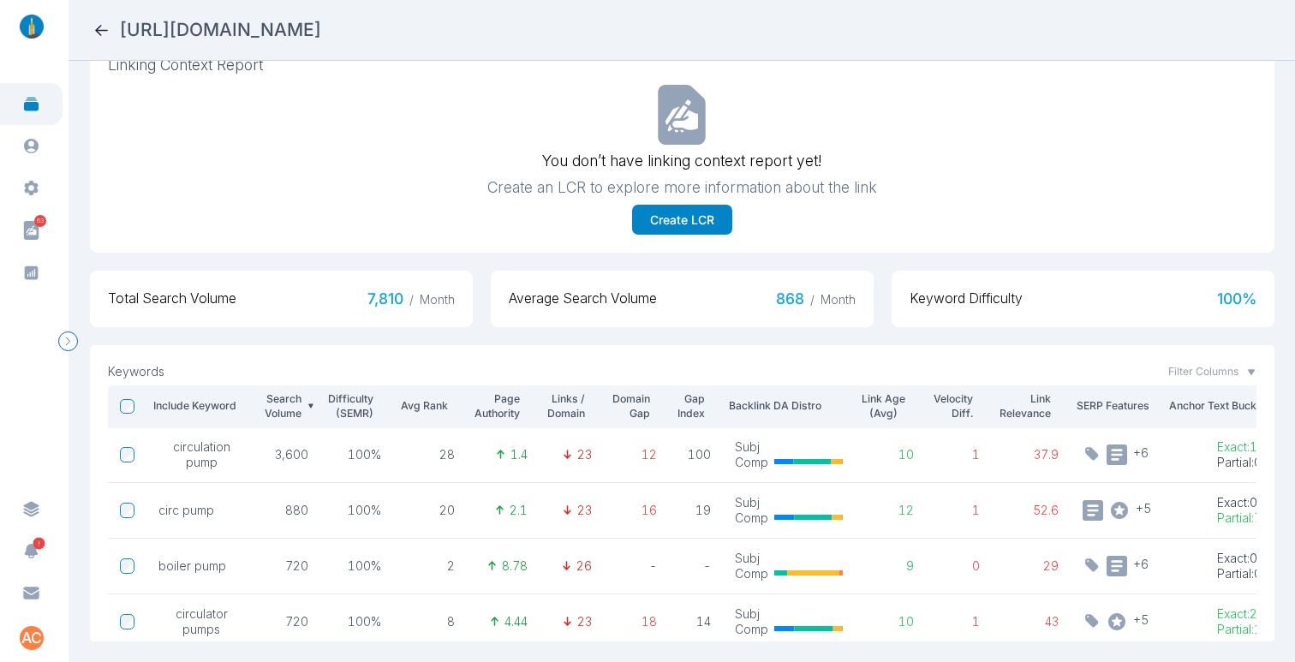
click at [101, 35] on icon at bounding box center [101, 30] width 18 height 18
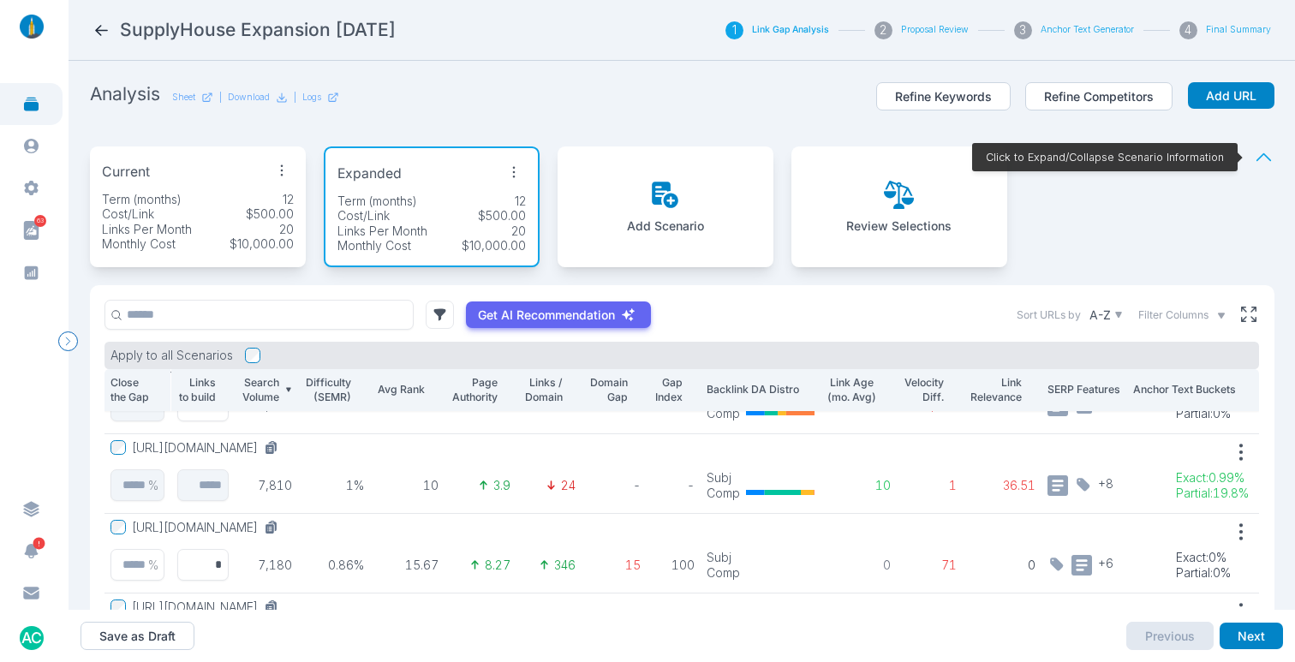
scroll to position [448, 0]
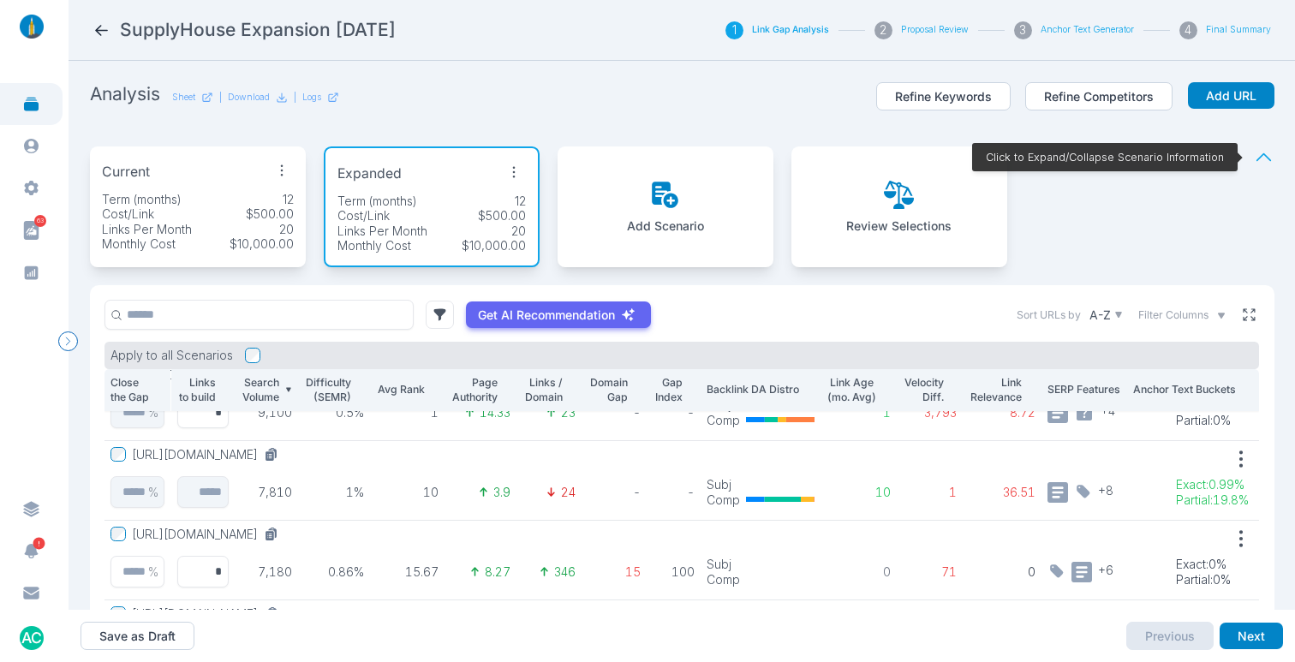
click at [1242, 319] on icon at bounding box center [1248, 315] width 12 height 12
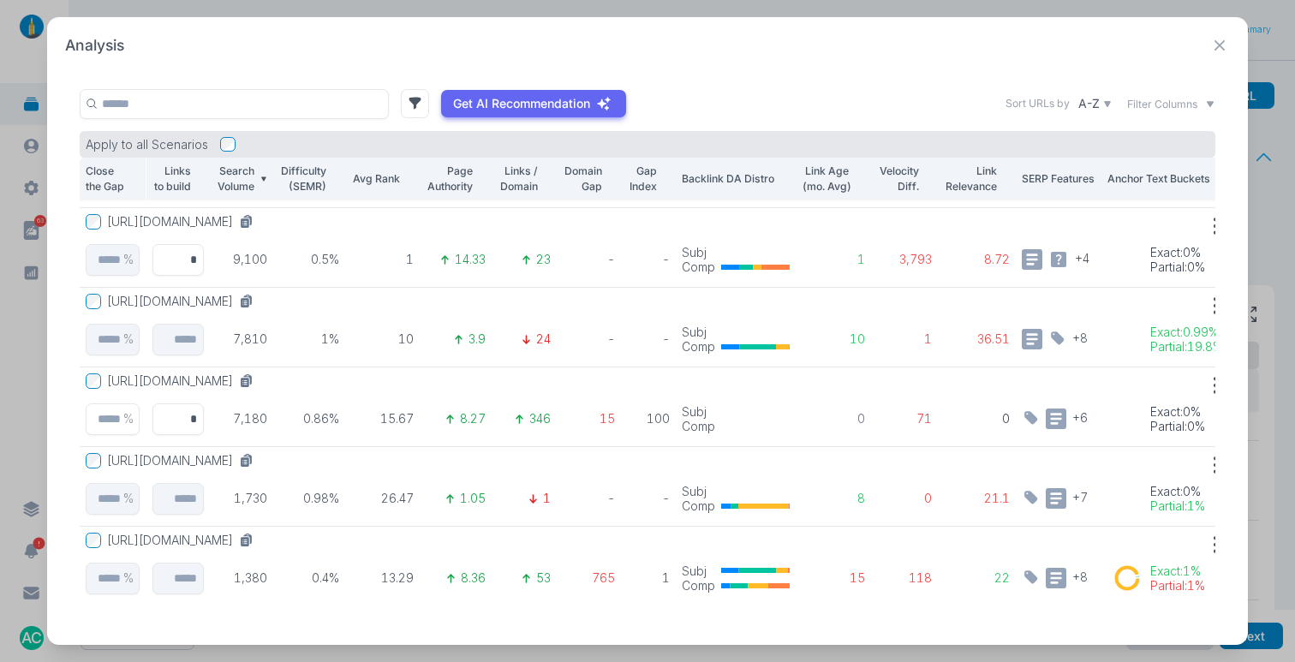
scroll to position [402, 0]
click at [180, 325] on input "*" at bounding box center [178, 340] width 52 height 32
type input "*"
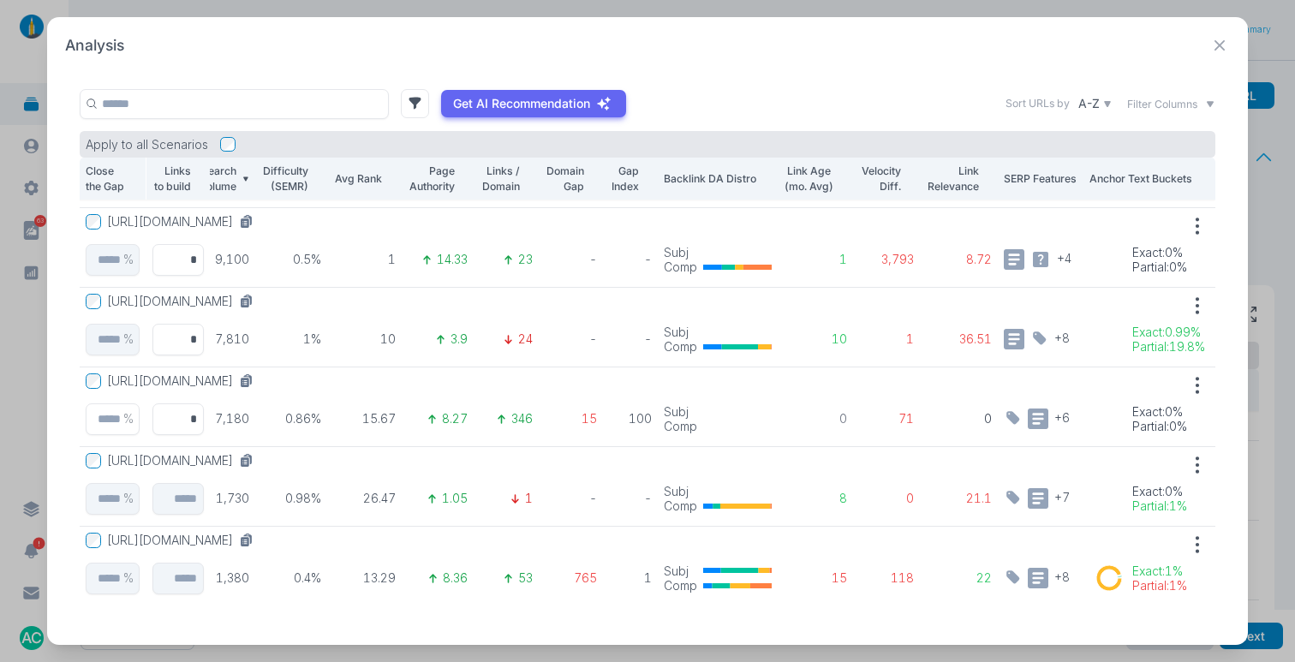
click at [260, 453] on button "[URL][DOMAIN_NAME]" at bounding box center [183, 460] width 153 height 15
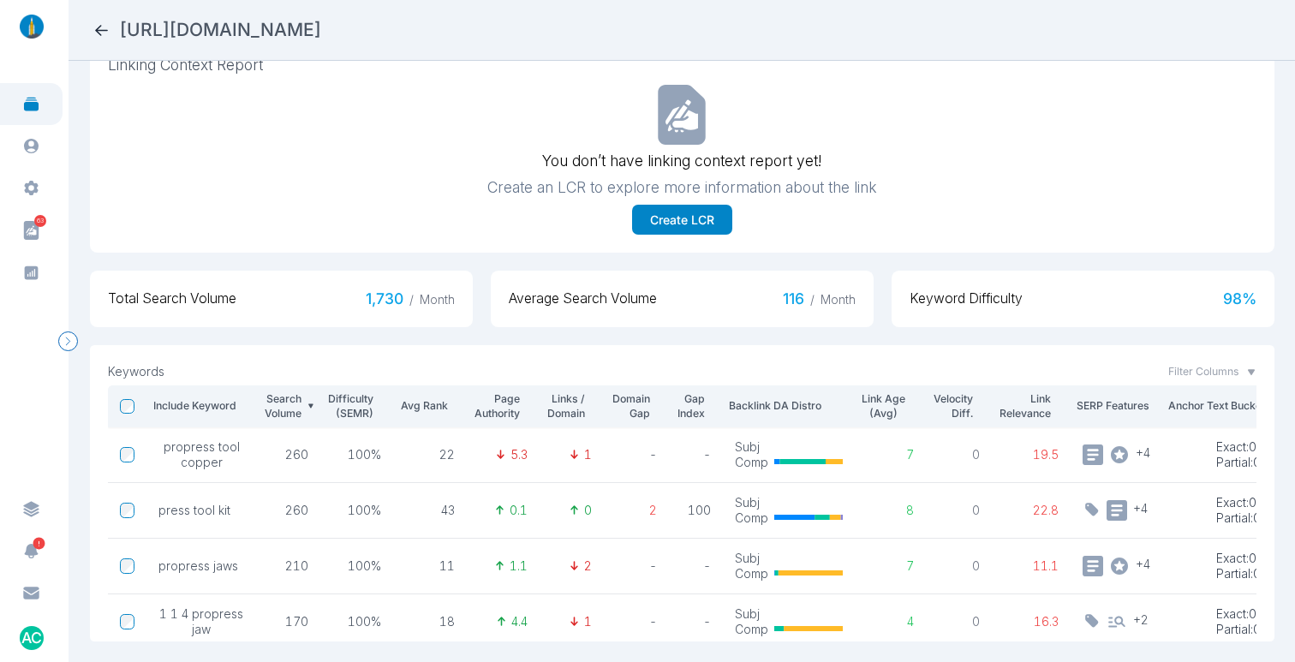
scroll to position [3, 0]
click at [97, 28] on icon at bounding box center [101, 30] width 13 height 11
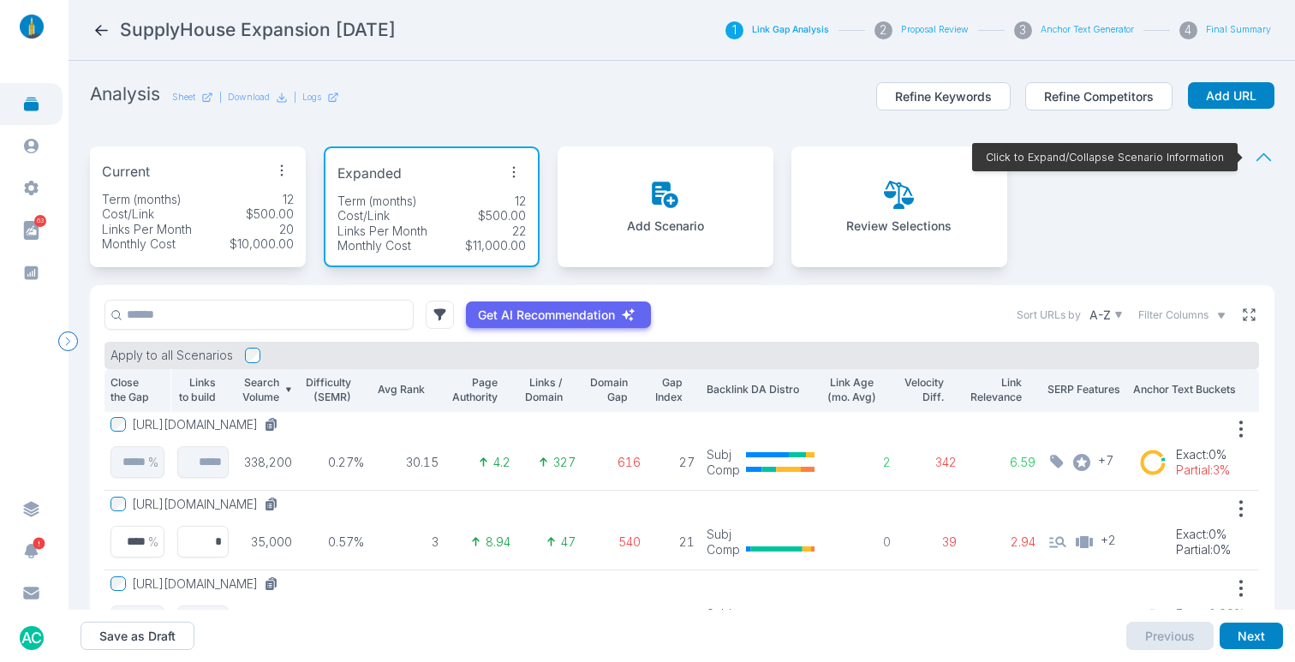
click at [1241, 316] on icon at bounding box center [1248, 314] width 15 height 15
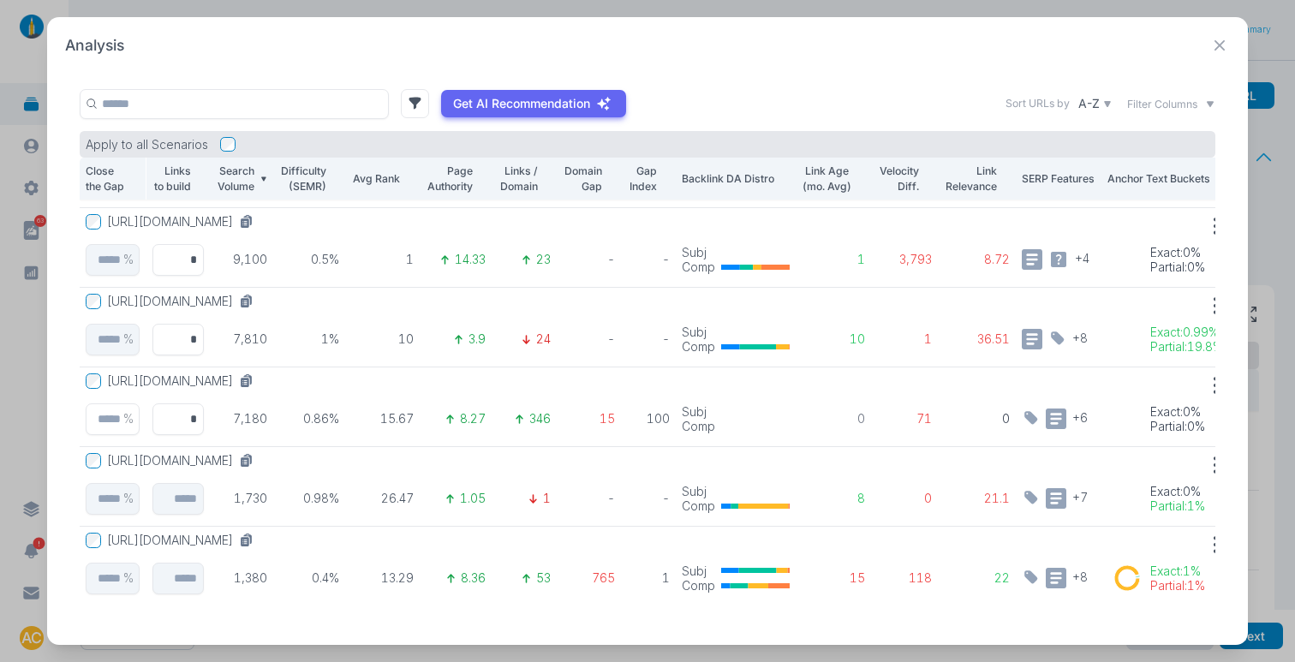
scroll to position [390, 0]
click at [175, 497] on input "*" at bounding box center [178, 499] width 52 height 32
type input "*"
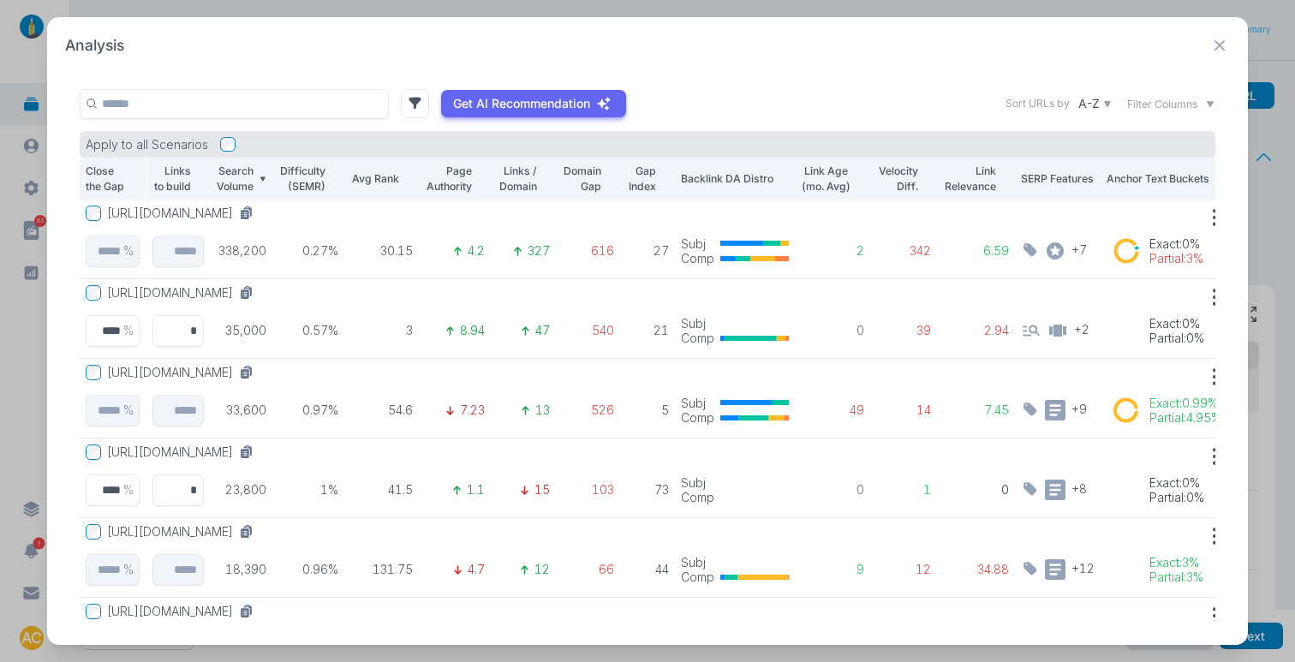
scroll to position [4, 1]
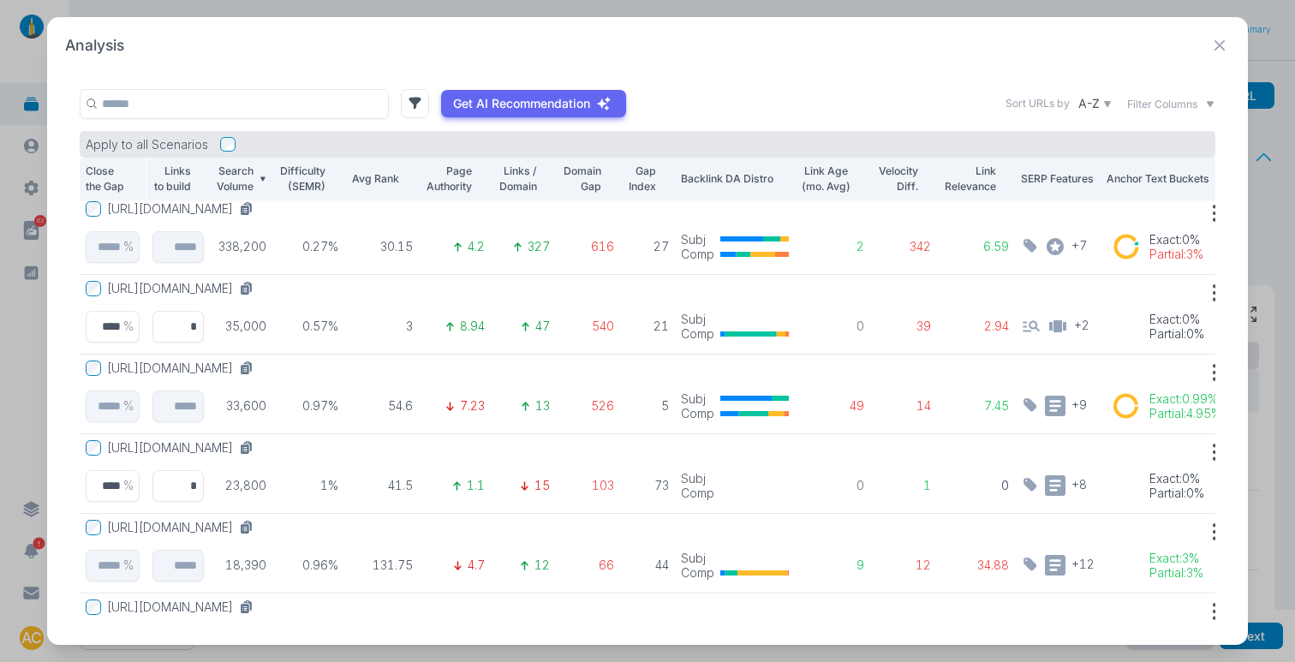
click at [260, 214] on button "[URL][DOMAIN_NAME]" at bounding box center [183, 208] width 153 height 15
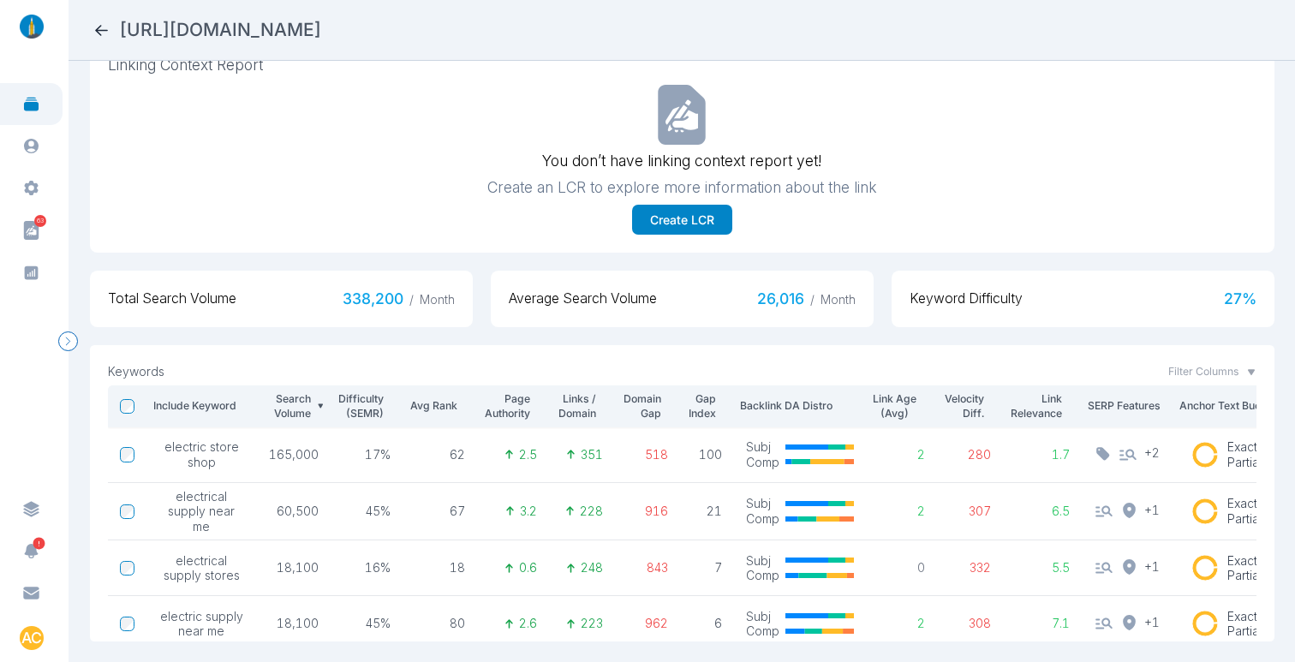
click at [102, 30] on icon at bounding box center [101, 30] width 13 height 11
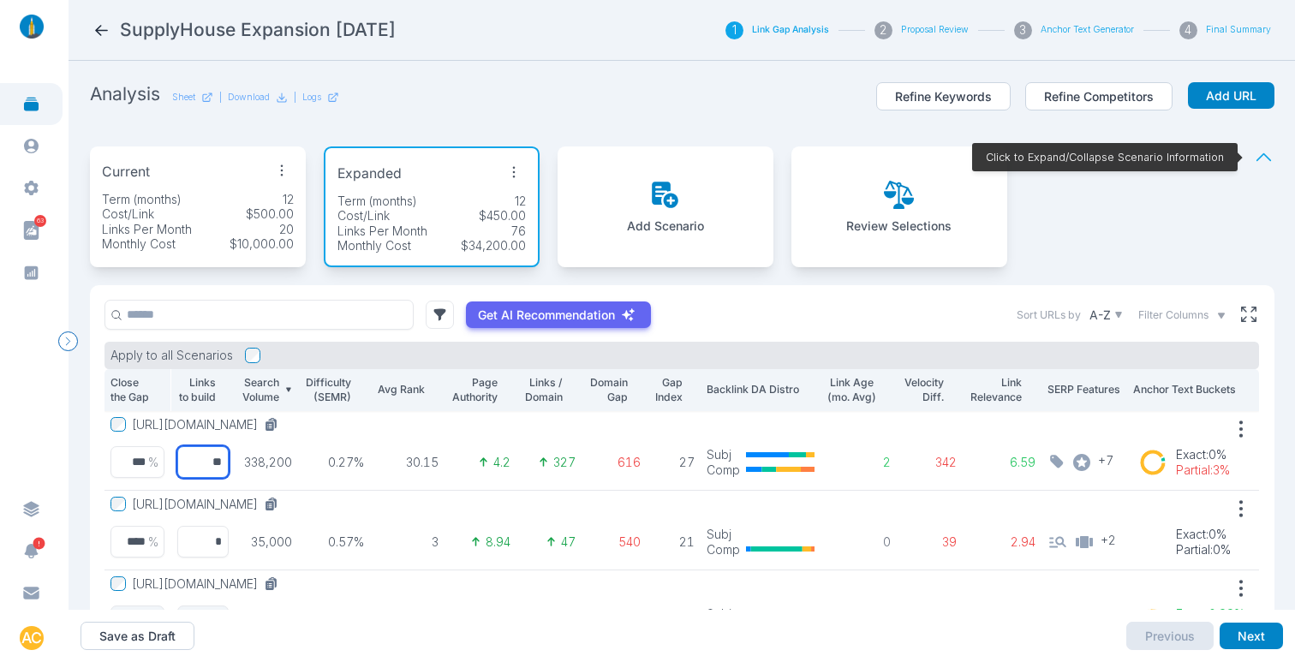
click at [200, 464] on input "**" at bounding box center [202, 462] width 52 height 32
type input "**"
drag, startPoint x: 268, startPoint y: 462, endPoint x: 251, endPoint y: 462, distance: 17.1
click at [251, 462] on p "338,200" at bounding box center [266, 462] width 52 height 15
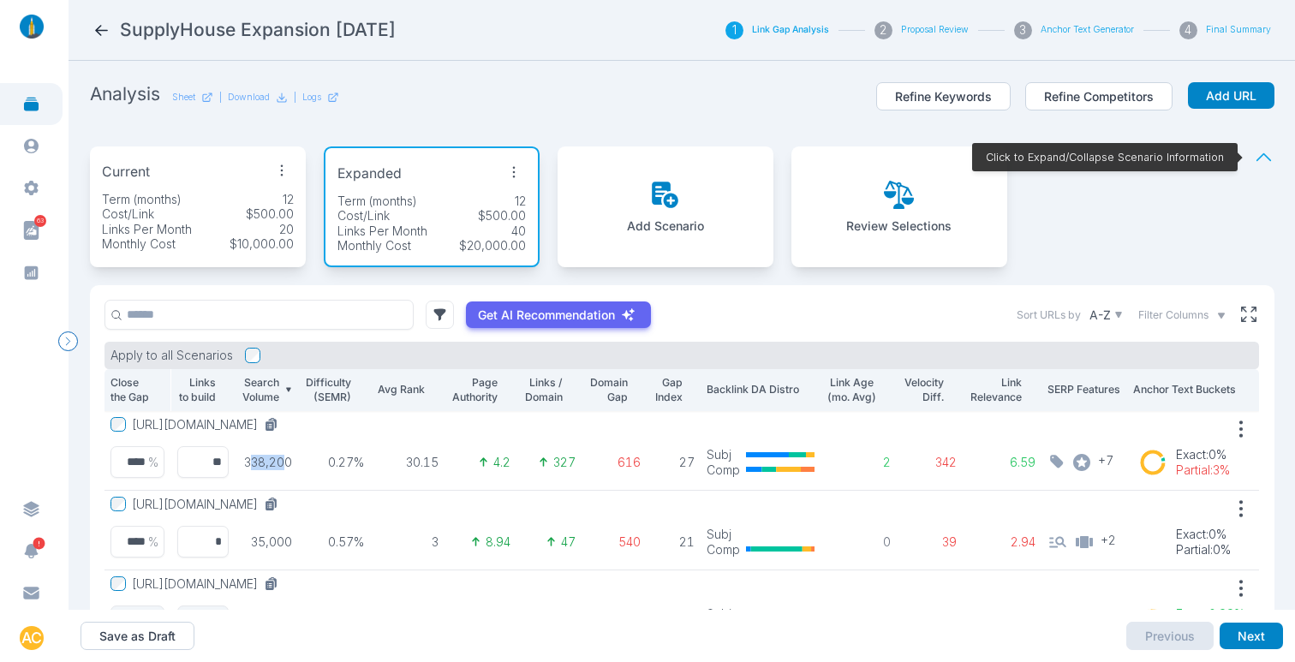
click at [261, 463] on p "338,200" at bounding box center [266, 462] width 52 height 15
drag, startPoint x: 426, startPoint y: 464, endPoint x: 408, endPoint y: 463, distance: 18.9
click at [408, 463] on td "30.15" at bounding box center [407, 451] width 74 height 80
click at [416, 462] on p "30.15" at bounding box center [407, 462] width 63 height 15
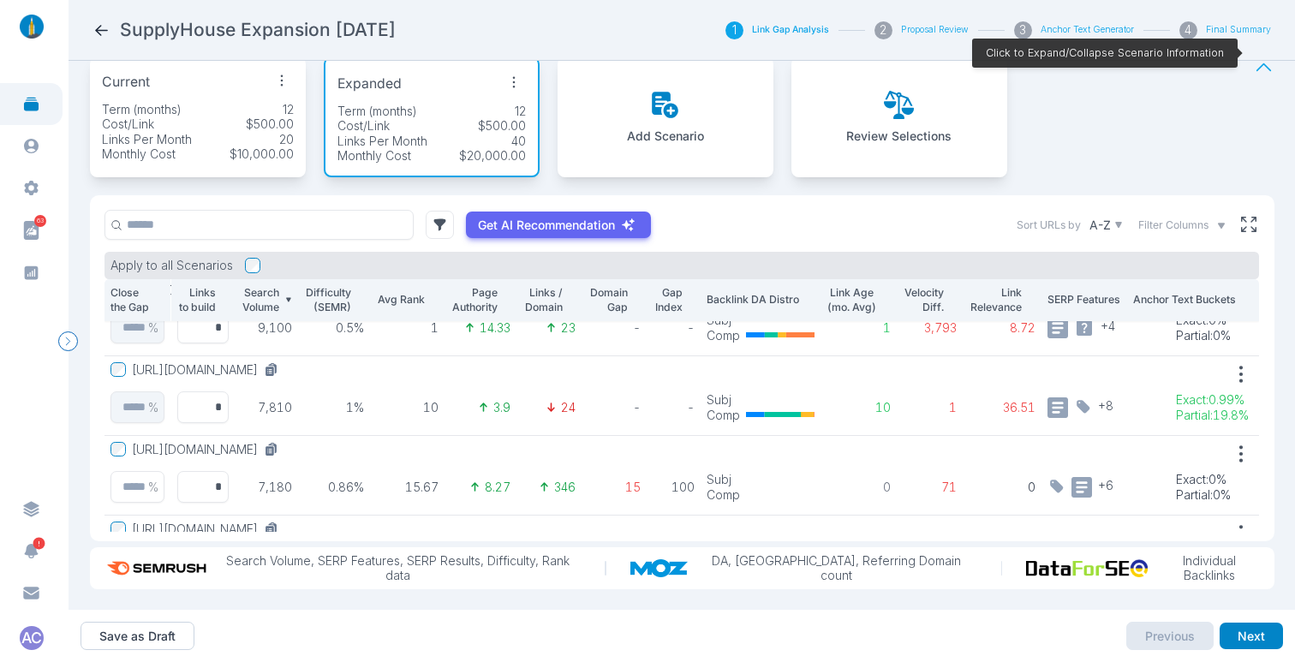
scroll to position [413, 0]
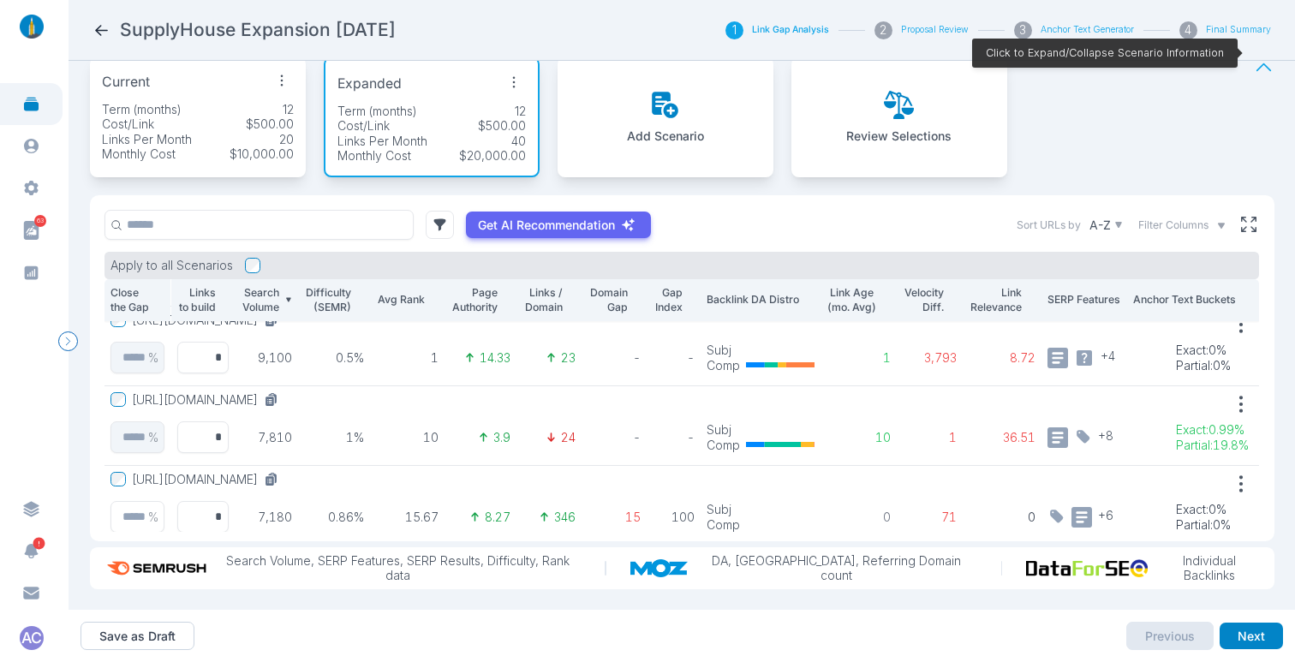
click at [229, 116] on div "Cost/Link $500.00" at bounding box center [198, 123] width 192 height 15
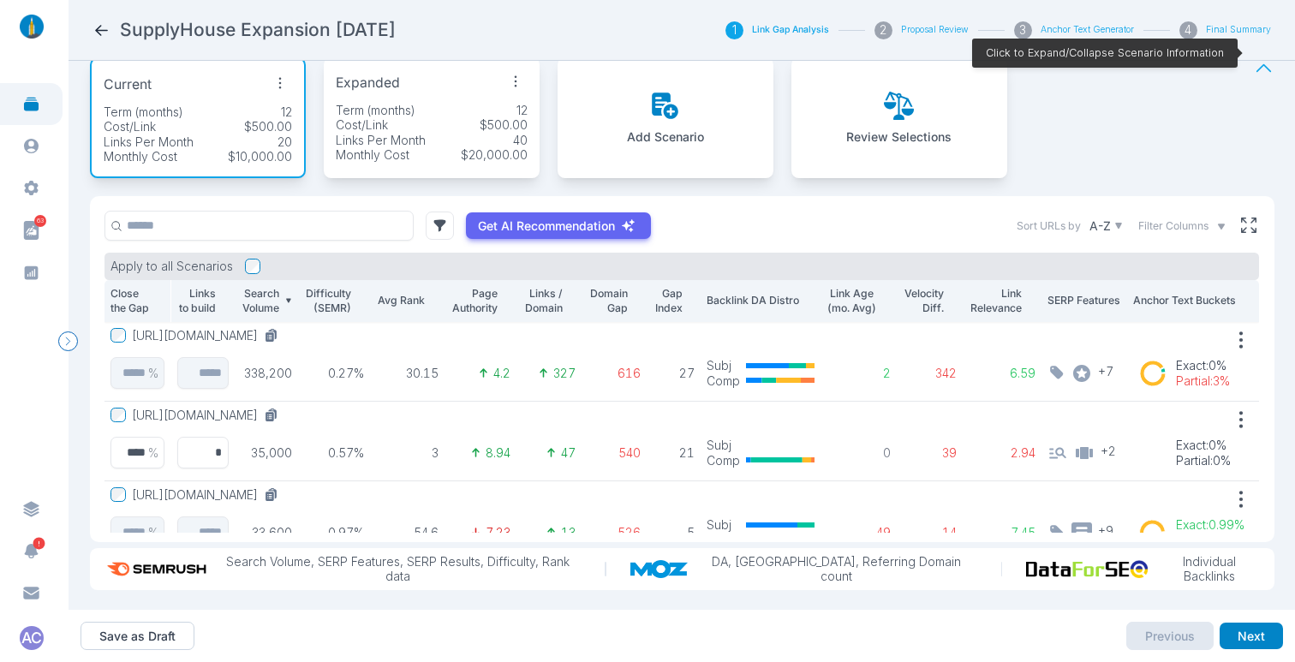
scroll to position [104, 0]
click at [274, 411] on icon at bounding box center [269, 415] width 9 height 9
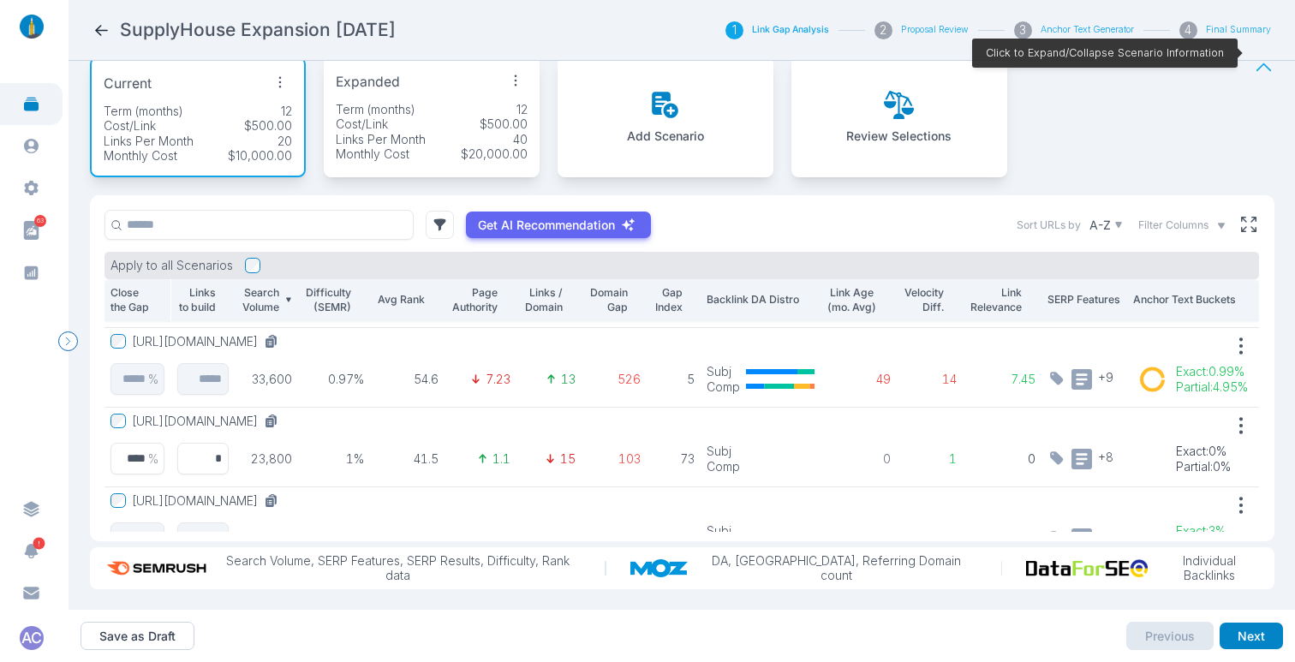
scroll to position [161, 0]
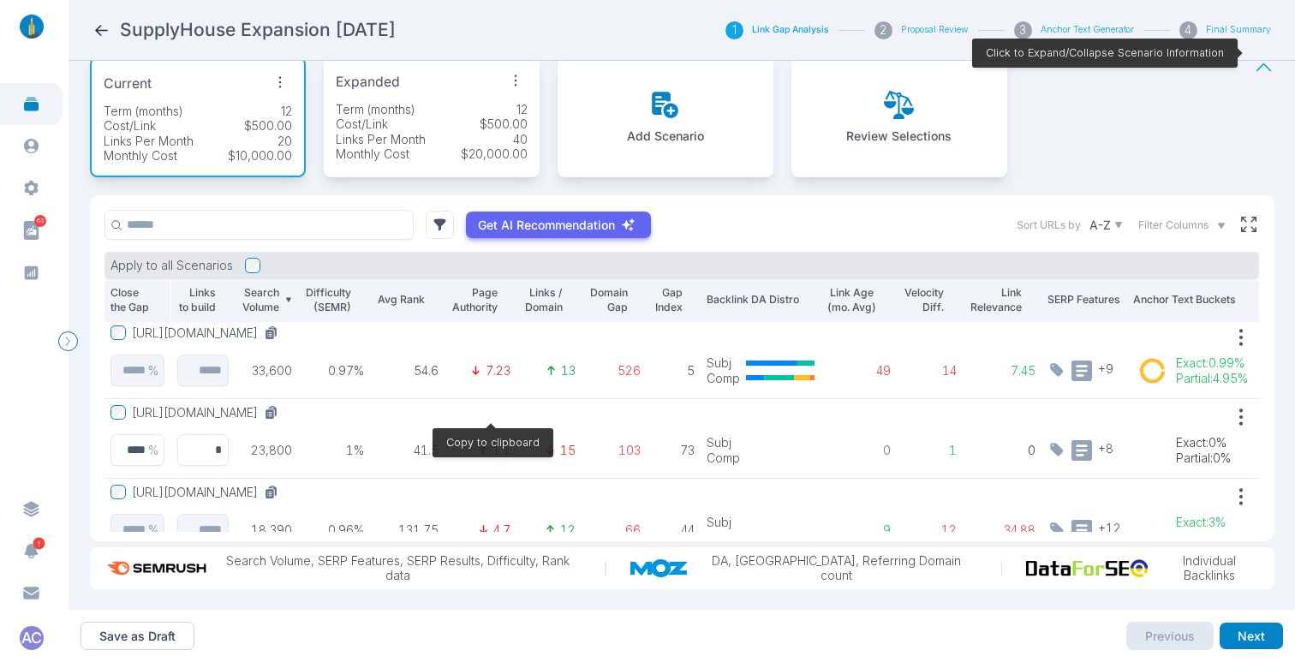
click at [274, 409] on icon at bounding box center [269, 413] width 9 height 9
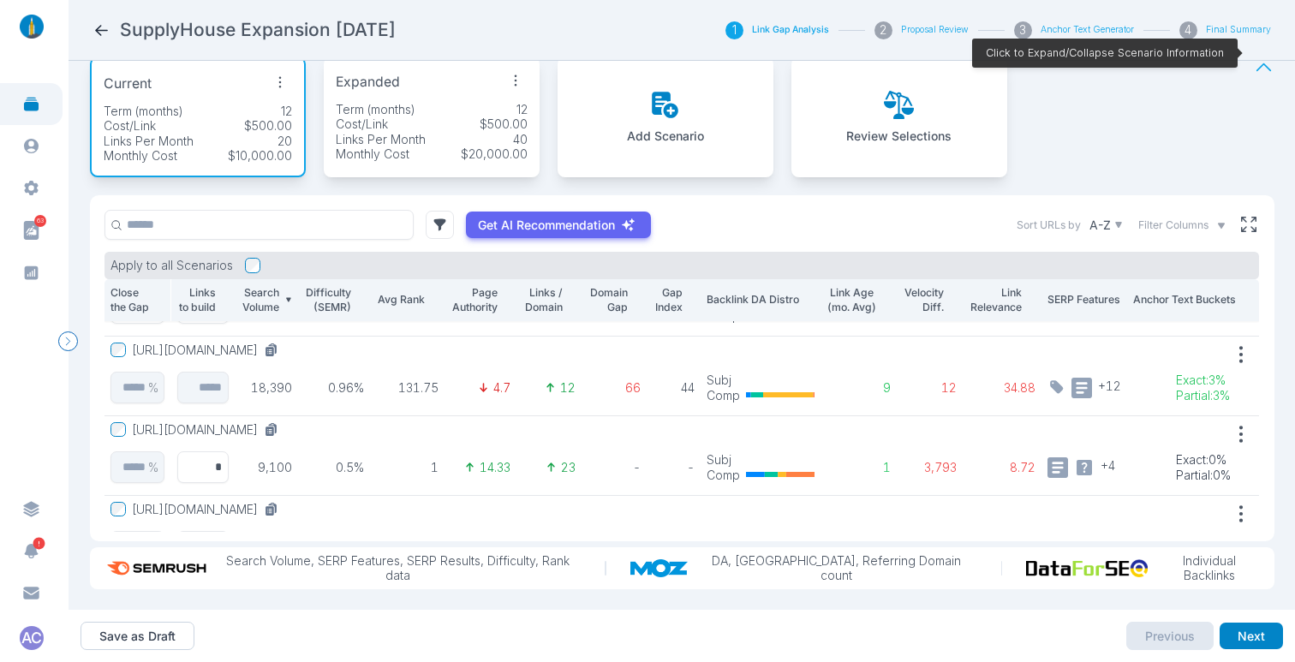
scroll to position [316, 0]
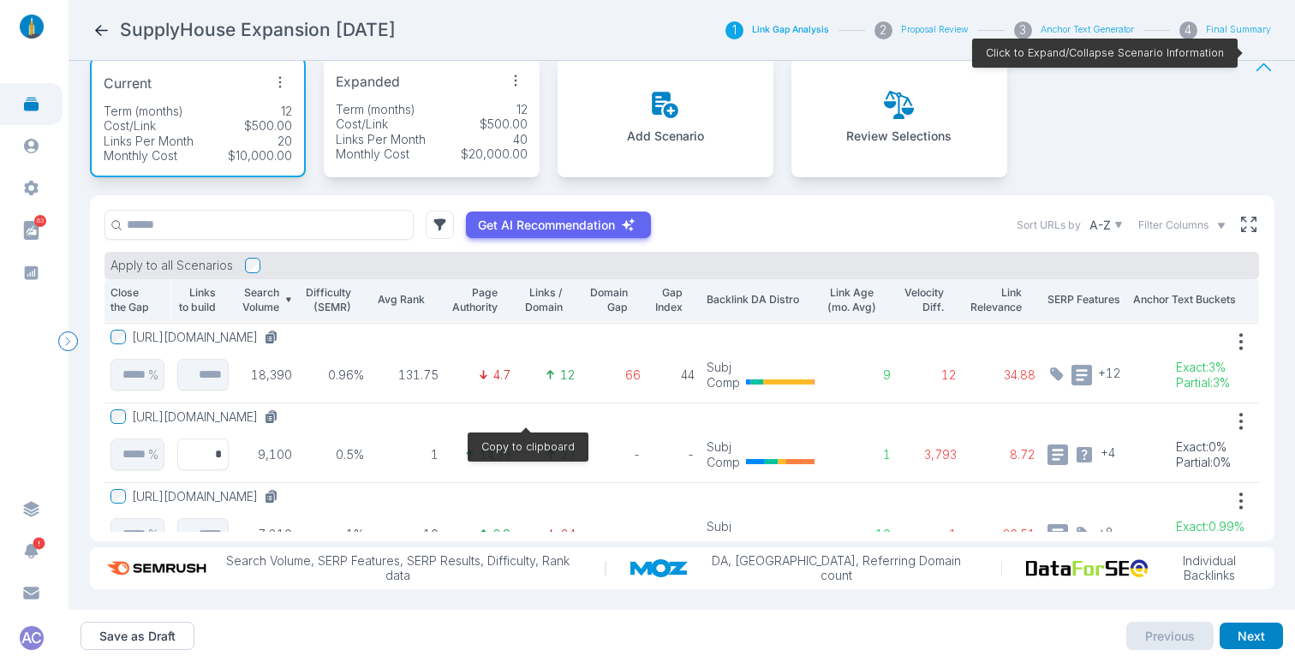
click at [274, 414] on icon at bounding box center [269, 418] width 9 height 9
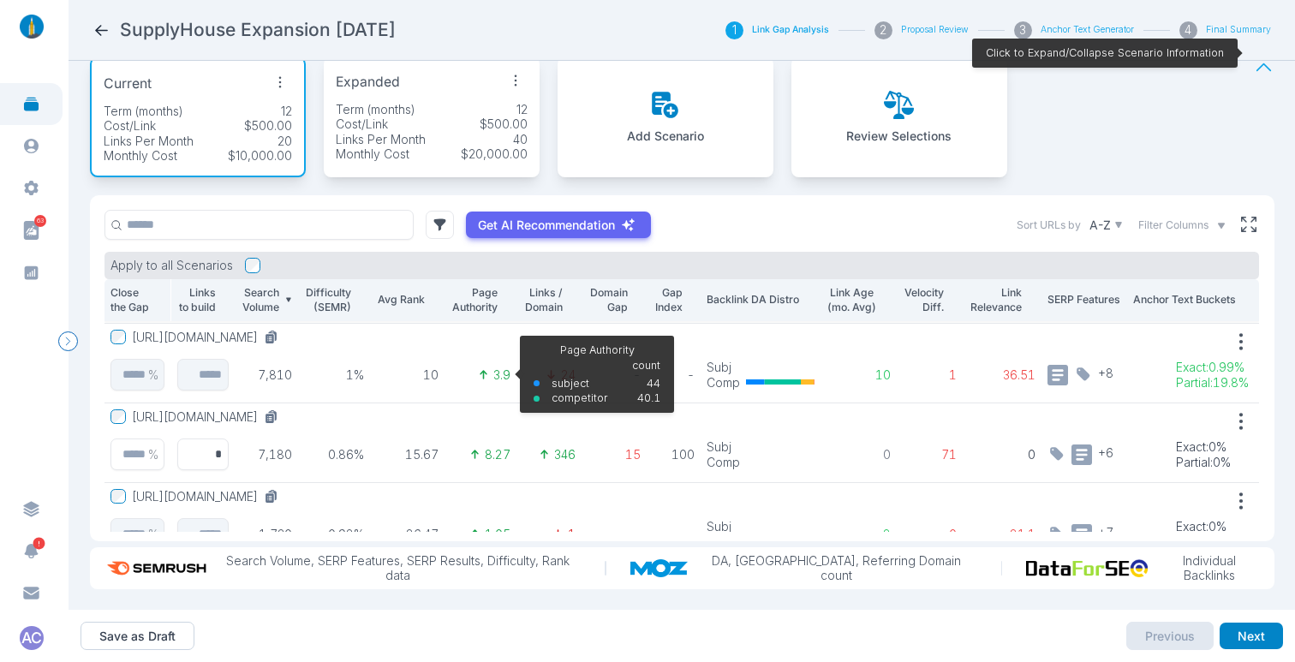
scroll to position [483, 0]
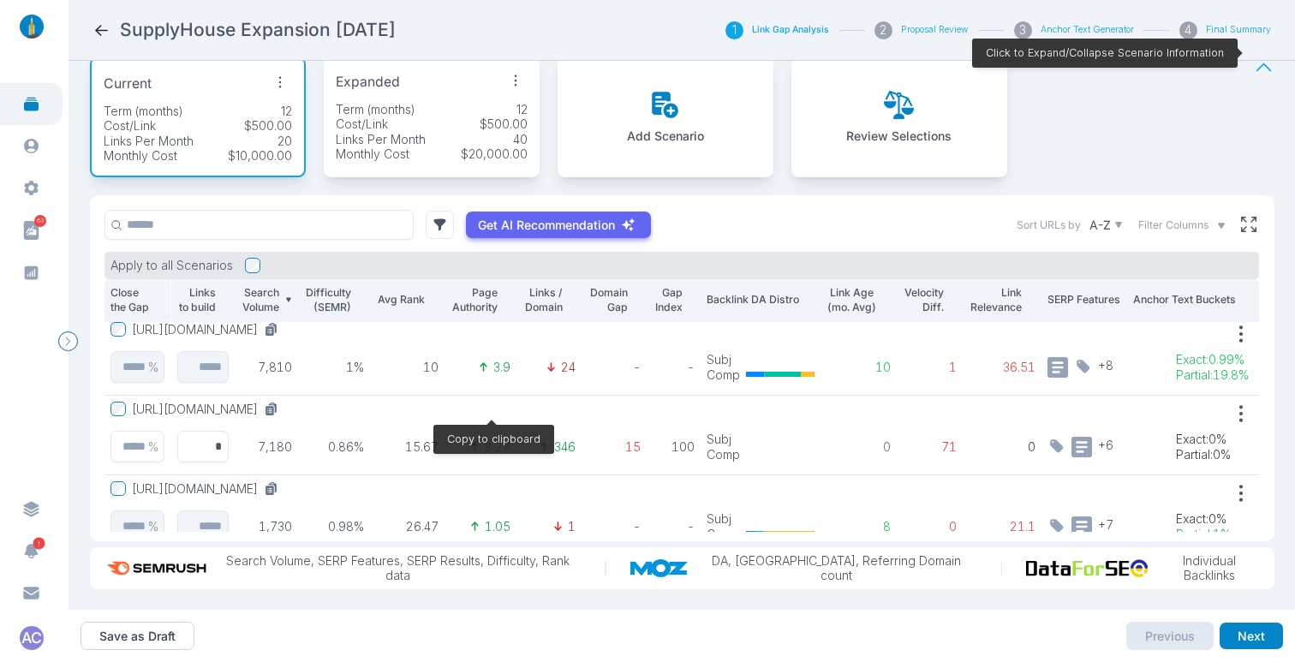
click at [274, 406] on icon at bounding box center [269, 410] width 9 height 9
click at [458, 132] on div "Links Per Month 40" at bounding box center [432, 139] width 192 height 15
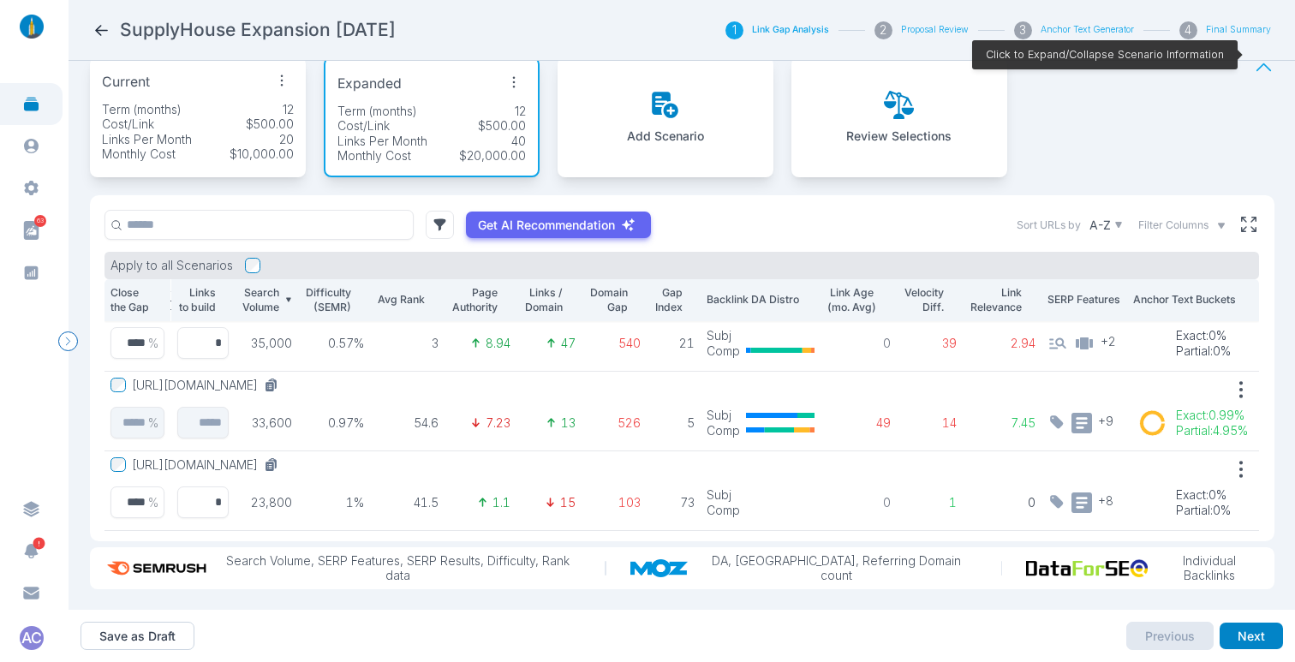
scroll to position [0, 0]
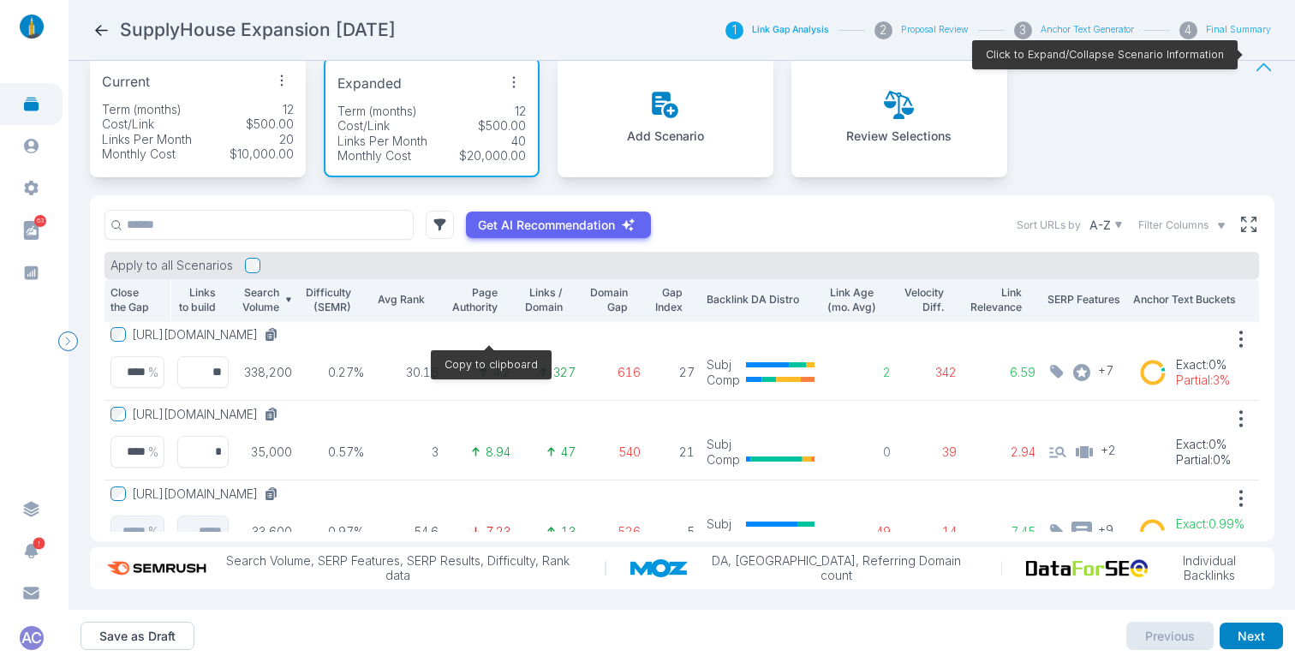
click at [279, 327] on icon at bounding box center [271, 334] width 15 height 15
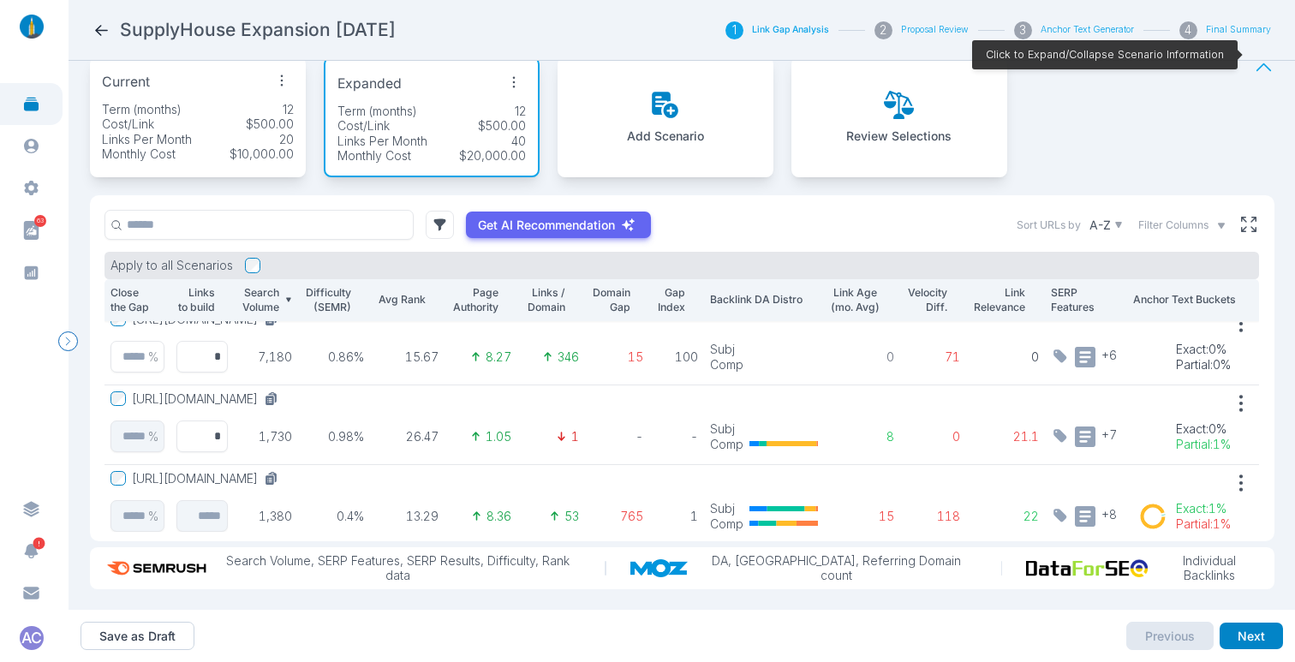
scroll to position [575, 1]
click at [274, 394] on icon at bounding box center [269, 398] width 9 height 9
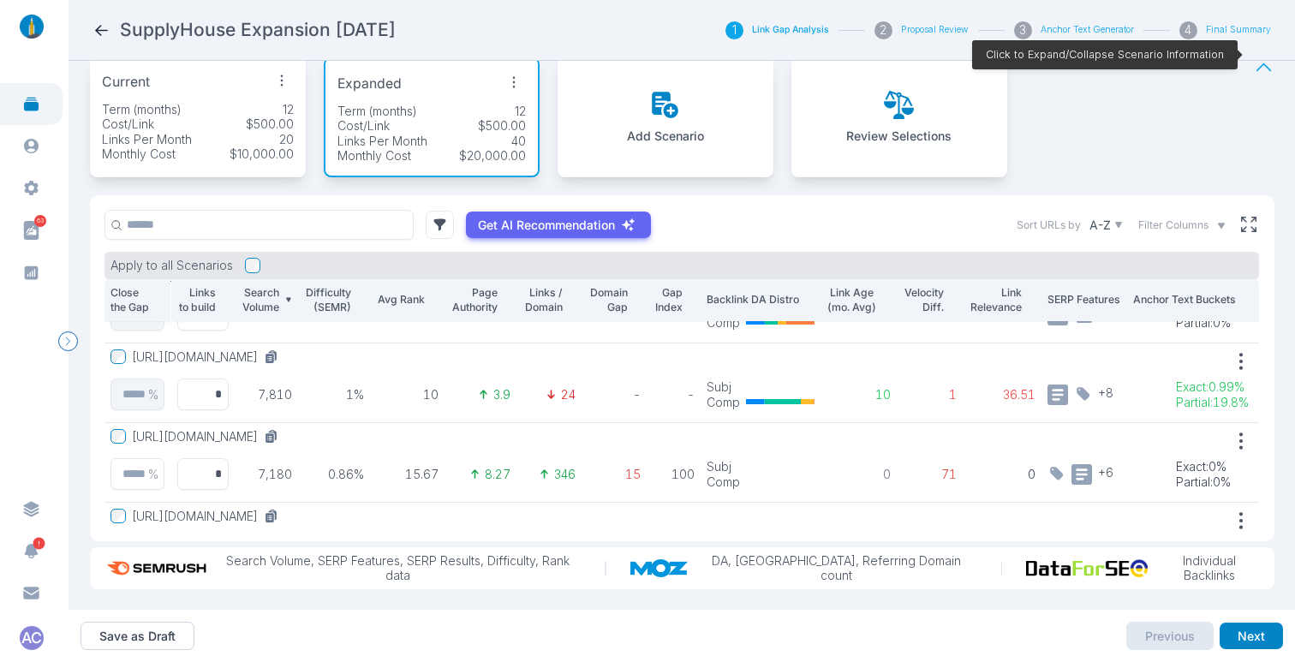
scroll to position [446, 1]
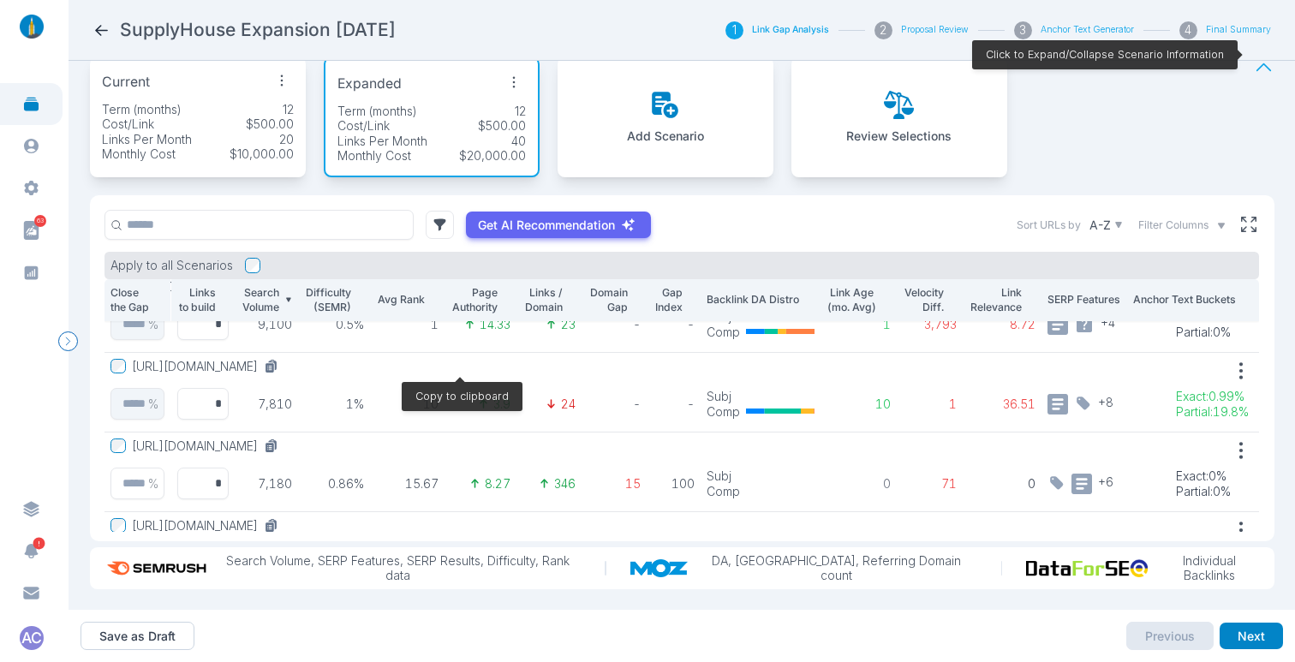
click at [274, 363] on icon at bounding box center [269, 367] width 9 height 9
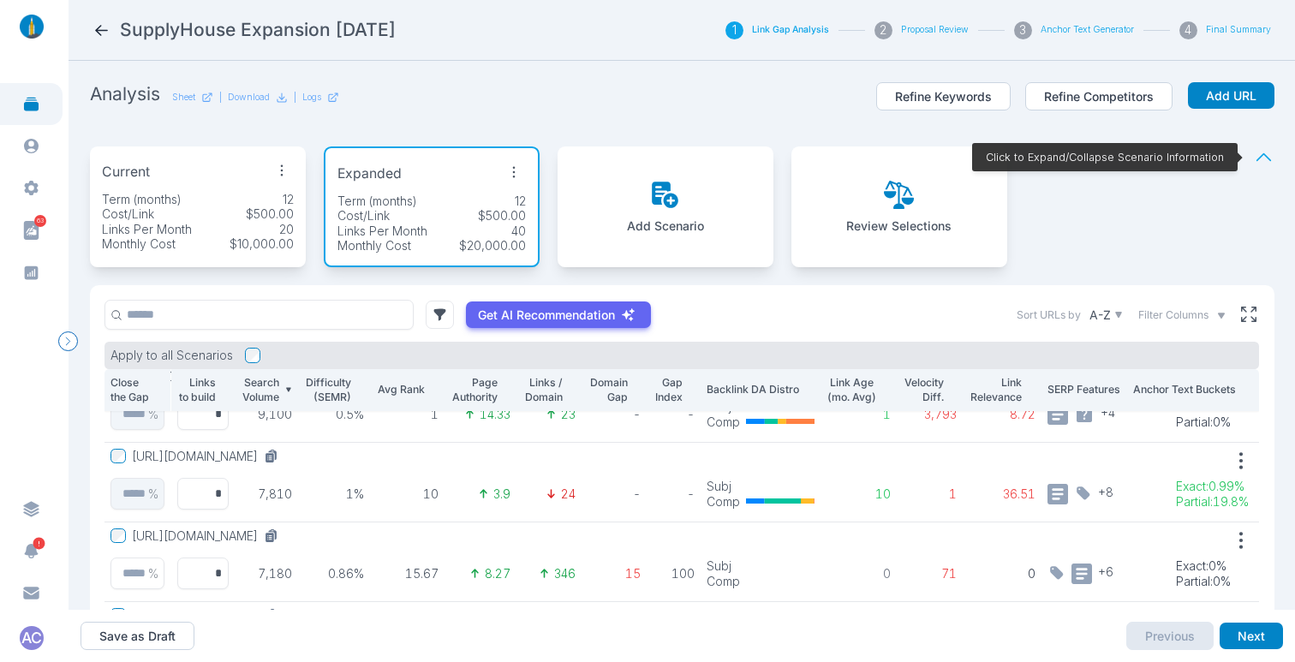
click at [553, 68] on section "Analysis Sheet | Download | Logs Refine Keywords Refine Competitors Add URL Cur…" at bounding box center [681, 335] width 1226 height 549
click at [102, 27] on icon at bounding box center [101, 30] width 18 height 18
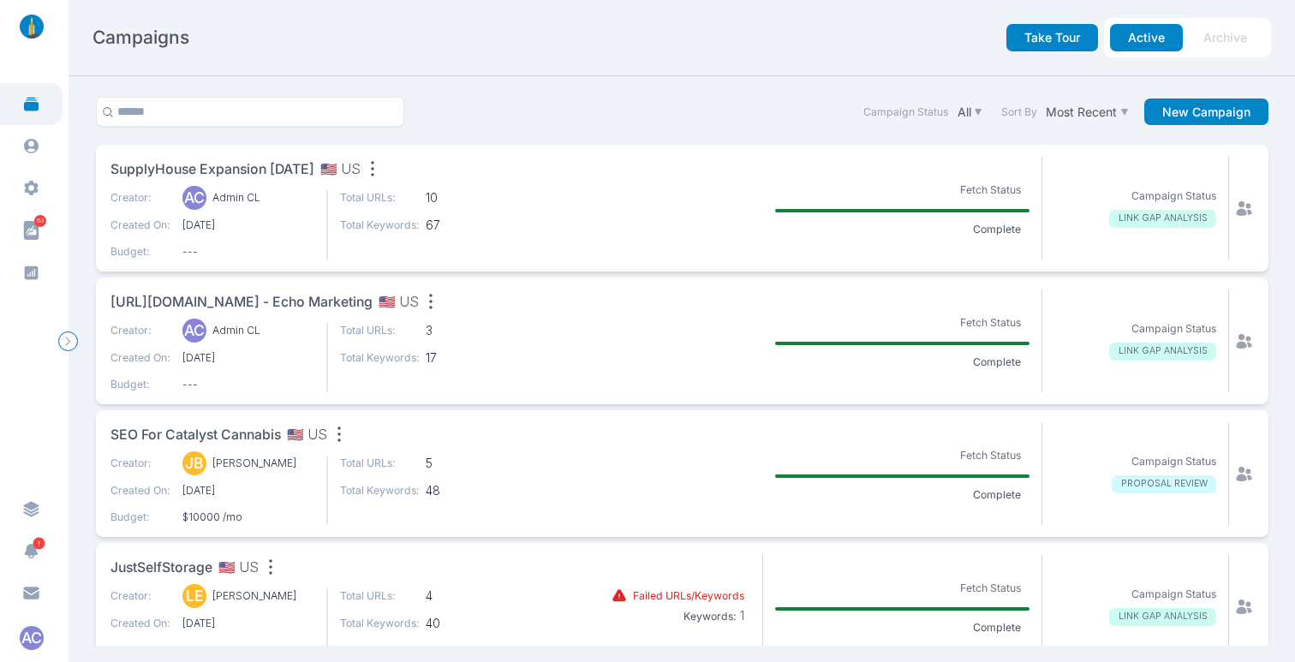
click at [1236, 203] on icon at bounding box center [1243, 207] width 15 height 15
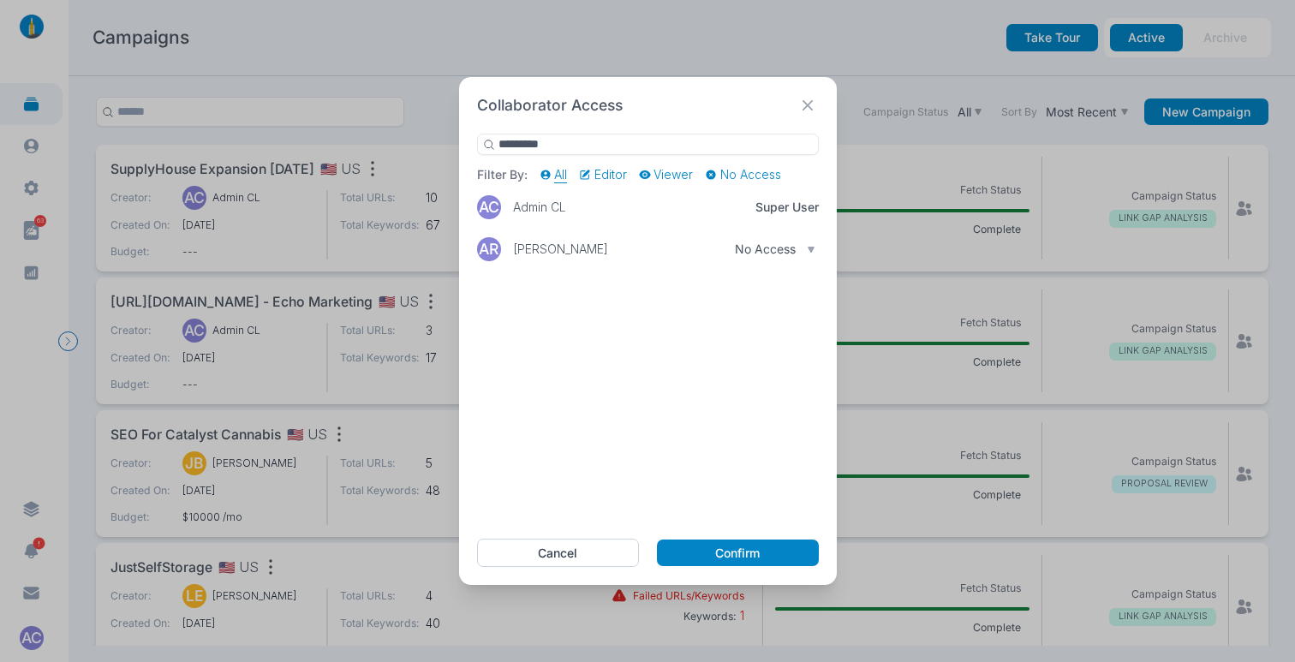
type input "*********"
click at [804, 248] on div "No Access" at bounding box center [775, 248] width 81 height 15
click at [771, 270] on li "Can Edit" at bounding box center [767, 280] width 96 height 34
click at [724, 555] on button "Confirm" at bounding box center [737, 552] width 161 height 27
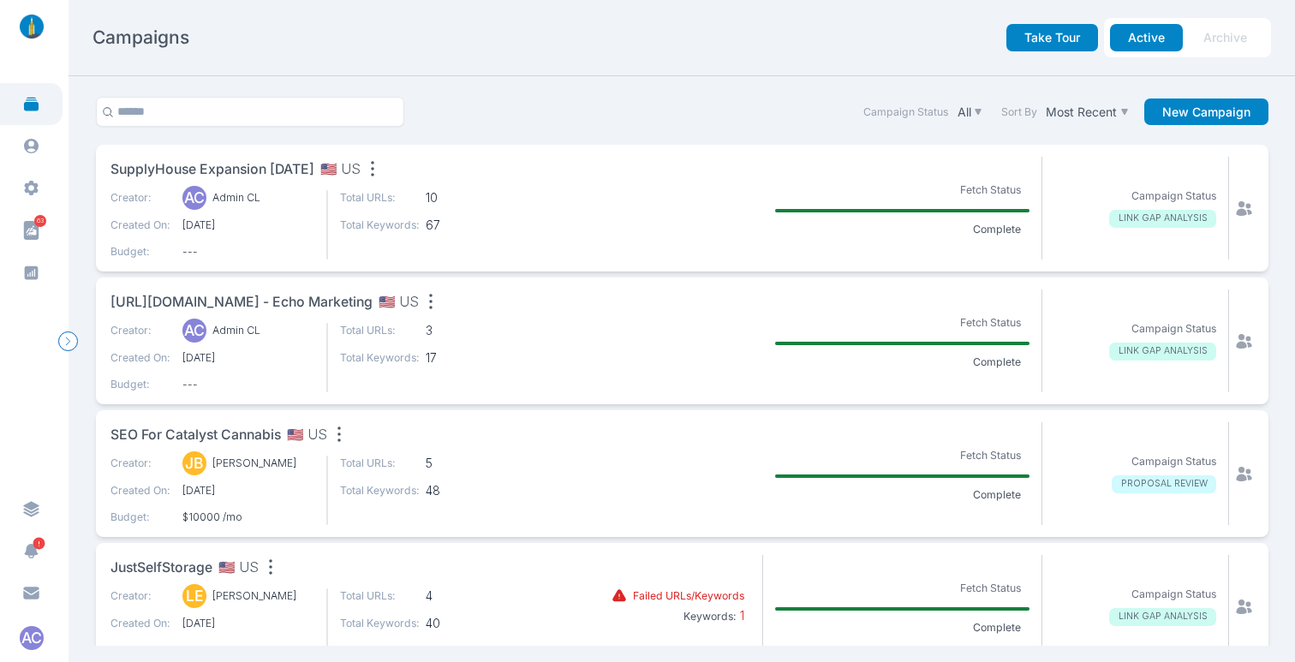
click at [301, 164] on span "SupplyHouse Expansion [DATE]" at bounding box center [212, 169] width 204 height 21
